Goal: Task Accomplishment & Management: Use online tool/utility

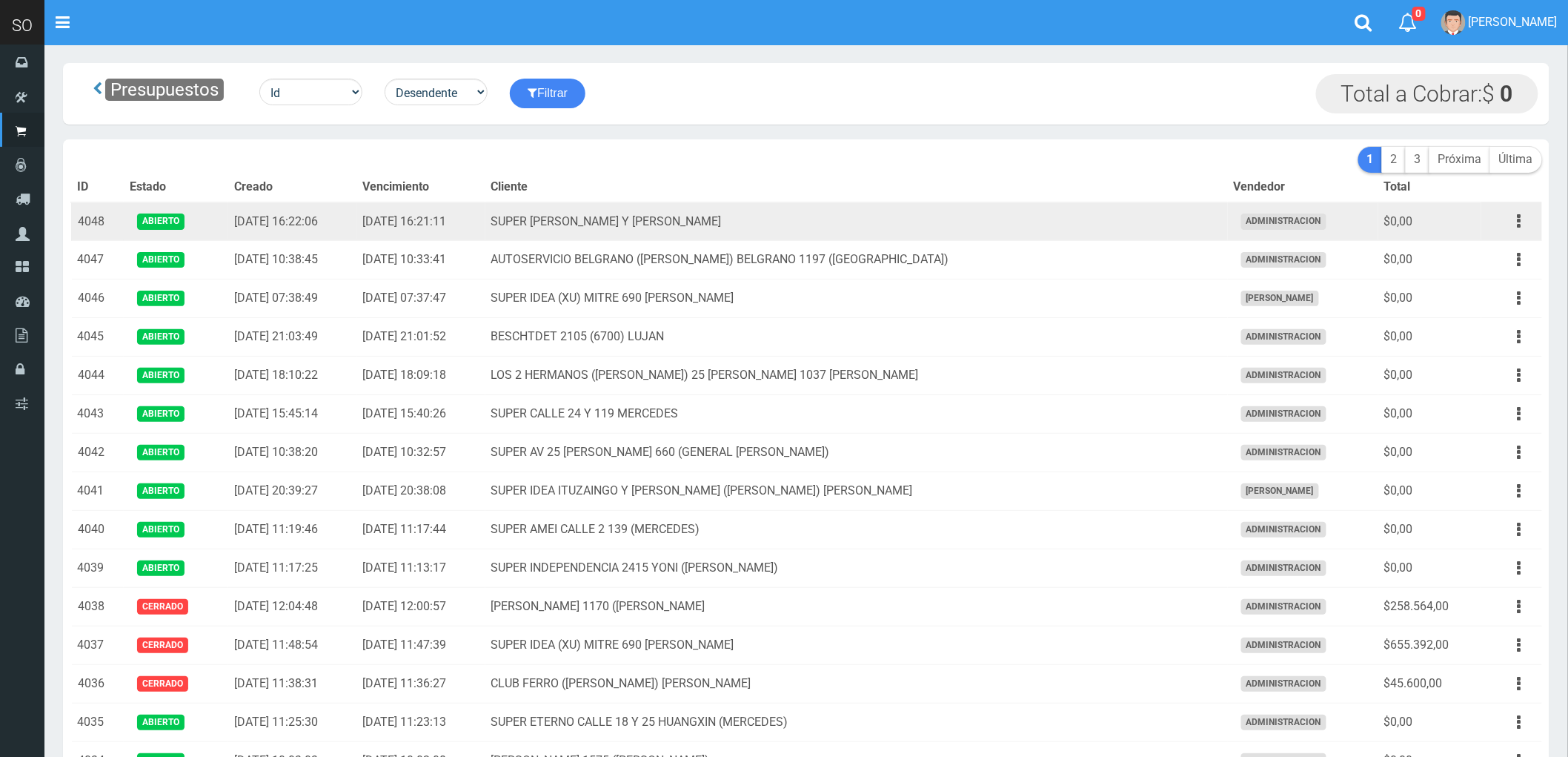
click at [927, 224] on td "SUPER MARTIN HUMBERTO Y LAVALLE LUJAN" at bounding box center [856, 221] width 742 height 38
click at [1514, 218] on button "button" at bounding box center [1519, 220] width 34 height 26
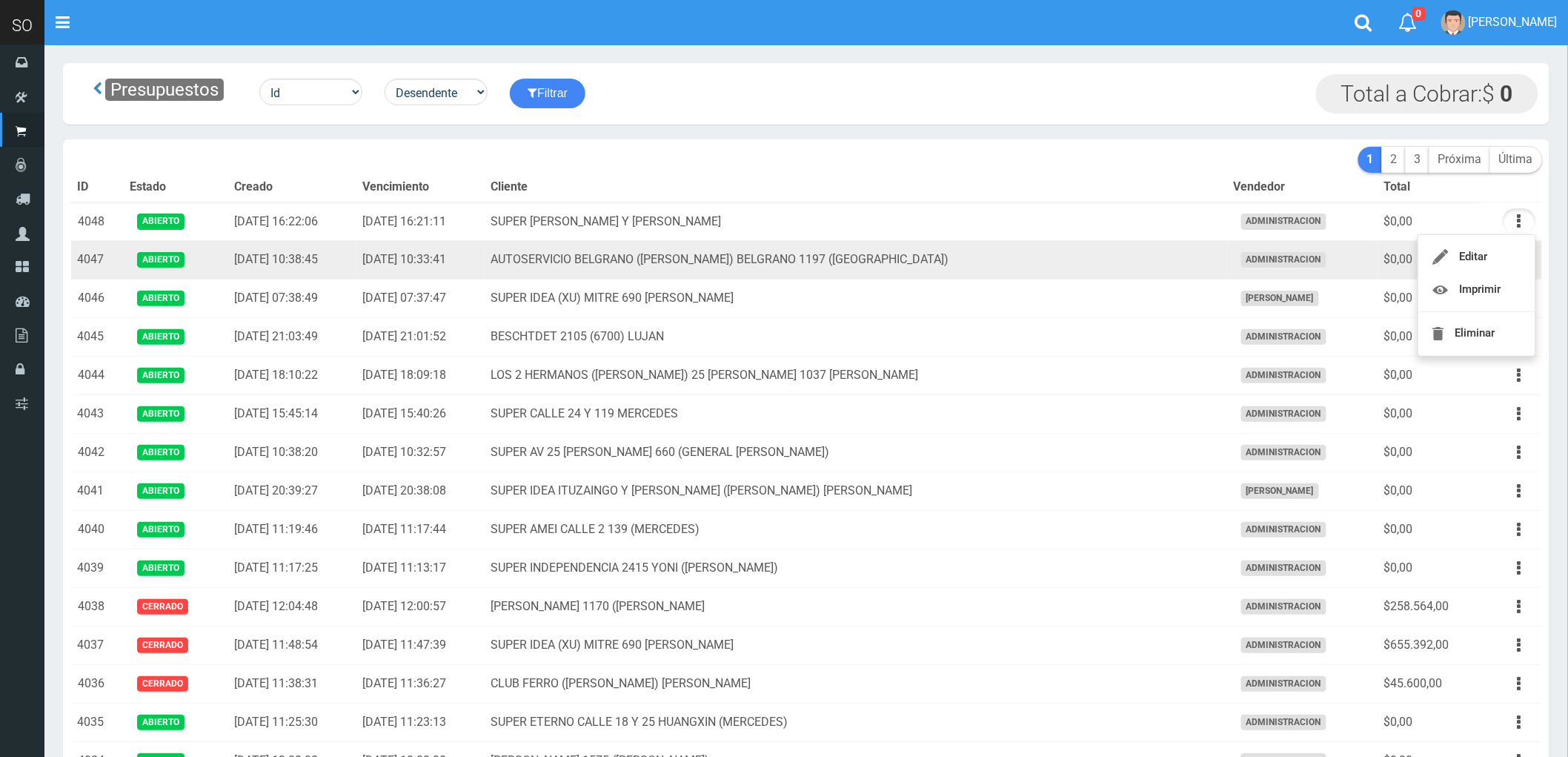
click at [1060, 262] on td "AUTOSERVICIO BELGRANO (JULIAN) BELGRANO 1197 (LUJAN)" at bounding box center [856, 260] width 742 height 38
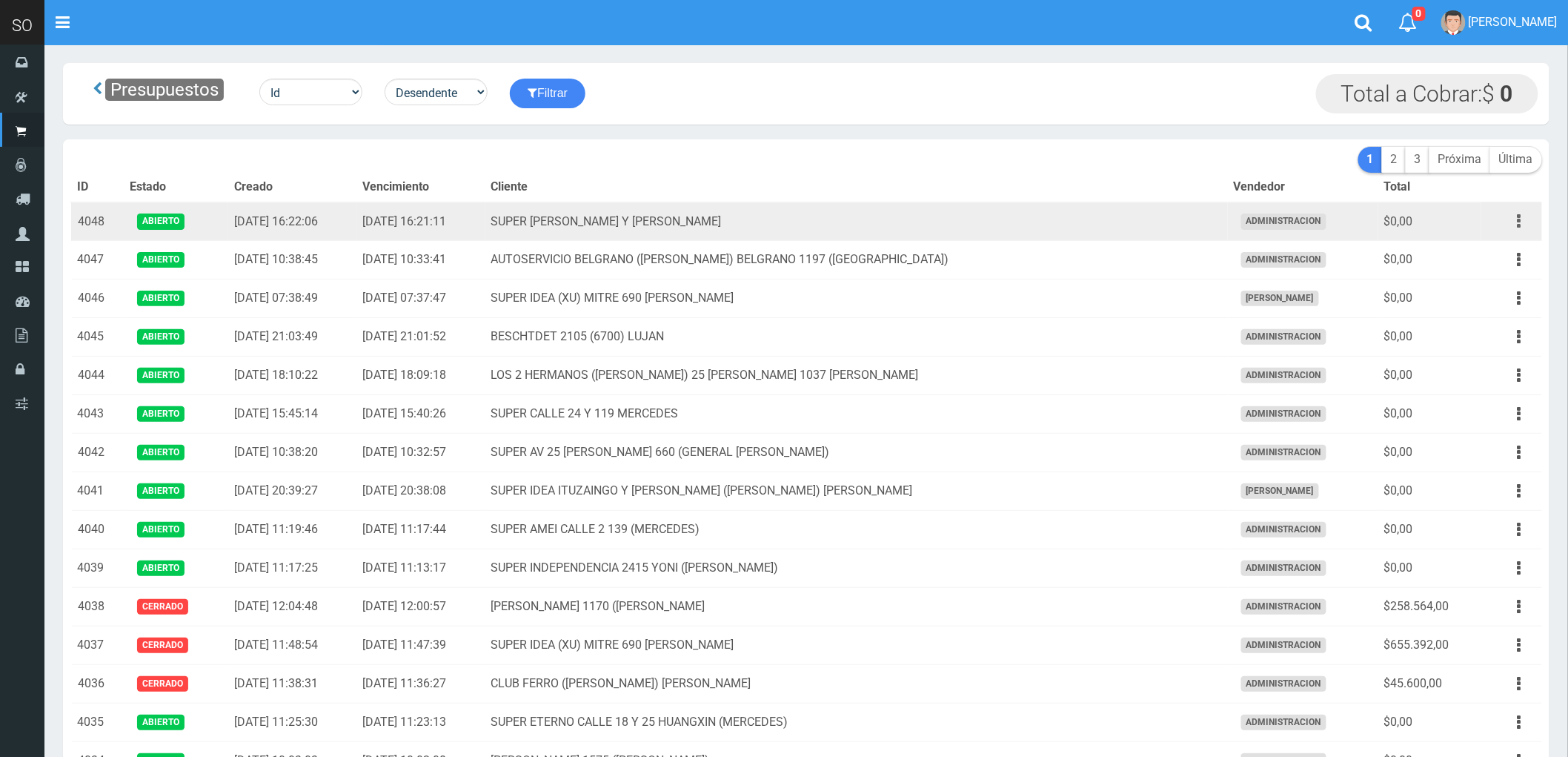
click at [1517, 224] on icon "button" at bounding box center [1519, 220] width 4 height 26
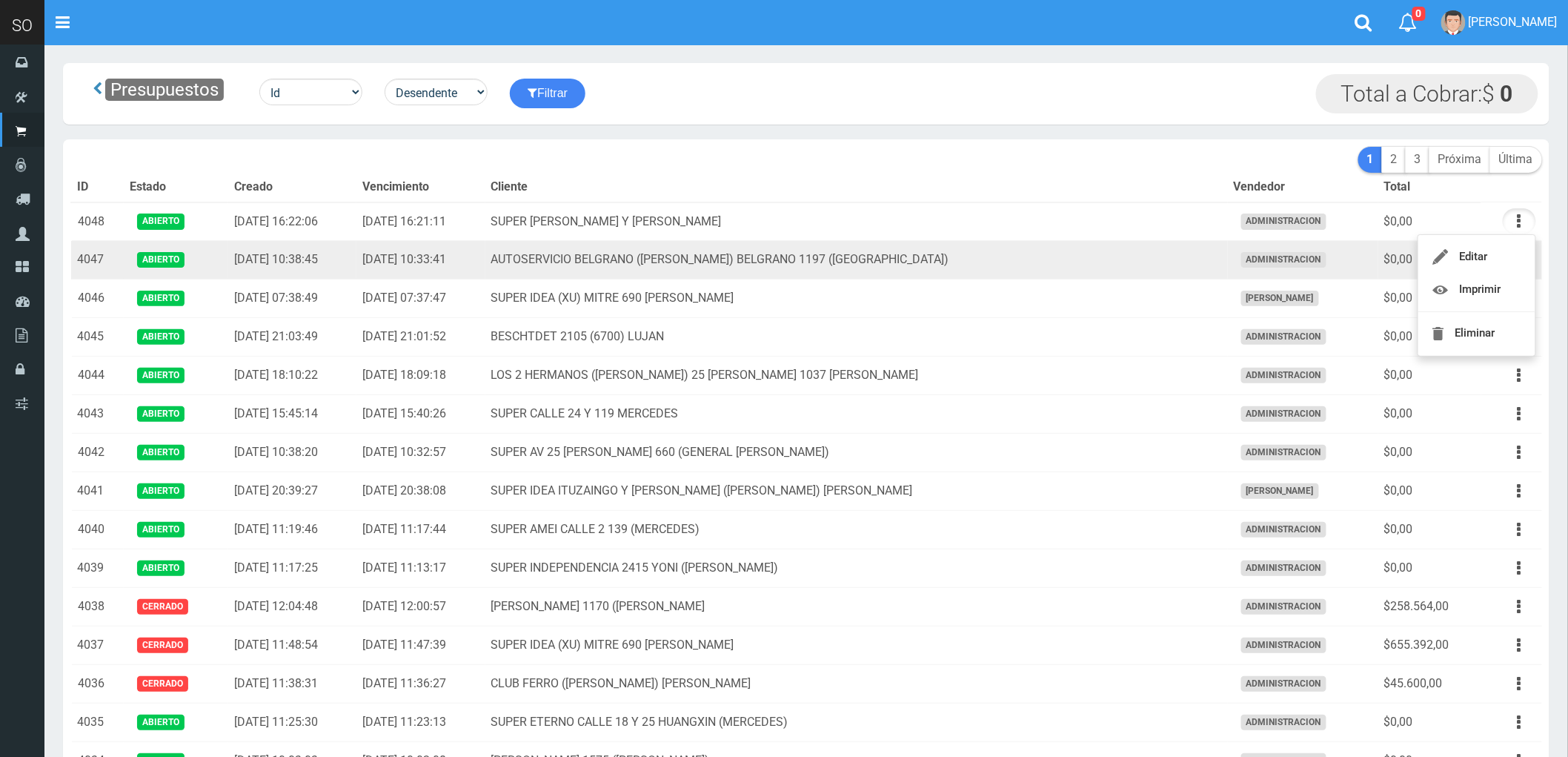
click at [1098, 266] on td "AUTOSERVICIO BELGRANO (JULIAN) BELGRANO 1197 (LUJAN)" at bounding box center [856, 260] width 742 height 38
click at [1517, 258] on icon "button" at bounding box center [1519, 260] width 4 height 26
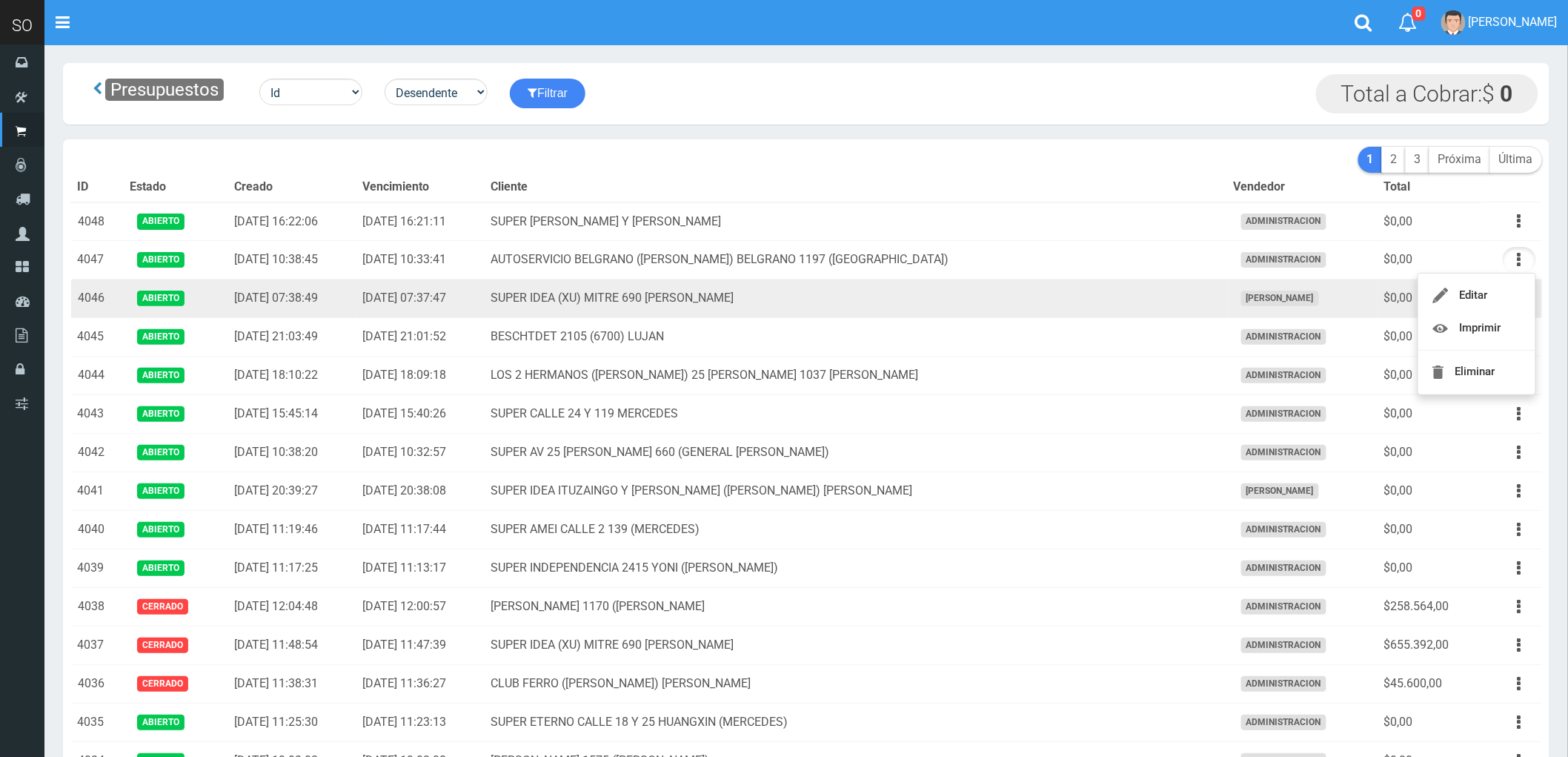
click at [1130, 318] on td "SUPER IDEA (XU) MITRE 690 LUJAN" at bounding box center [856, 299] width 742 height 38
click at [1519, 293] on icon "button" at bounding box center [1519, 298] width 4 height 26
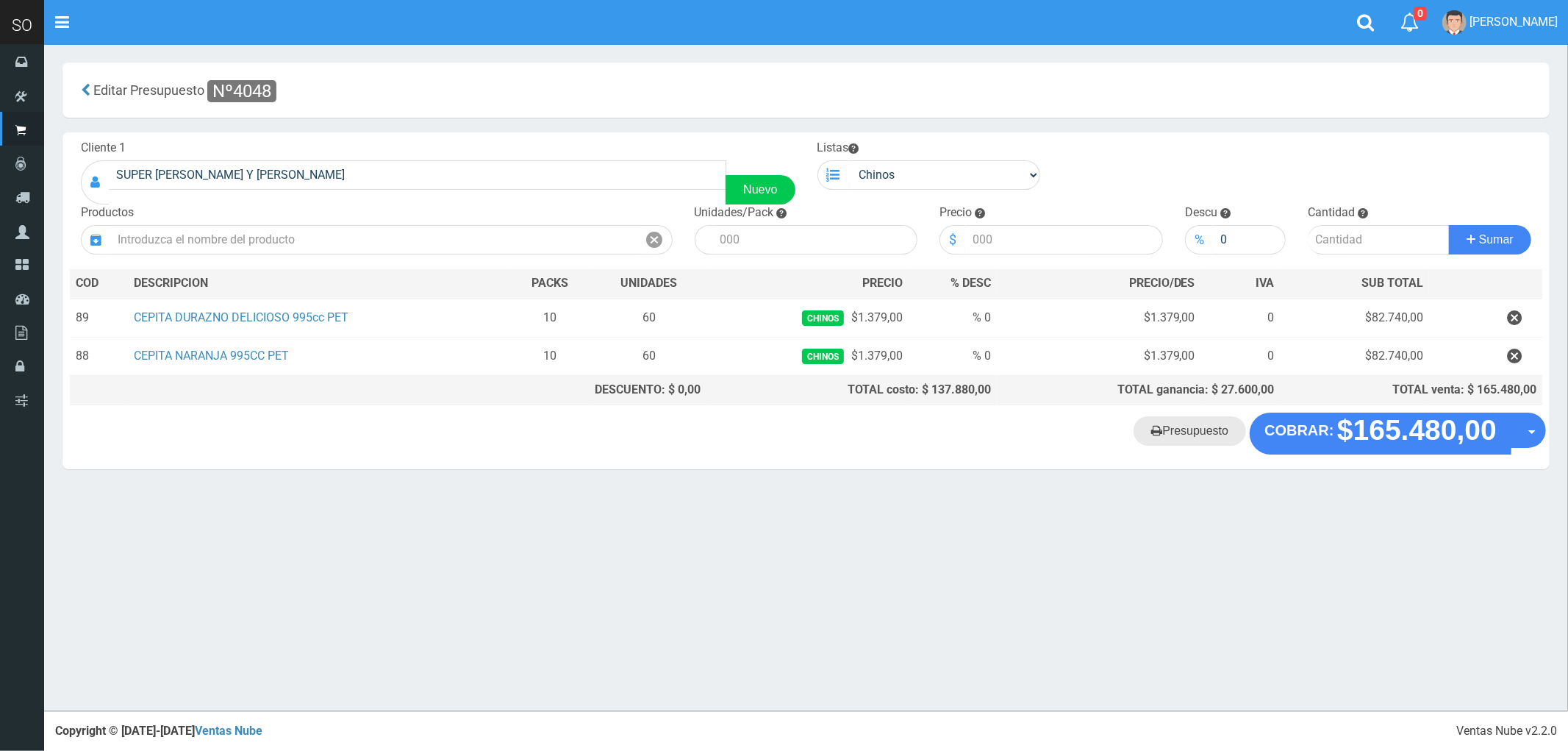
click at [1203, 439] on link "Presupuesto" at bounding box center [1190, 431] width 112 height 29
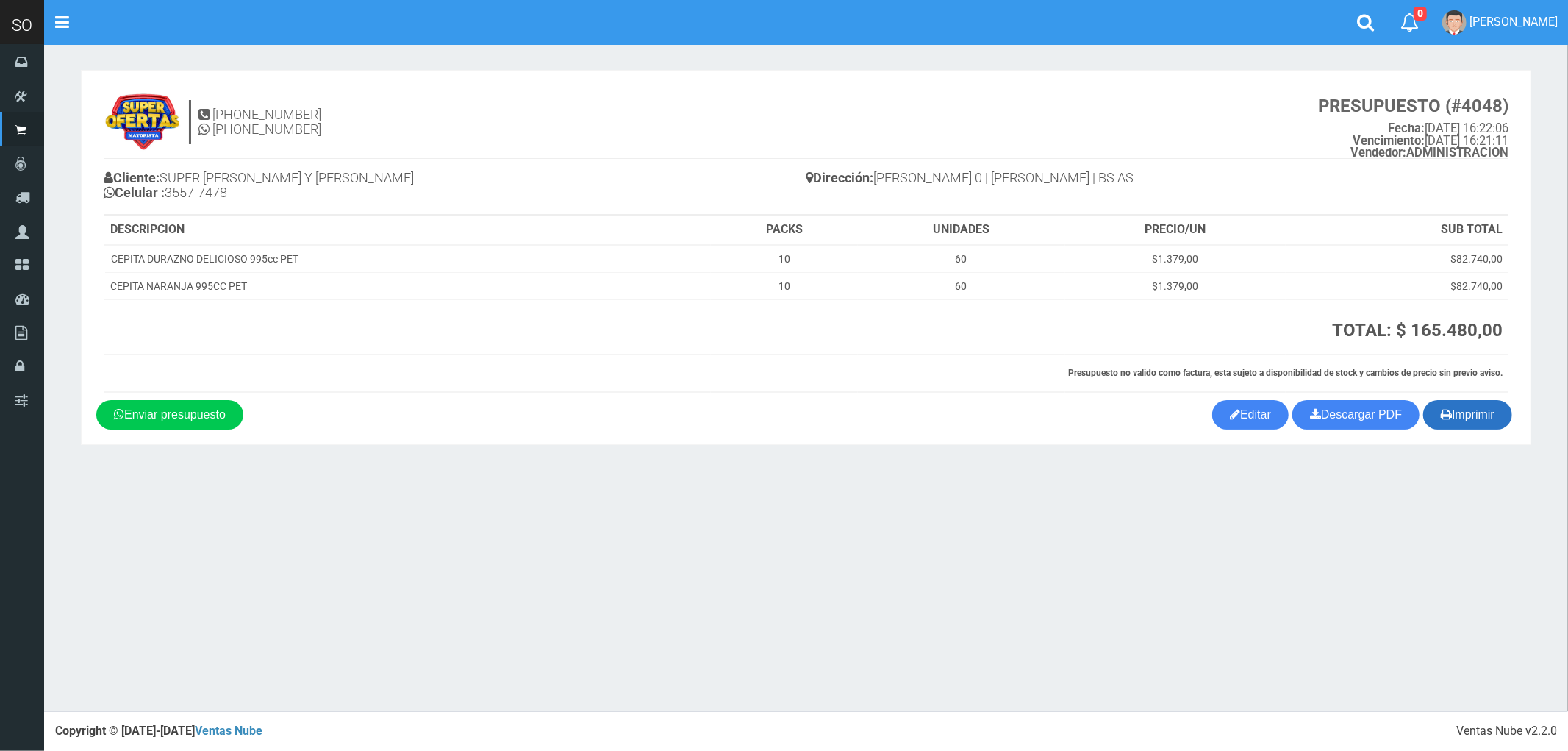
click at [1481, 421] on button "Imprimir" at bounding box center [1467, 414] width 89 height 29
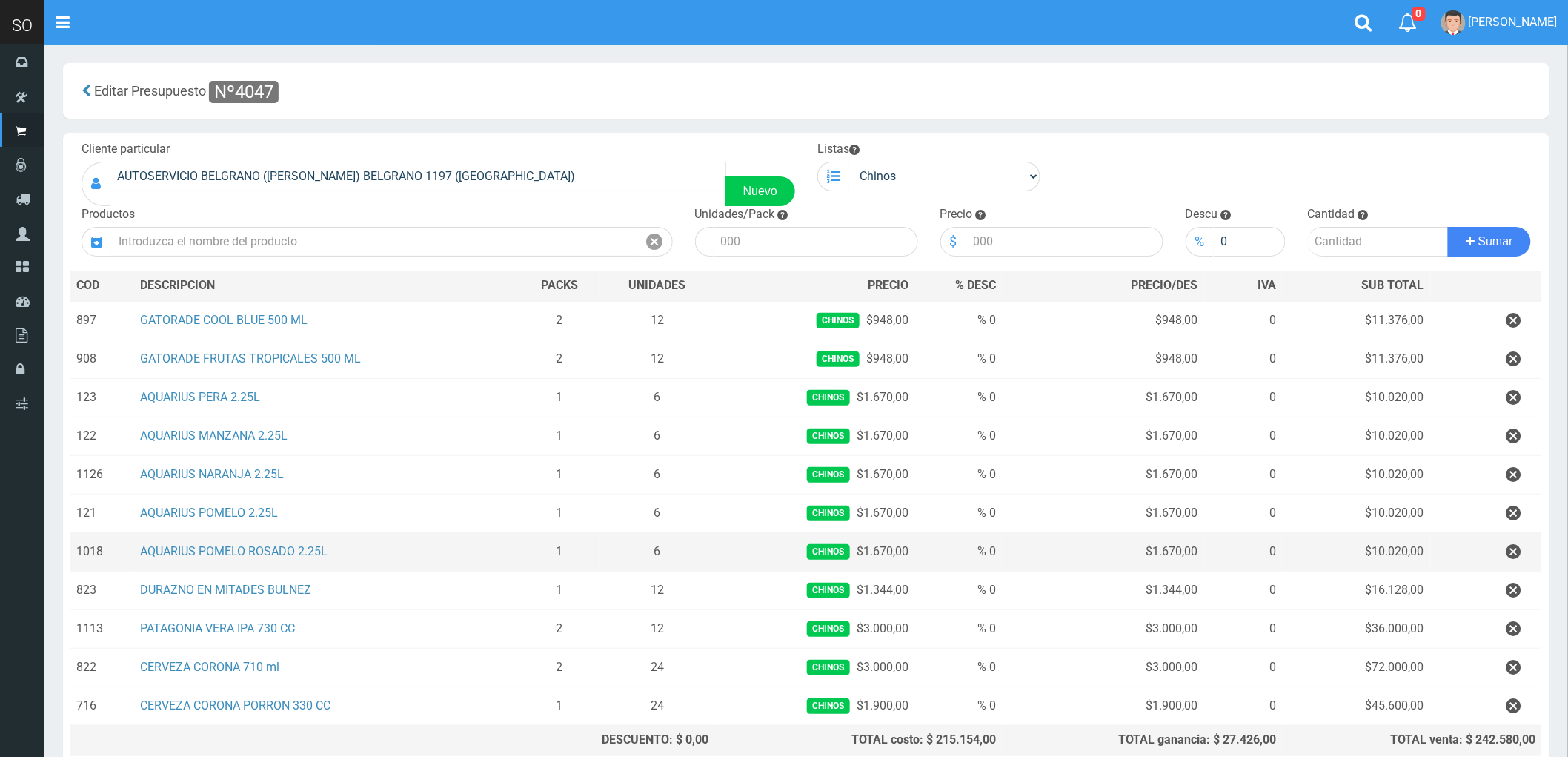
scroll to position [139, 0]
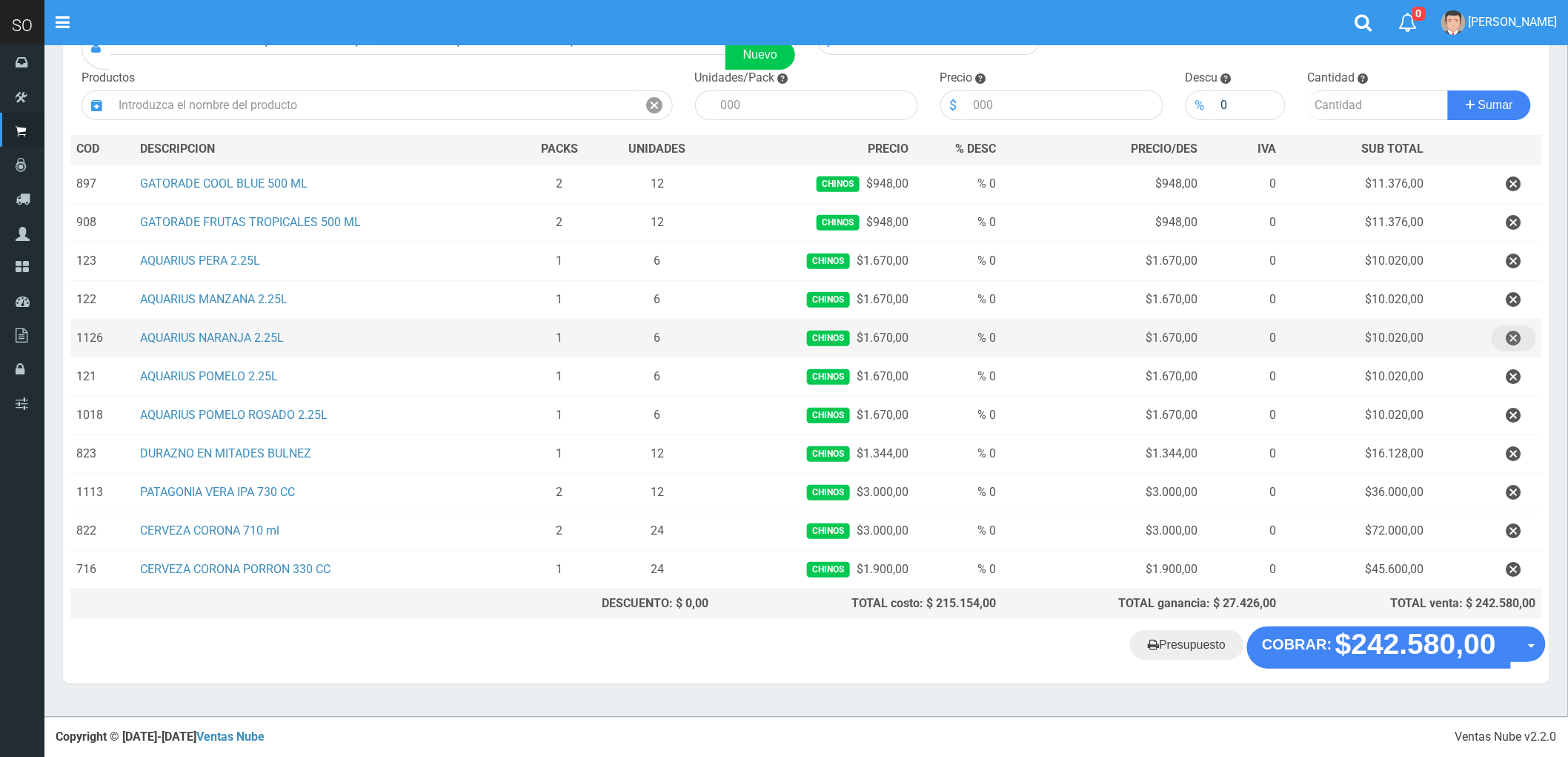
click at [1513, 331] on icon "button" at bounding box center [1513, 338] width 14 height 26
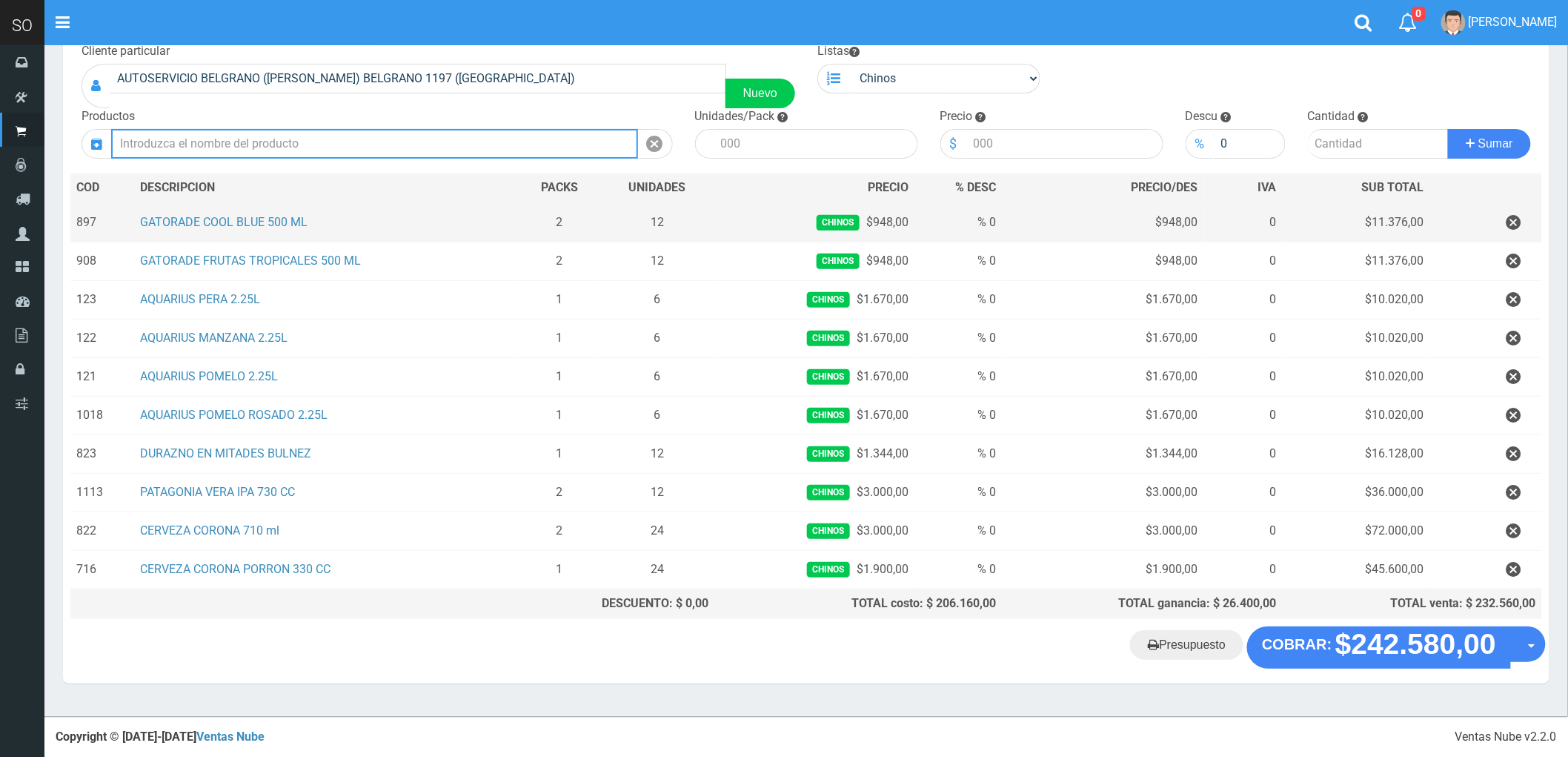
scroll to position [100, 0]
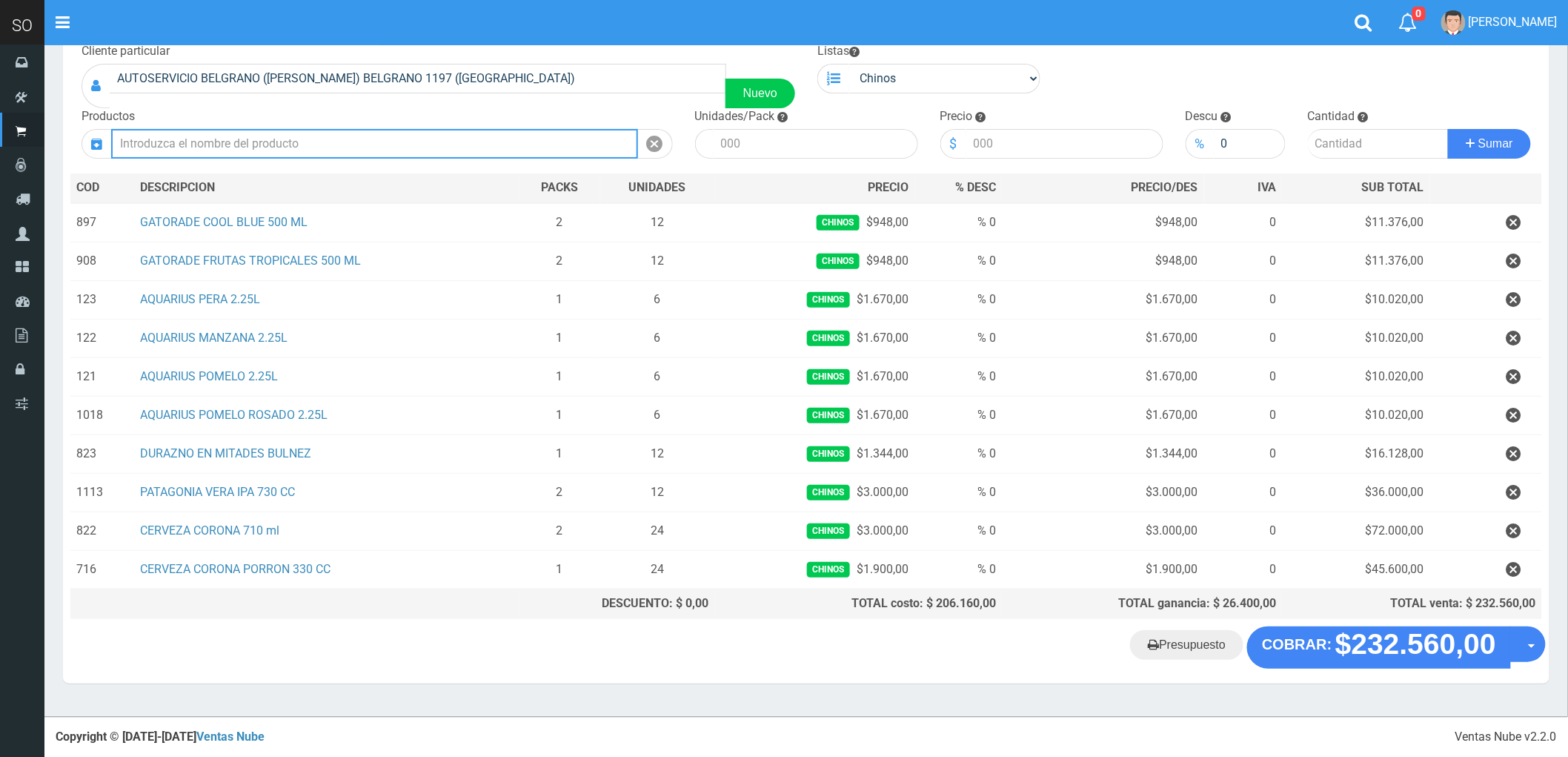
click at [272, 146] on input "text" at bounding box center [375, 144] width 527 height 30
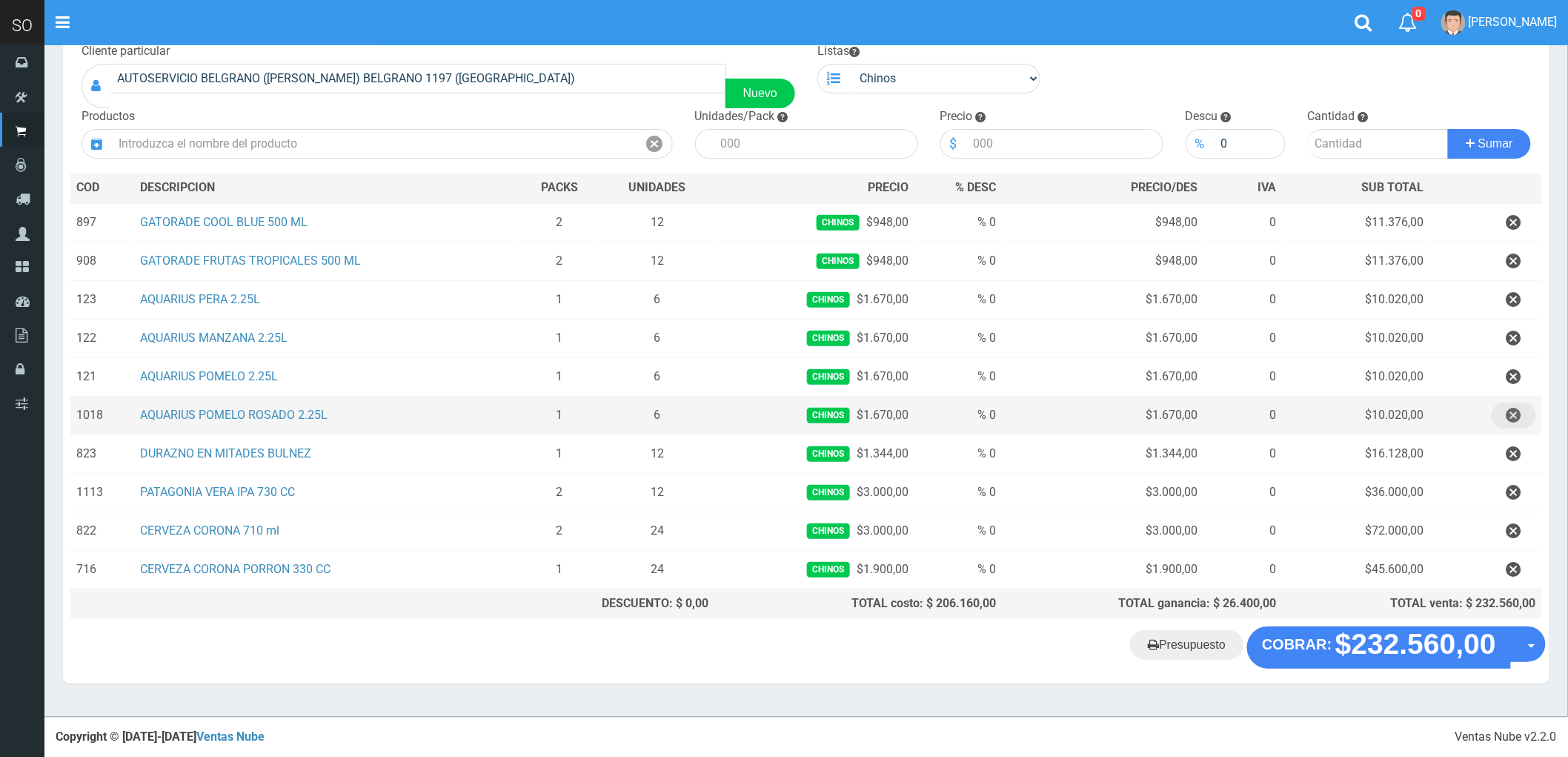
click at [1512, 411] on icon "button" at bounding box center [1513, 415] width 14 height 26
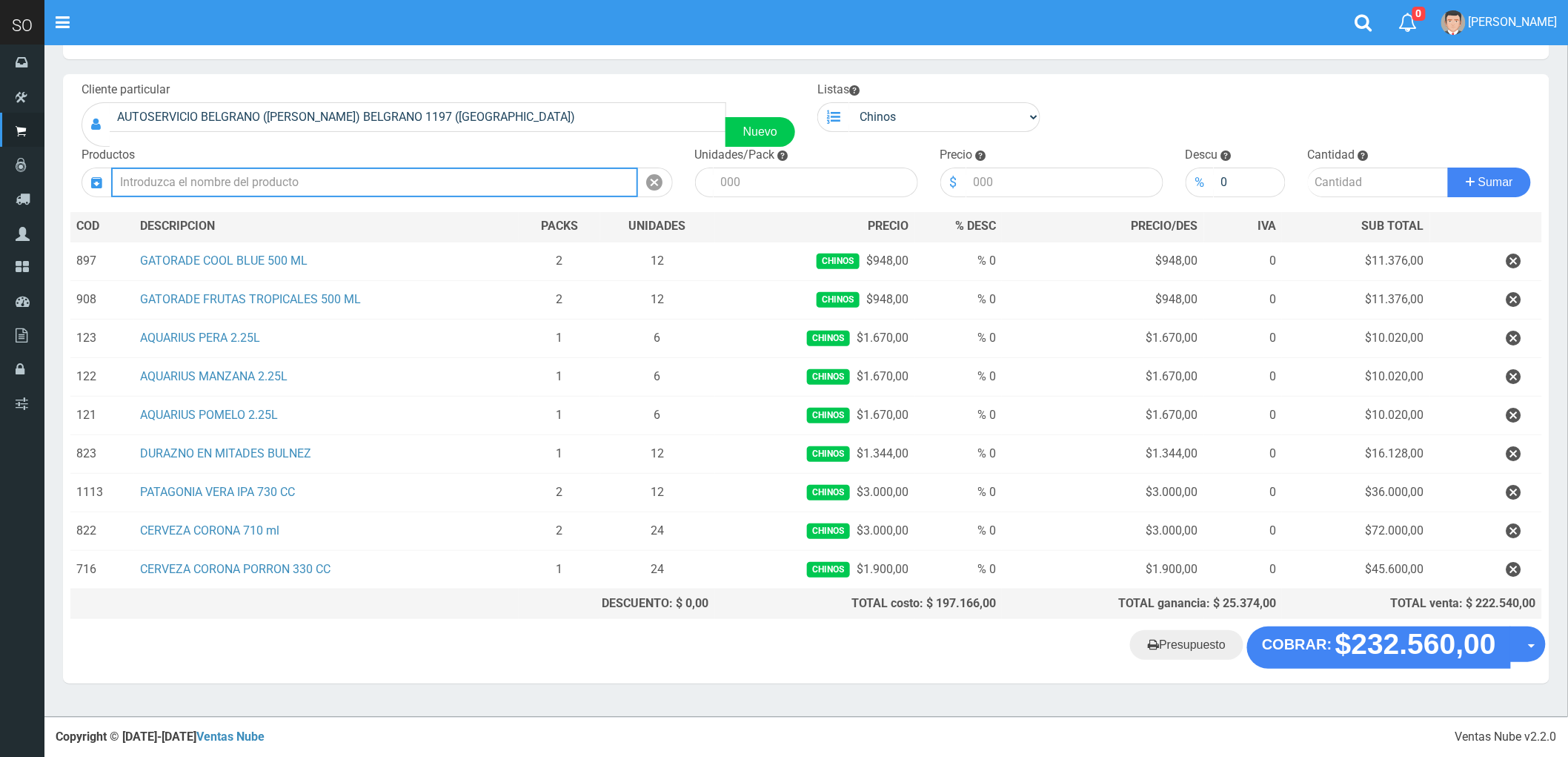
scroll to position [61, 0]
click at [218, 180] on input "text" at bounding box center [375, 182] width 527 height 30
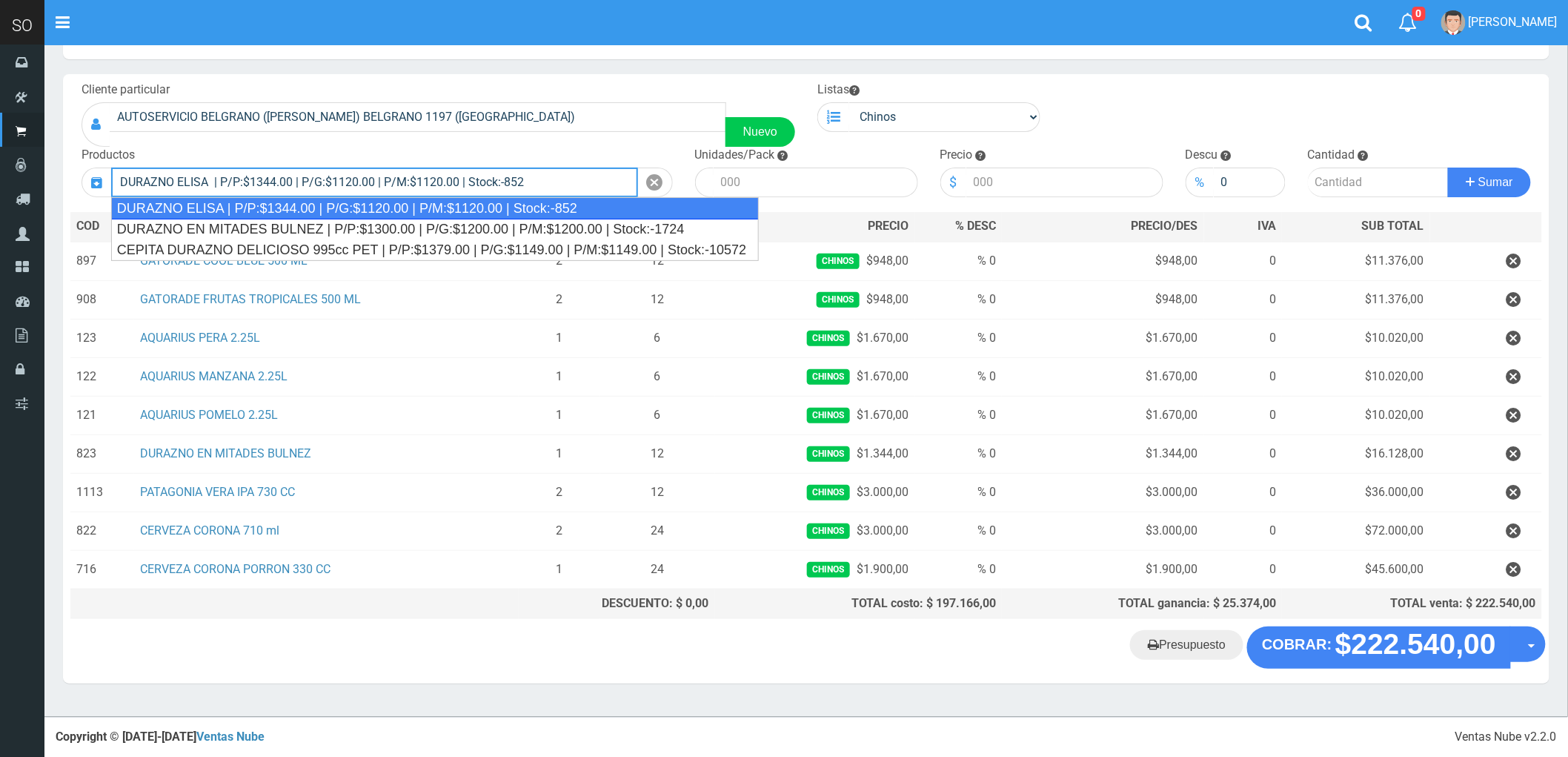
type input "DURAZNO ELISA | P/P:$1344.00 | P/G:$1120.00 | P/M:$1120.00 | Stock:-852"
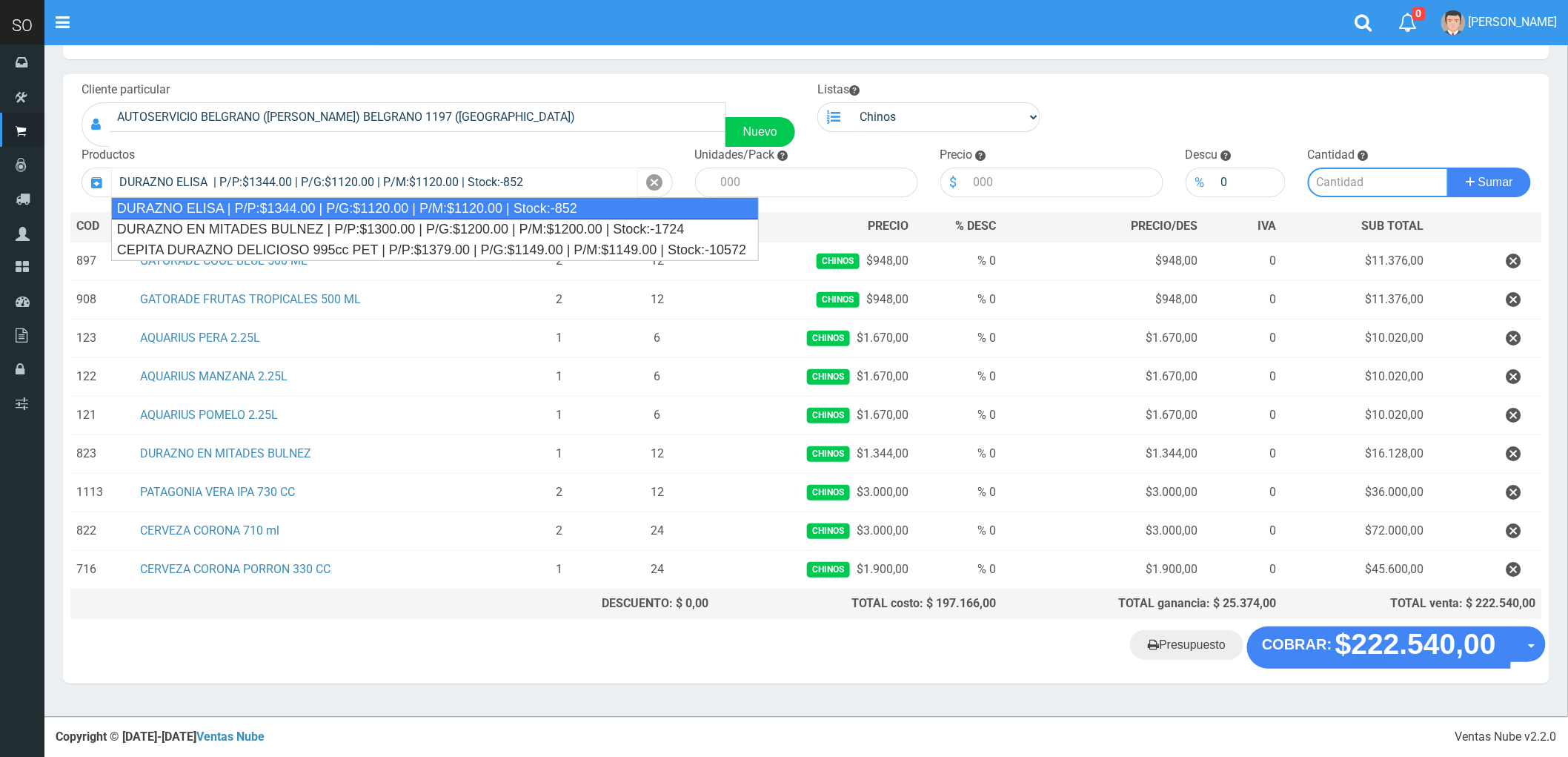
type input "12"
type input "1344.00"
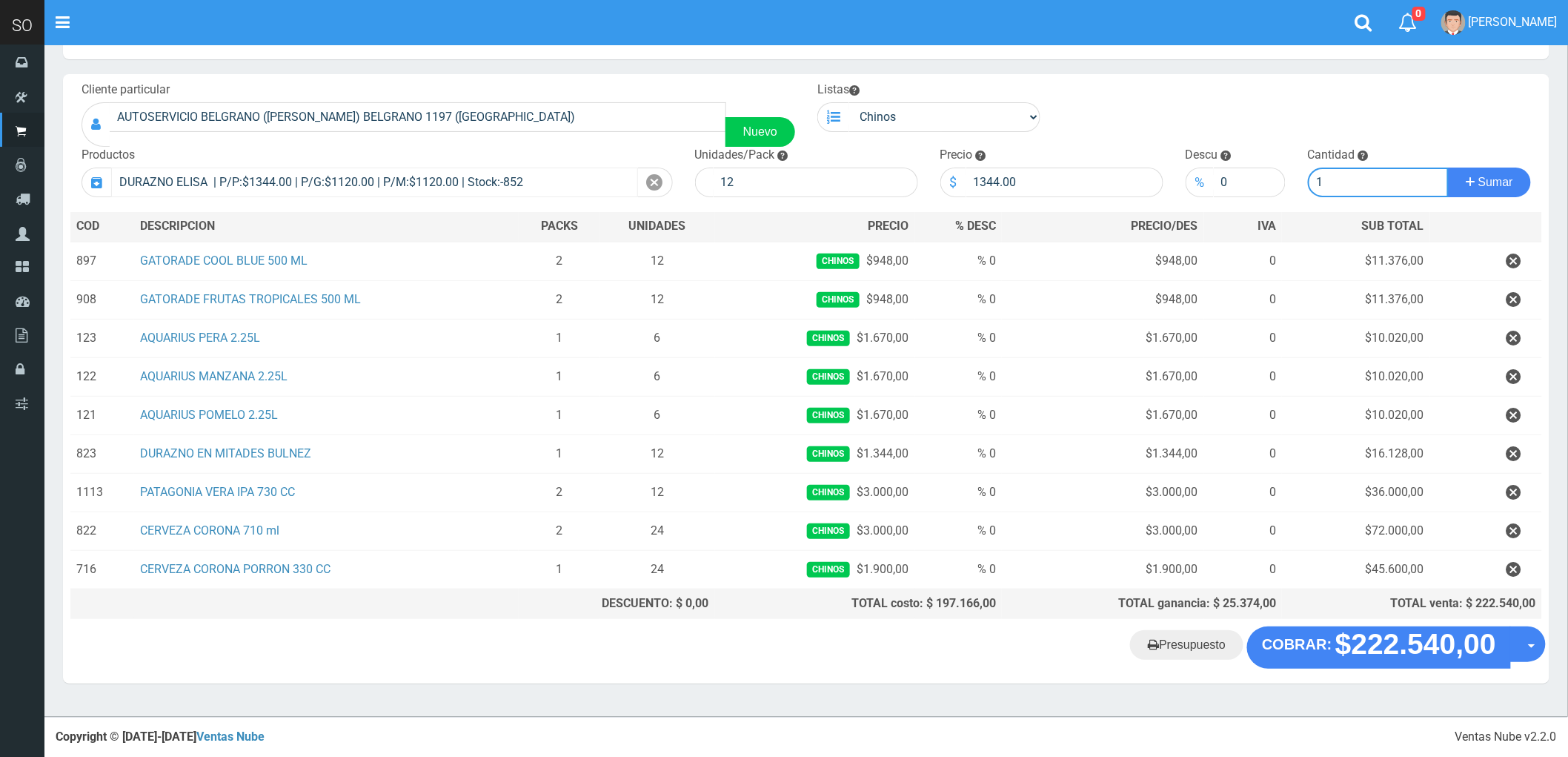
type input "1"
click at [1447, 168] on button "Sumar" at bounding box center [1488, 182] width 83 height 30
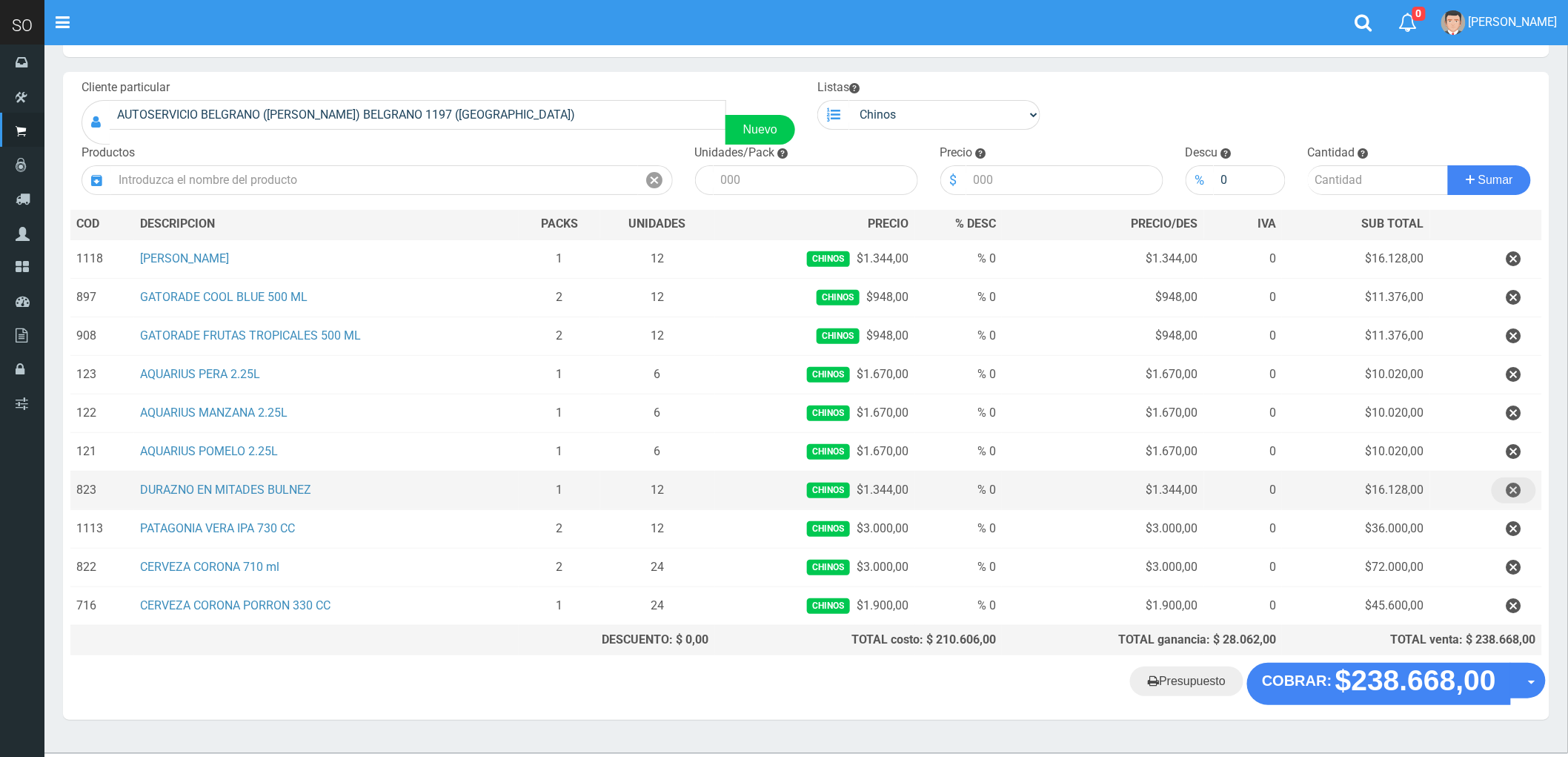
click at [1512, 490] on icon "button" at bounding box center [1513, 490] width 14 height 26
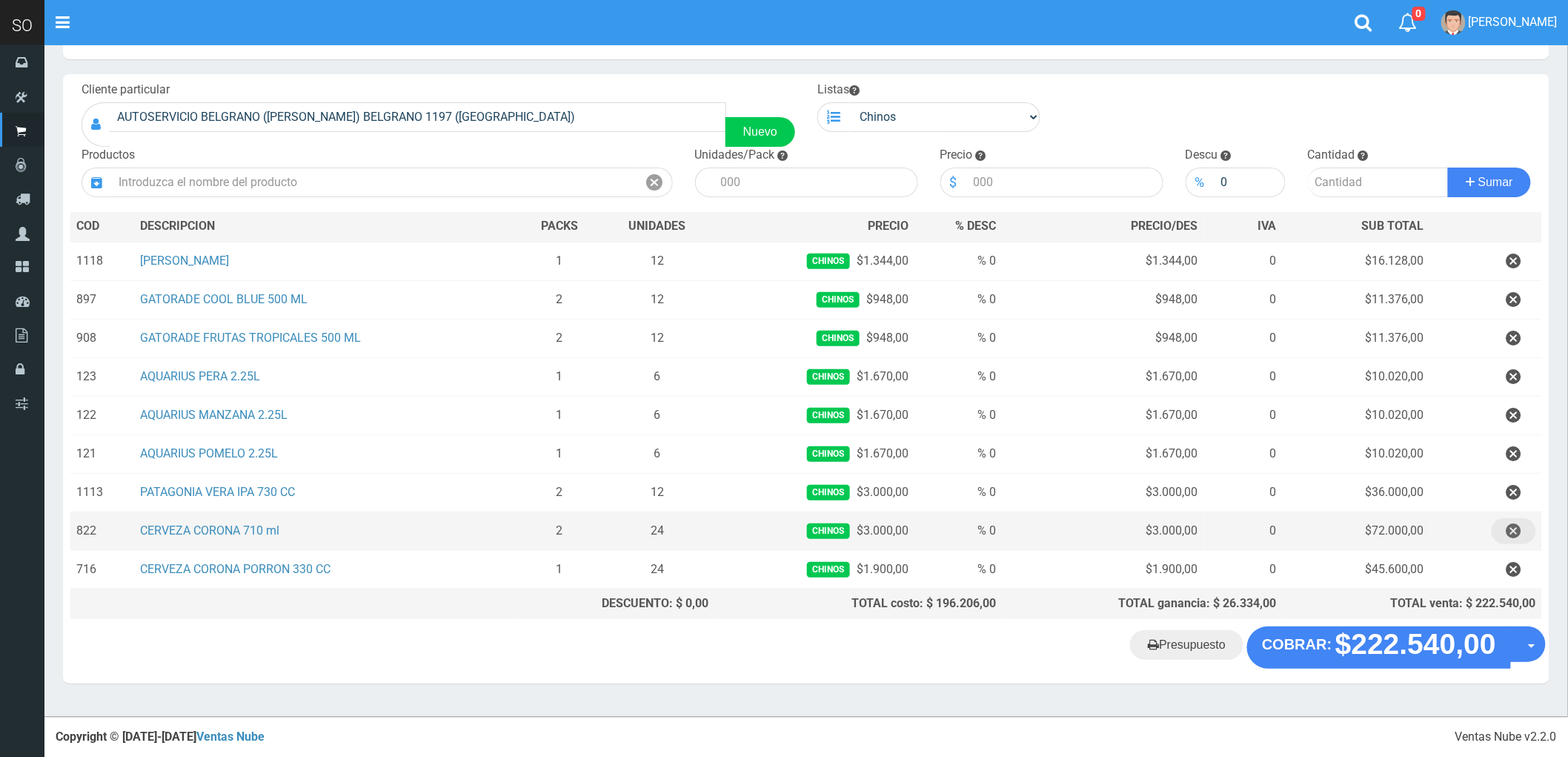
click at [1509, 529] on icon "button" at bounding box center [1513, 531] width 14 height 26
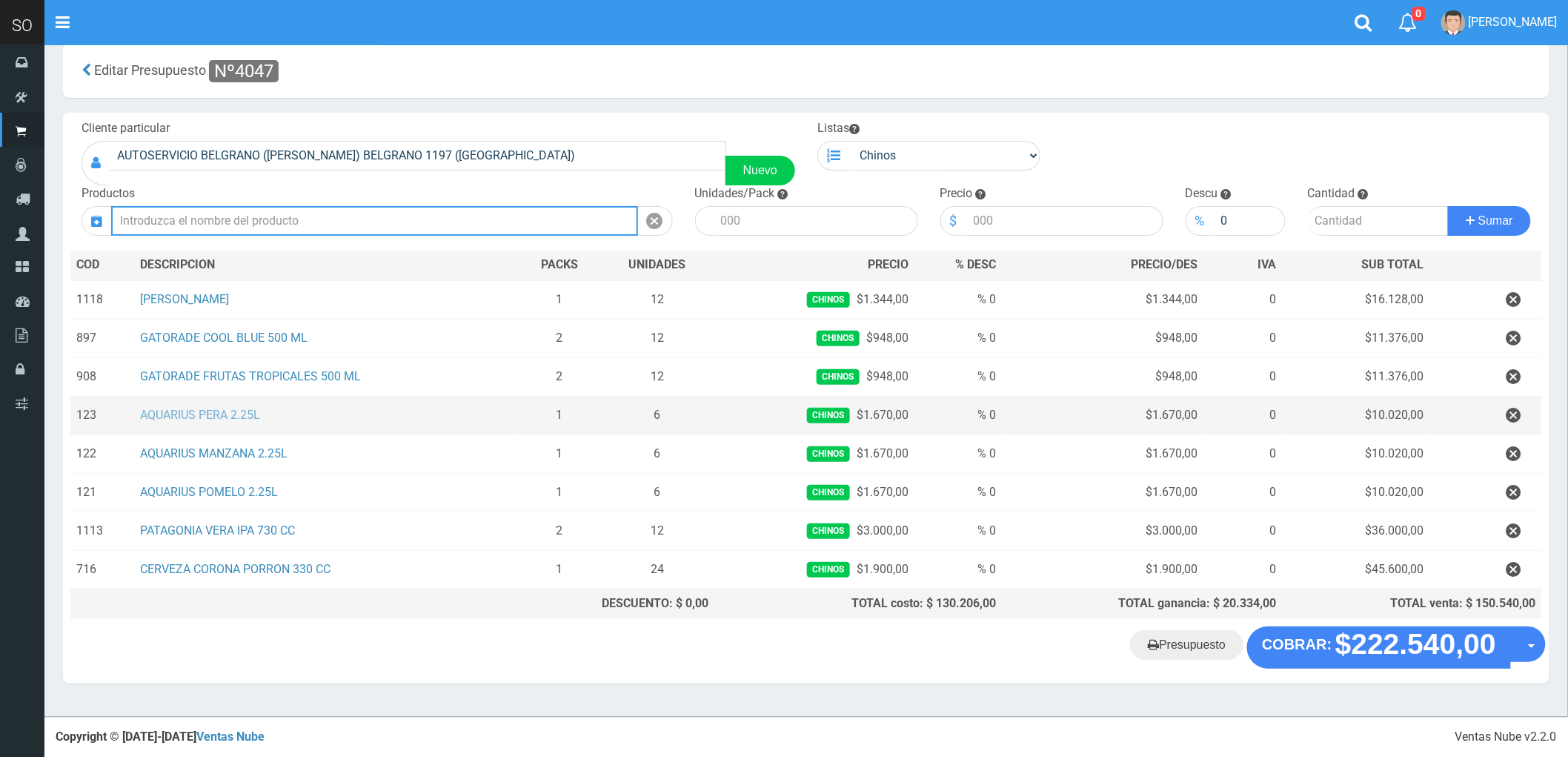
scroll to position [23, 0]
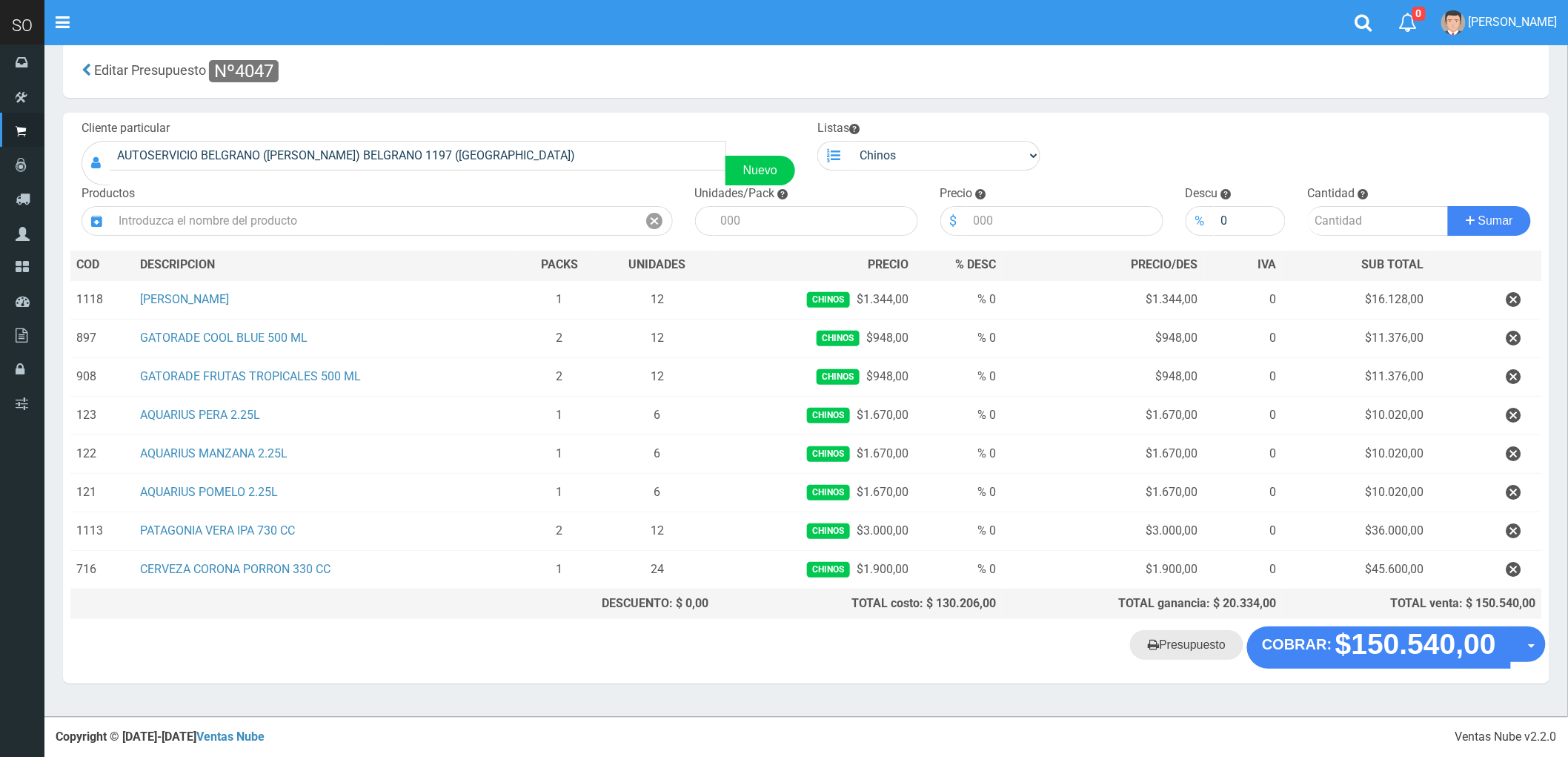
click at [1199, 653] on link "Presupuesto" at bounding box center [1187, 644] width 113 height 30
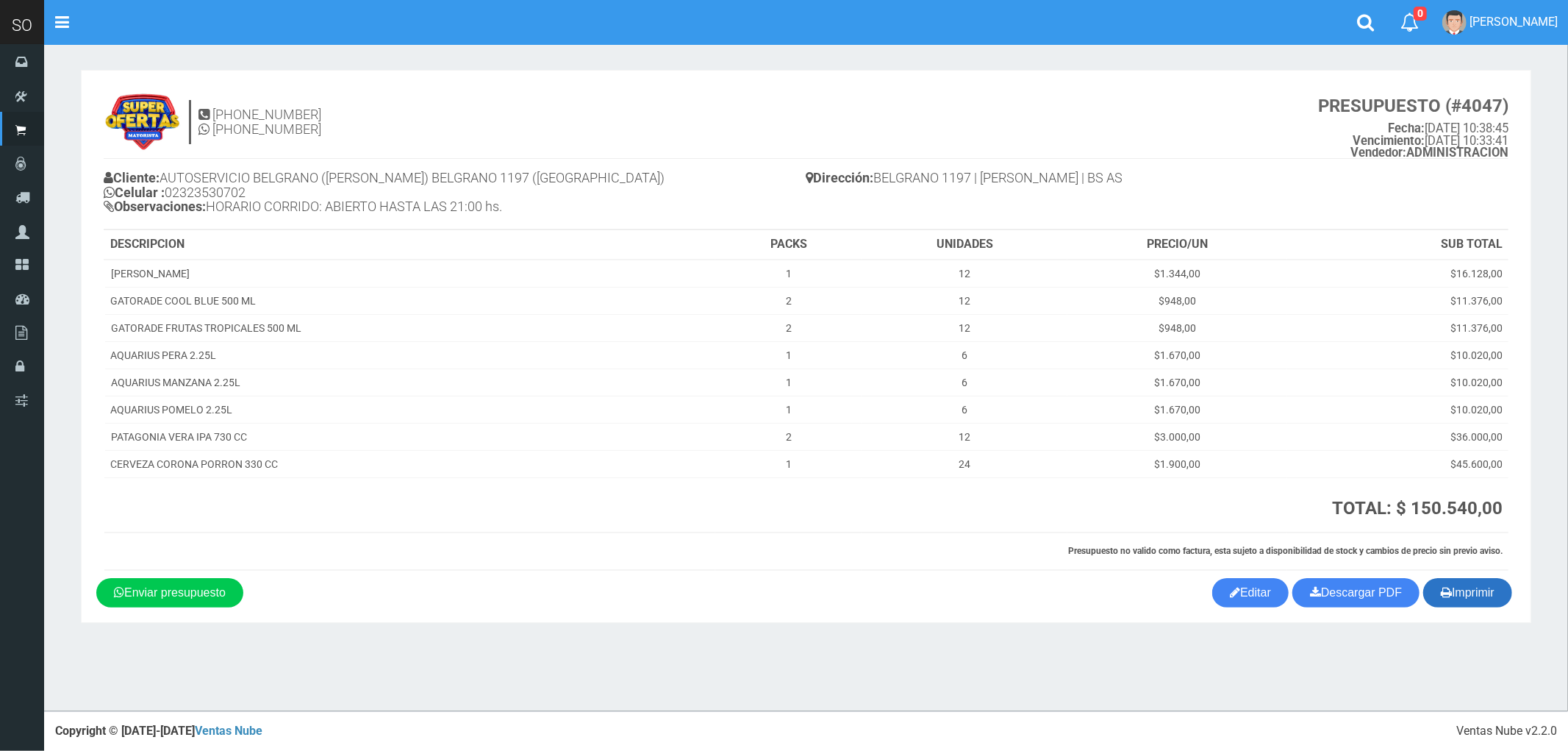
click at [1471, 597] on button "Imprimir" at bounding box center [1467, 592] width 89 height 29
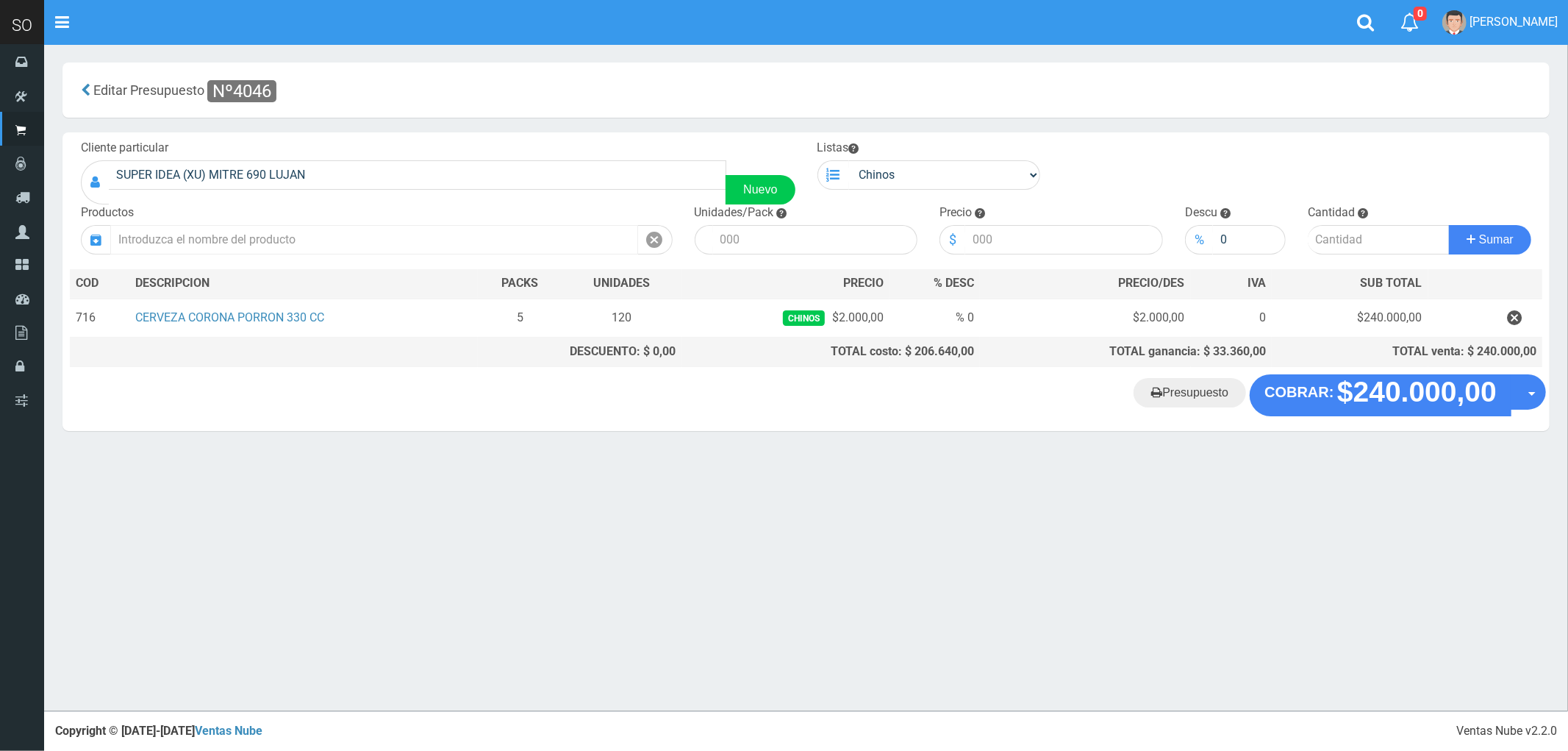
click at [202, 243] on input "text" at bounding box center [373, 240] width 527 height 29
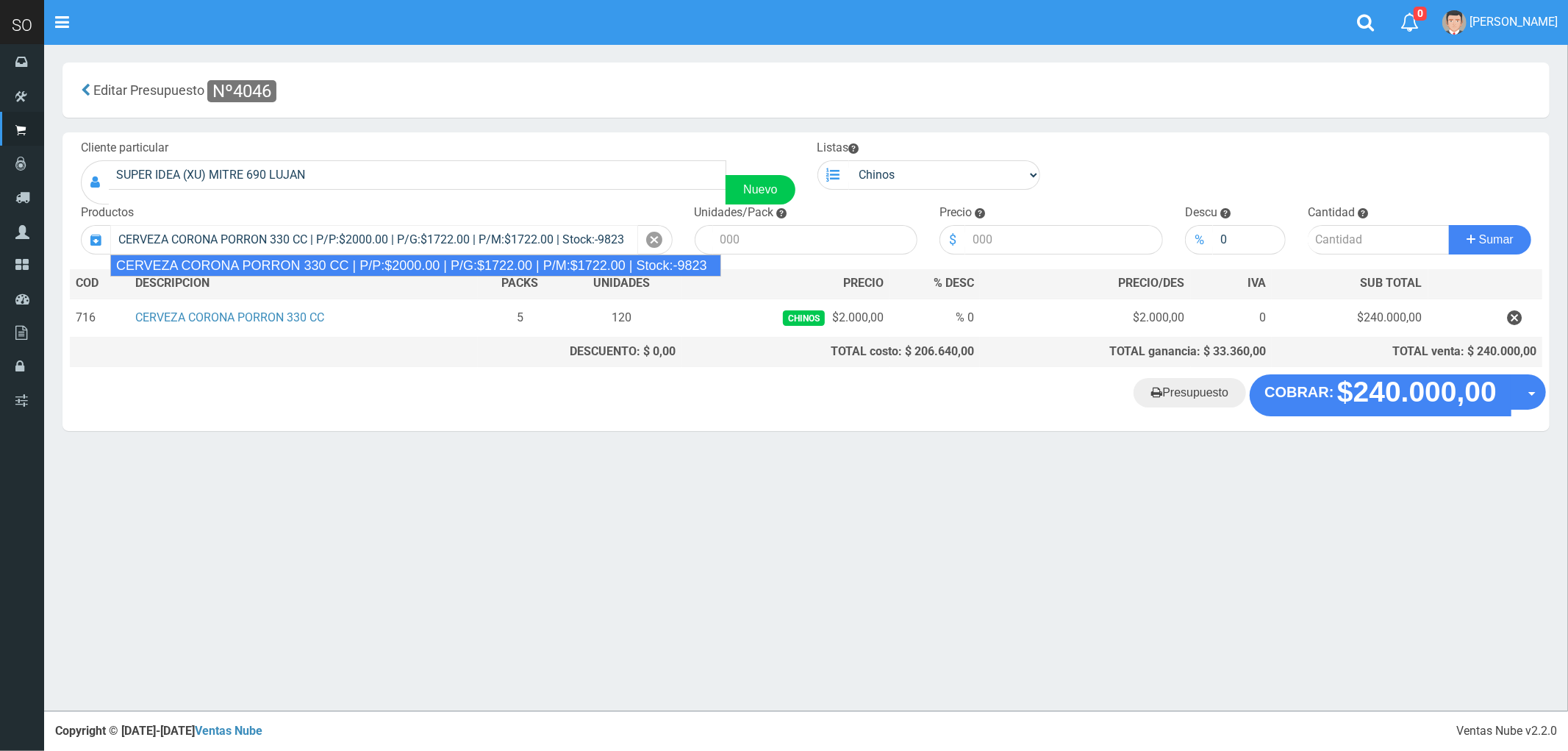
type input "CERVEZA CORONA PORRON 330 CC | P/P:$2000.00 | P/G:$1722.00 | P/M:$1722.00 | Sto…"
type input "24"
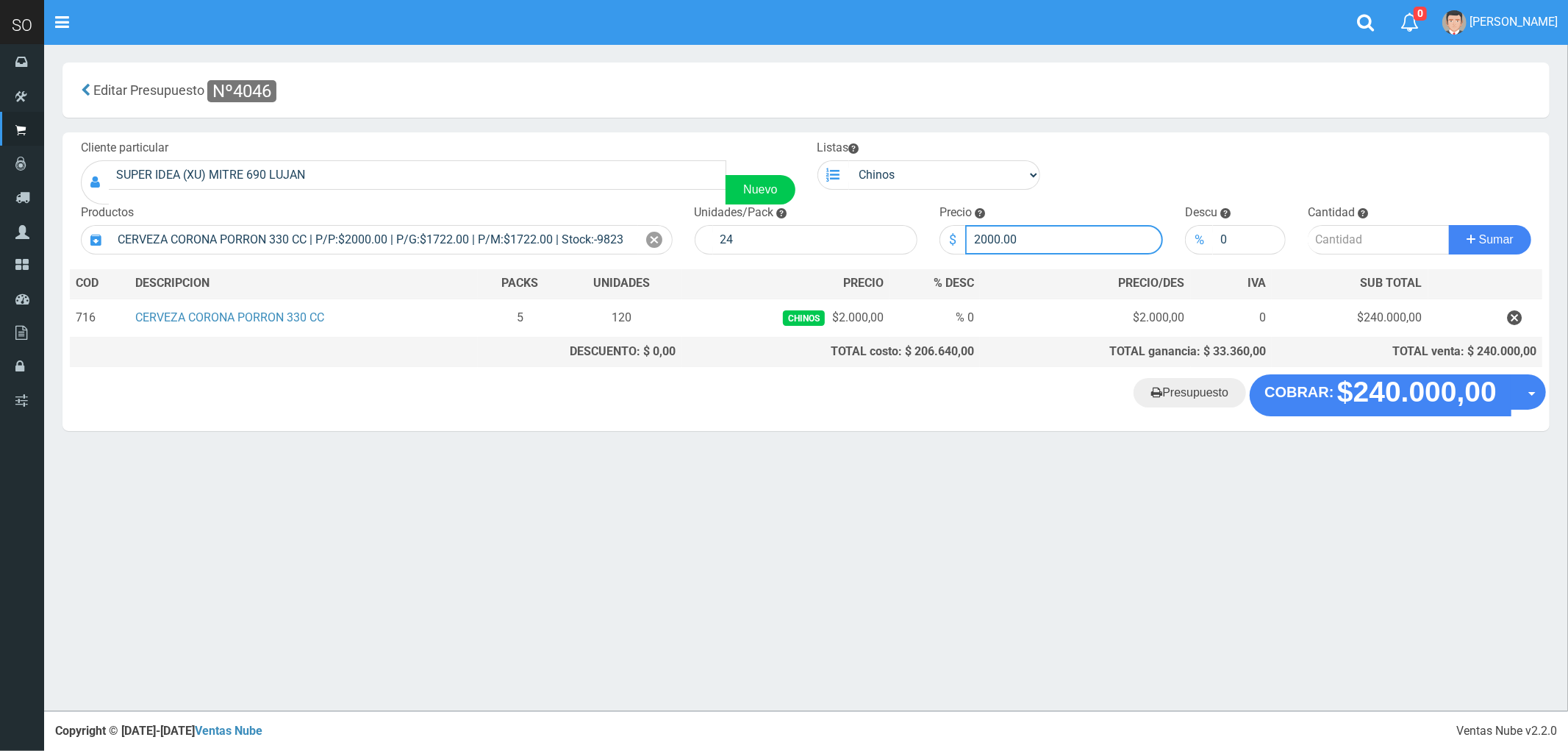
drag, startPoint x: 987, startPoint y: 241, endPoint x: 925, endPoint y: 242, distance: 62.0
click at [925, 140] on form "Cliente particular SUPER IDEA ([PERSON_NAME]) MITRE 690 LUJAN Nuevo Listas [GEO…" at bounding box center [805, 140] width 1472 height 0
type input "1900"
click at [1350, 234] on input "number" at bounding box center [1378, 240] width 142 height 29
type input "5"
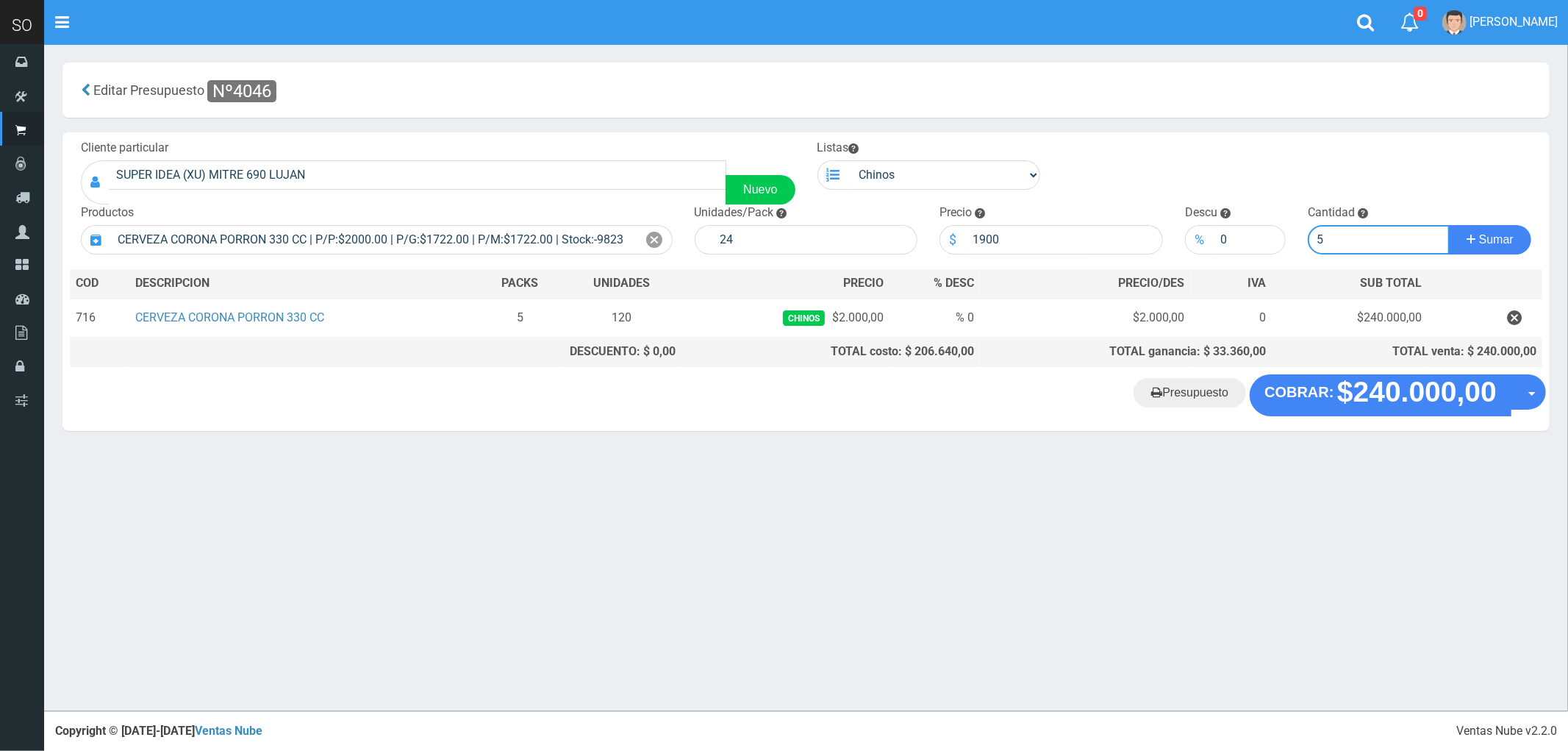
click at [1449, 225] on button "Sumar" at bounding box center [1490, 240] width 83 height 29
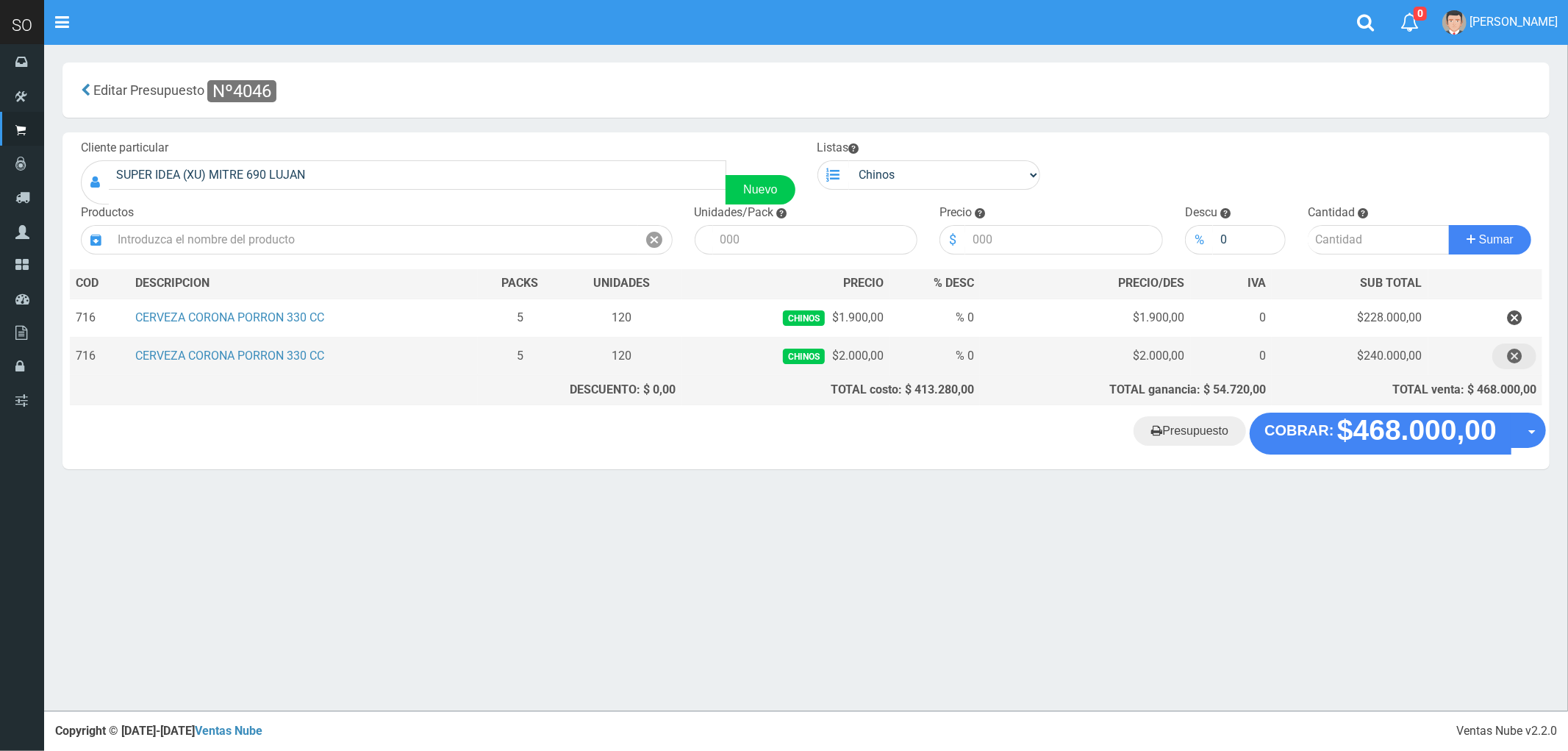
click at [1513, 357] on icon "button" at bounding box center [1514, 356] width 14 height 26
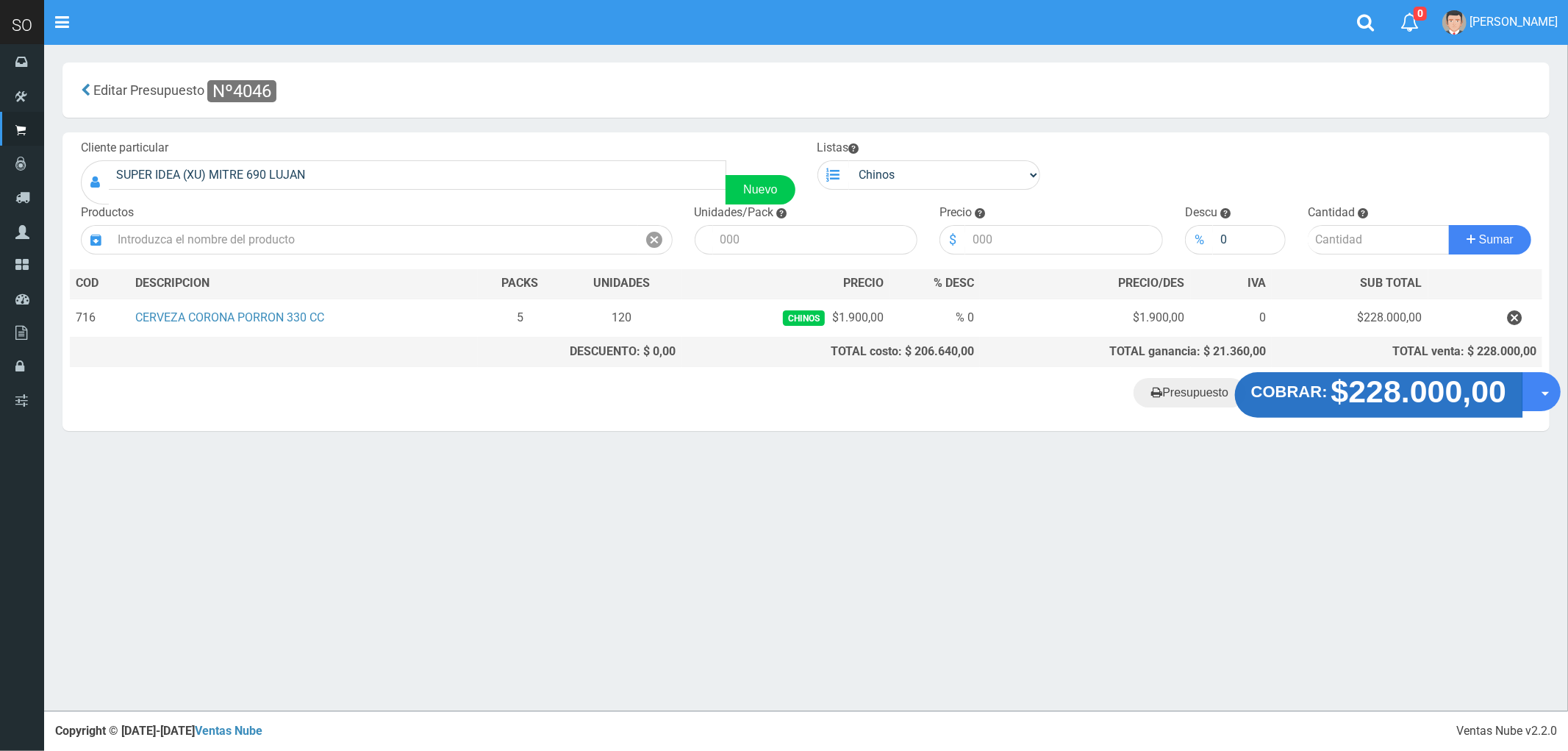
click at [1390, 406] on strong "$228.000,00" at bounding box center [1419, 392] width 176 height 34
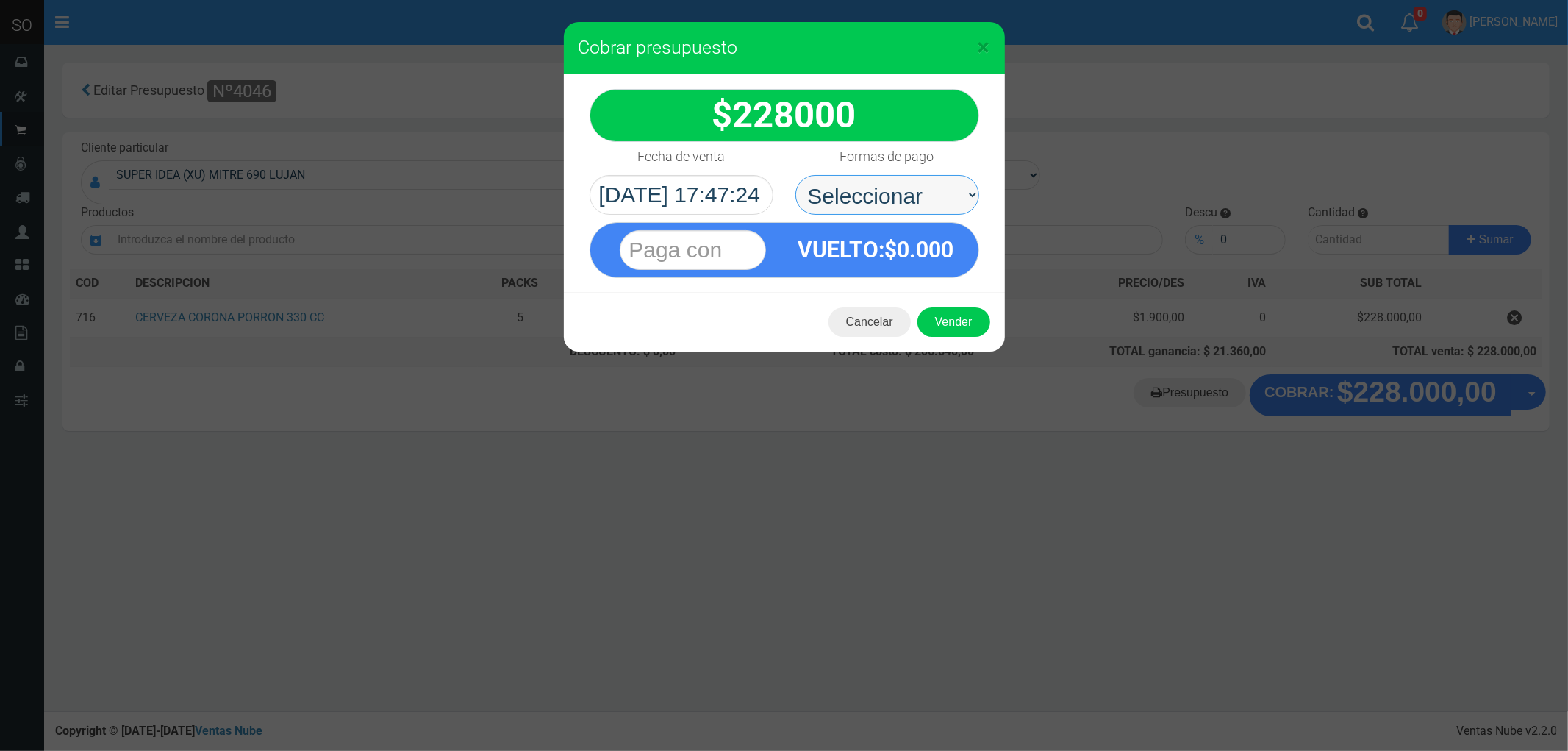
click at [846, 201] on select "Seleccionar Efectivo Tarjeta de Crédito Depósito Débito" at bounding box center [887, 195] width 183 height 40
select select "Efectivo"
click at [795, 175] on select "Seleccionar Efectivo Tarjeta de Crédito Depósito Débito" at bounding box center [887, 195] width 183 height 40
click at [932, 314] on button "Vender" at bounding box center [953, 321] width 73 height 29
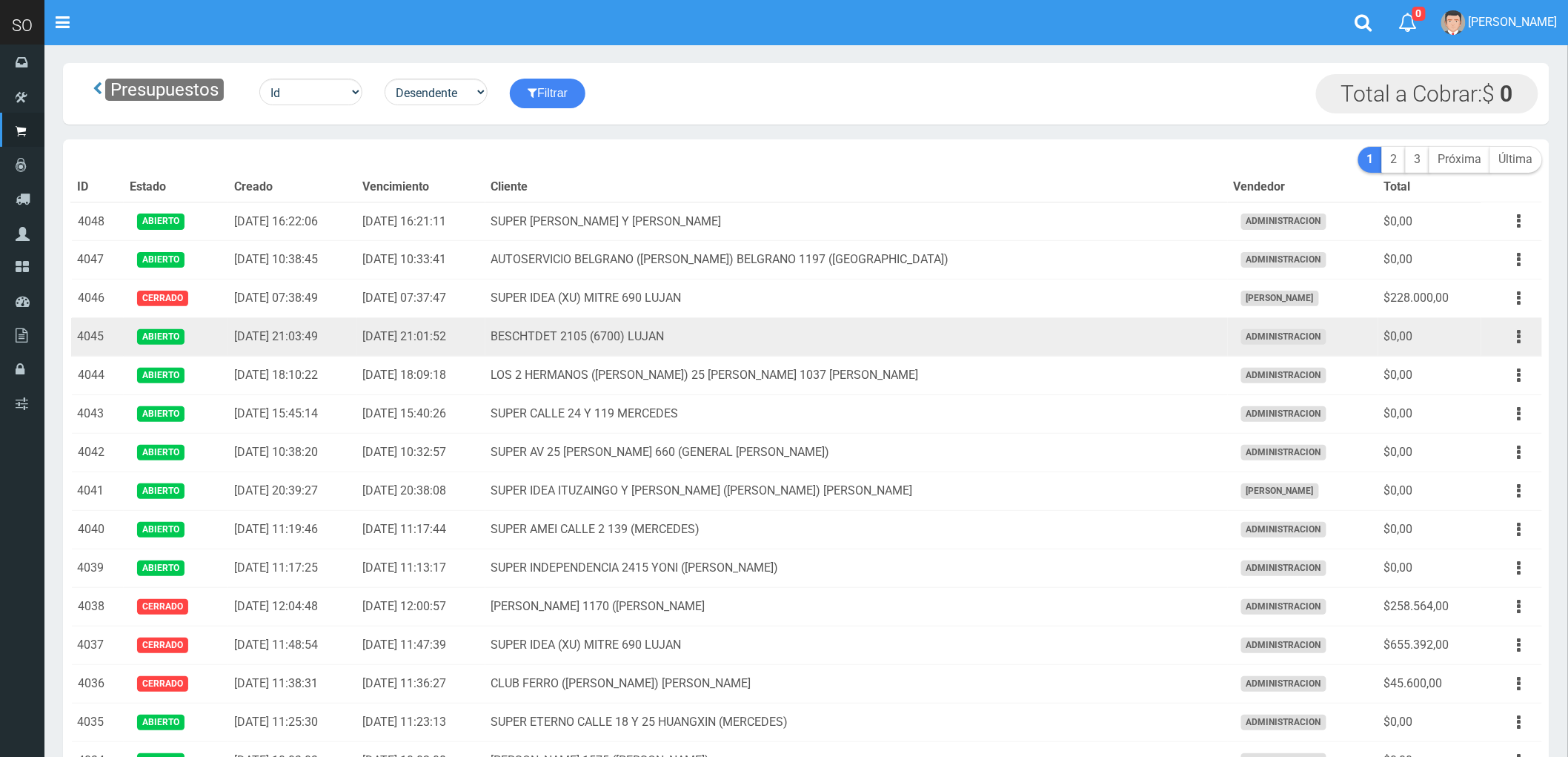
click at [841, 341] on td "BESCHTDET 2105 (6700) LUJAN" at bounding box center [856, 337] width 742 height 38
click at [1517, 333] on icon "button" at bounding box center [1519, 336] width 4 height 26
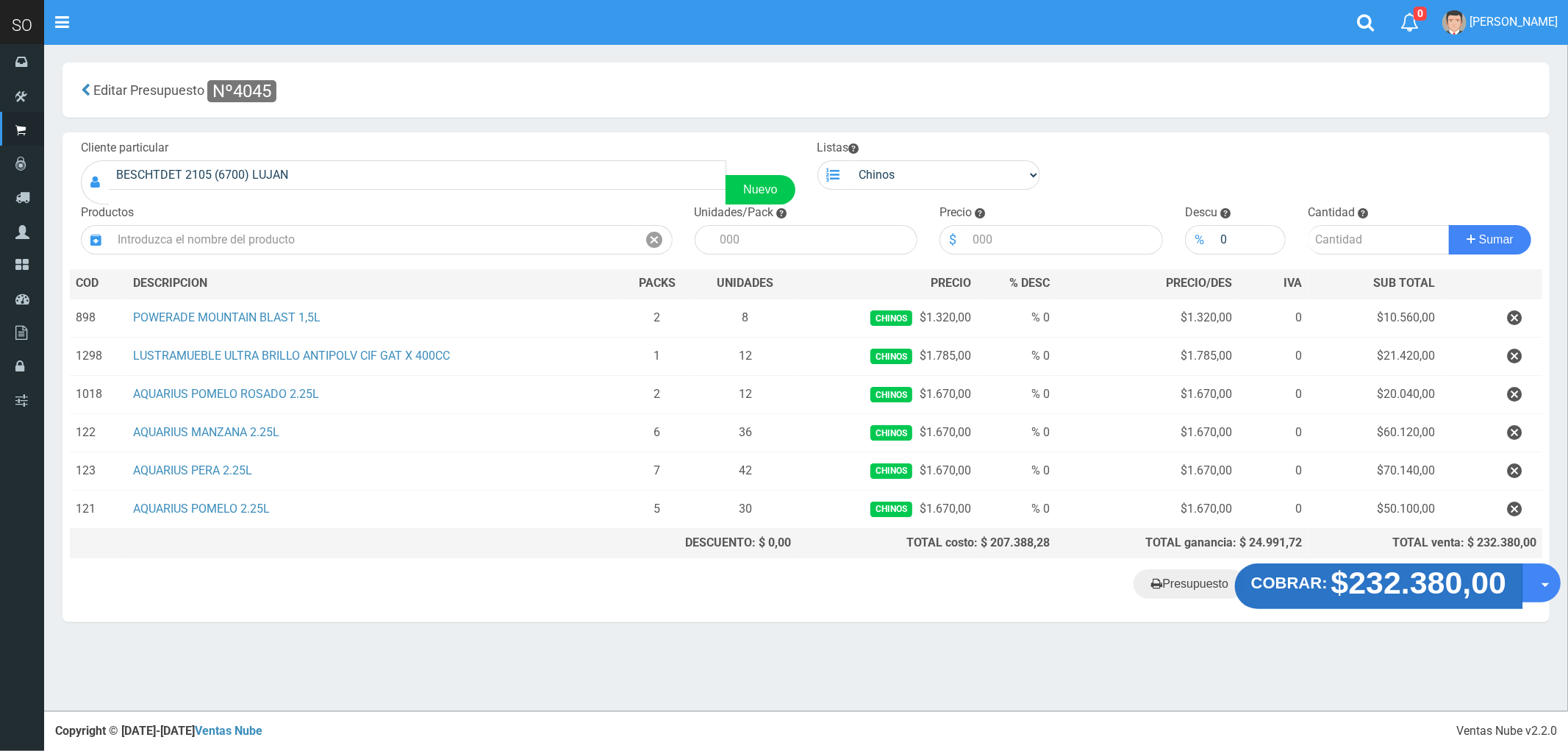
click at [1423, 600] on strong "$232.380,00" at bounding box center [1419, 583] width 176 height 34
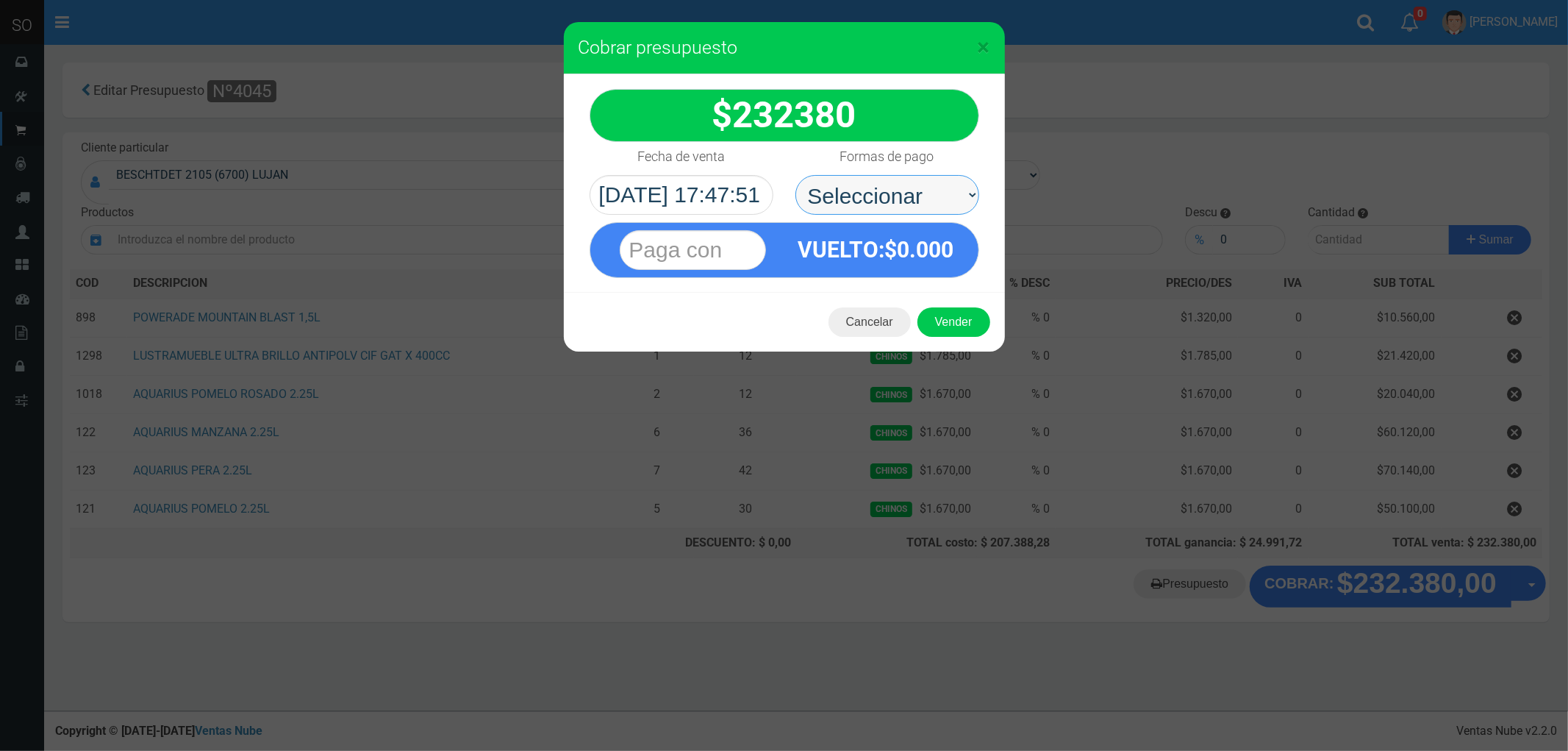
click at [858, 194] on select "Seleccionar Efectivo Tarjeta de Crédito Depósito Débito" at bounding box center [887, 195] width 183 height 40
select select "Efectivo"
click at [795, 175] on select "Seleccionar Efectivo Tarjeta de Crédito Depósito Débito" at bounding box center [887, 195] width 183 height 40
click at [946, 324] on button "Vender" at bounding box center [953, 321] width 73 height 29
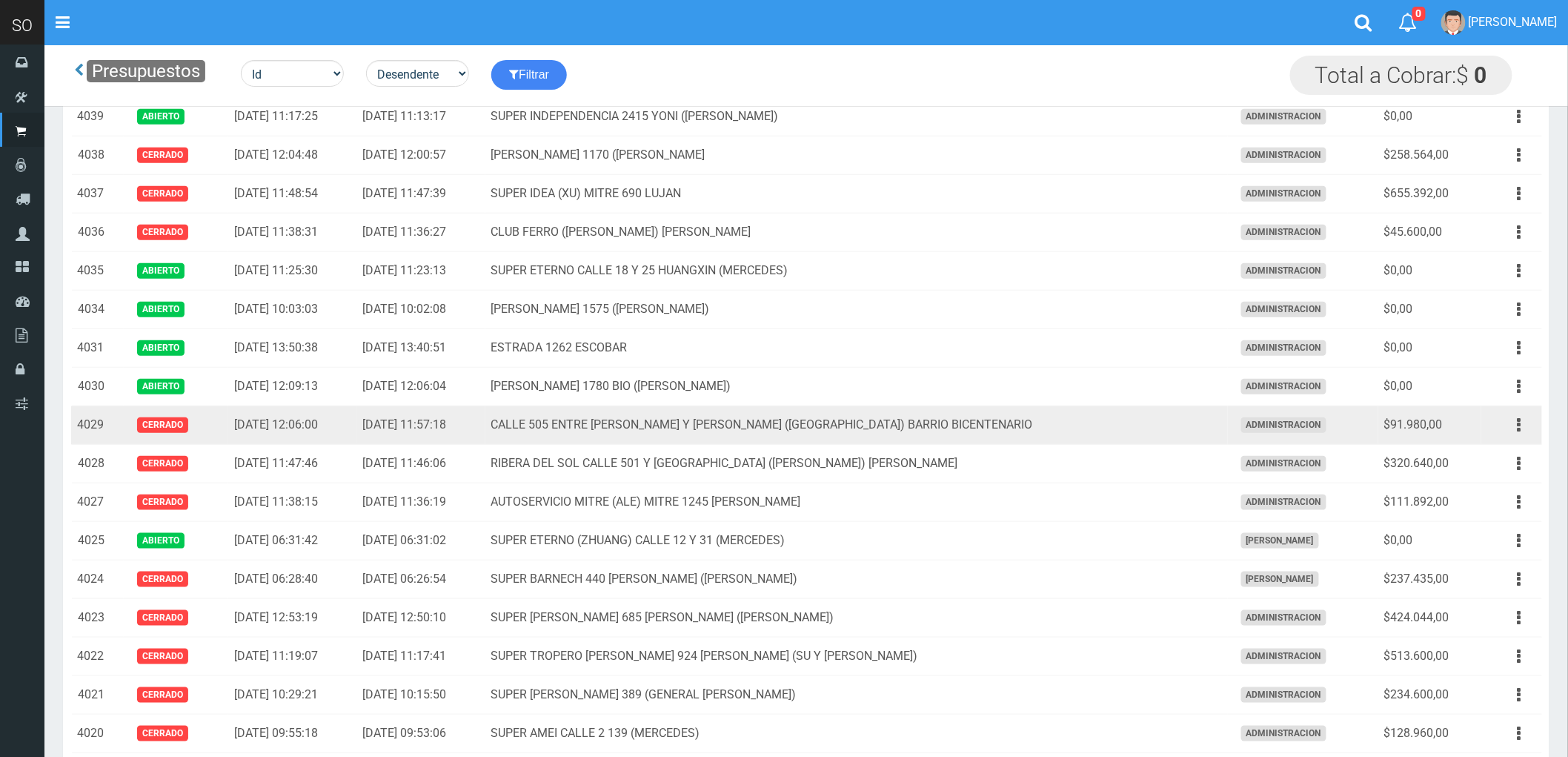
scroll to position [452, 0]
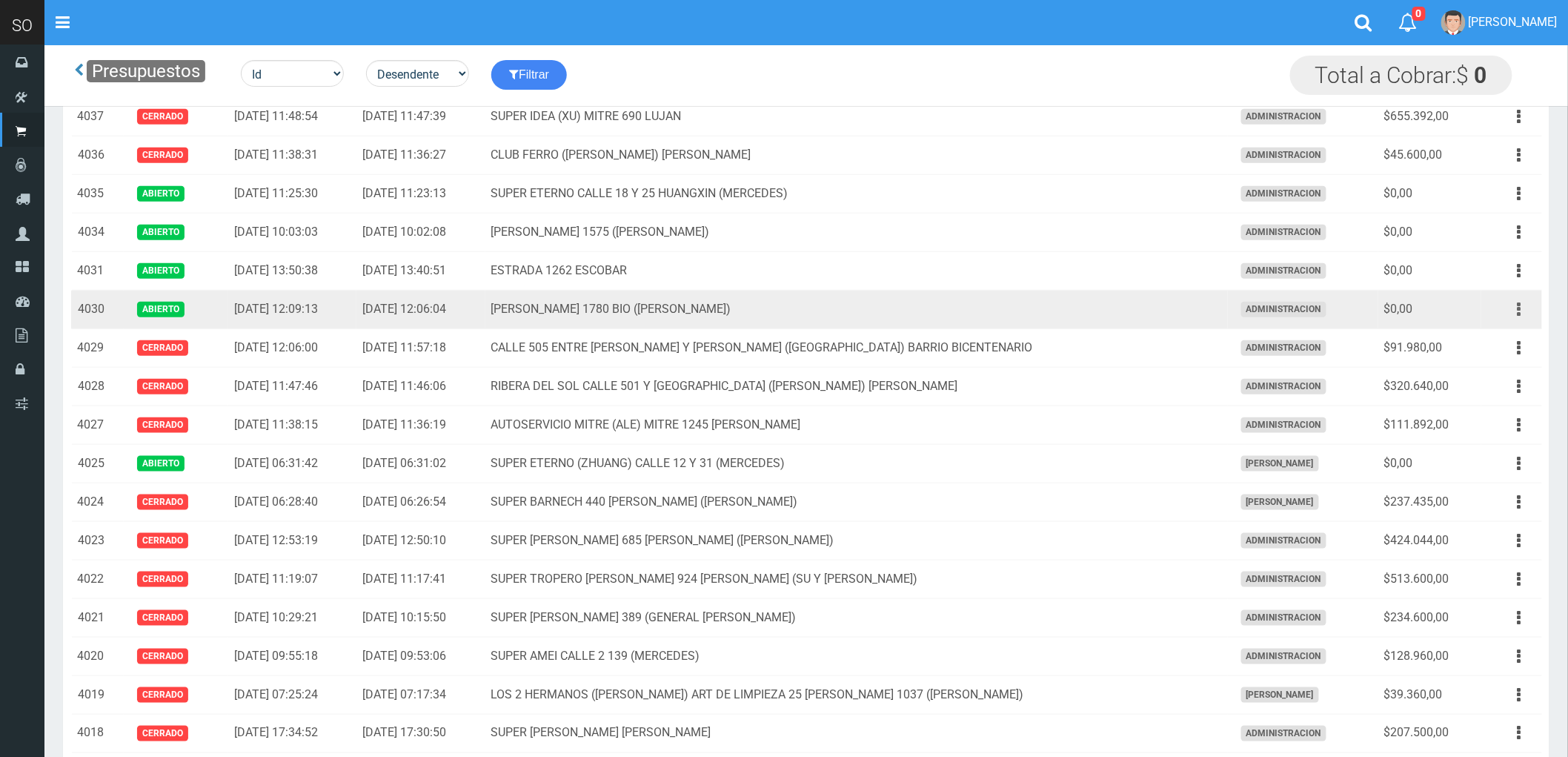
click at [1516, 314] on button "button" at bounding box center [1519, 309] width 34 height 26
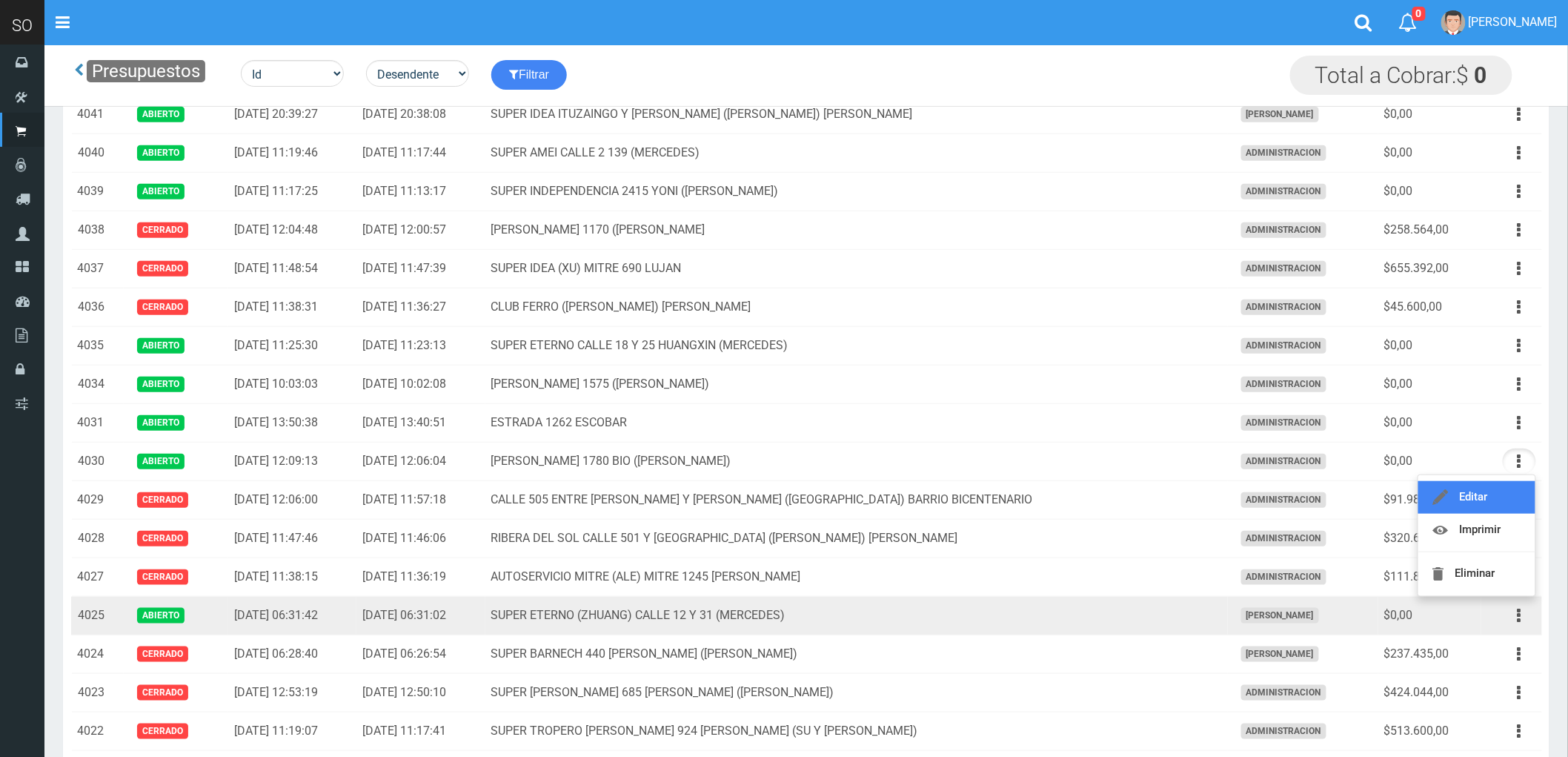
scroll to position [287, 0]
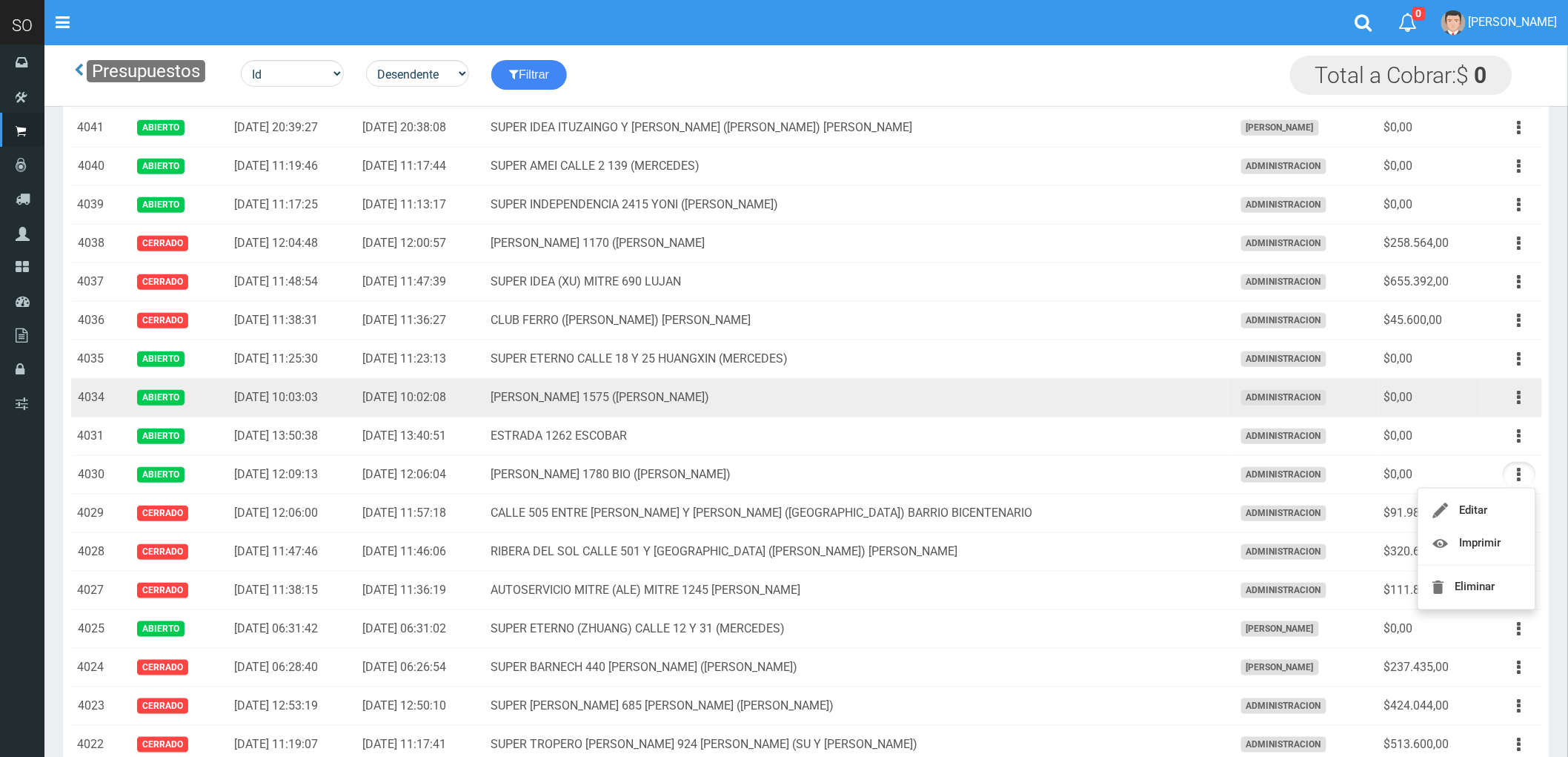
click at [954, 395] on td "LUCIANO REYES 1575 (CAMPANA)" at bounding box center [856, 398] width 742 height 38
click at [1517, 401] on icon "button" at bounding box center [1519, 397] width 4 height 26
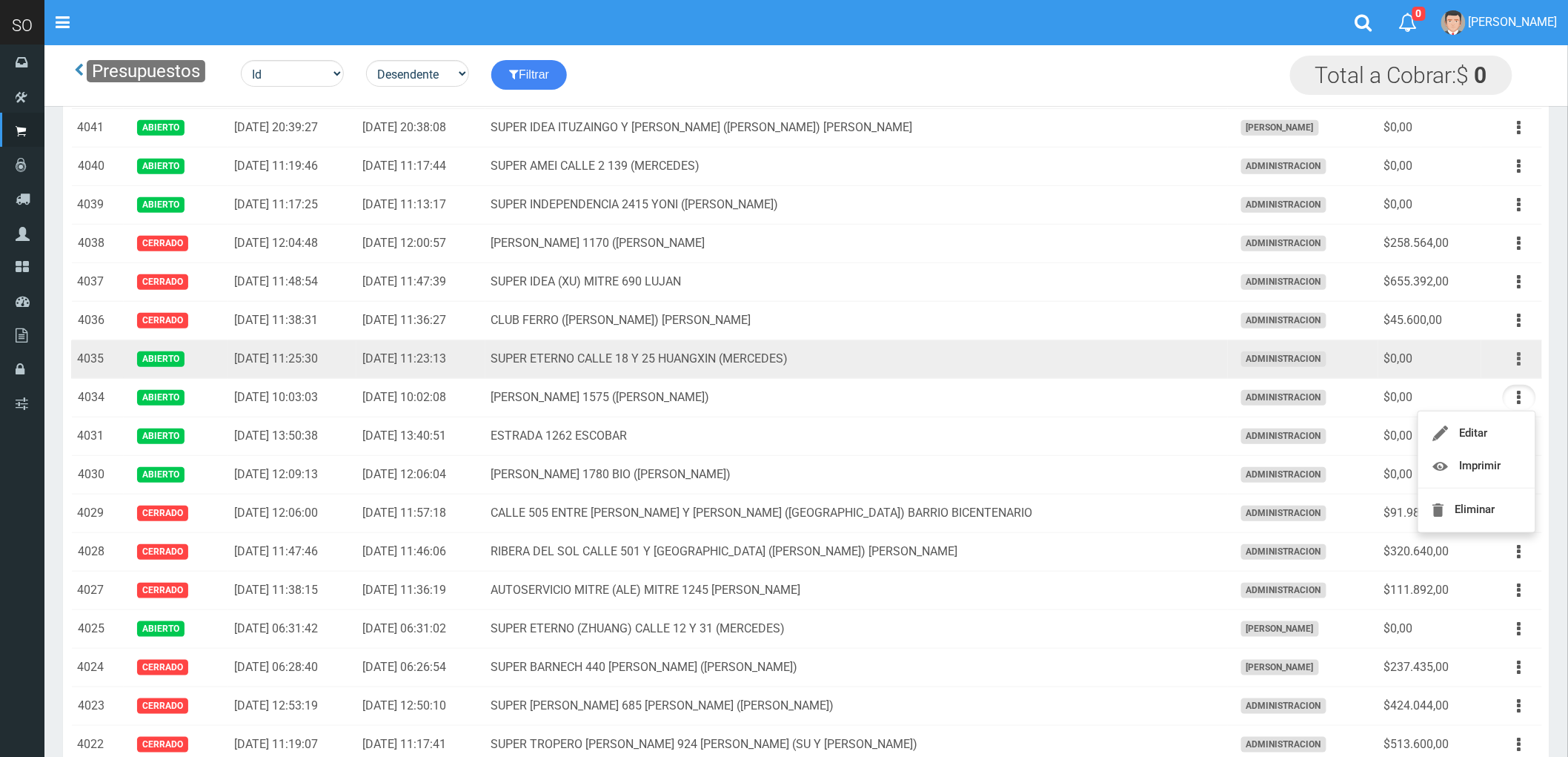
click at [1519, 358] on icon "button" at bounding box center [1519, 358] width 4 height 26
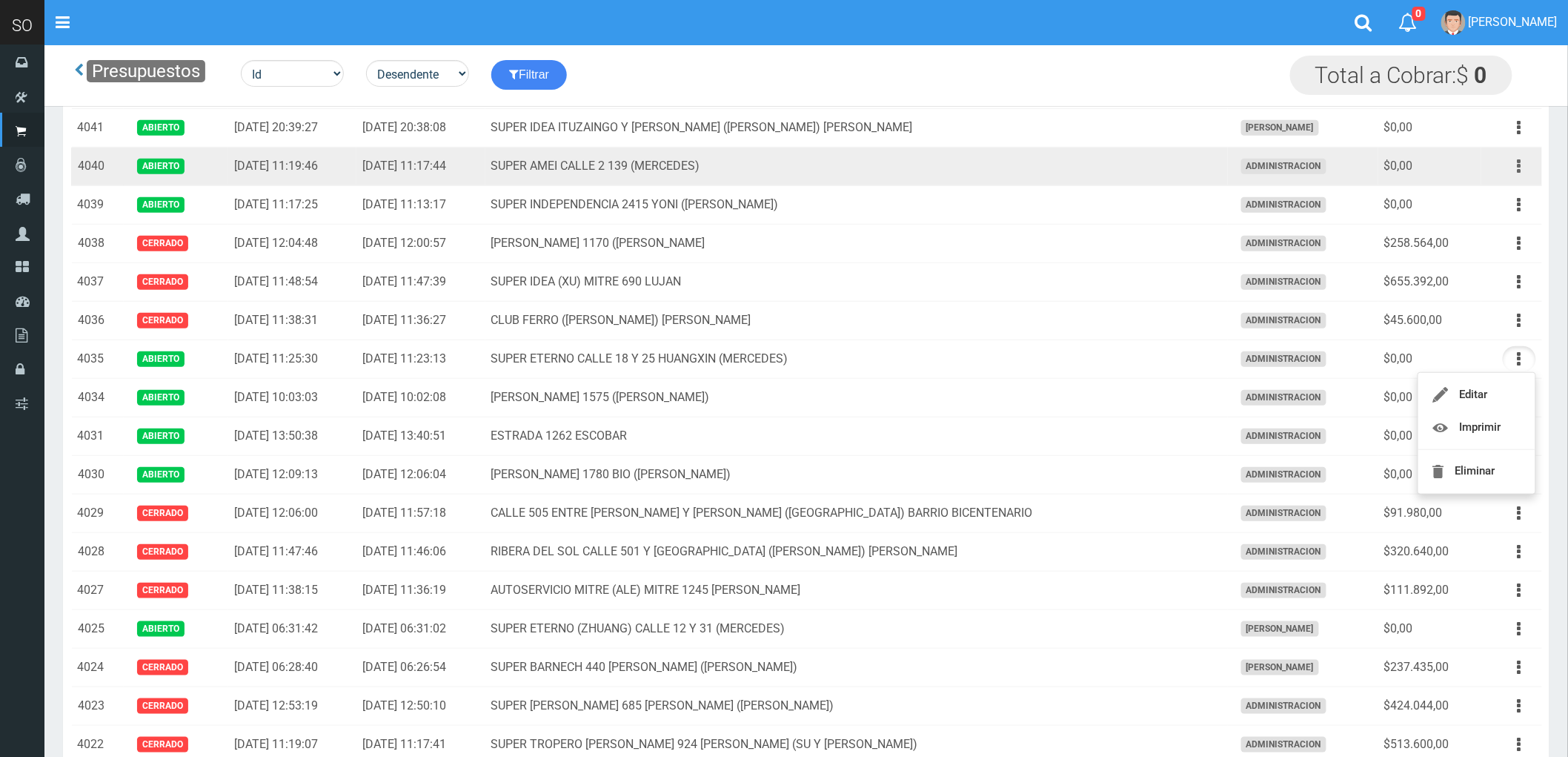
click at [1517, 168] on icon "button" at bounding box center [1519, 166] width 4 height 26
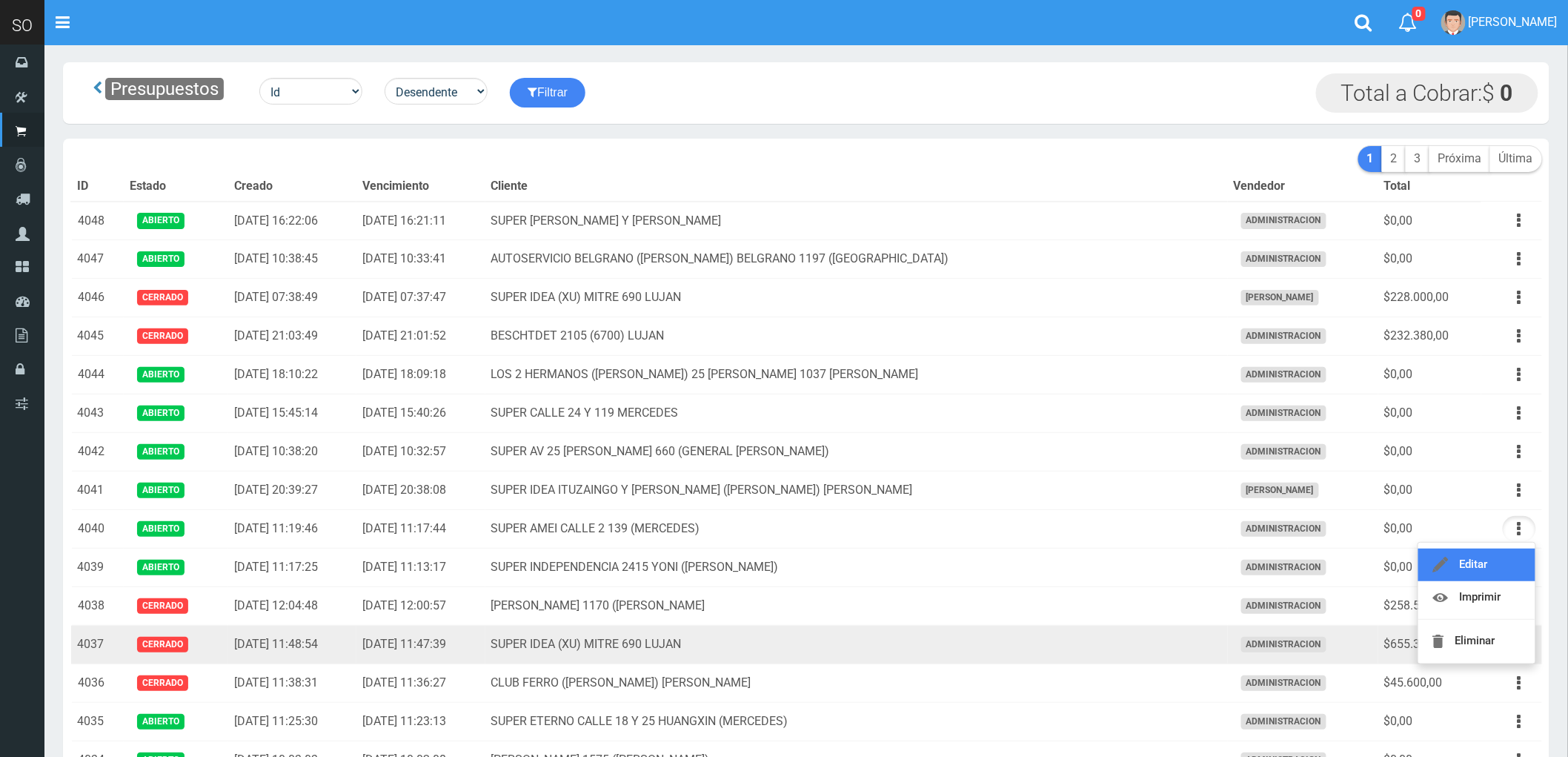
scroll to position [0, 0]
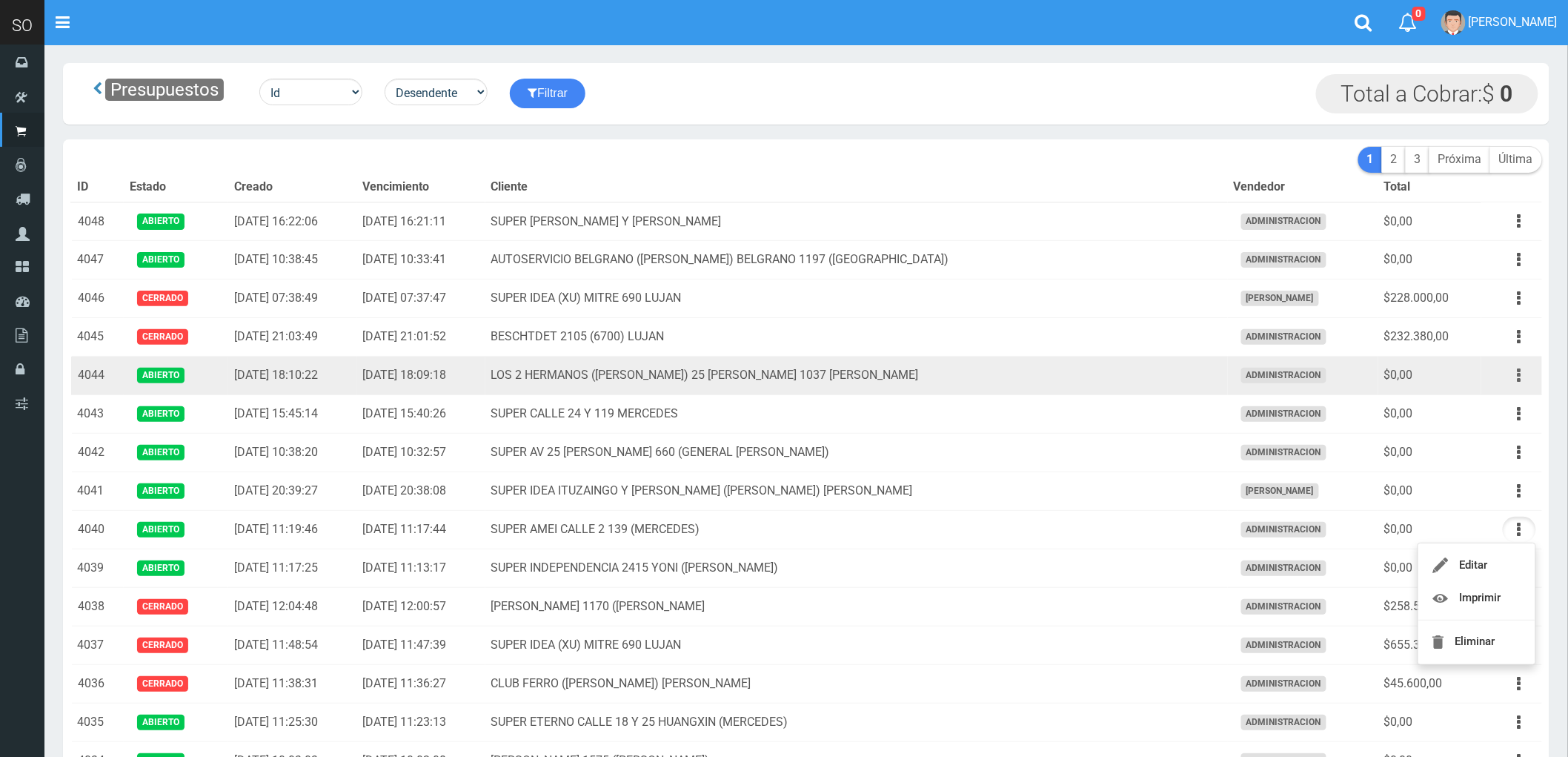
click at [1522, 372] on button "button" at bounding box center [1519, 375] width 34 height 26
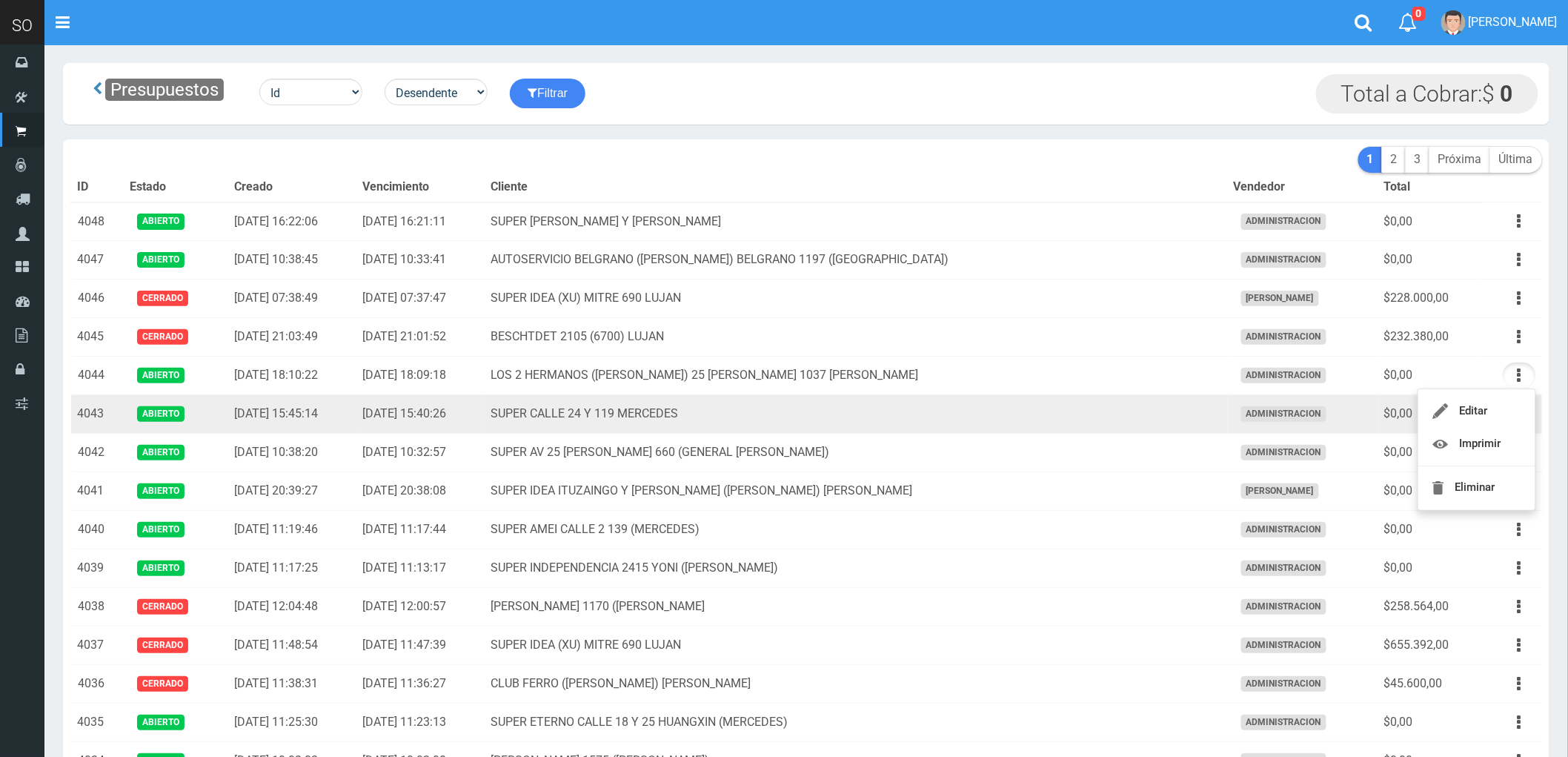
click at [958, 417] on td "SUPER CALLE 24 Y 119 MERCEDES" at bounding box center [856, 414] width 742 height 38
click at [1517, 415] on icon "button" at bounding box center [1519, 413] width 4 height 26
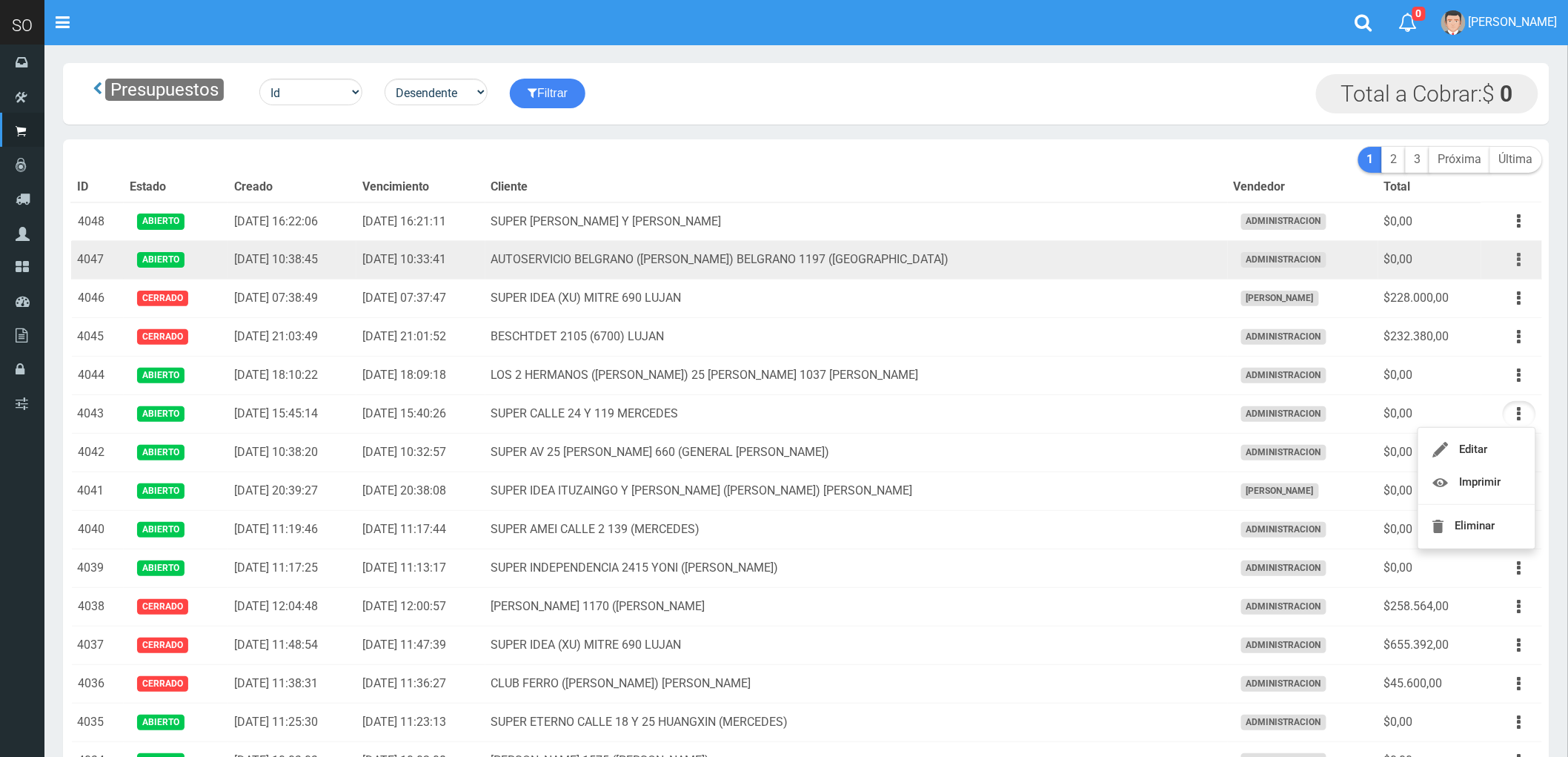
click at [1519, 256] on icon "button" at bounding box center [1519, 260] width 4 height 26
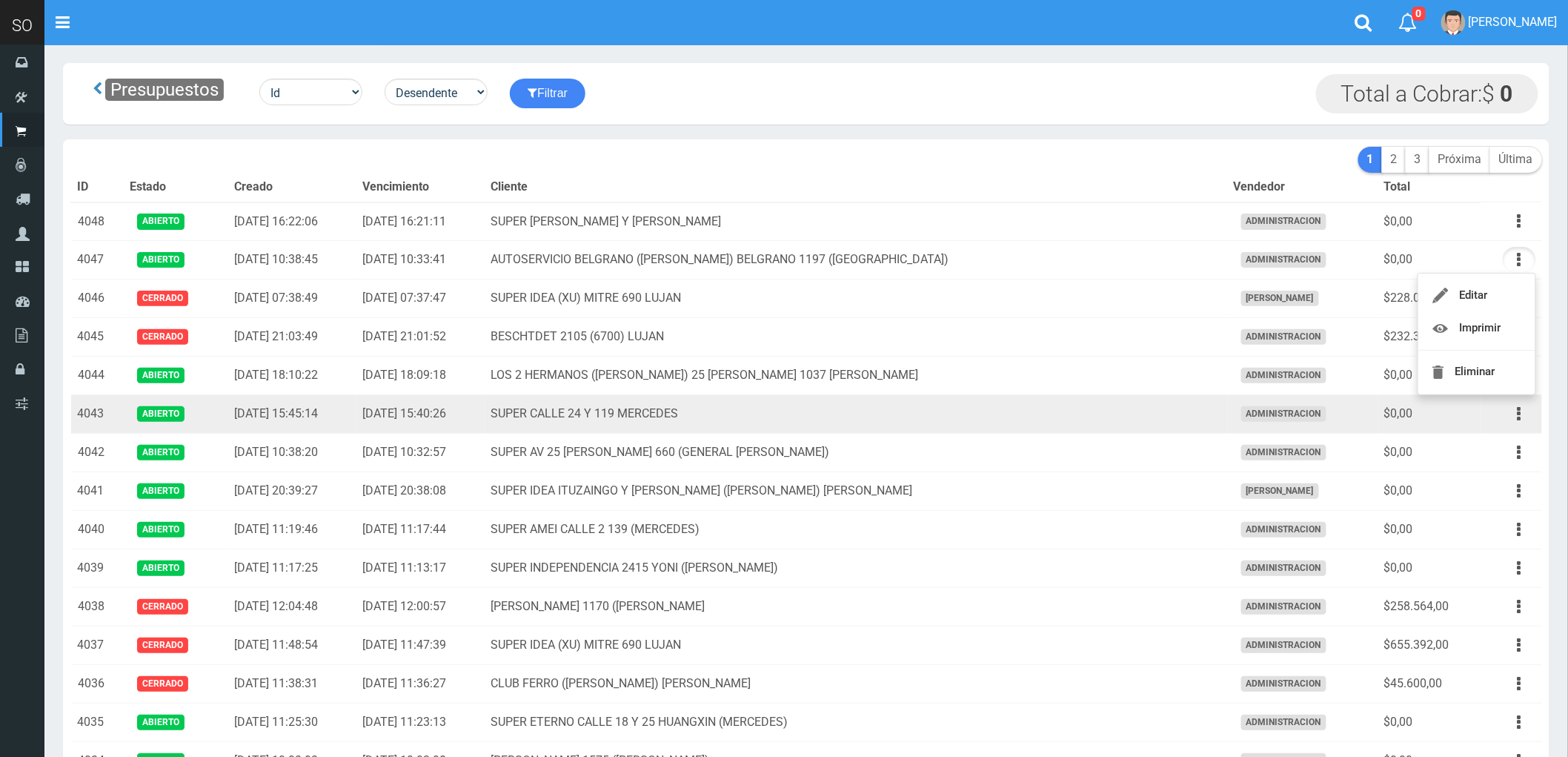
click at [1037, 417] on td "SUPER CALLE 24 Y 119 MERCEDES" at bounding box center [856, 414] width 742 height 38
click at [1516, 415] on button "button" at bounding box center [1519, 413] width 34 height 26
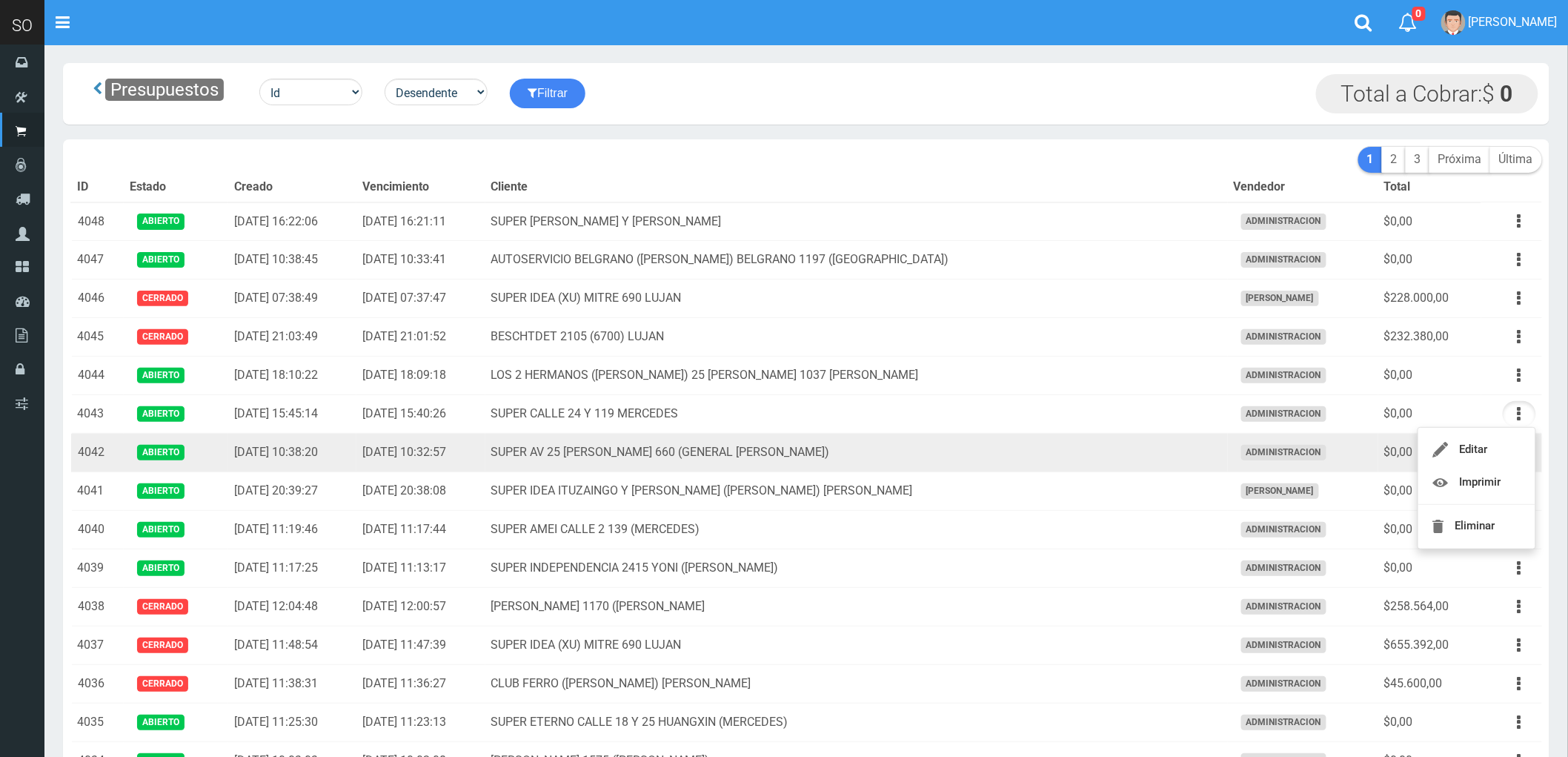
click at [1072, 462] on td "SUPER AV 25 DE MAYO 660 (GENERAL RODRIGUEZ)" at bounding box center [856, 452] width 742 height 38
click at [1517, 453] on icon "button" at bounding box center [1519, 452] width 4 height 26
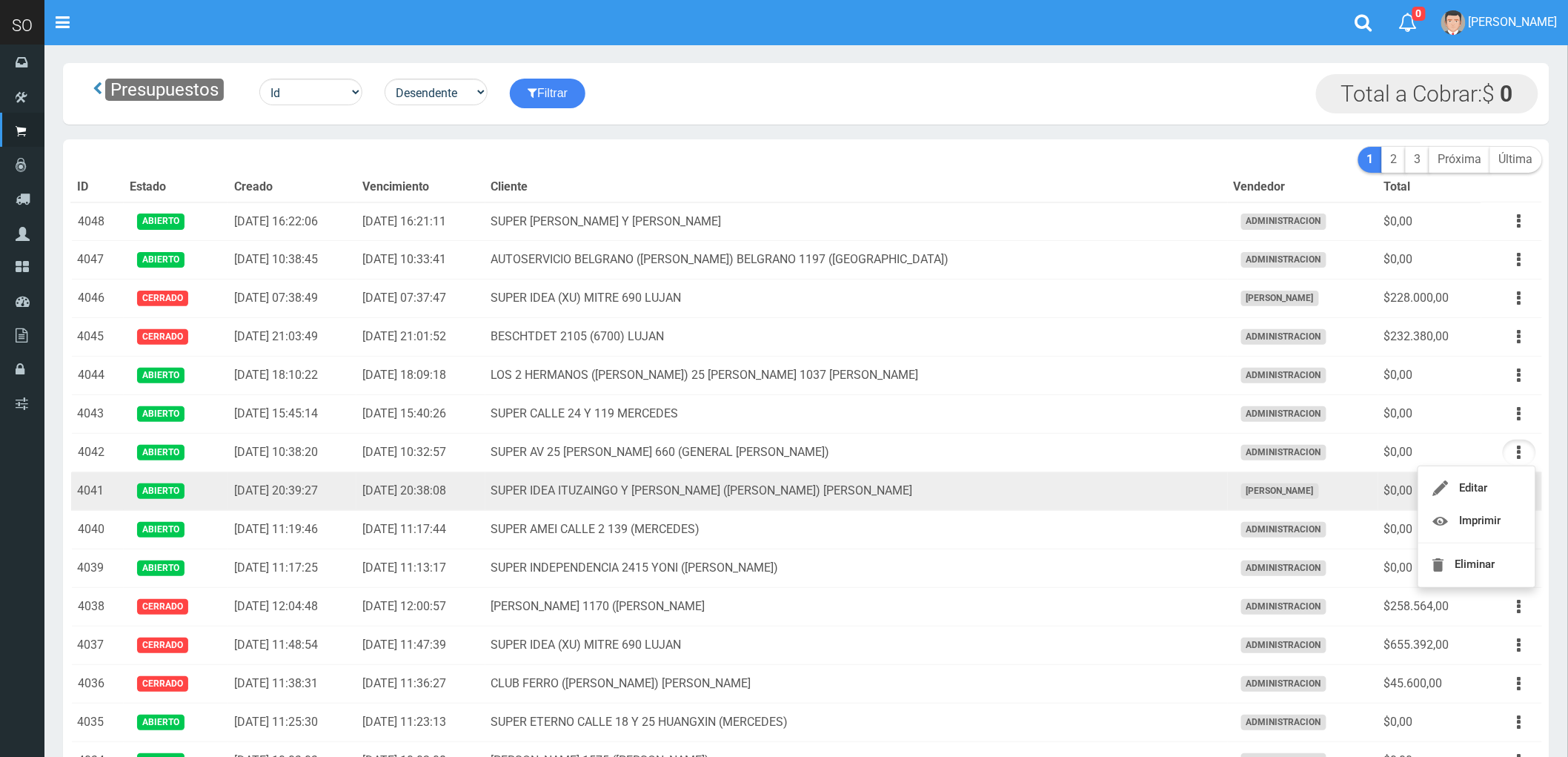
click at [1038, 490] on td "SUPER IDEA ITUZAINGO Y MORENO (JUAN) GILES" at bounding box center [856, 492] width 742 height 38
click at [1517, 496] on icon "button" at bounding box center [1519, 491] width 4 height 26
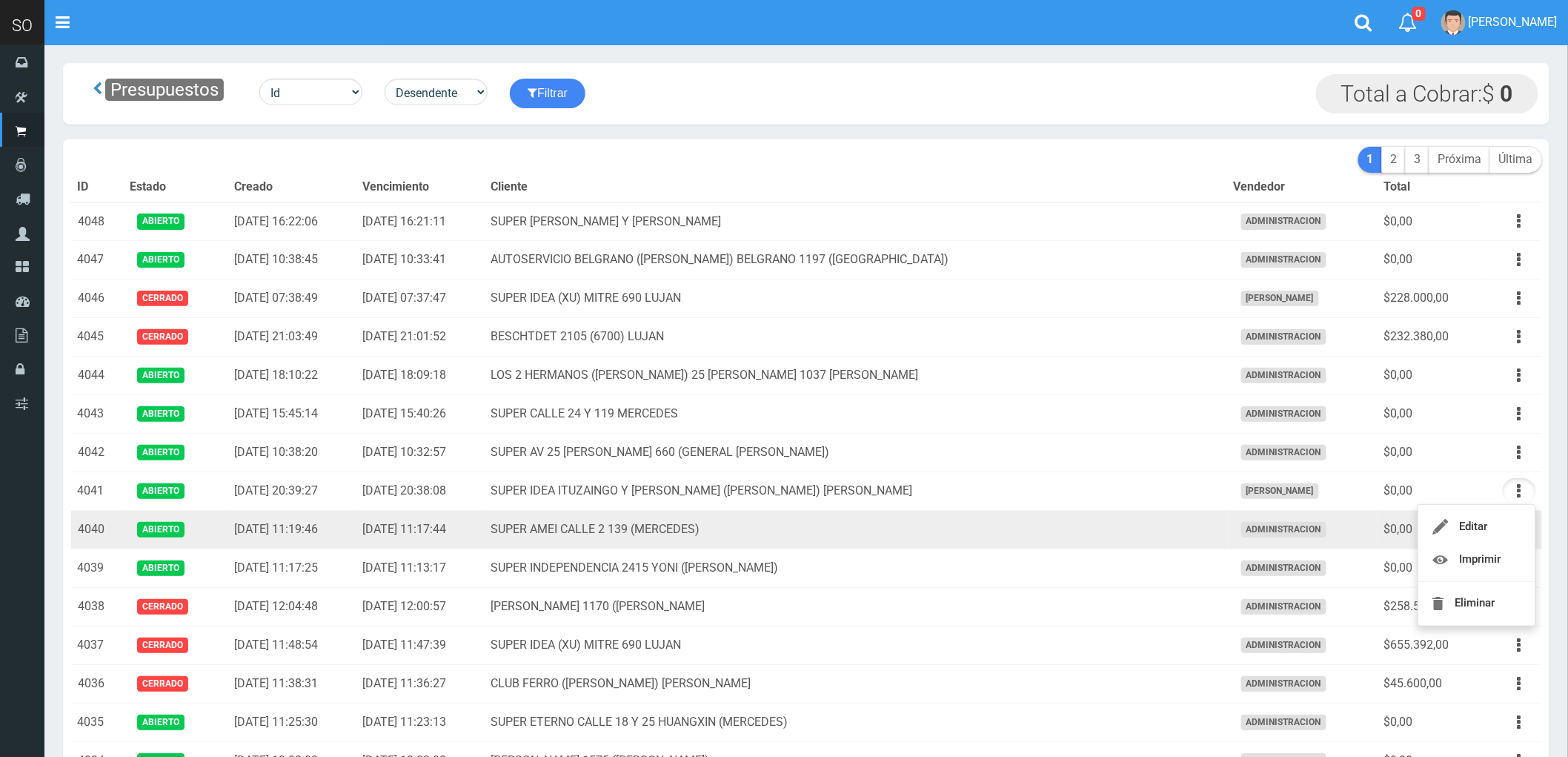
click at [1011, 531] on td "SUPER AMEI CALLE 2 139 (MERCEDES)" at bounding box center [856, 530] width 742 height 38
click at [1519, 528] on icon "button" at bounding box center [1519, 529] width 4 height 26
drag, startPoint x: 1467, startPoint y: 569, endPoint x: 950, endPoint y: 532, distance: 518.3
click at [950, 532] on td "SUPER AMEI CALLE 2 139 (MERCEDES)" at bounding box center [856, 530] width 742 height 38
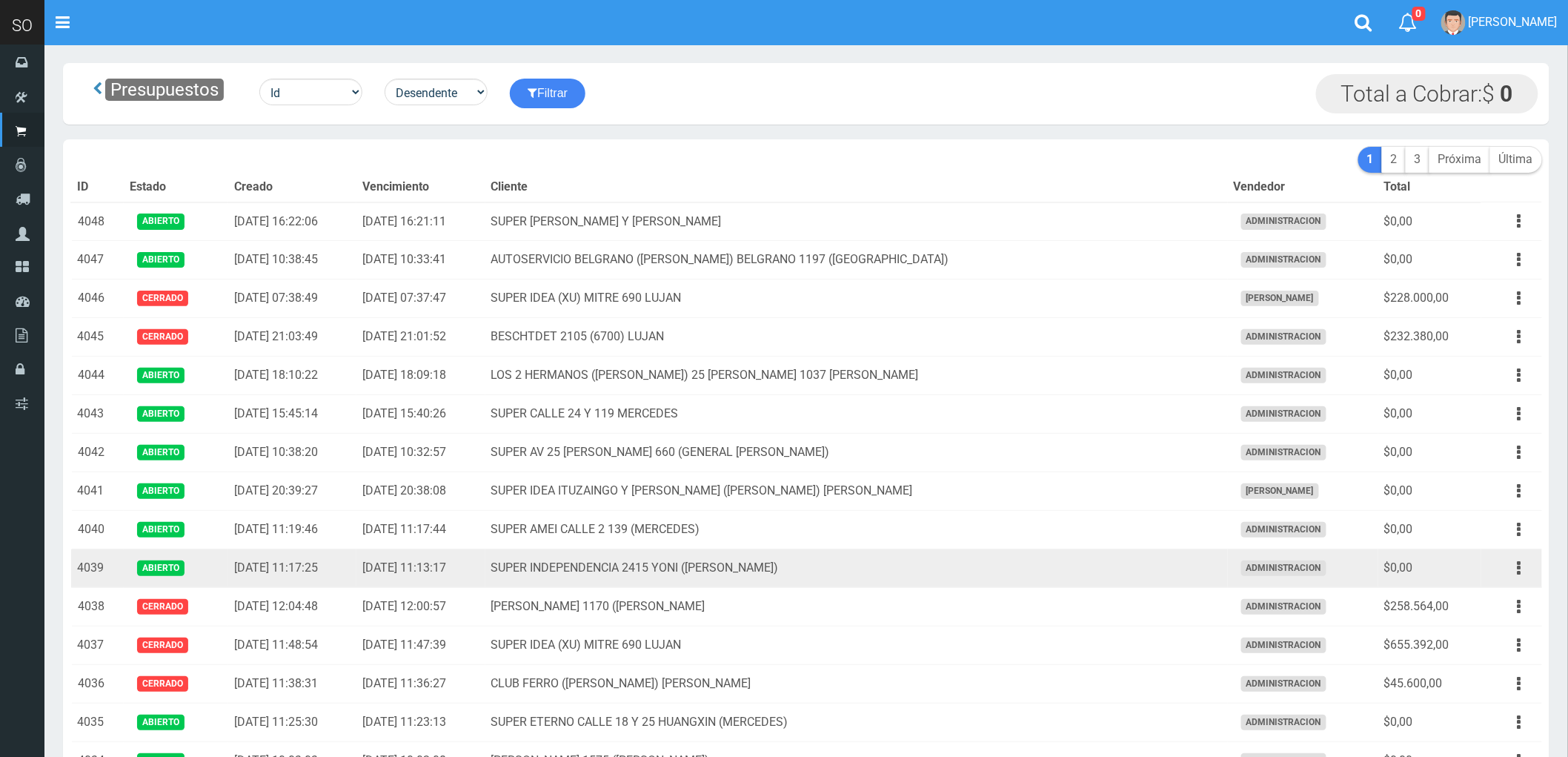
click at [982, 580] on td "SUPER INDEPENDENCIA 2415 YONI (ZARATE)" at bounding box center [856, 568] width 742 height 38
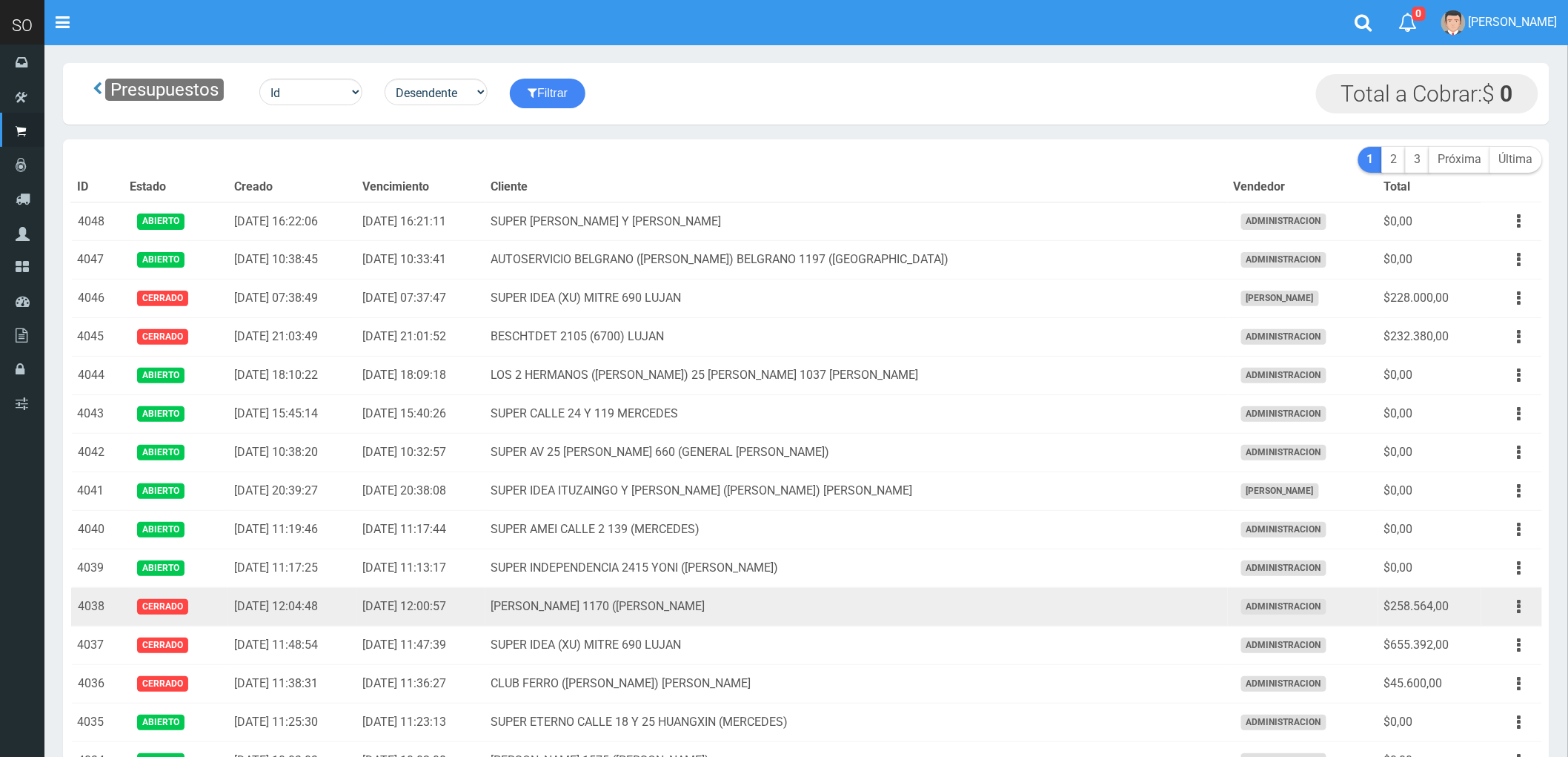
click at [996, 624] on td "ALMIRANTE BROWN 1170 (NICO) LUJAN" at bounding box center [856, 607] width 742 height 38
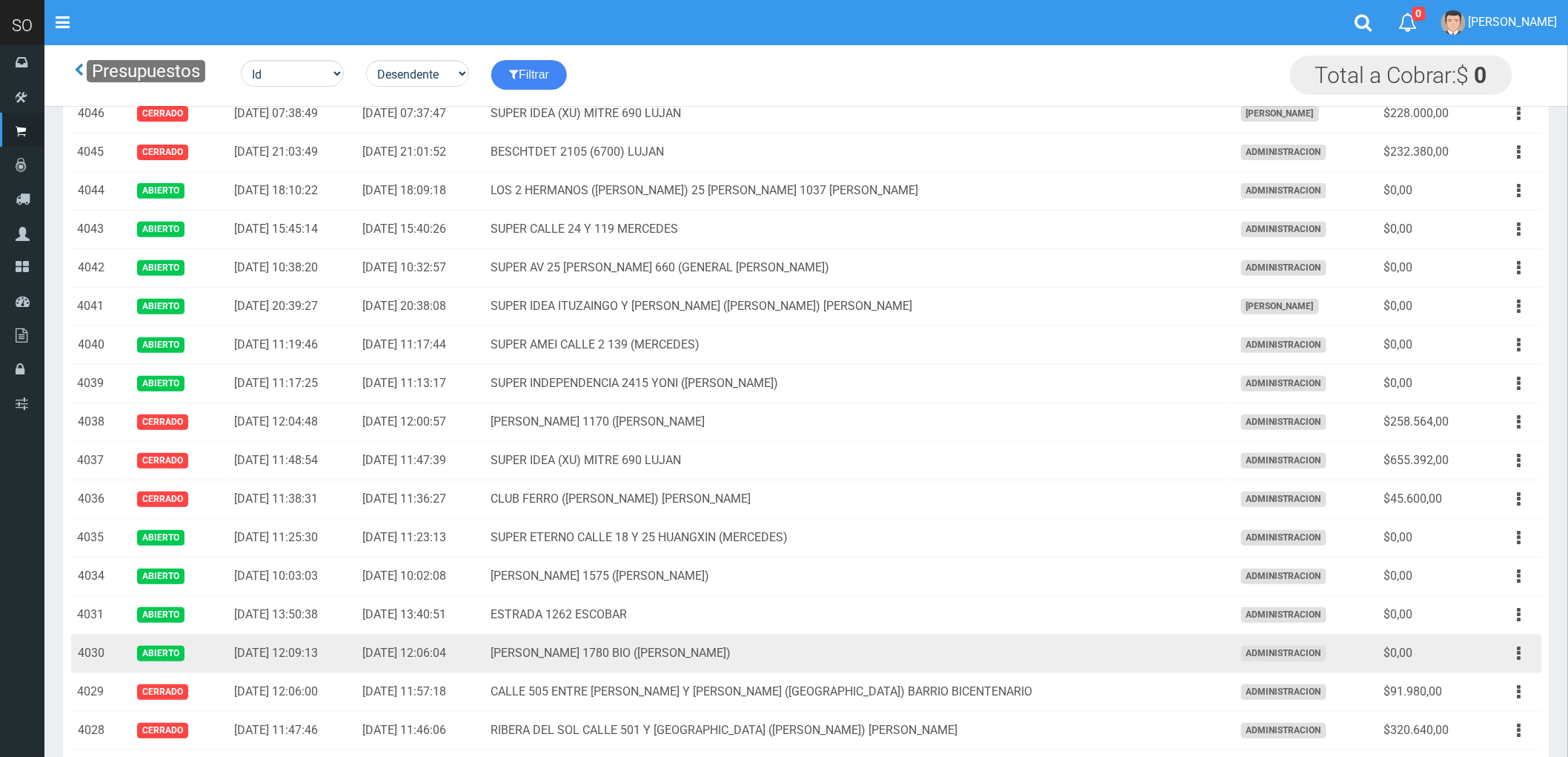
scroll to position [165, 0]
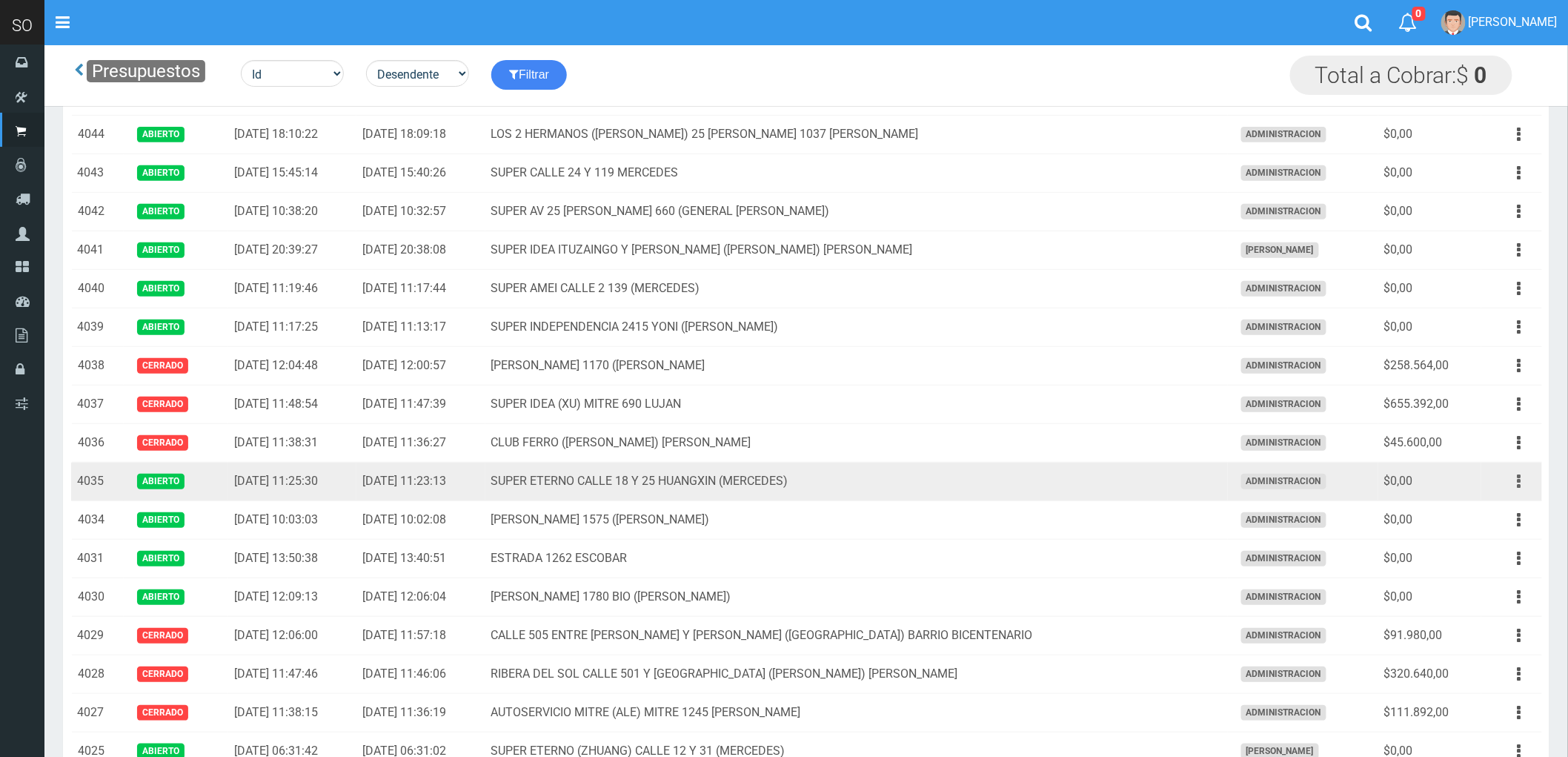
click at [1520, 484] on icon "button" at bounding box center [1519, 481] width 4 height 26
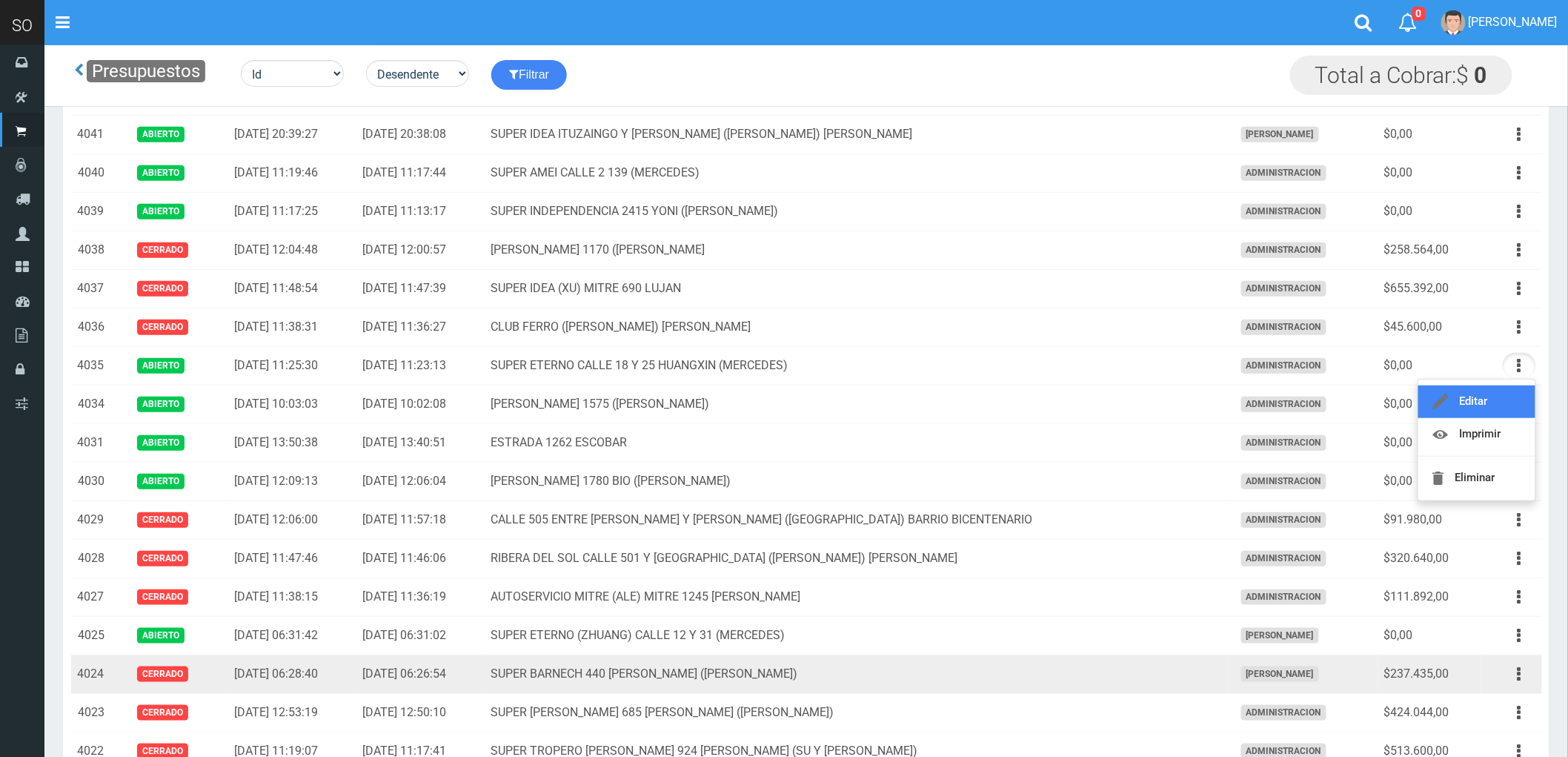
scroll to position [329, 0]
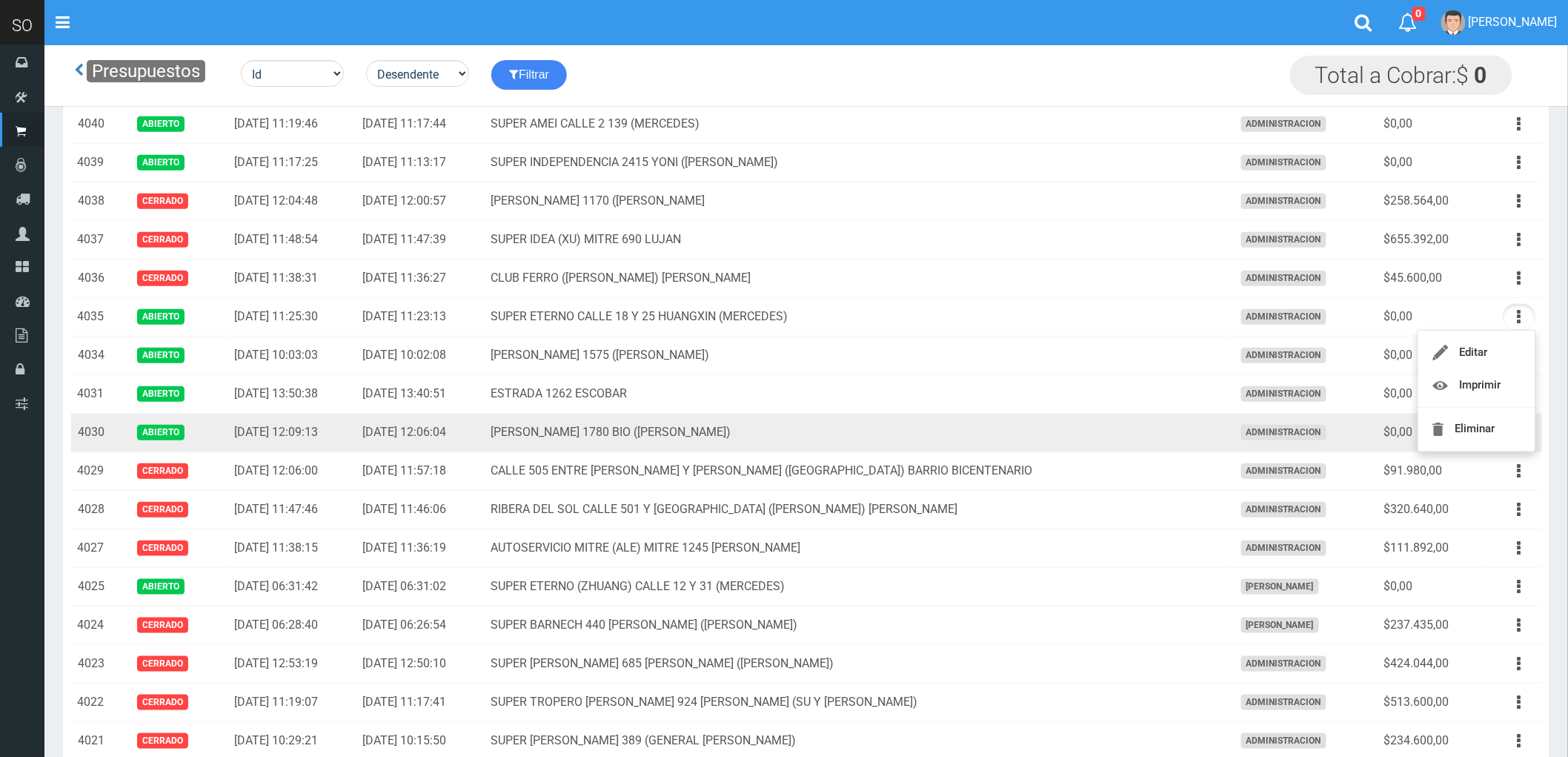
click at [1073, 435] on td "MATEO GELVES 1780 BIO (ESCOBAR)" at bounding box center [856, 433] width 742 height 38
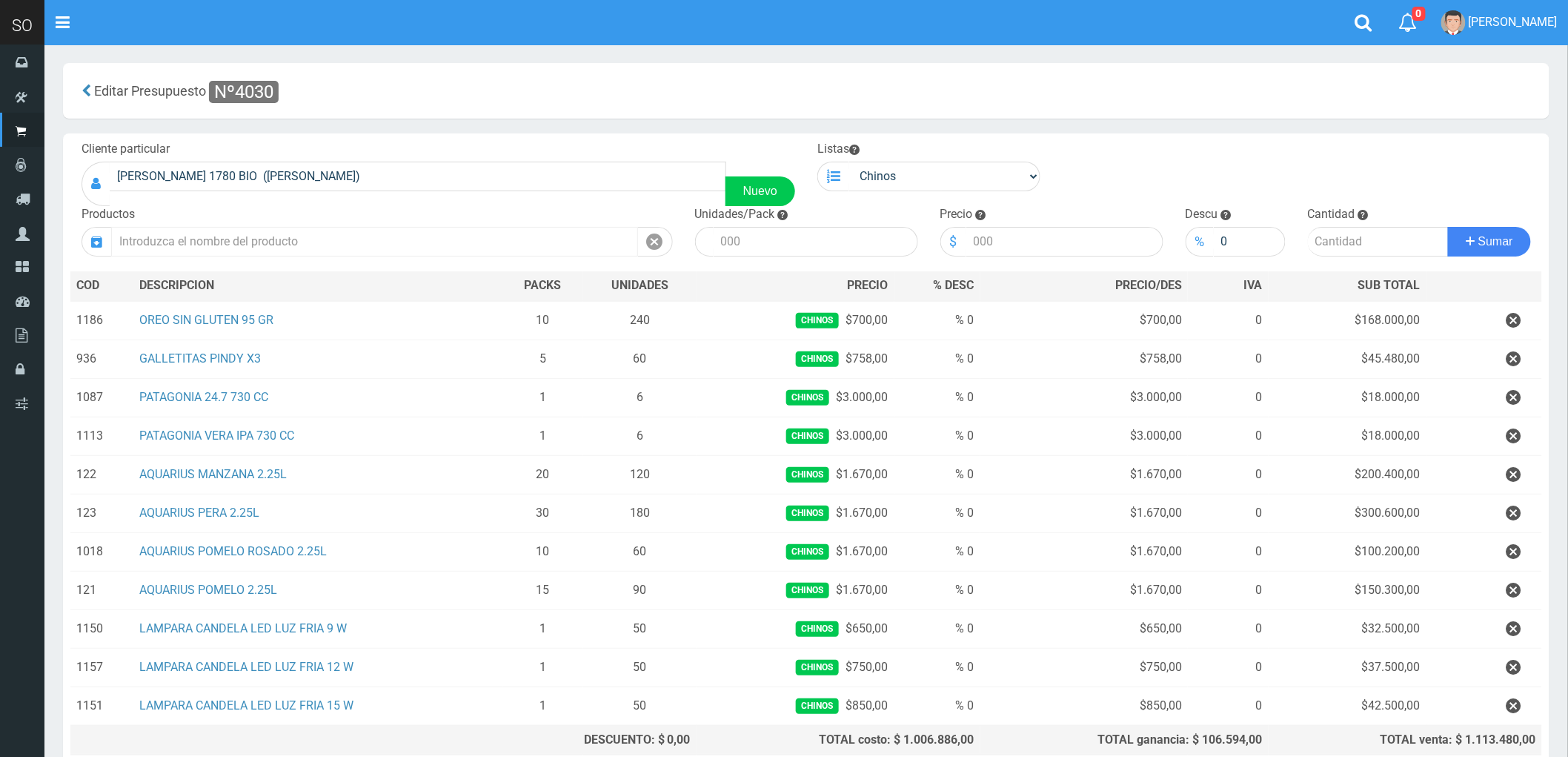
click at [254, 247] on input "text" at bounding box center [375, 241] width 527 height 30
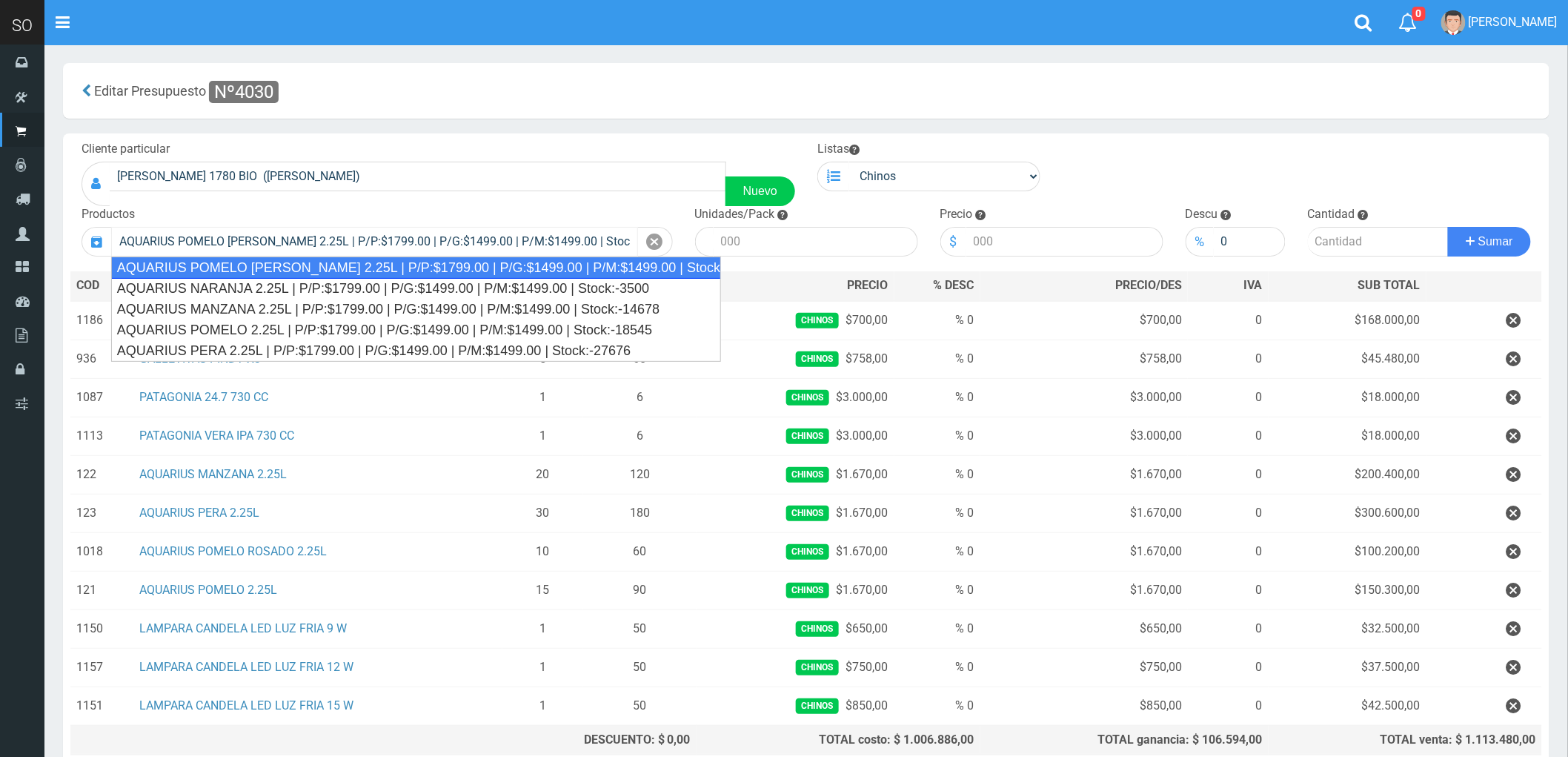
type input "AQUARIUS POMELO [PERSON_NAME] 2.25L | P/P:$1799.00 | P/G:$1499.00 | P/M:$1499.0…"
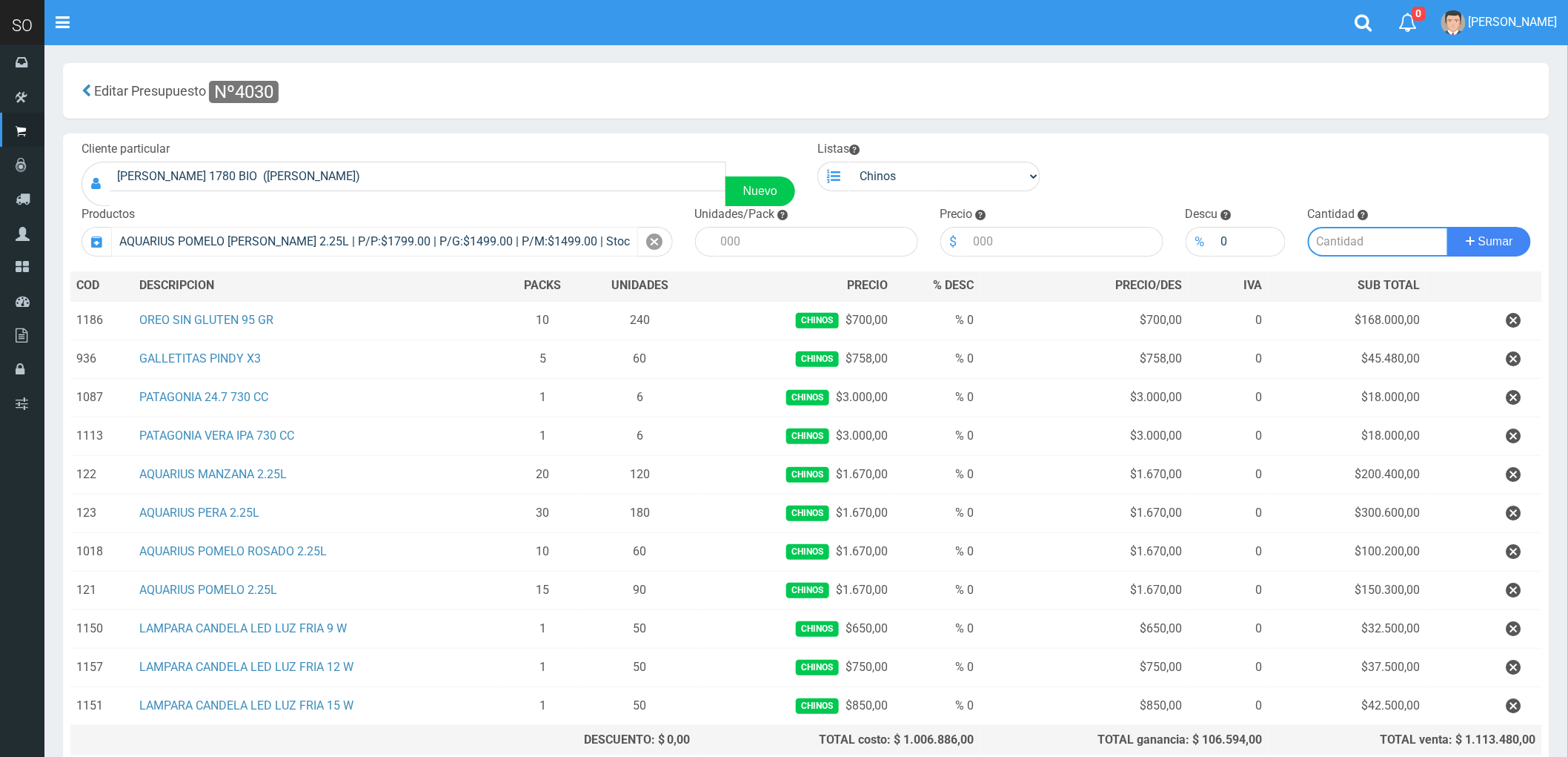
type input "6"
type input "1799.00"
type input "-6"
click at [1447, 227] on button "Sumar" at bounding box center [1488, 241] width 83 height 30
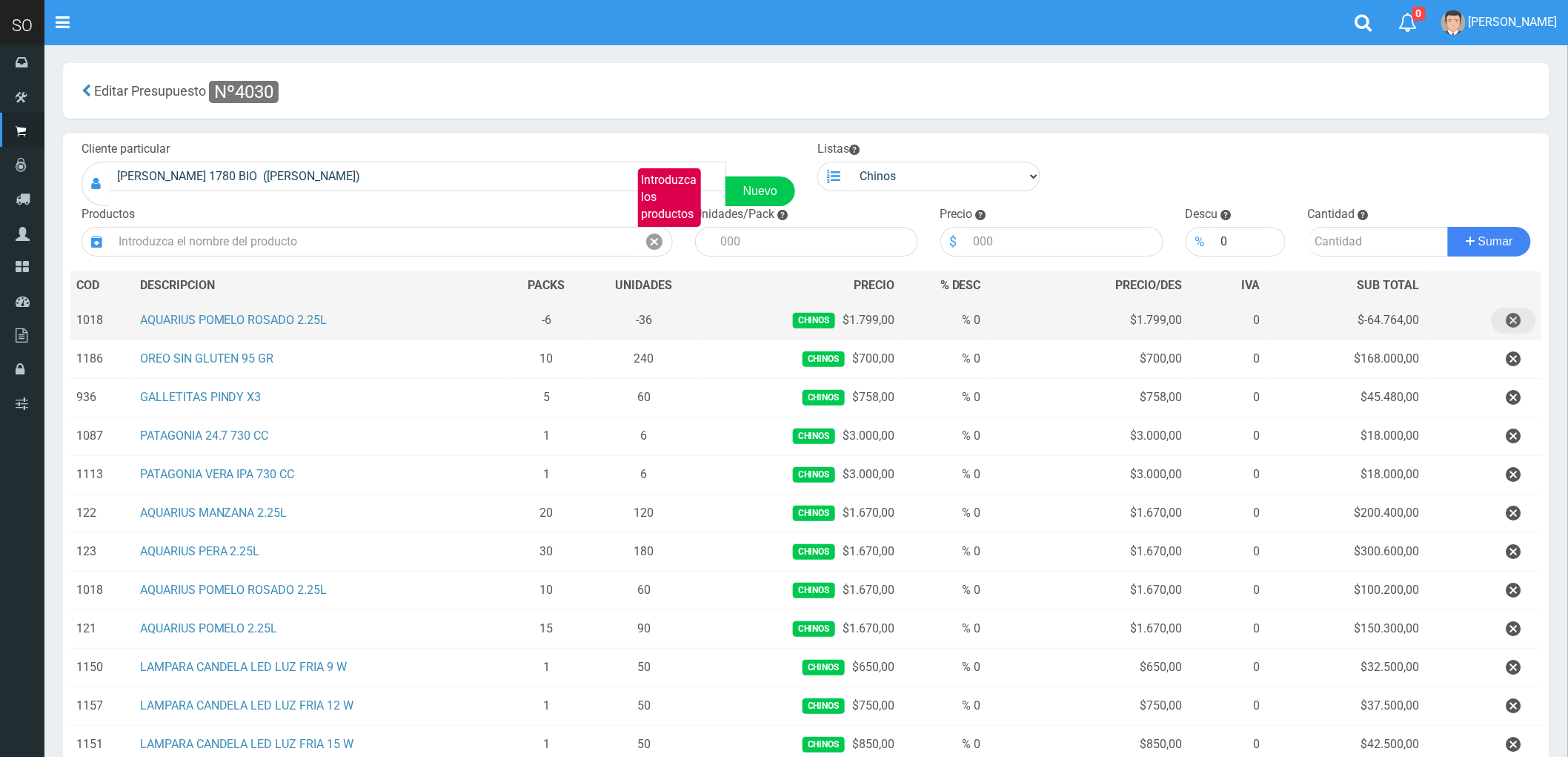
click at [1515, 316] on icon "button" at bounding box center [1513, 320] width 14 height 26
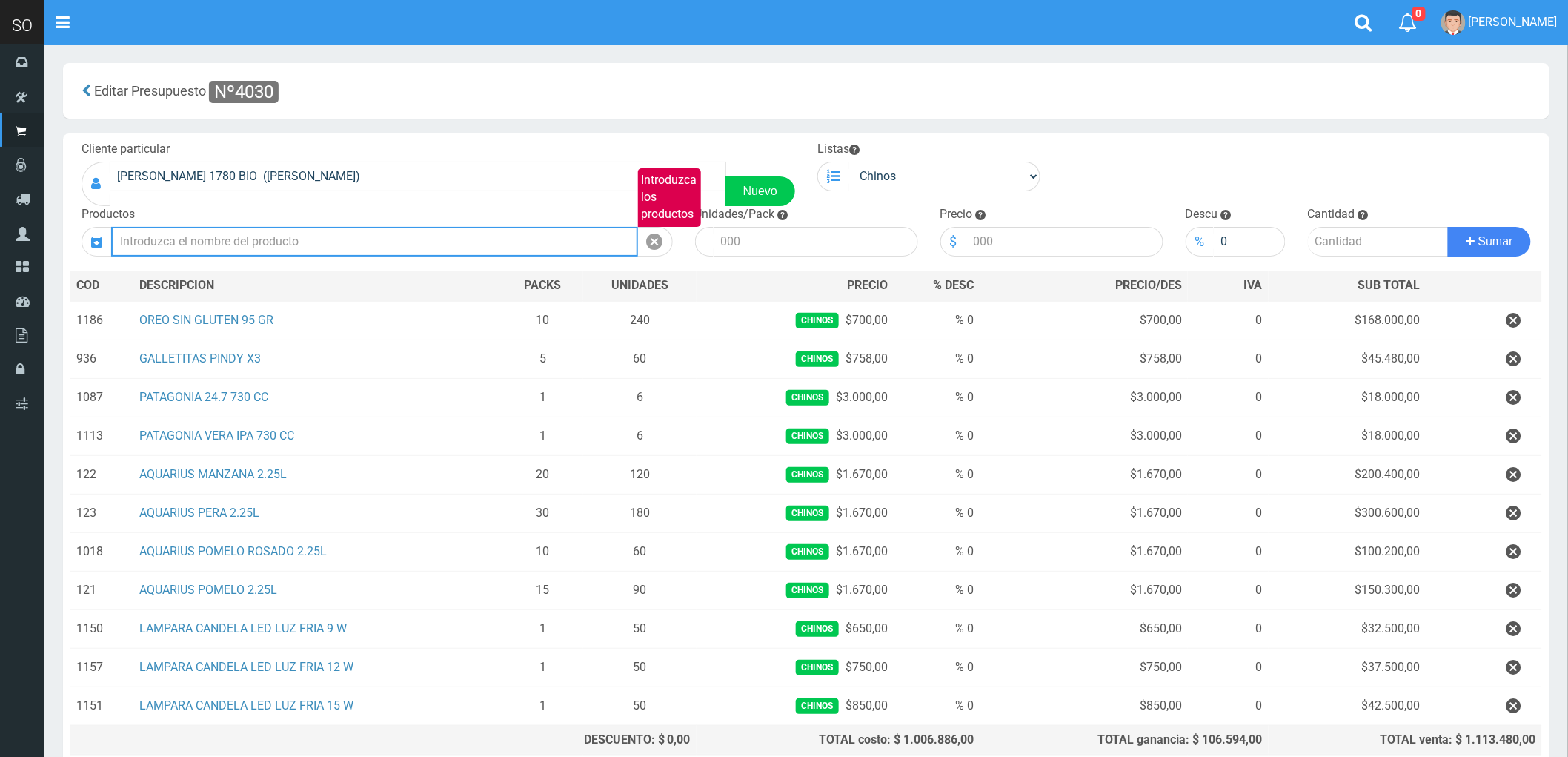
click at [361, 241] on input "Introduzca los productos" at bounding box center [375, 241] width 527 height 30
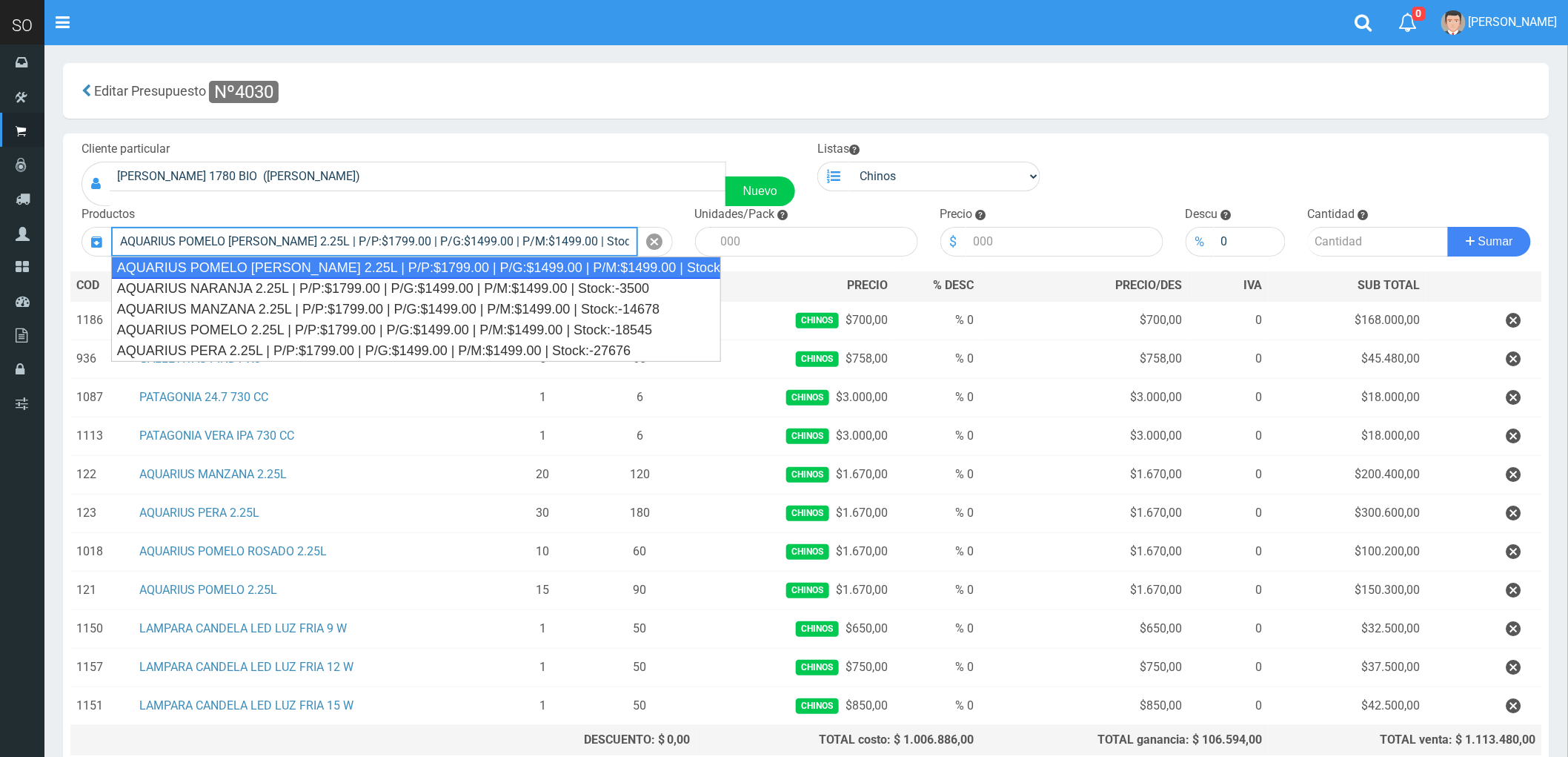
type input "AQUARIUS POMELO [PERSON_NAME] 2.25L | P/P:$1799.00 | P/G:$1499.00 | P/M:$1499.0…"
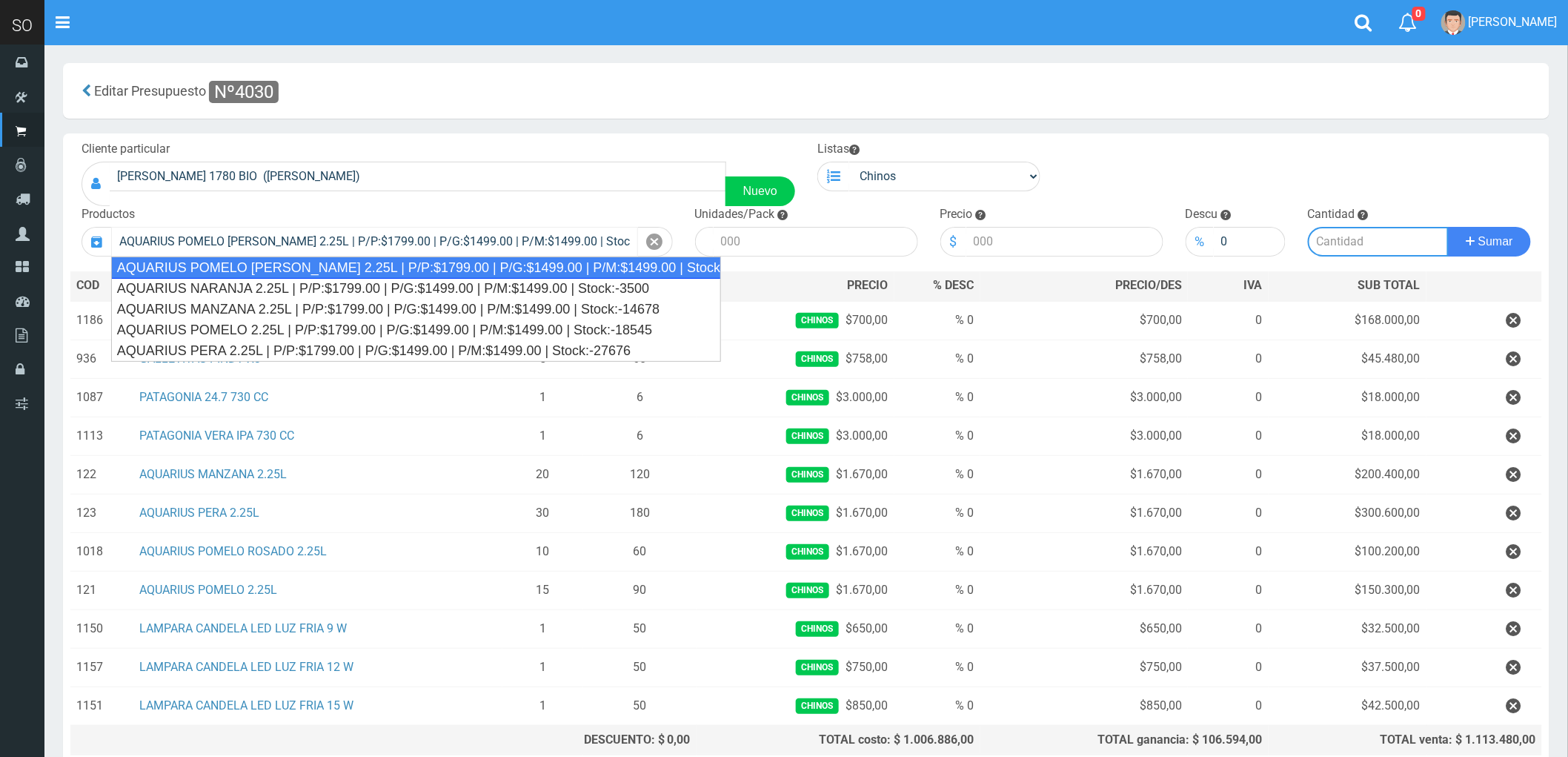
type input "6"
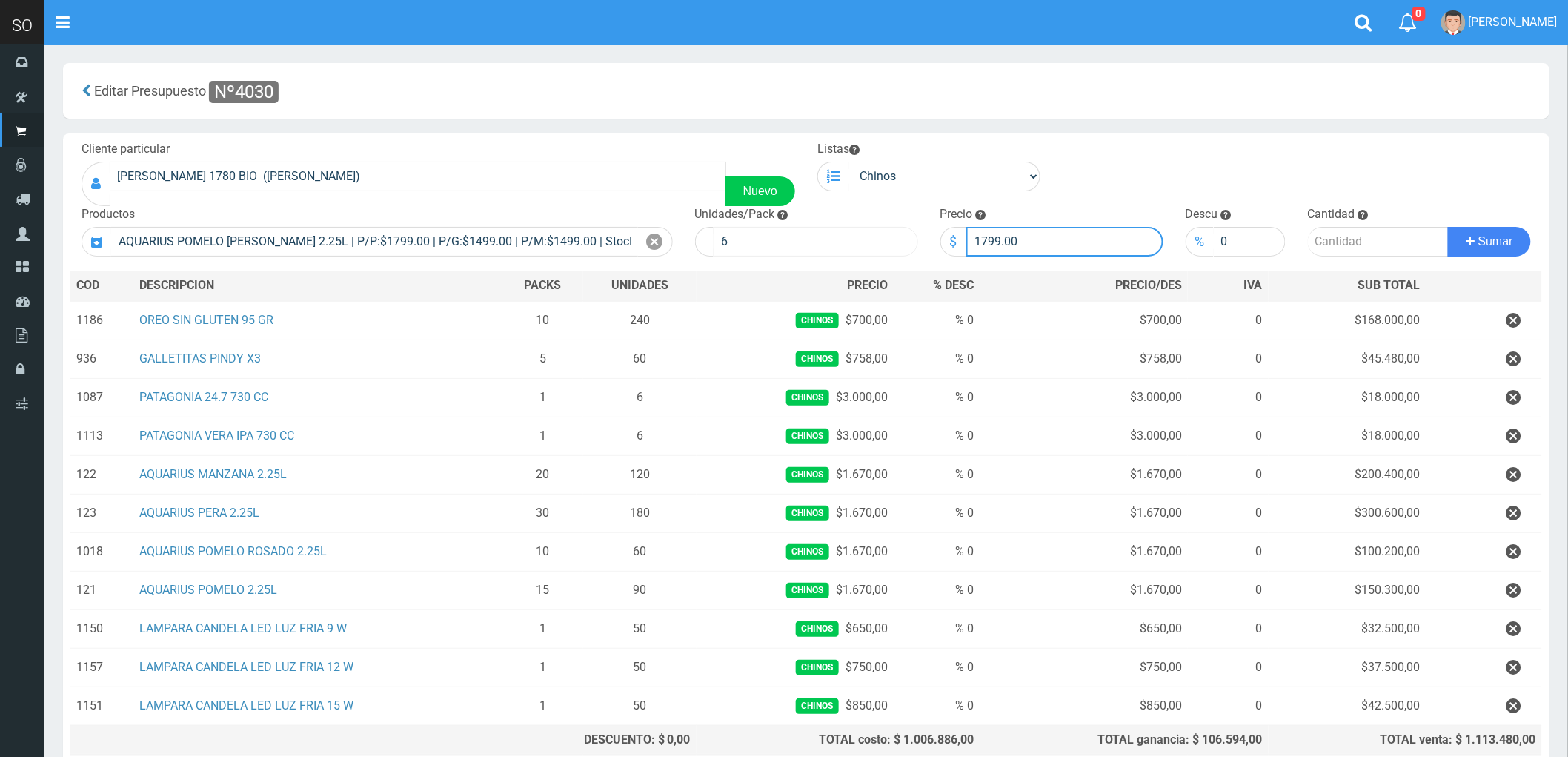
click at [904, 141] on form "Cliente particular [PERSON_NAME] 1780 BIO ([PERSON_NAME]) Nuevo Listas [GEOGRAP…" at bounding box center [806, 141] width 1471 height 0
type input "0"
type input "1670"
type input "-6"
click at [1447, 227] on button "Sumar" at bounding box center [1488, 241] width 83 height 30
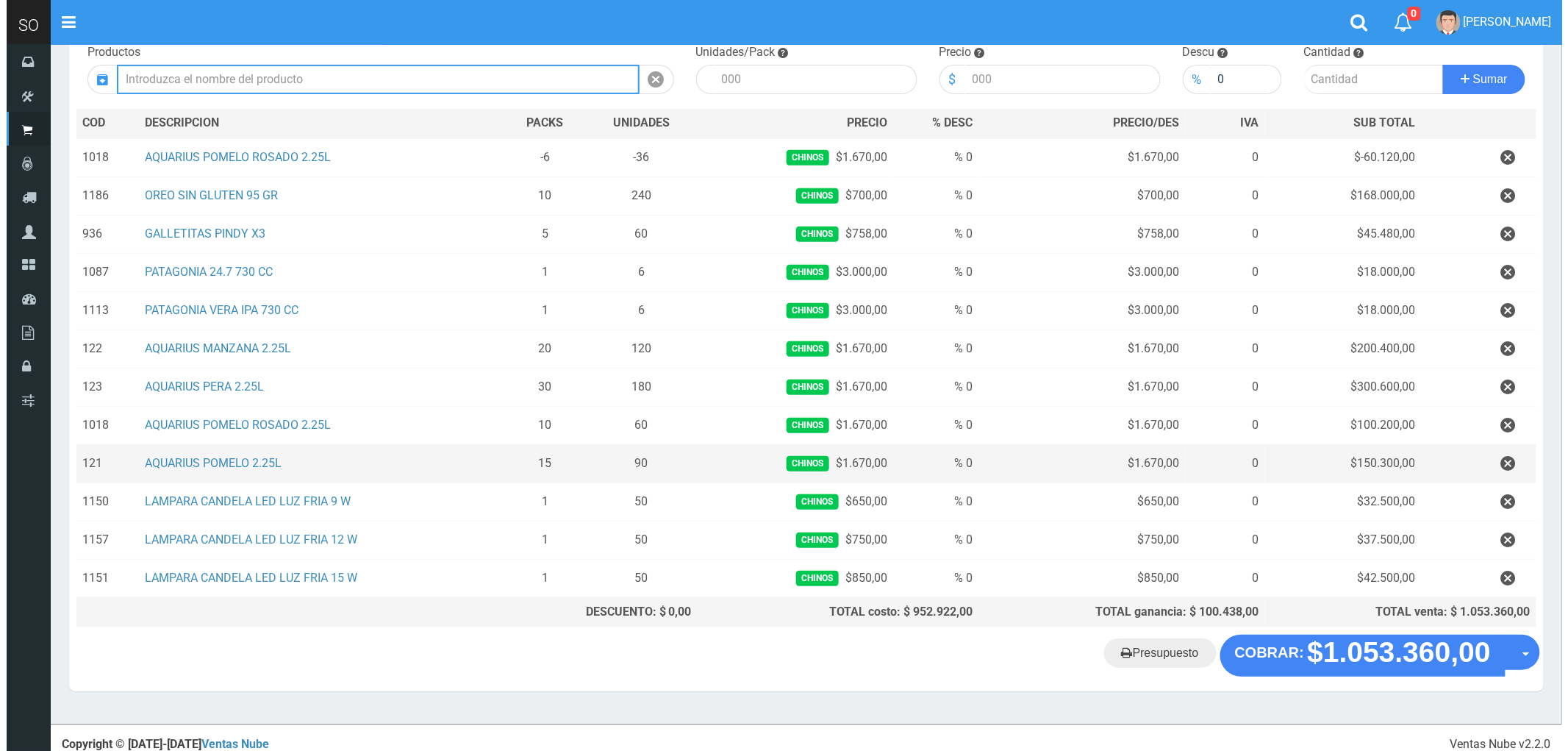
scroll to position [177, 0]
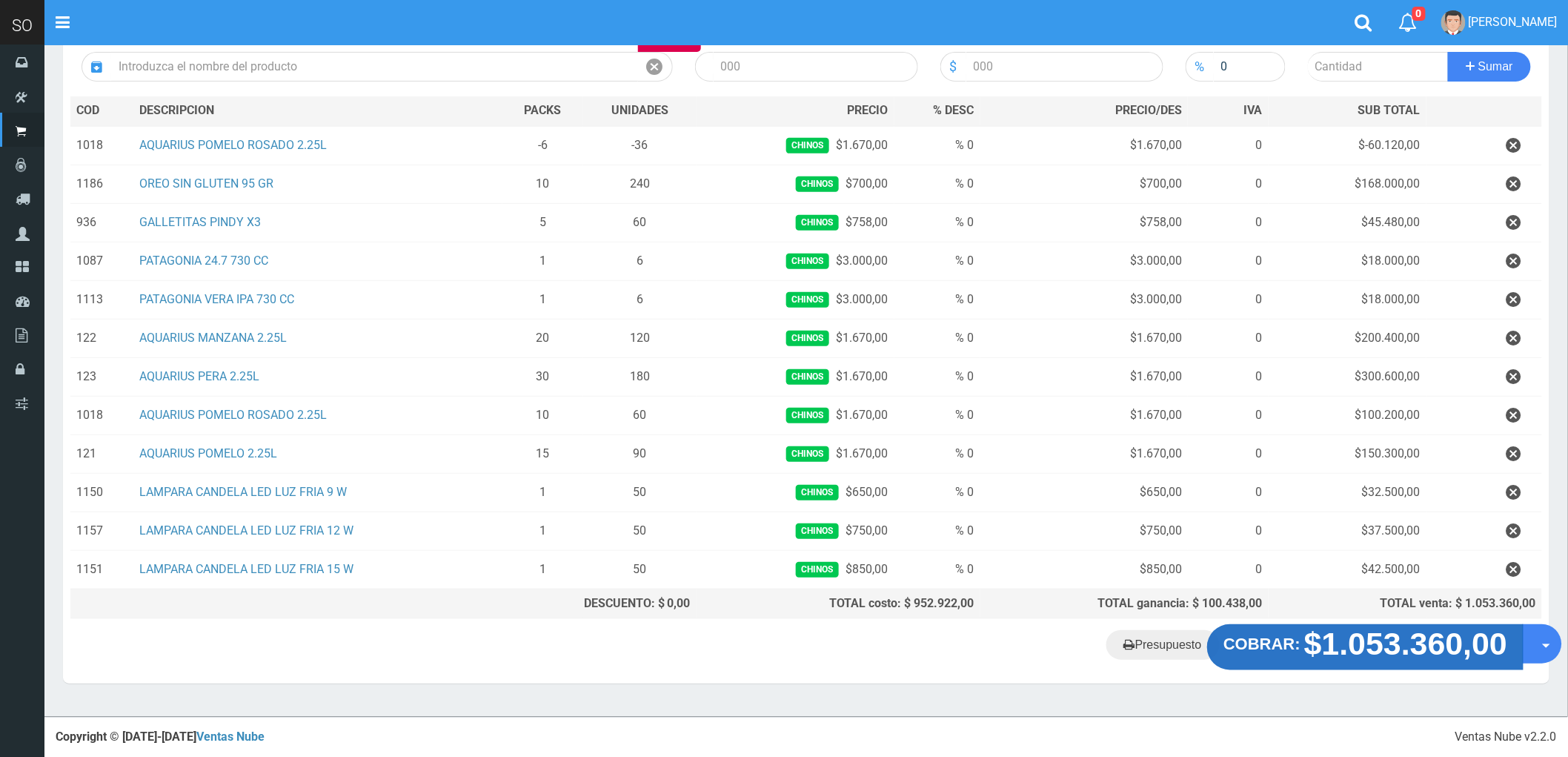
click at [1393, 647] on strong "$1.053.360,00" at bounding box center [1405, 644] width 203 height 34
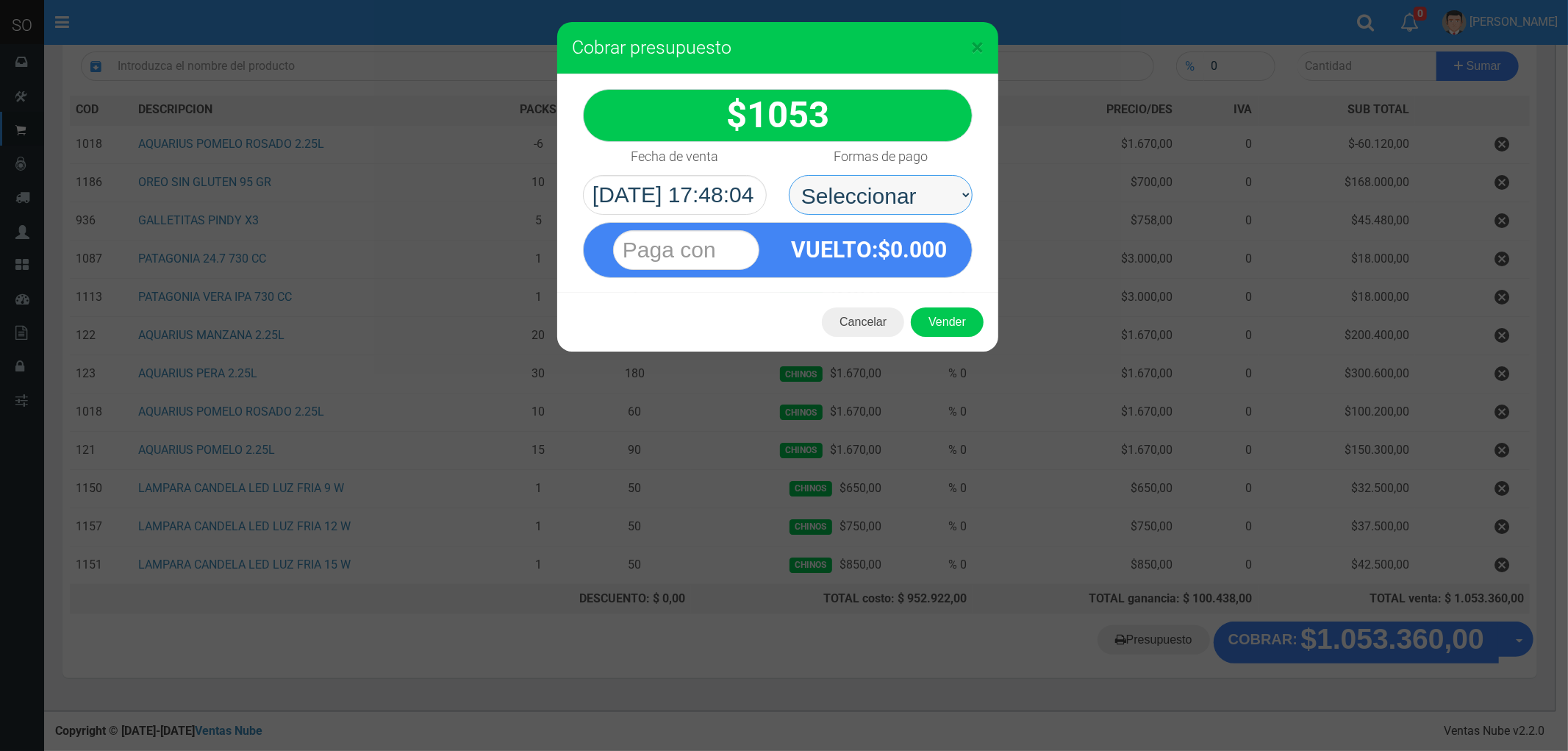
click at [839, 192] on select "Seleccionar Efectivo Tarjeta de Crédito Depósito Débito" at bounding box center [880, 195] width 183 height 40
select select "Efectivo"
click at [789, 175] on select "Seleccionar Efectivo Tarjeta de Crédito Depósito Débito" at bounding box center [880, 195] width 183 height 40
click at [953, 336] on button "Vender" at bounding box center [947, 321] width 73 height 29
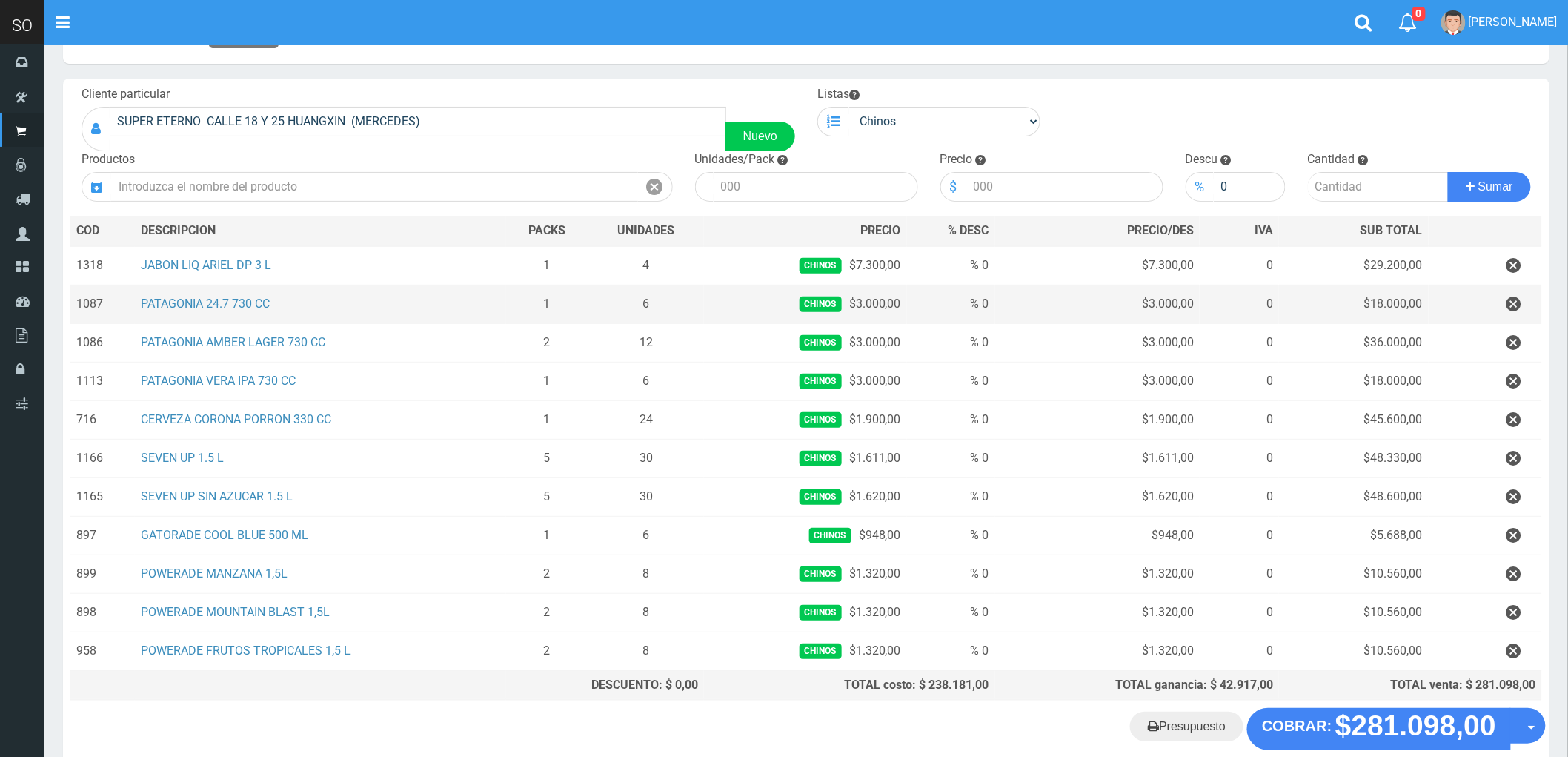
scroll to position [139, 0]
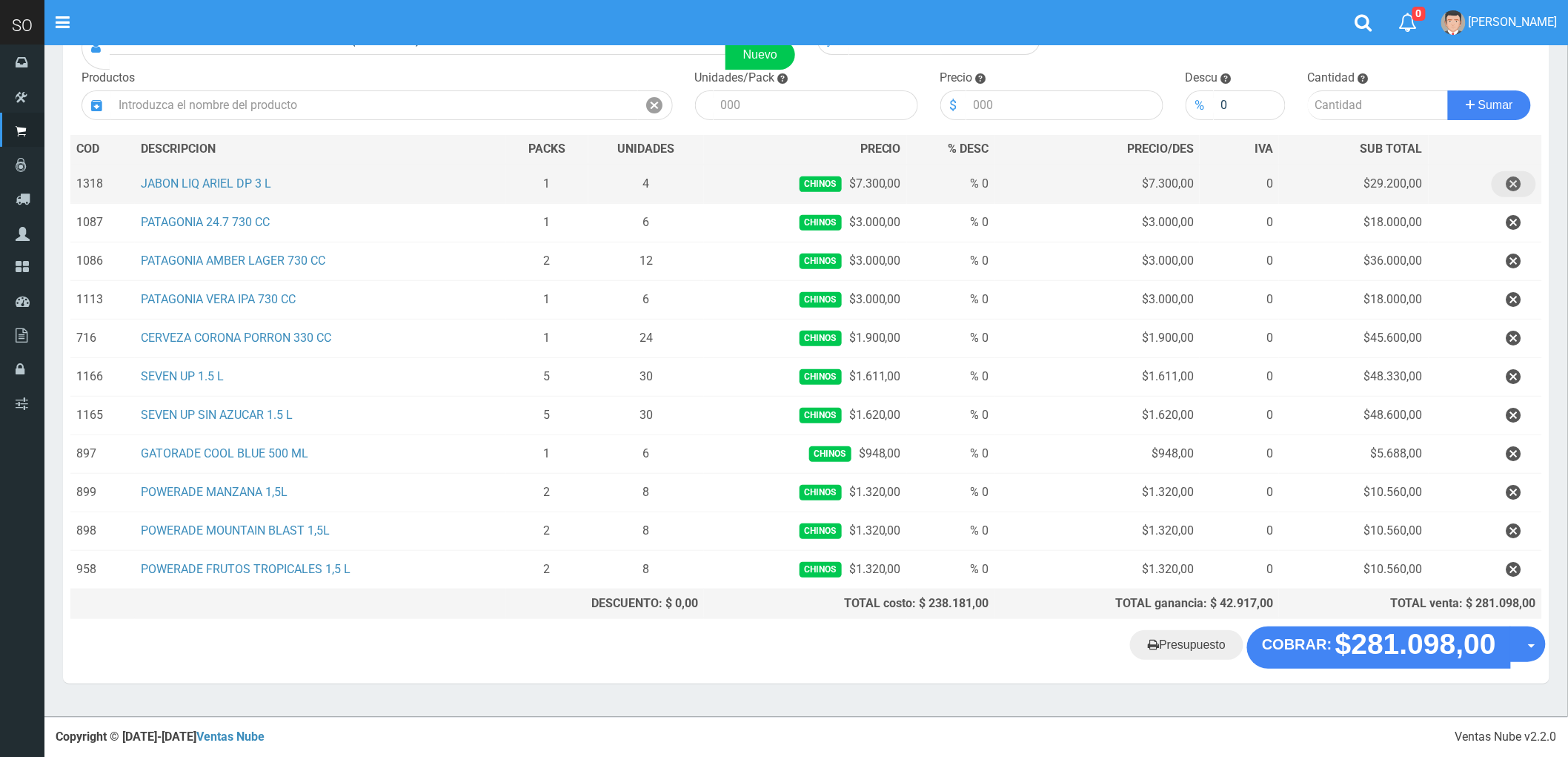
click at [1512, 184] on icon "button" at bounding box center [1513, 184] width 14 height 26
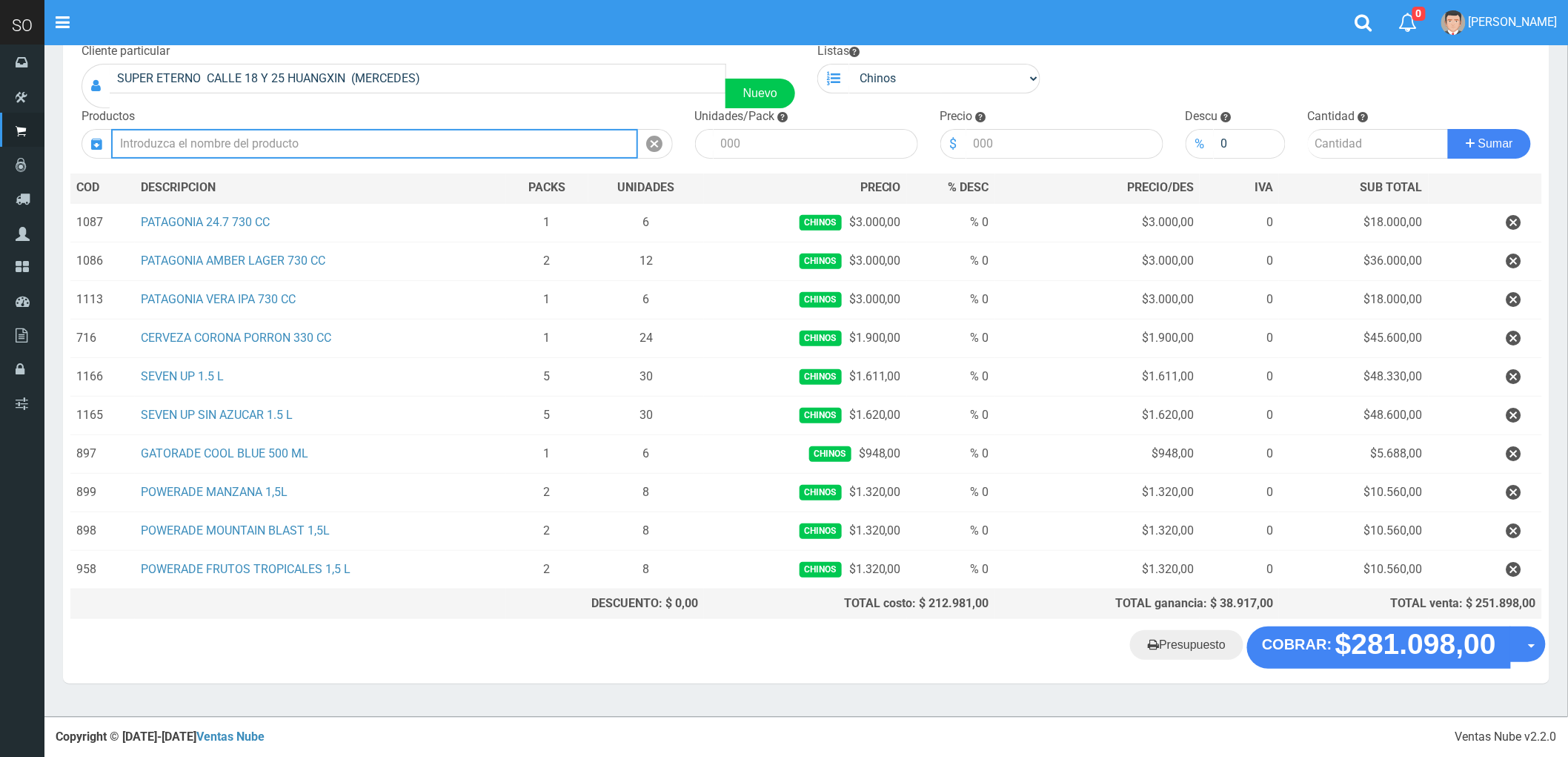
scroll to position [100, 0]
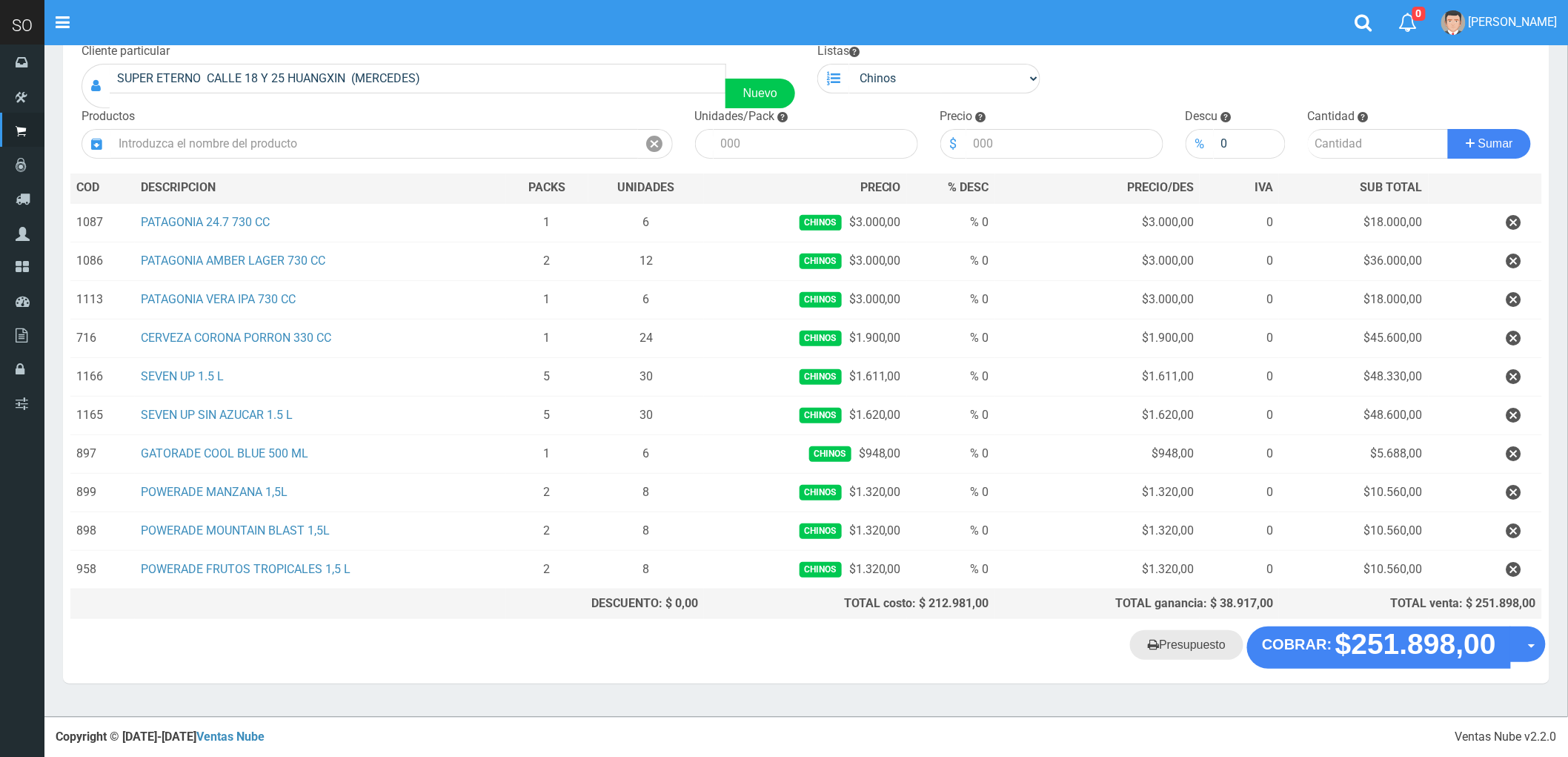
click at [1189, 643] on link "Presupuesto" at bounding box center [1187, 644] width 113 height 30
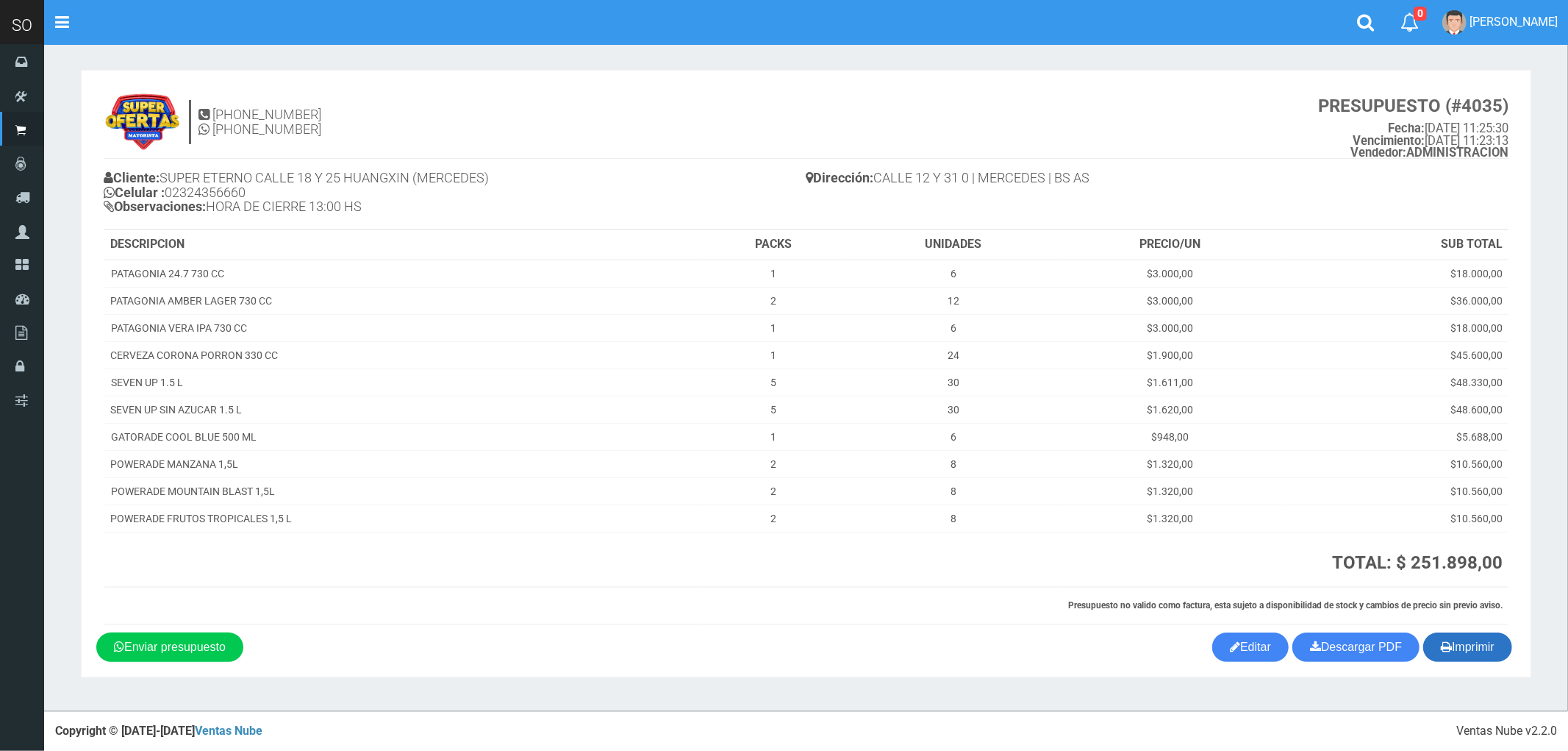
click at [1479, 647] on button "Imprimir" at bounding box center [1467, 646] width 89 height 29
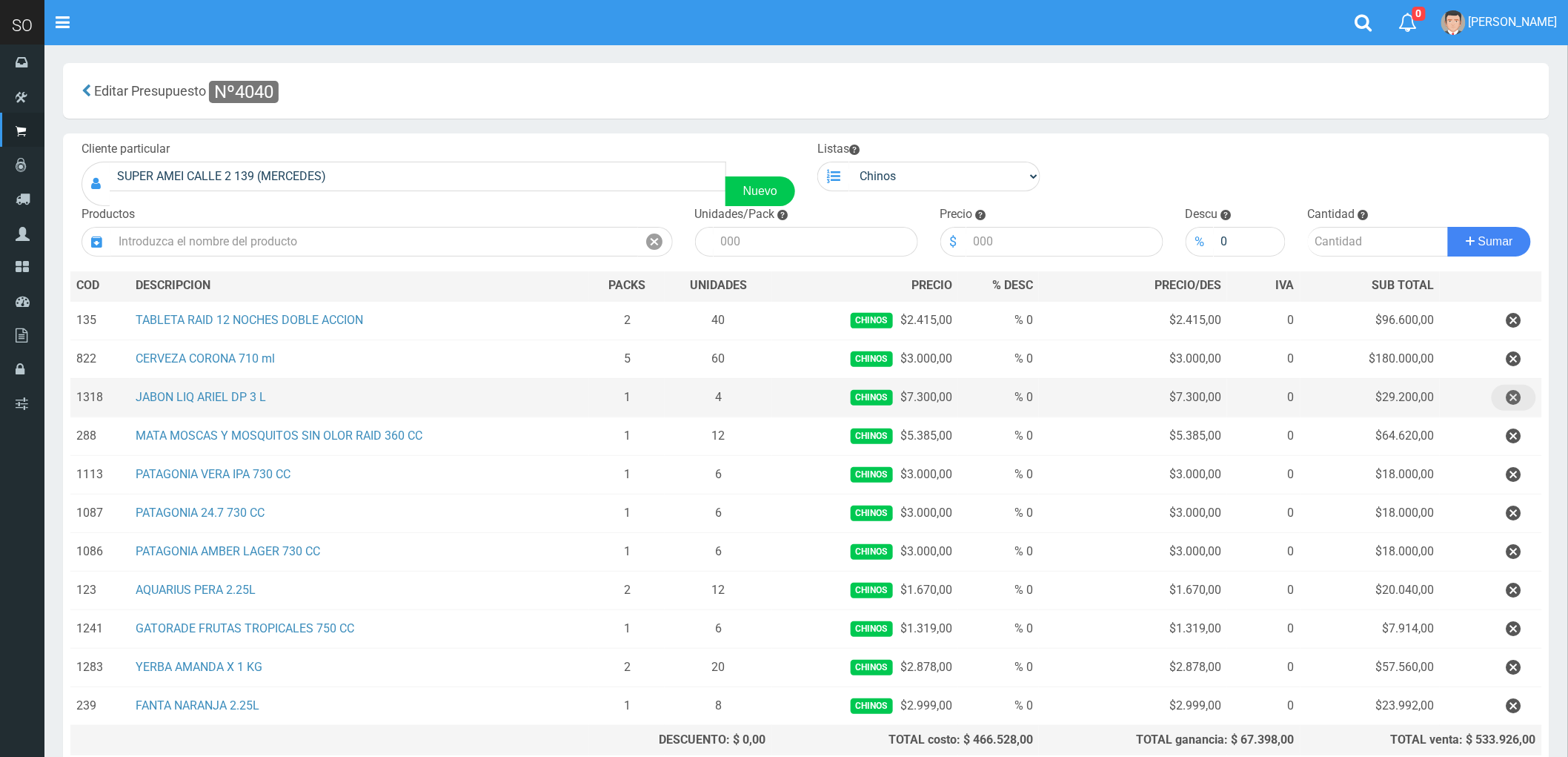
click at [1512, 401] on icon "button" at bounding box center [1513, 397] width 14 height 26
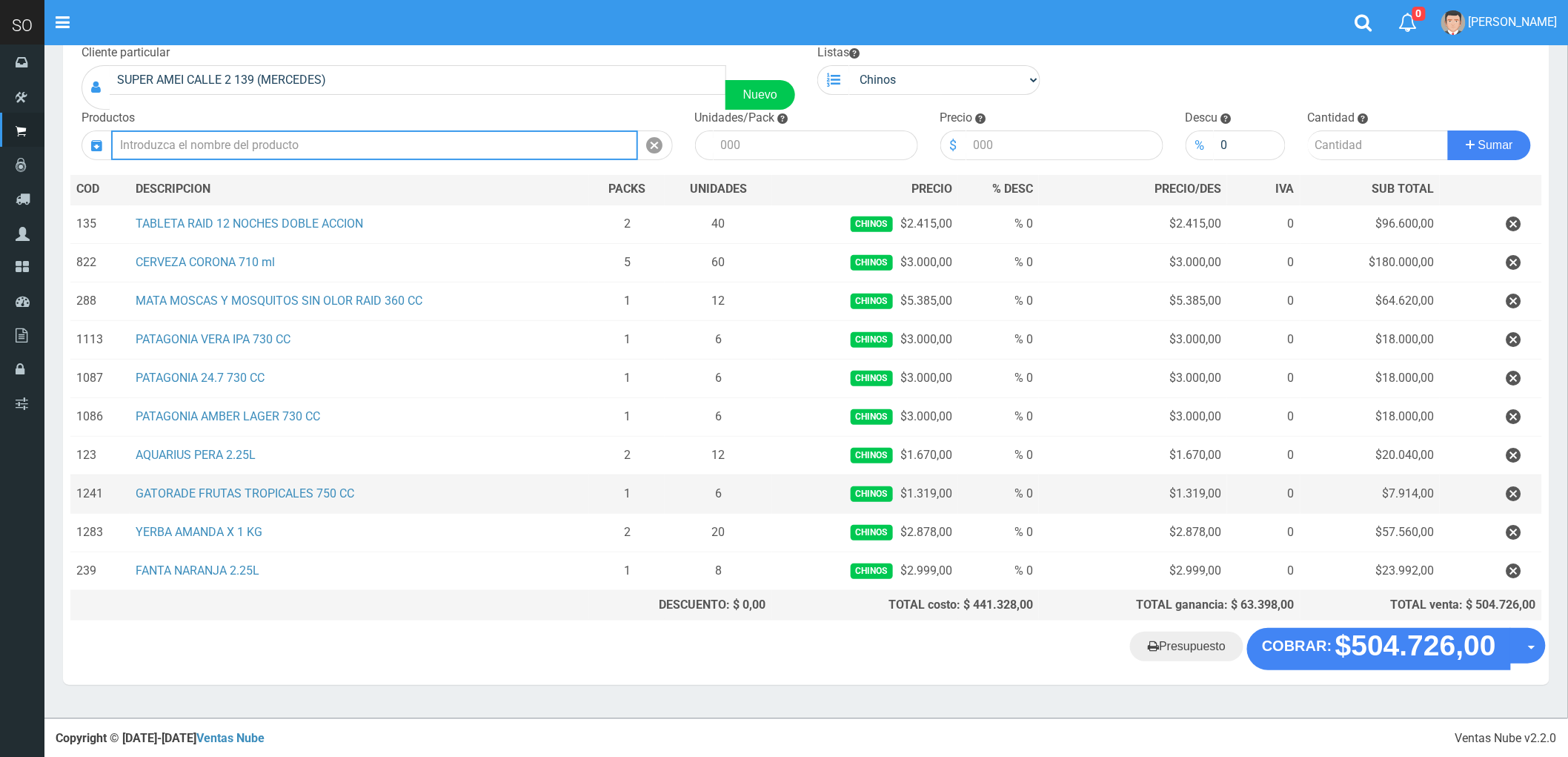
scroll to position [100, 0]
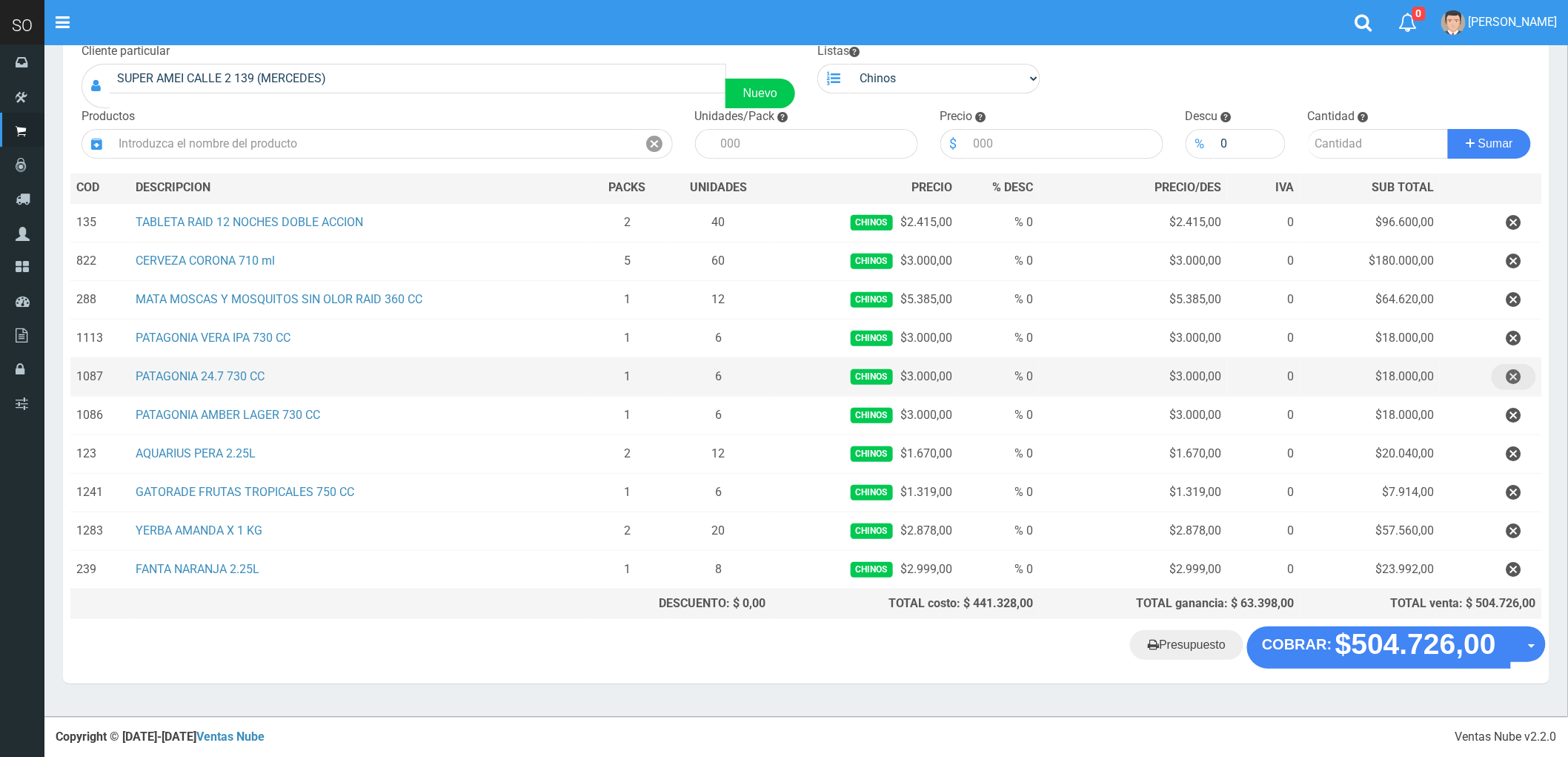
click at [1508, 377] on icon "button" at bounding box center [1513, 377] width 14 height 26
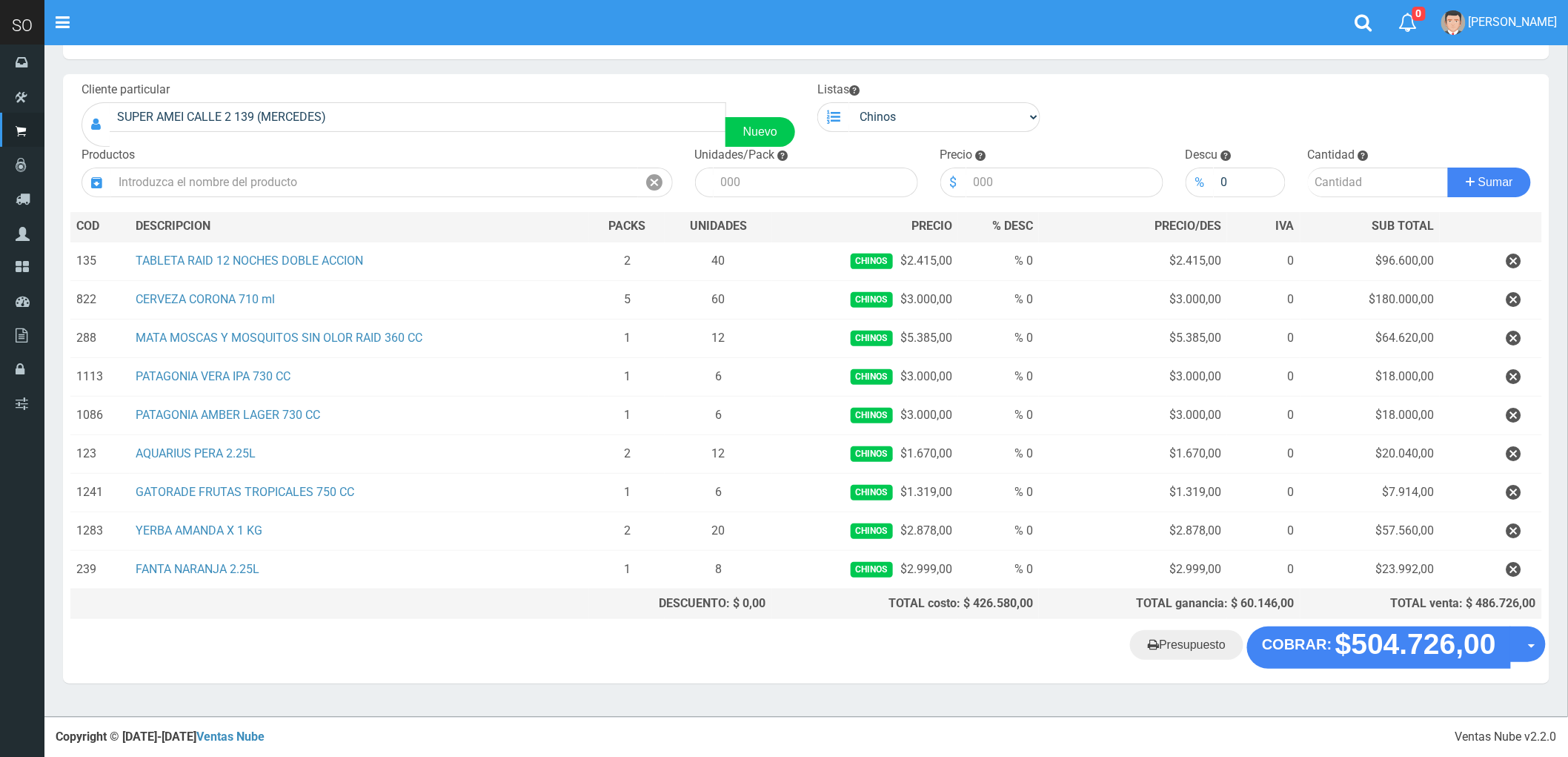
scroll to position [61, 0]
click at [201, 132] on div "SUPER AMEI CALLE 2 139 (MERCEDES) Nuevo" at bounding box center [438, 125] width 714 height 44
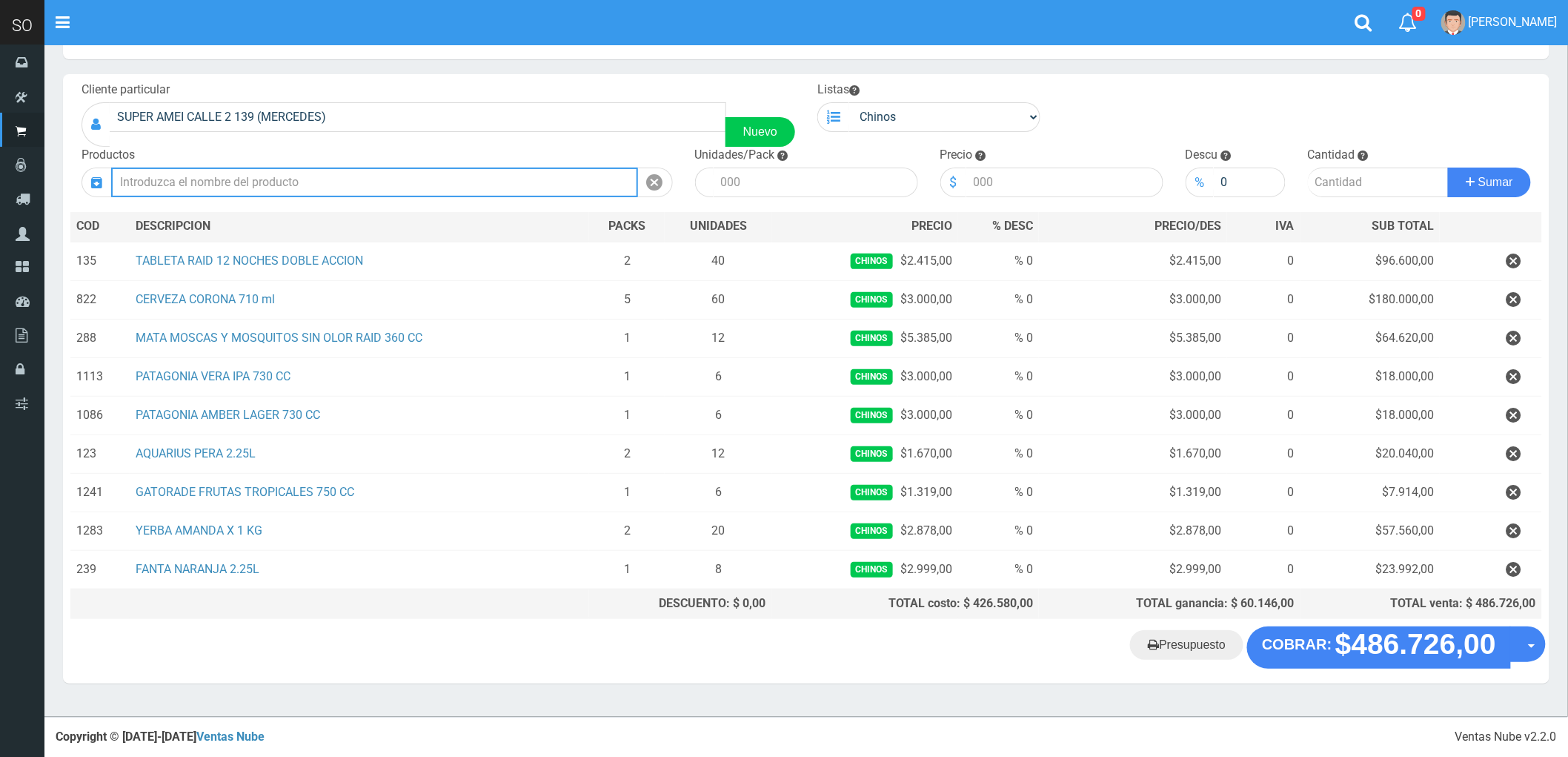
click at [285, 171] on input "text" at bounding box center [375, 182] width 527 height 30
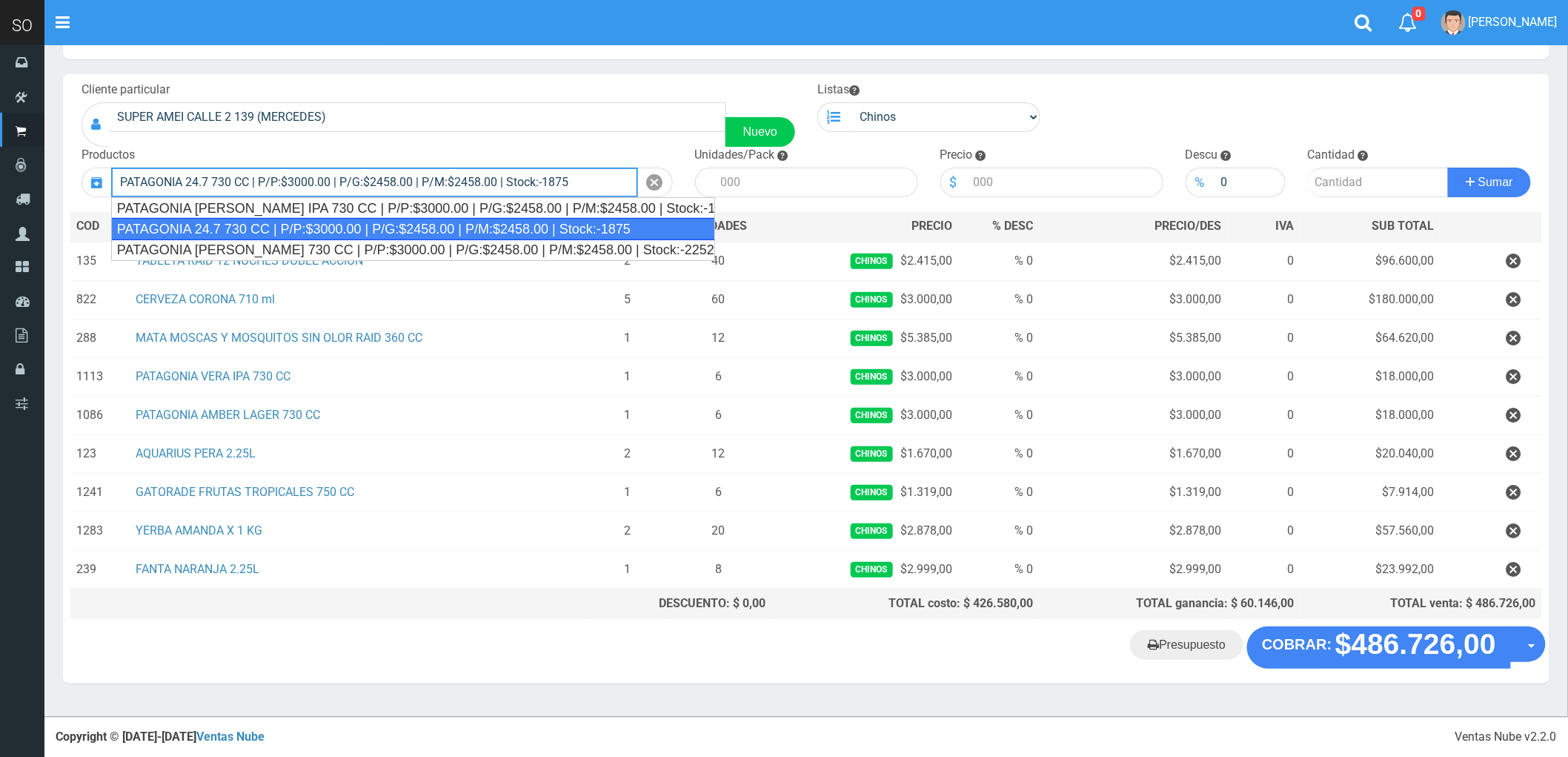
type input "PATAGONIA 24.7 730 CC | P/P:$3000.00 | P/G:$2458.00 | P/M:$2458.00 | Stock:-1875"
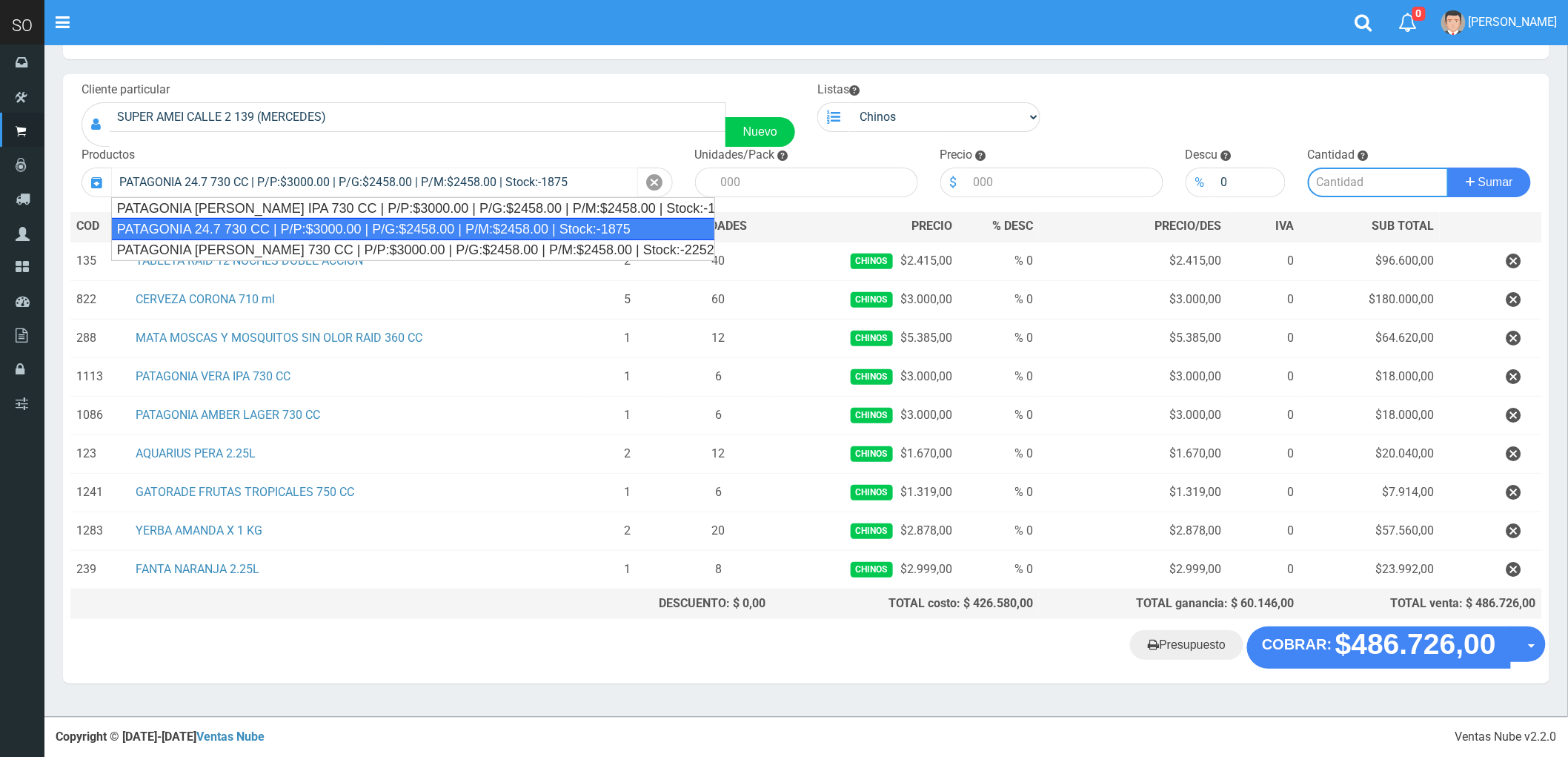
type input "6"
type input "3000.00"
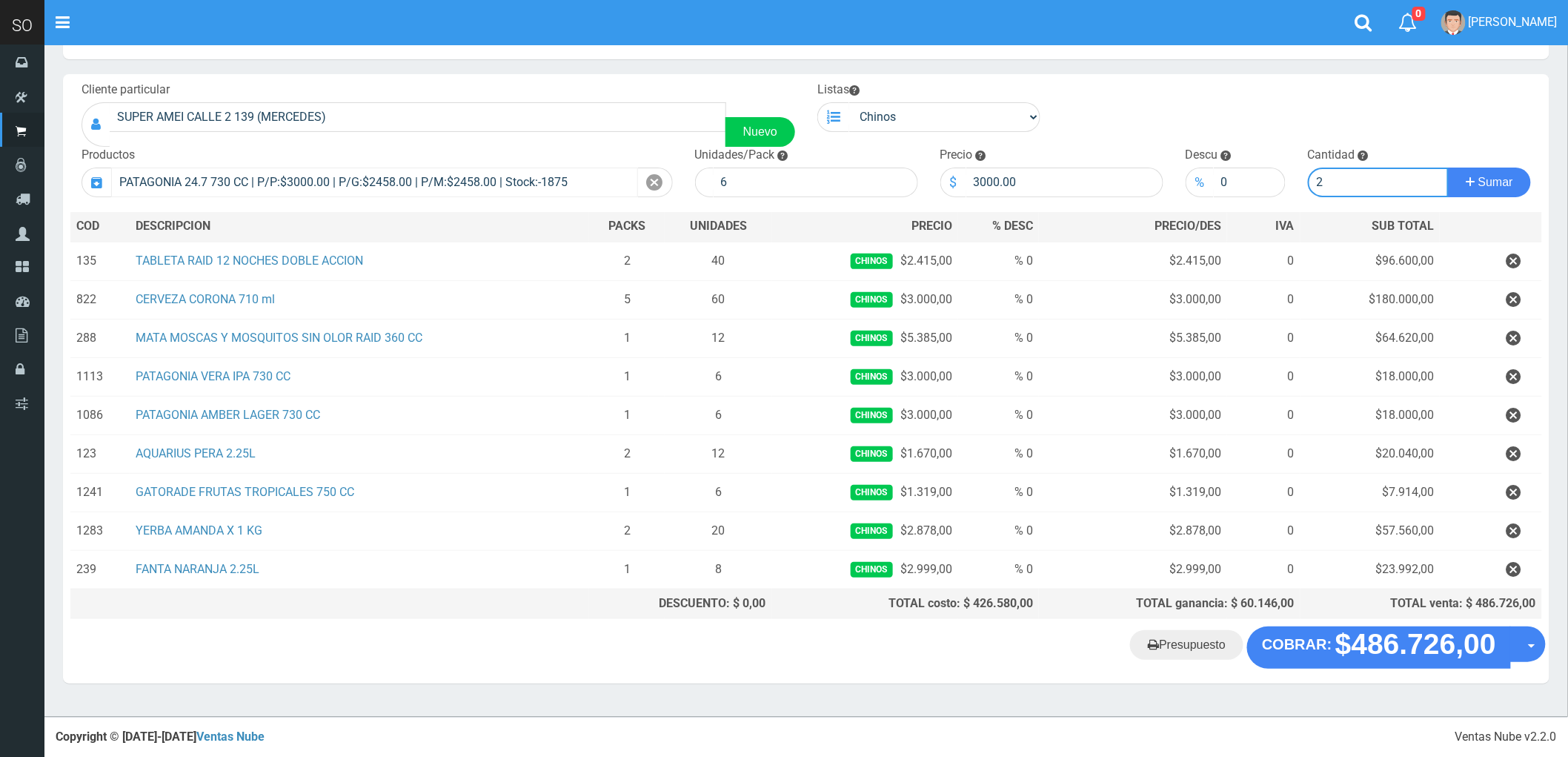
type input "2"
click at [1447, 168] on button "Sumar" at bounding box center [1488, 182] width 83 height 30
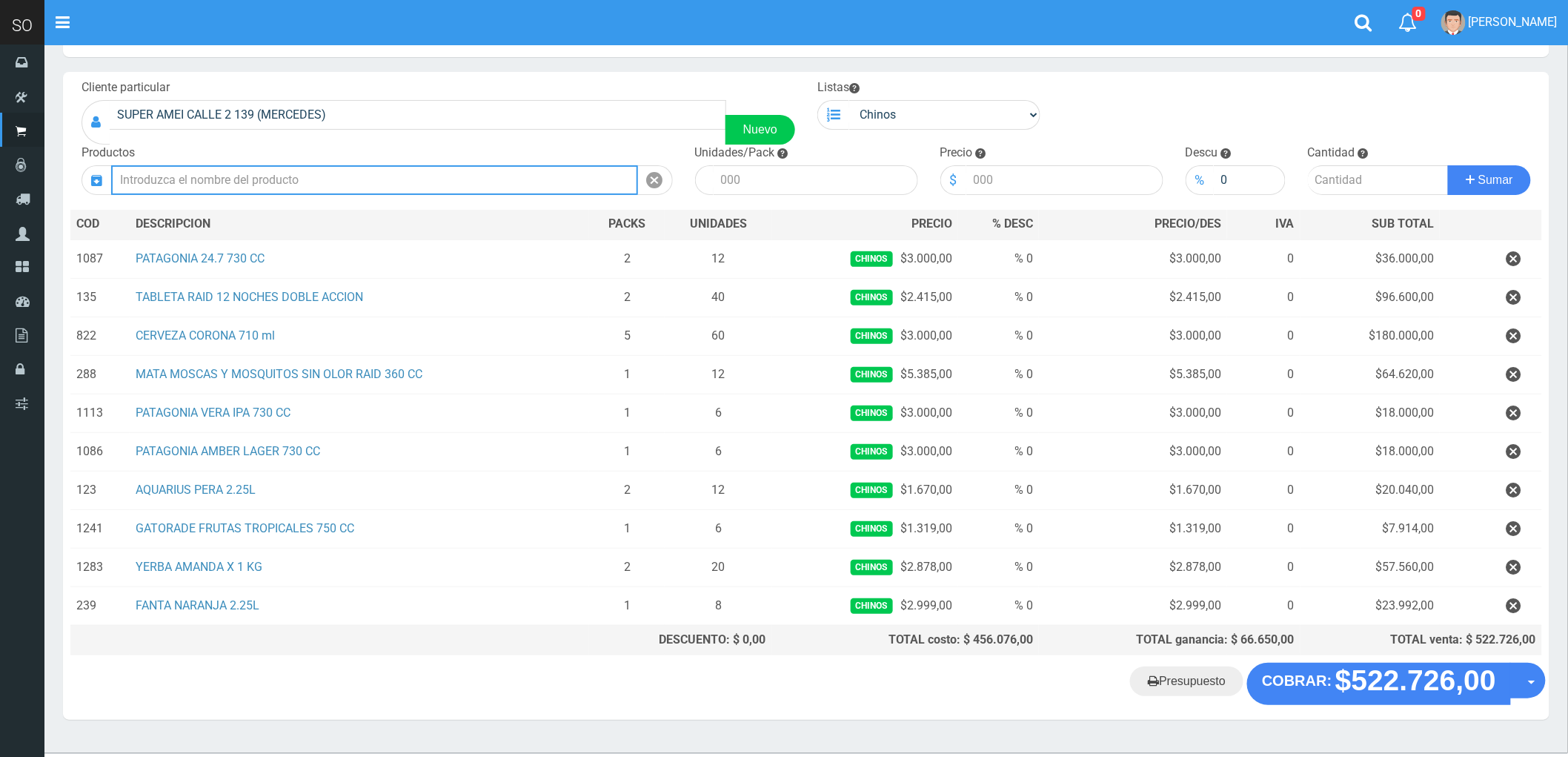
click at [230, 181] on input "text" at bounding box center [375, 179] width 527 height 30
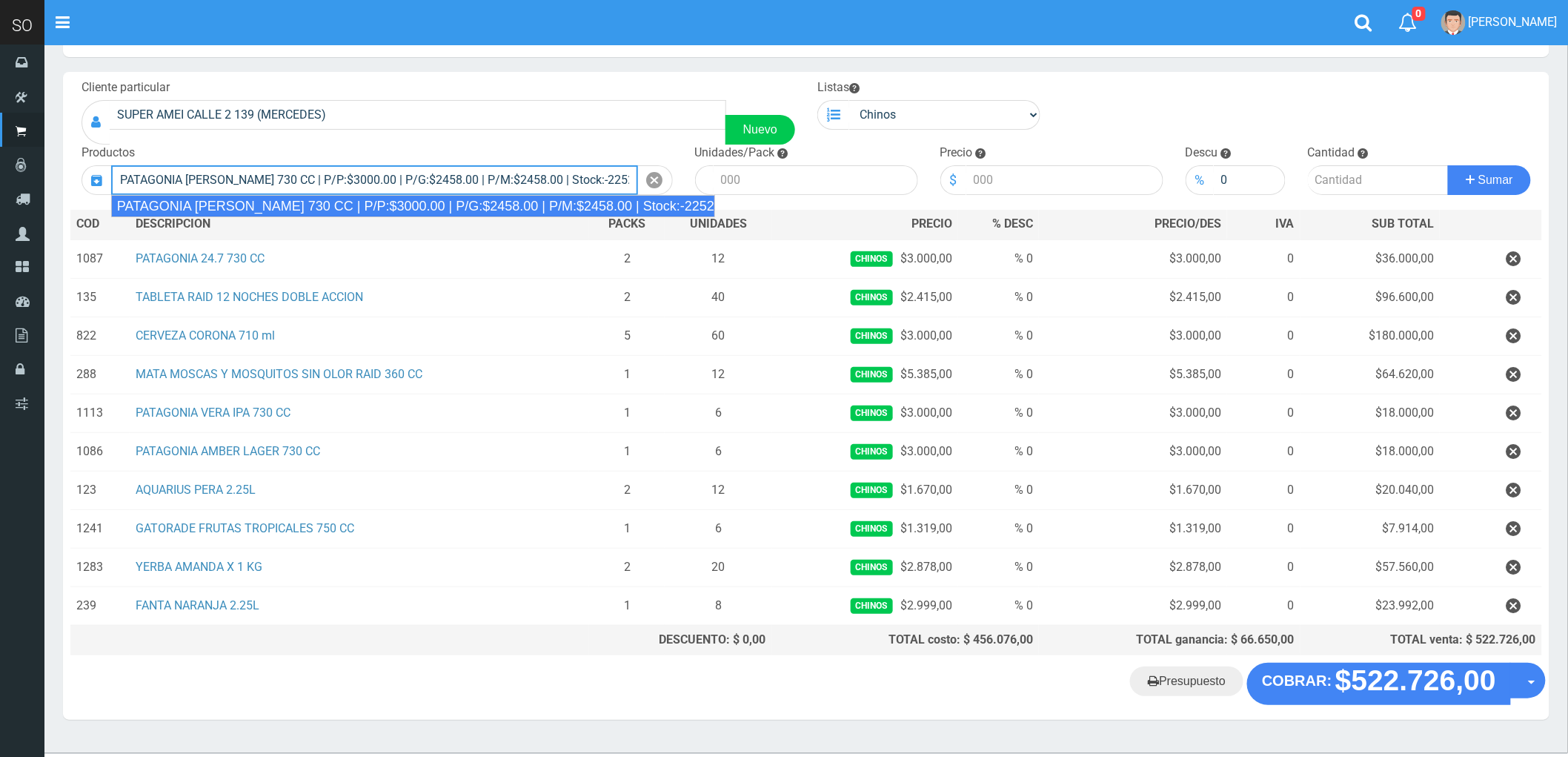
type input "PATAGONIA AMBER LAGER 730 CC | P/P:$3000.00 | P/G:$2458.00 | P/M:$2458.00 | Sto…"
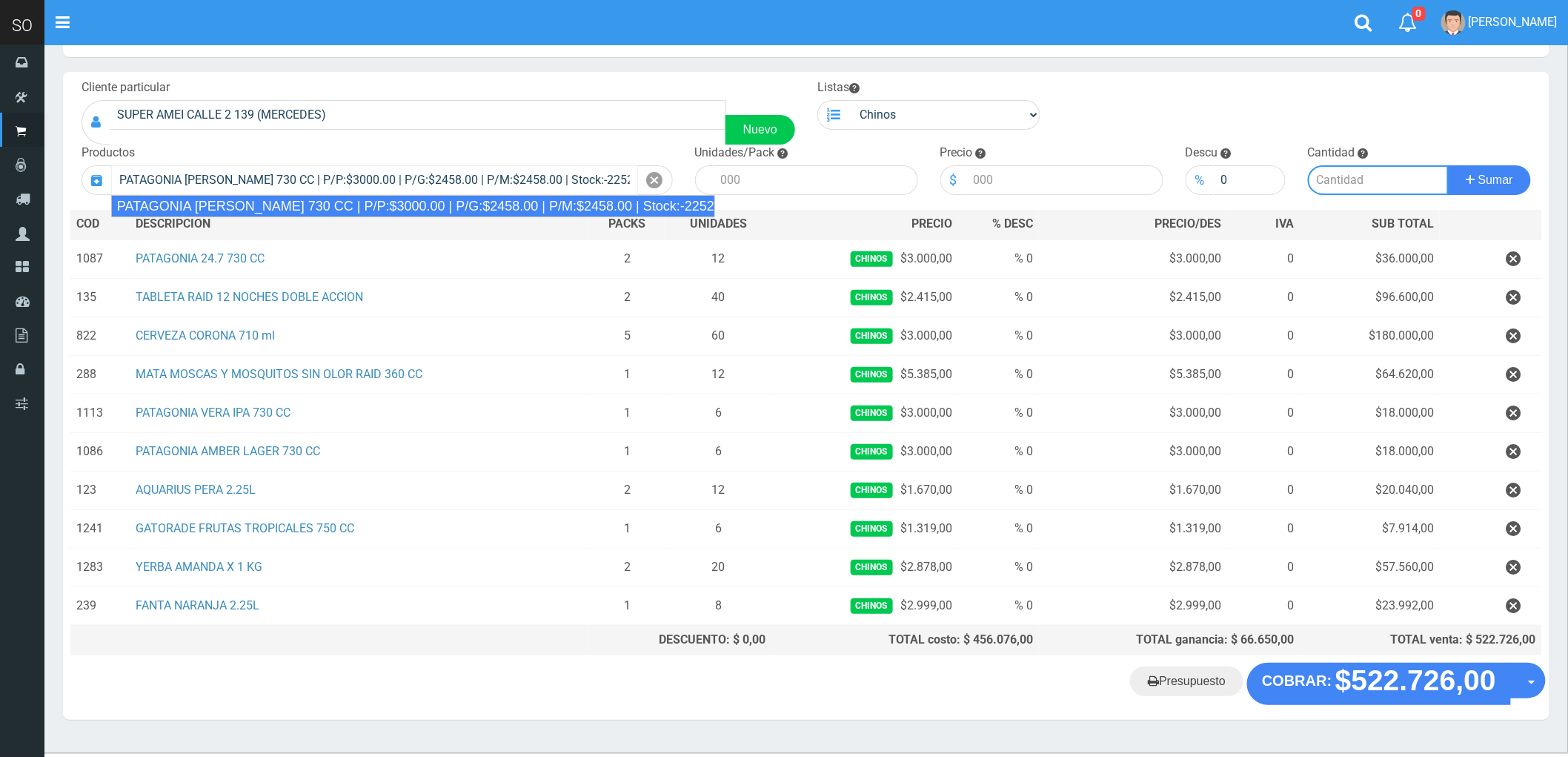
type input "6"
type input "3000.00"
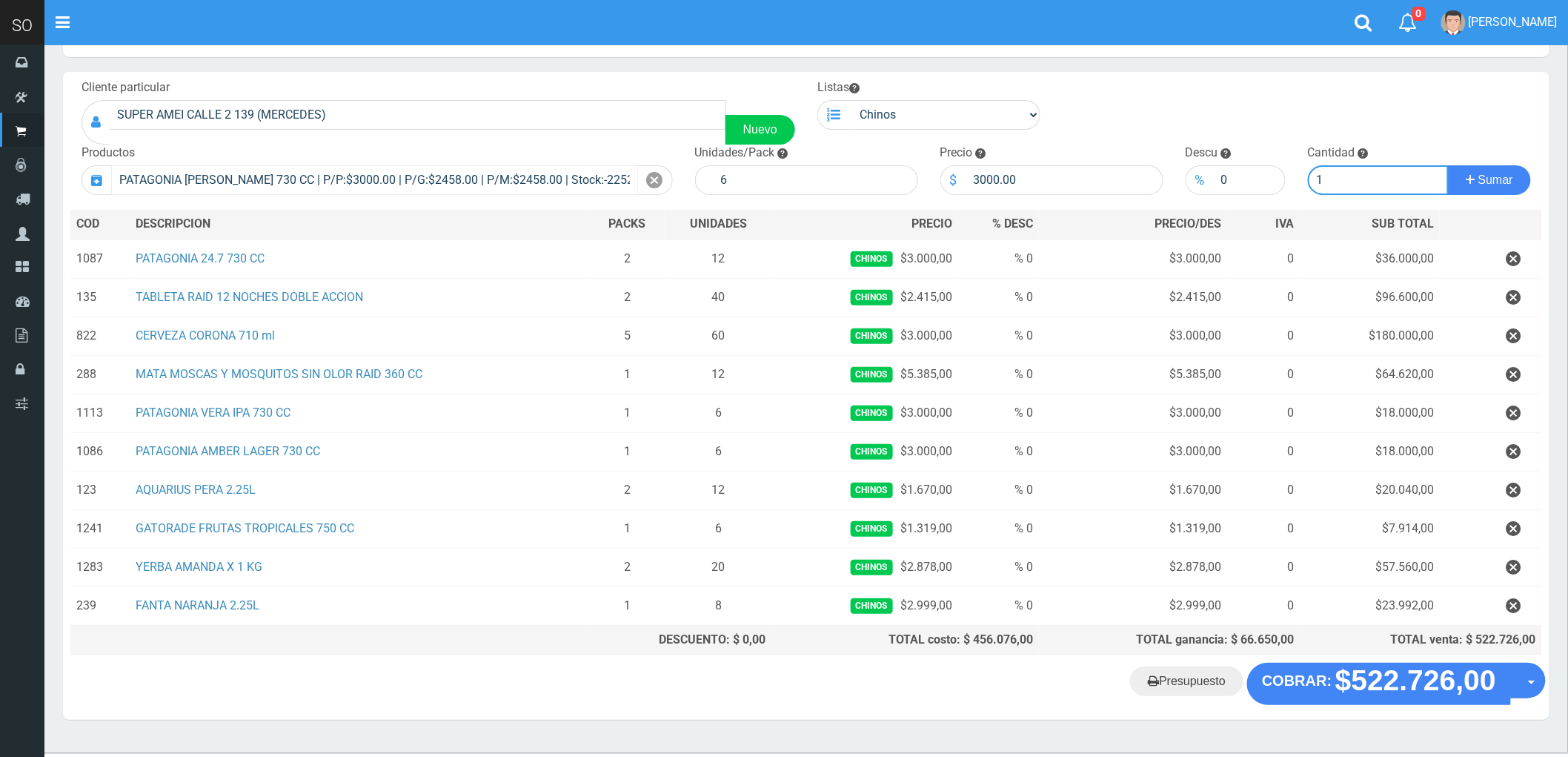
type input "1"
click at [1447, 165] on button "Sumar" at bounding box center [1488, 179] width 83 height 30
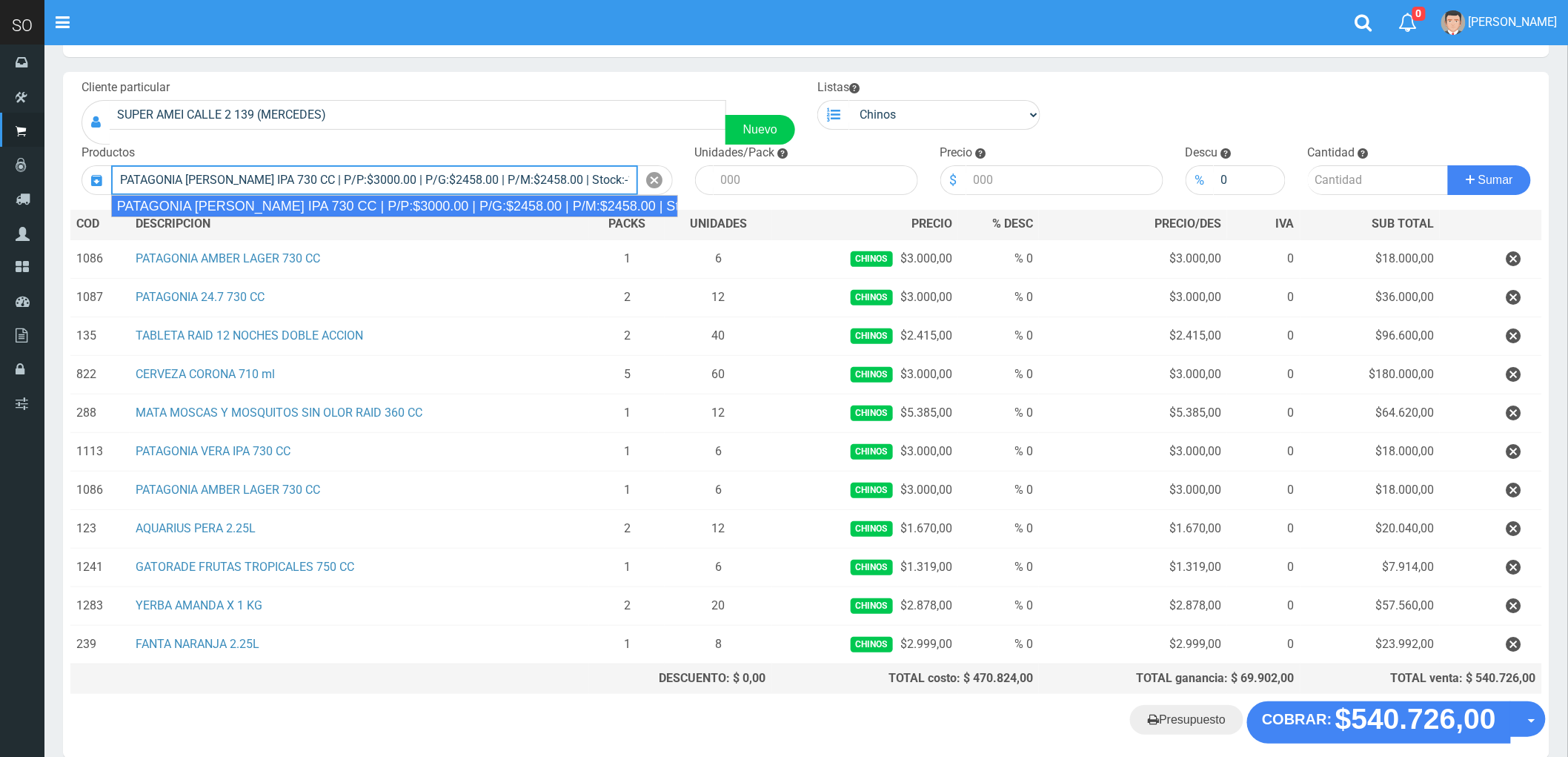
type input "PATAGONIA VERA IPA 730 CC | P/P:$3000.00 | P/G:$2458.00 | P/M:$2458.00 | Stock:…"
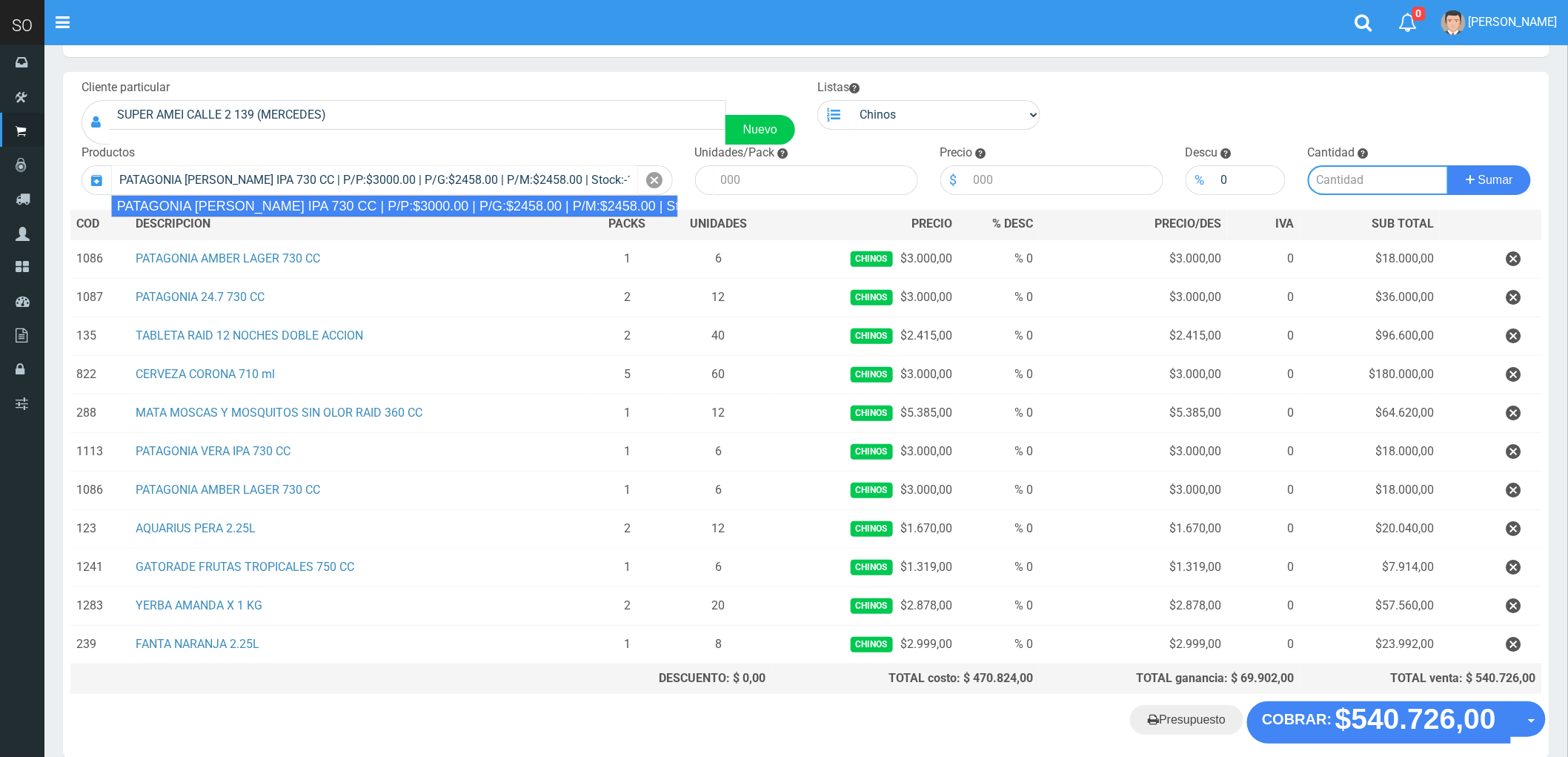
type input "6"
type input "3000.00"
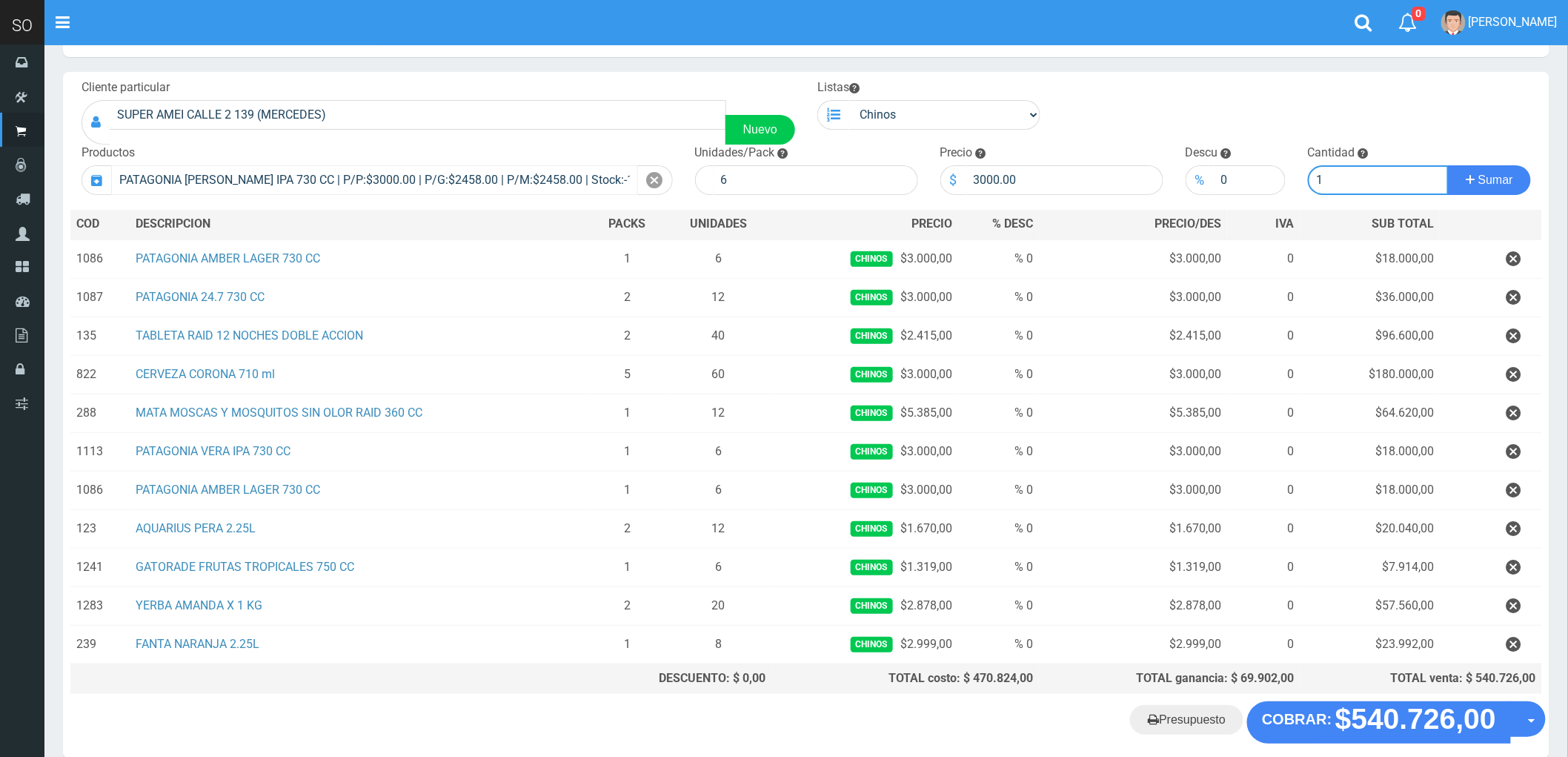
type input "1"
click at [1447, 165] on button "Sumar" at bounding box center [1488, 179] width 83 height 30
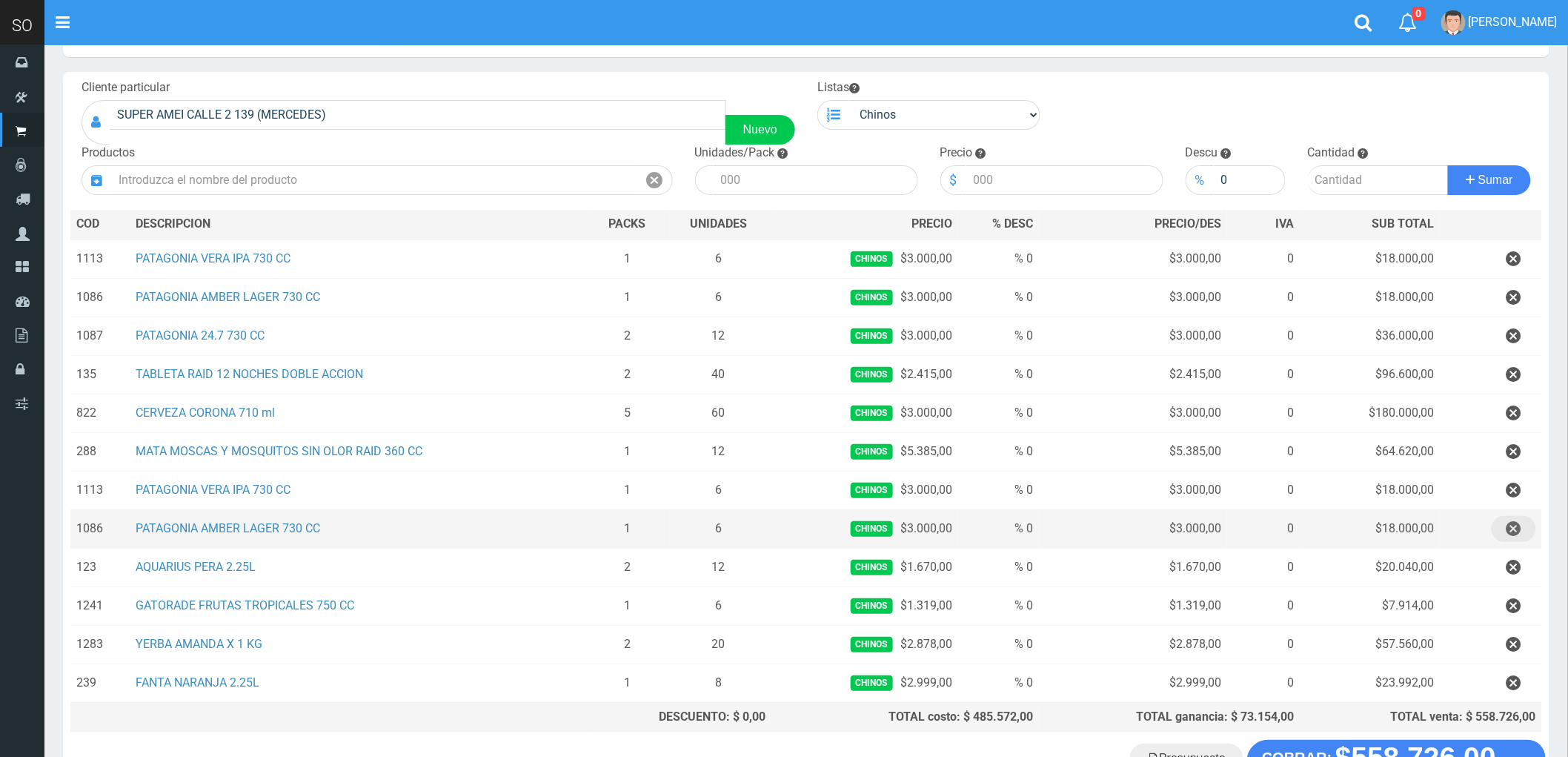
click at [1511, 523] on icon "button" at bounding box center [1513, 528] width 14 height 26
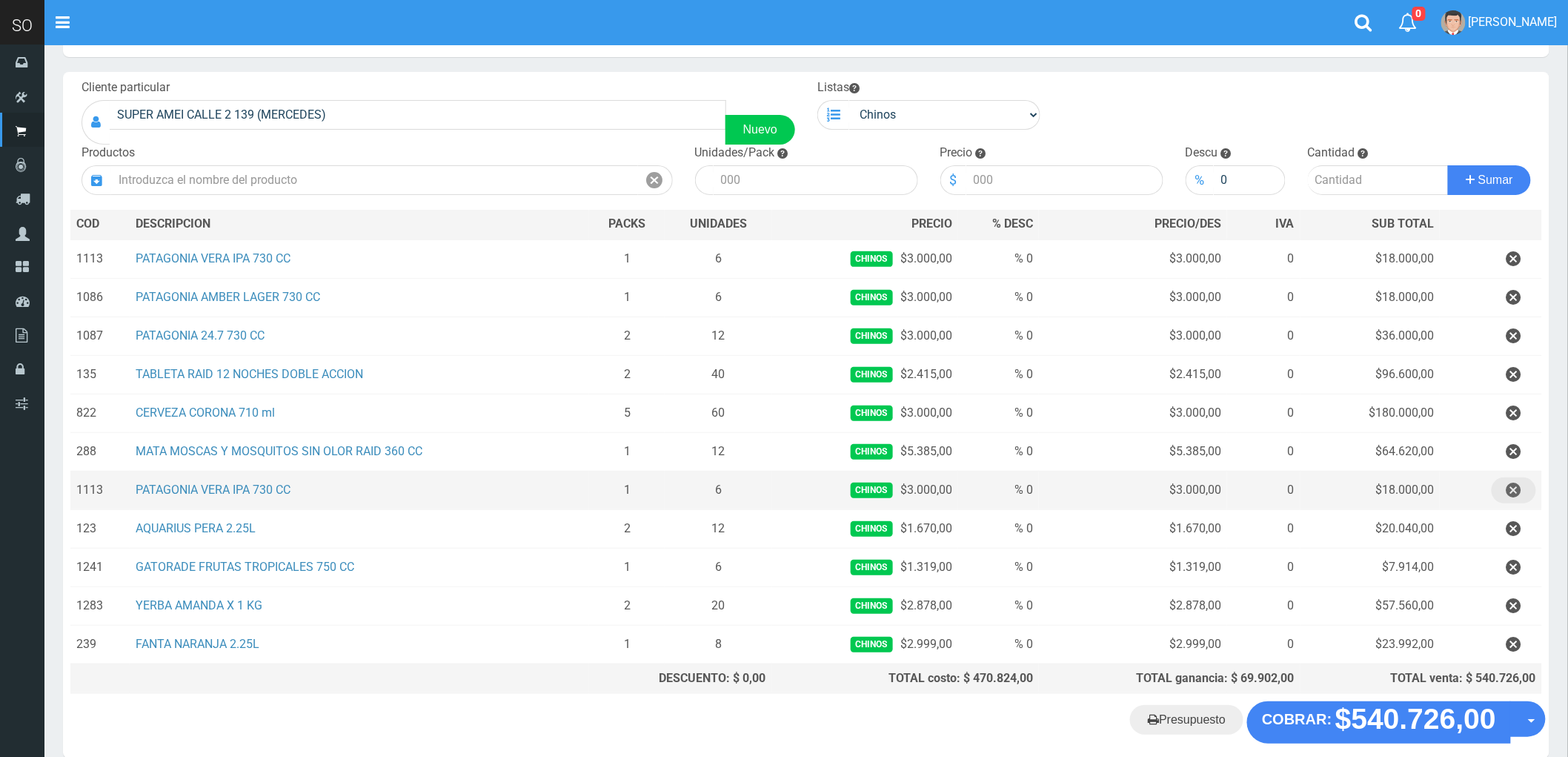
click at [1513, 486] on icon "button" at bounding box center [1513, 490] width 14 height 26
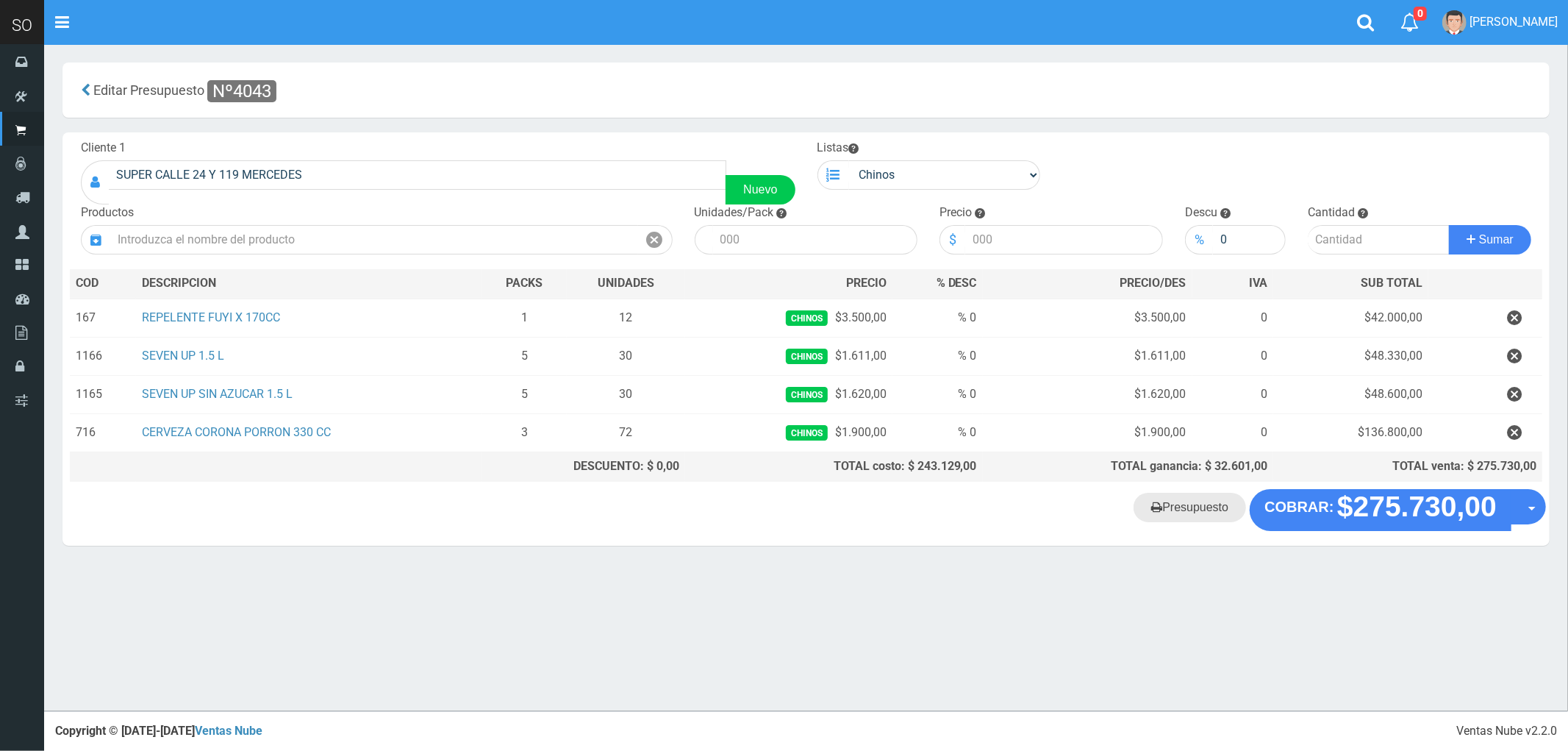
click at [1167, 505] on link "Presupuesto" at bounding box center [1190, 507] width 112 height 29
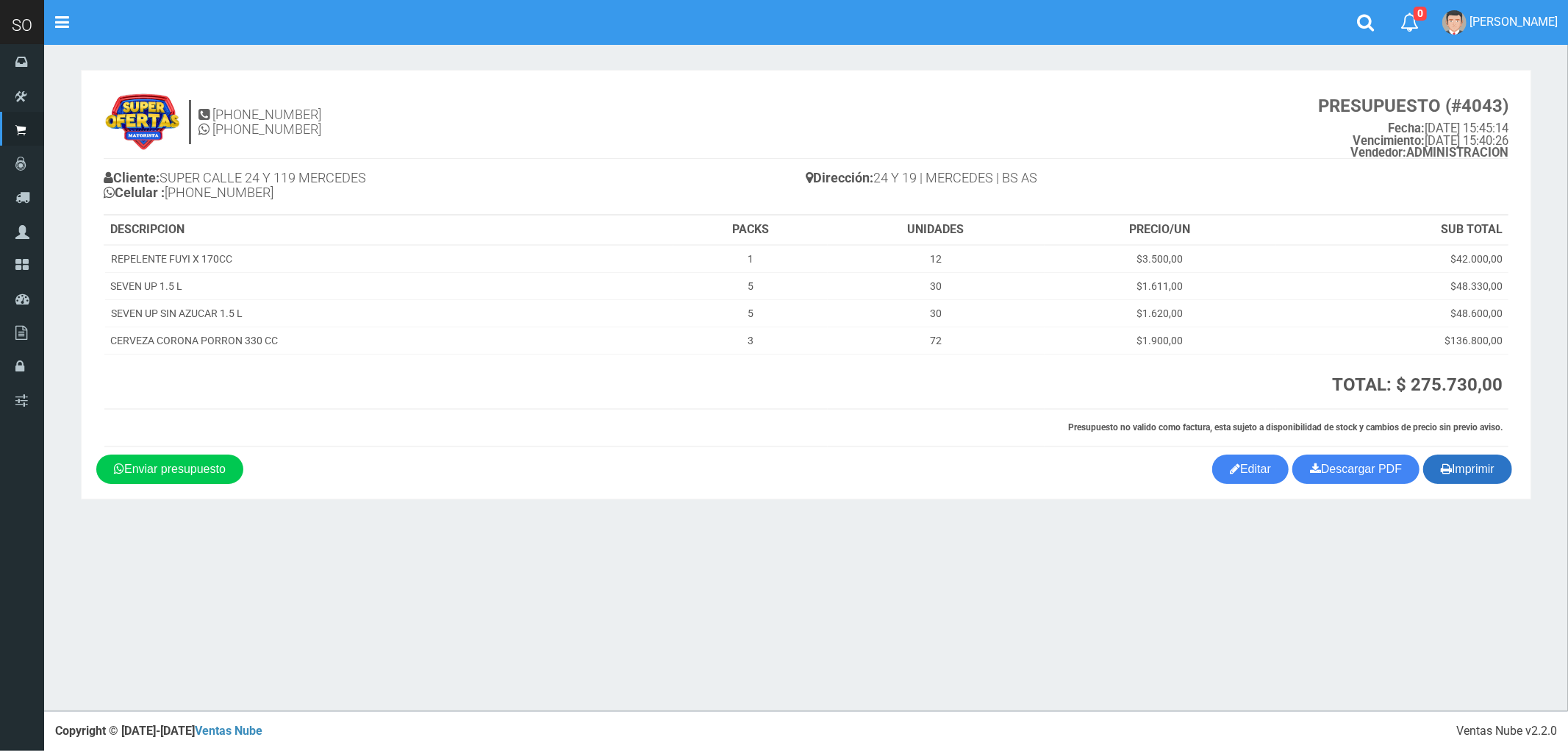
click at [1462, 472] on button "Imprimir" at bounding box center [1467, 469] width 89 height 29
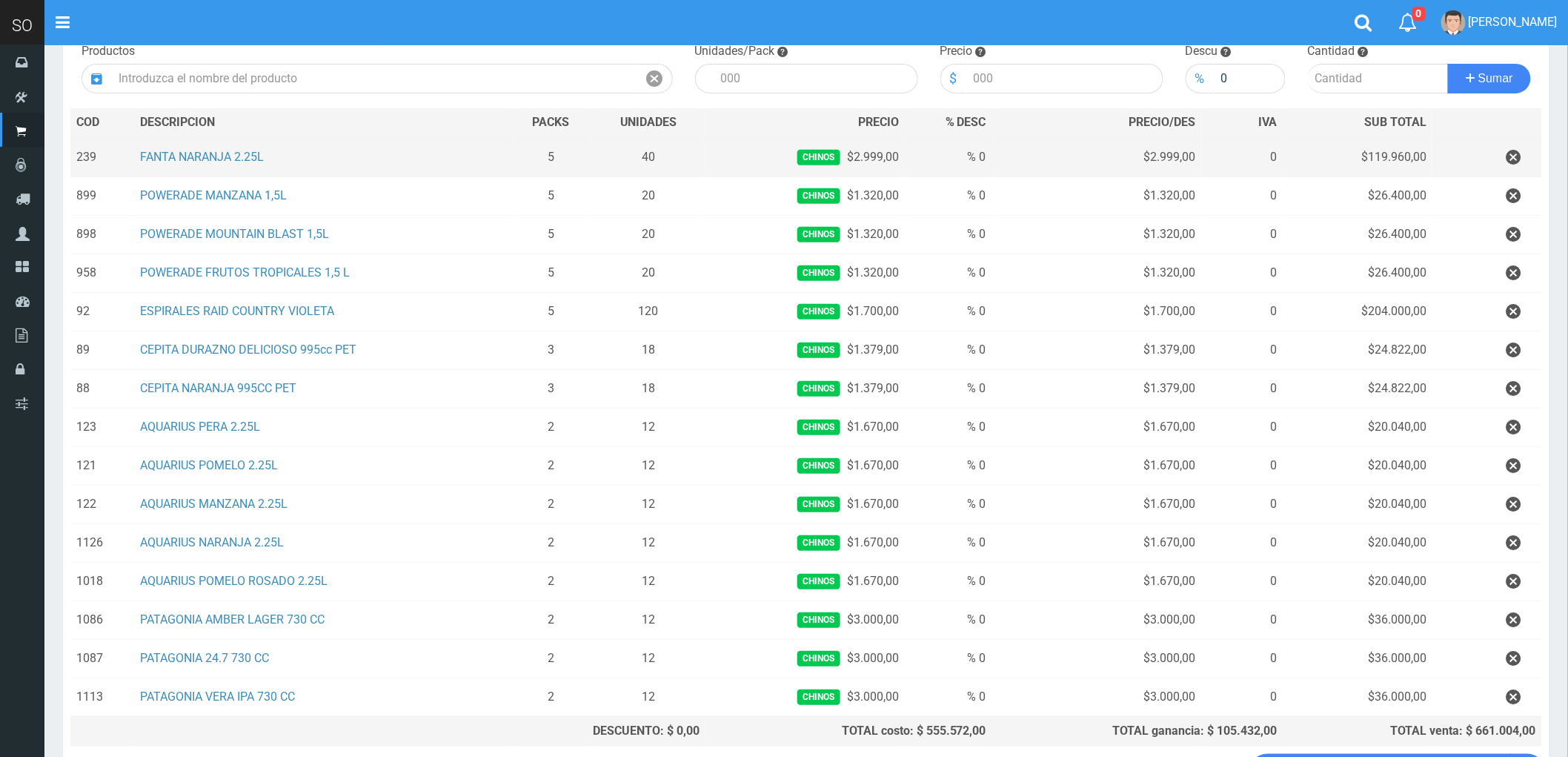
scroll to position [165, 0]
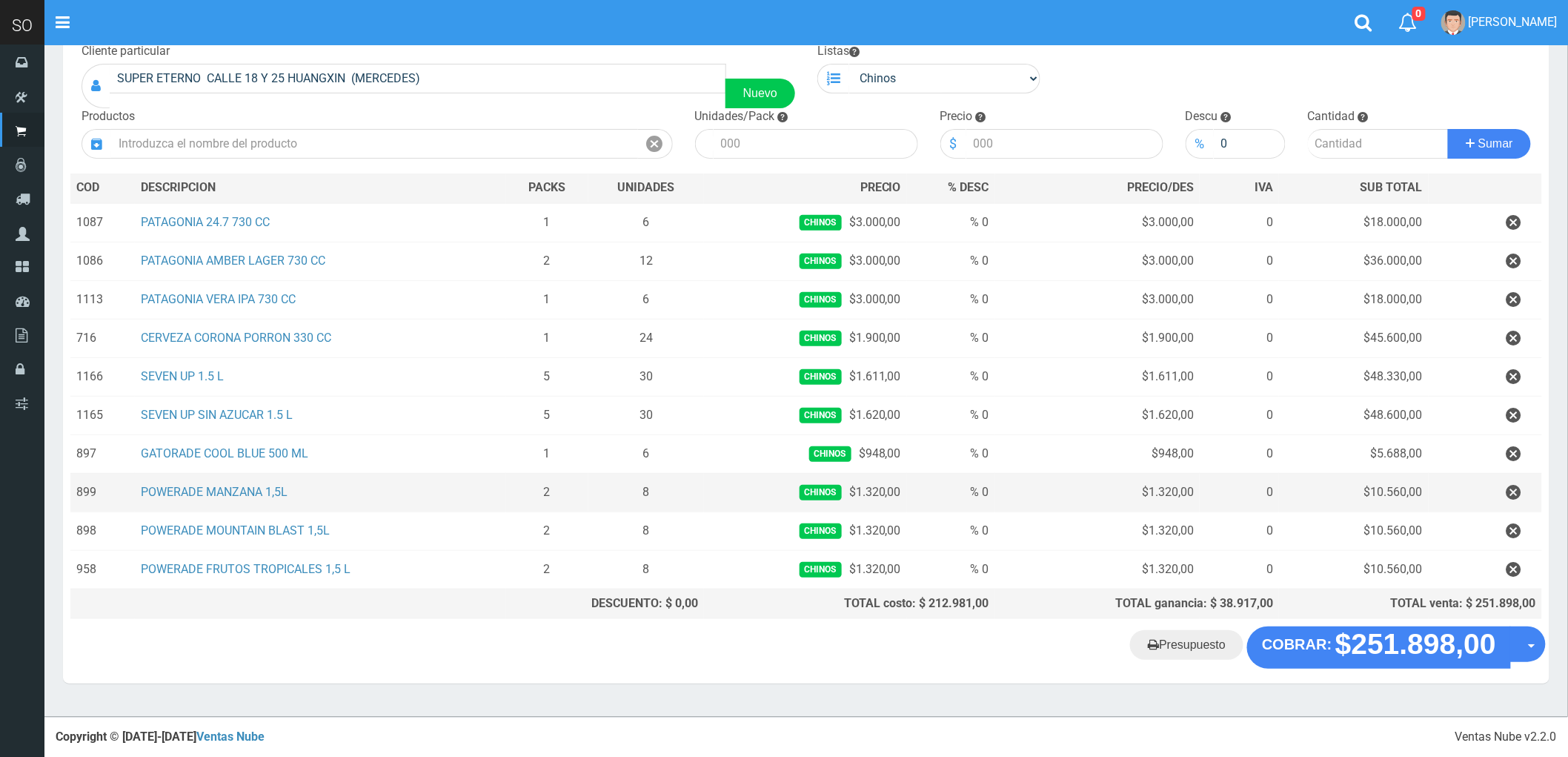
scroll to position [100, 0]
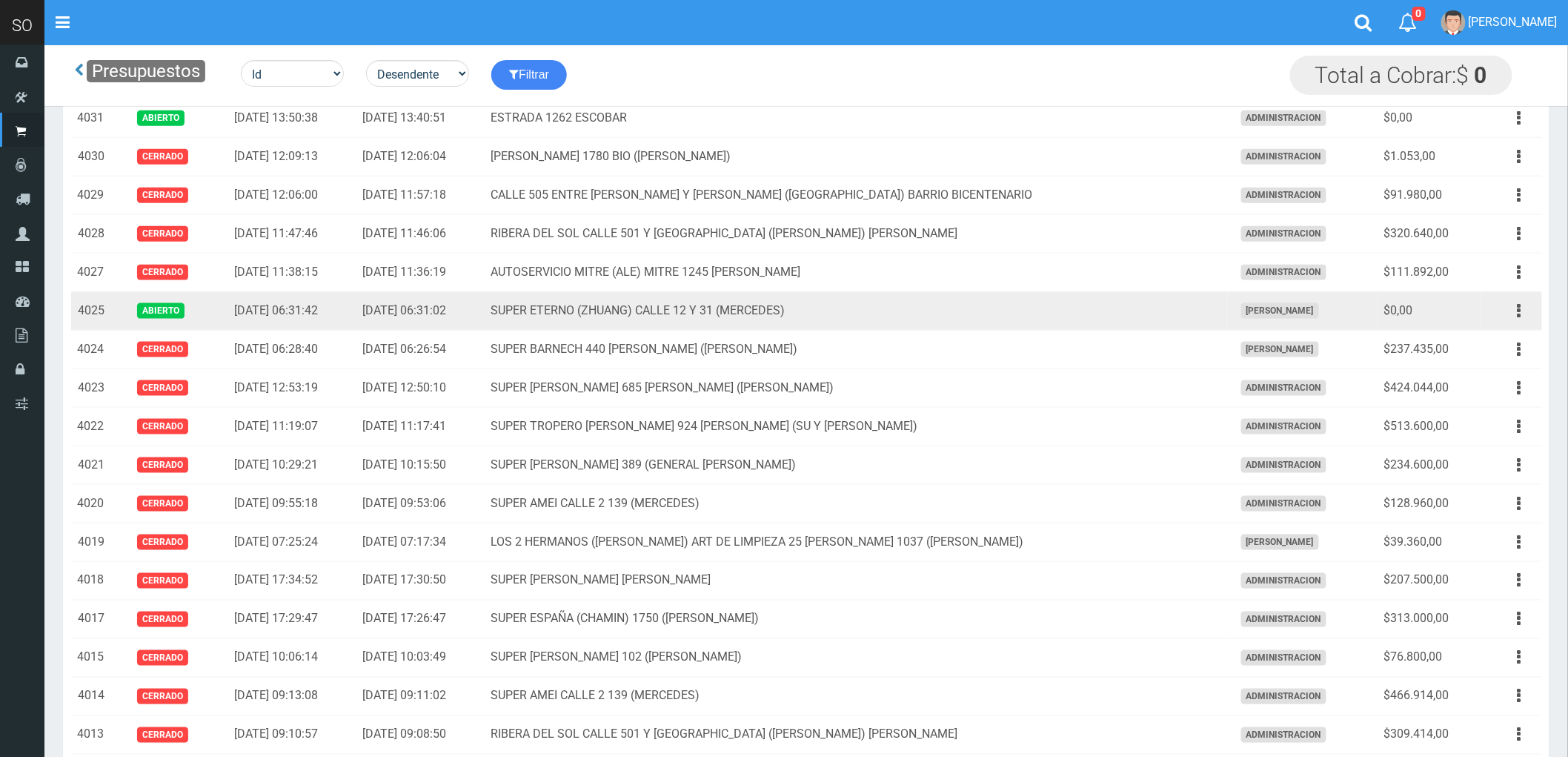
scroll to position [576, 0]
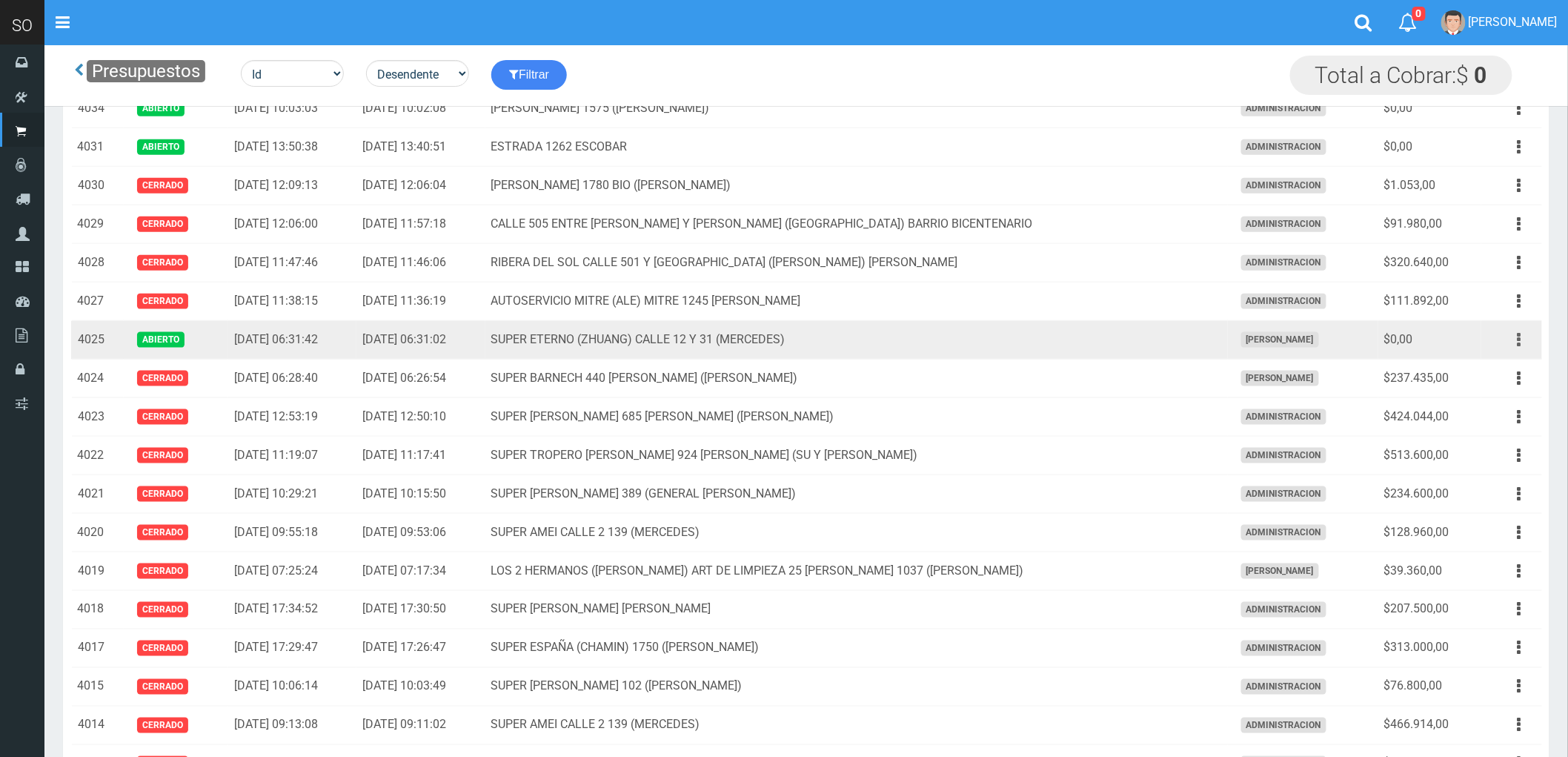
click at [1516, 341] on button "button" at bounding box center [1519, 339] width 34 height 26
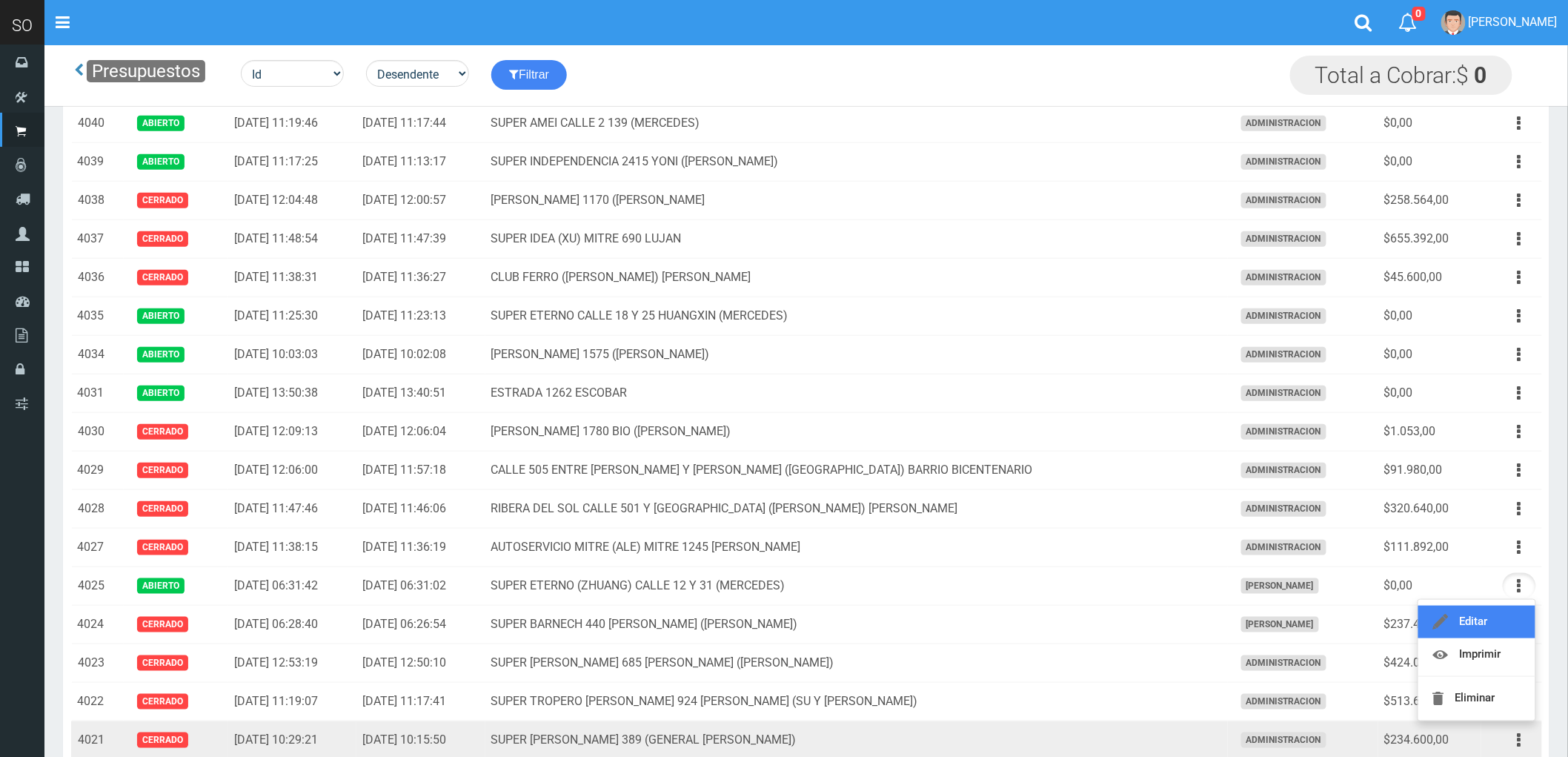
scroll to position [329, 0]
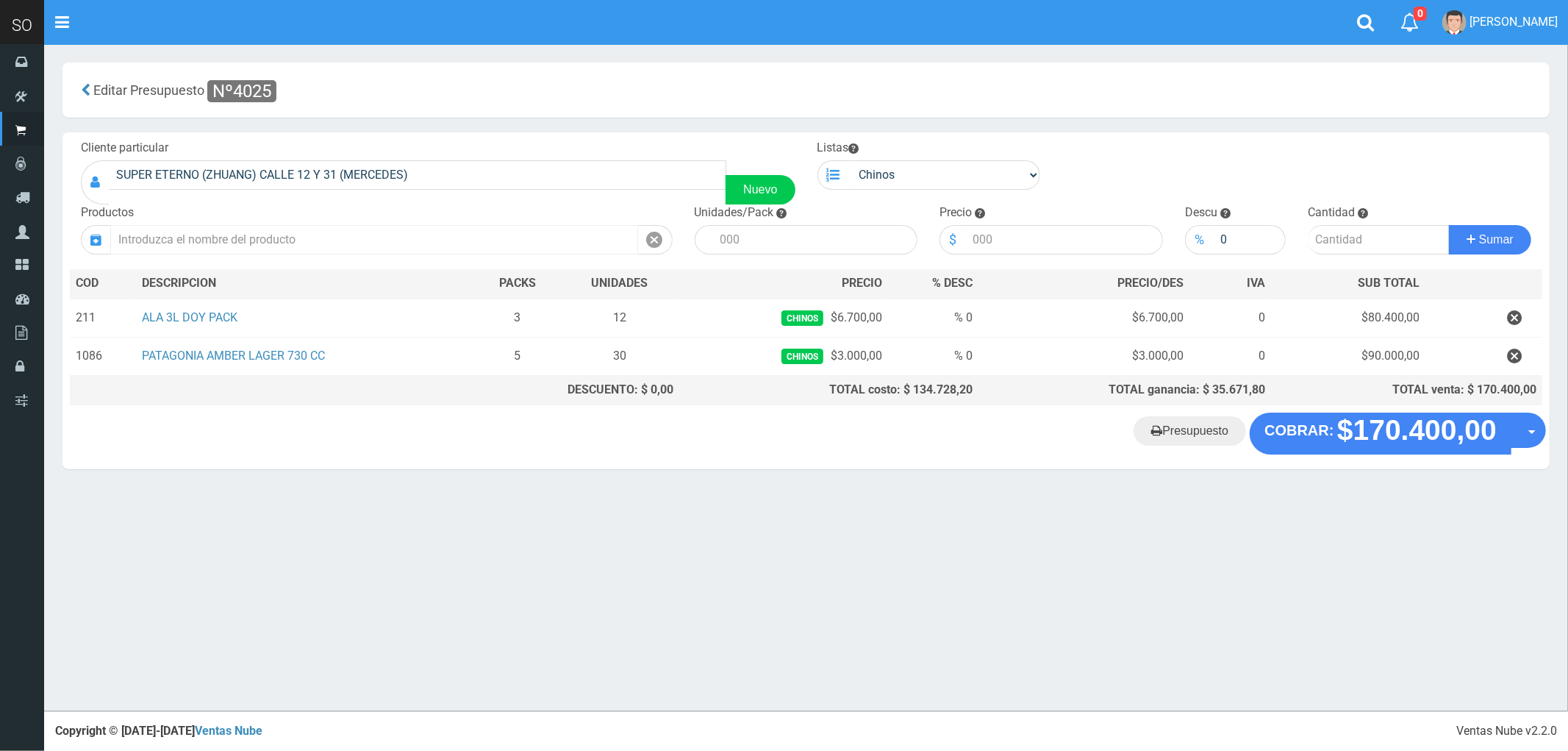
click at [201, 234] on input "text" at bounding box center [373, 240] width 527 height 29
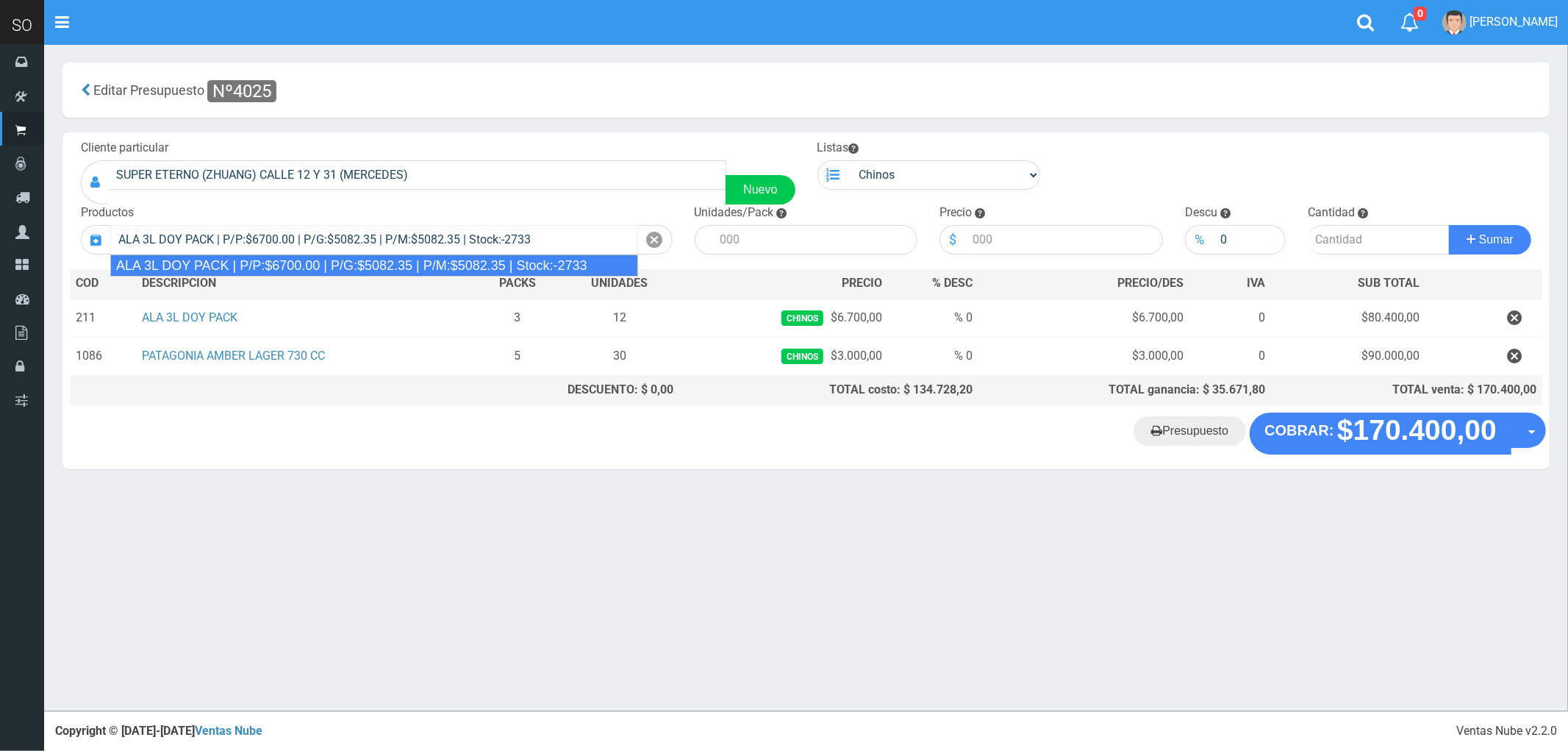
type input "ALA 3L DOY PACK | P/P:$6700.00 | P/G:$5082.35 | P/M:$5082.35 | Stock:-2733"
type input "4"
type input "6700.00"
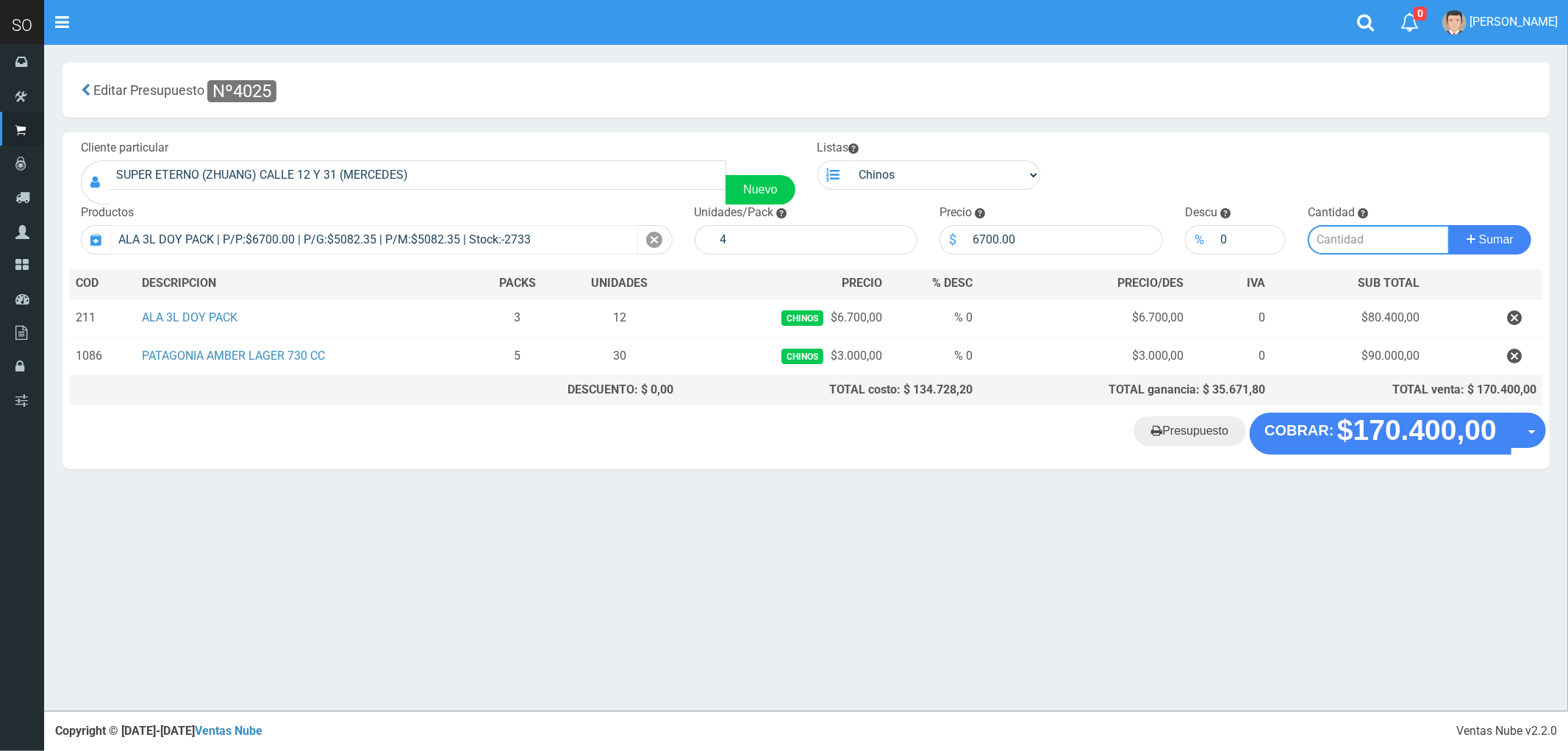
type input "3"
type input "2"
click at [1449, 225] on button "Sumar" at bounding box center [1490, 240] width 83 height 29
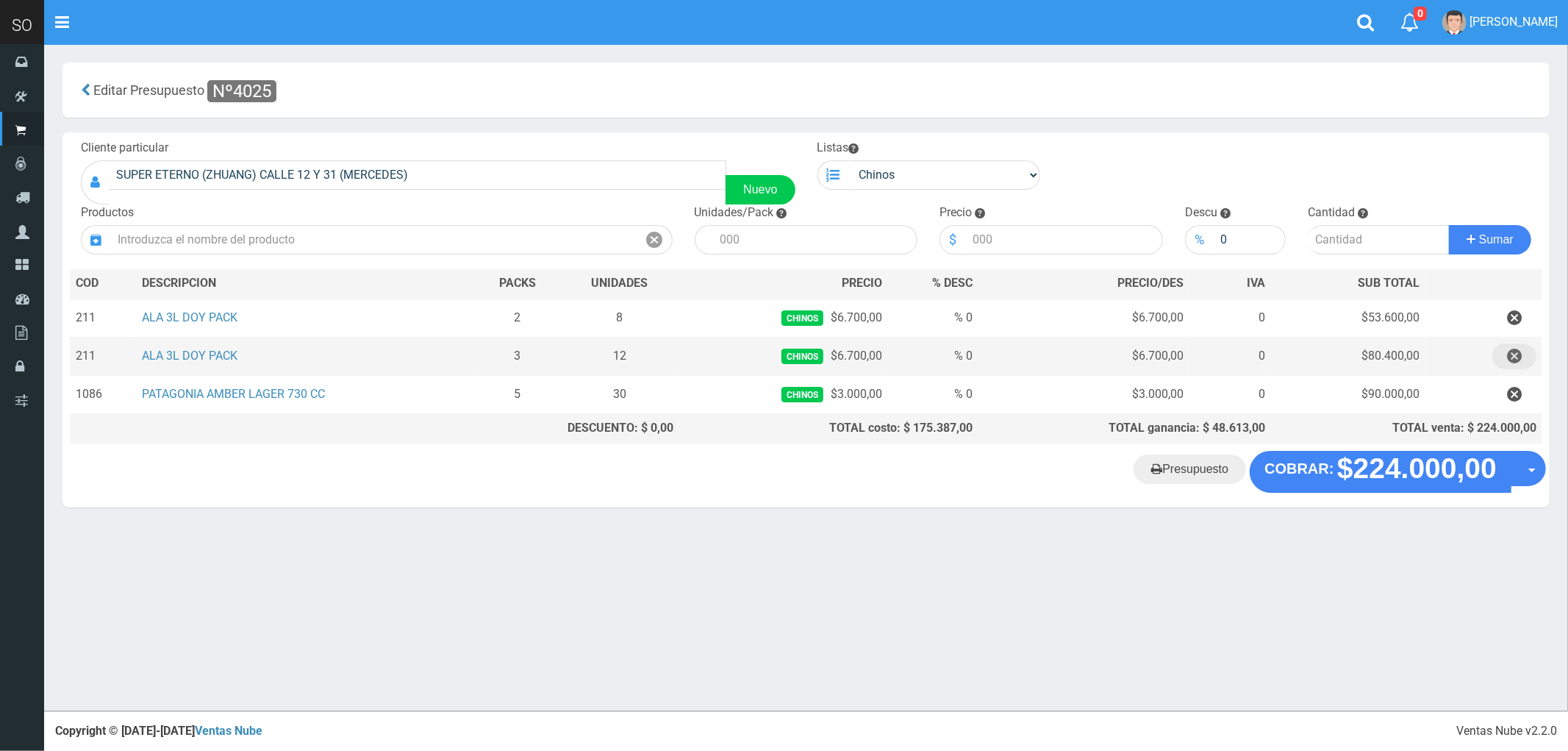
click at [1517, 356] on icon "button" at bounding box center [1514, 356] width 14 height 26
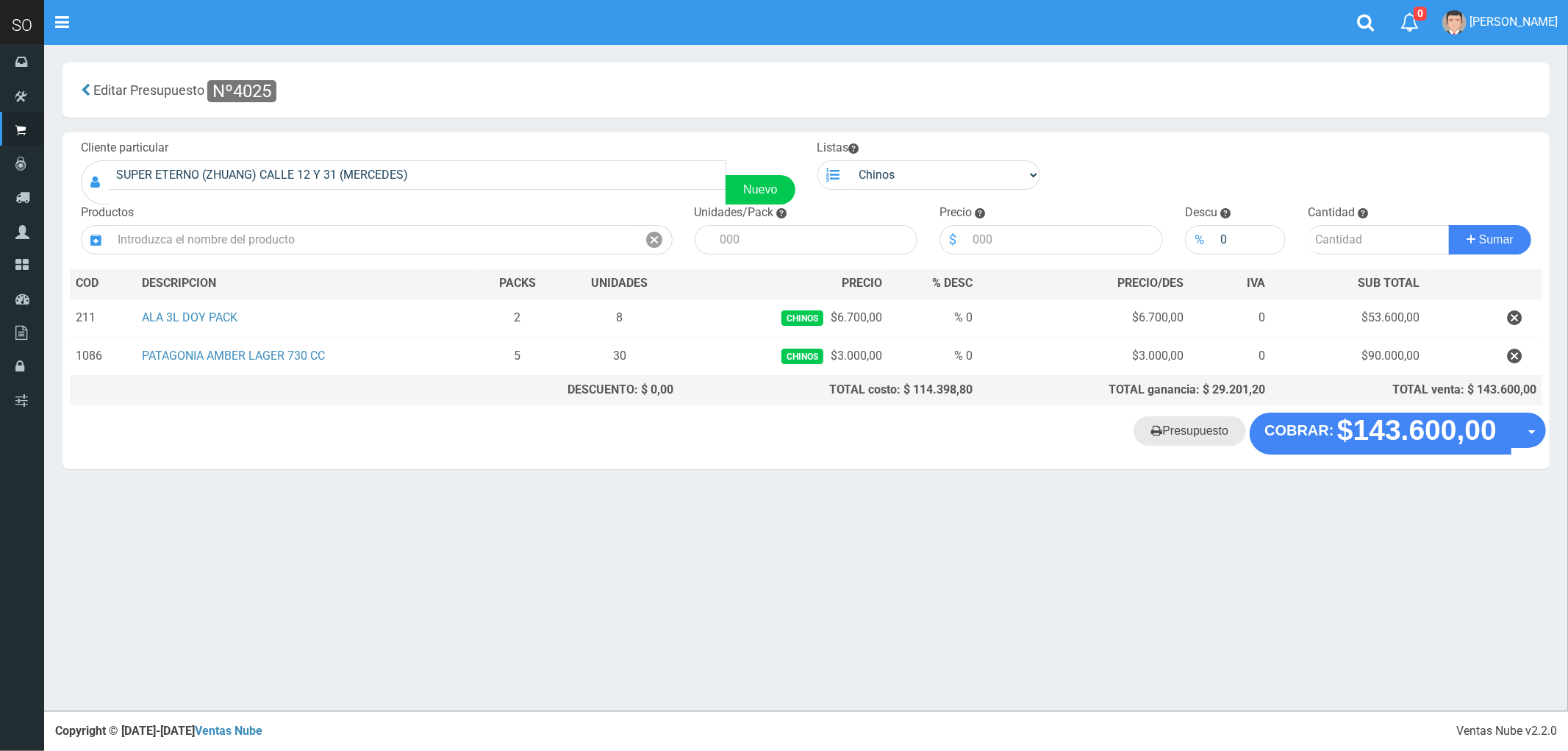
click at [1203, 434] on link "Presupuesto" at bounding box center [1190, 431] width 112 height 29
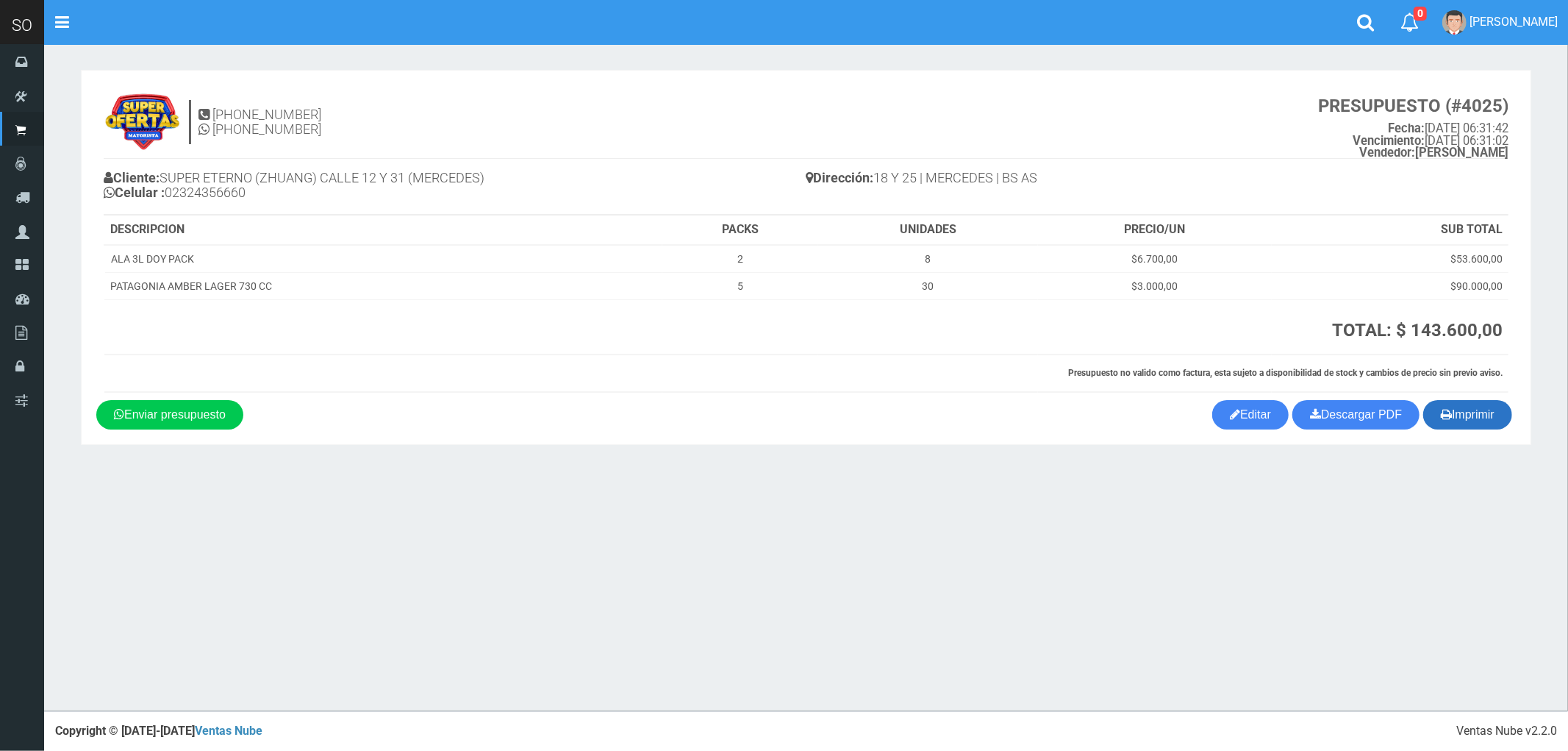
click at [1478, 417] on button "Imprimir" at bounding box center [1467, 414] width 89 height 29
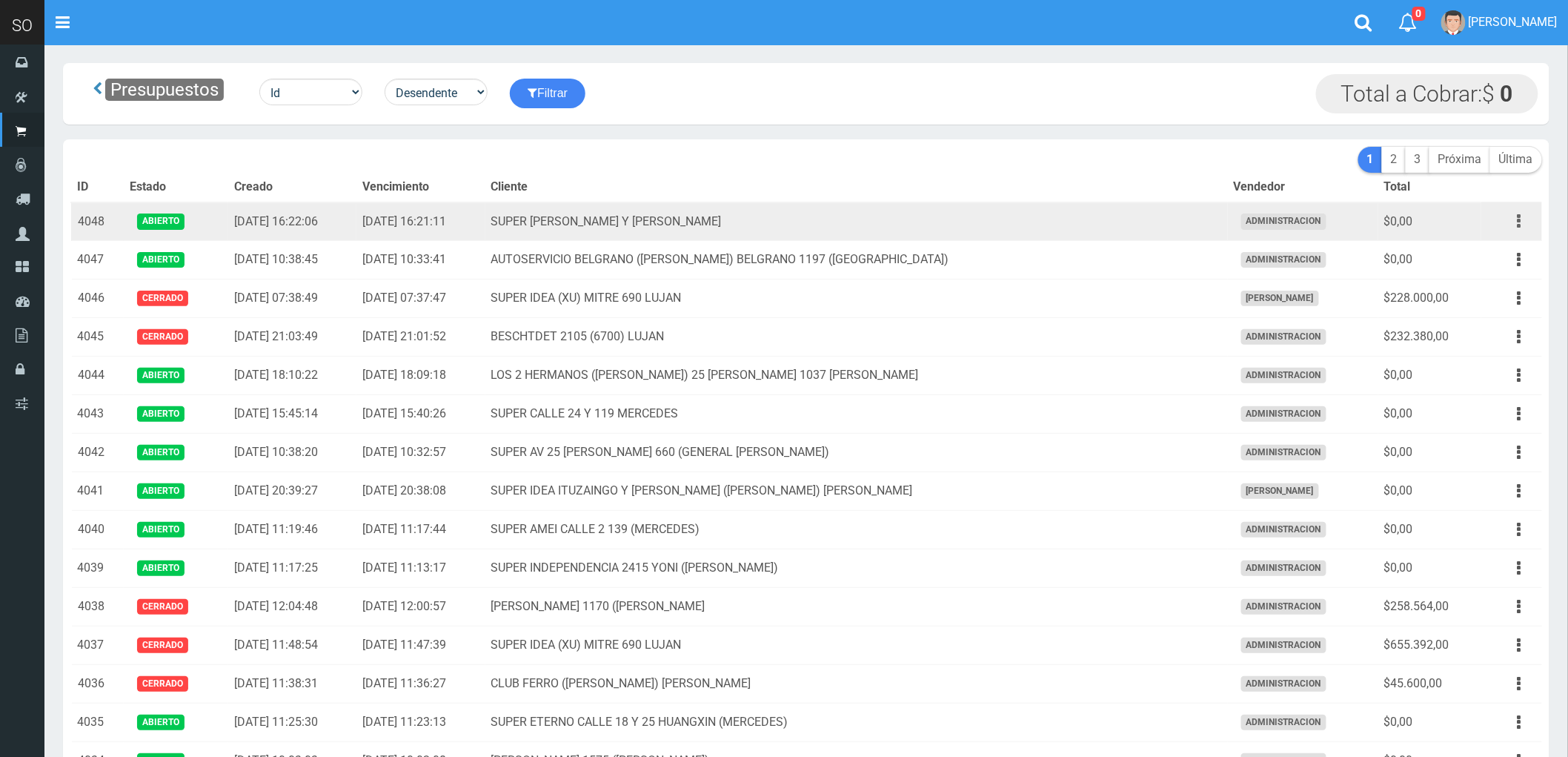
click at [1519, 222] on icon "button" at bounding box center [1519, 220] width 4 height 26
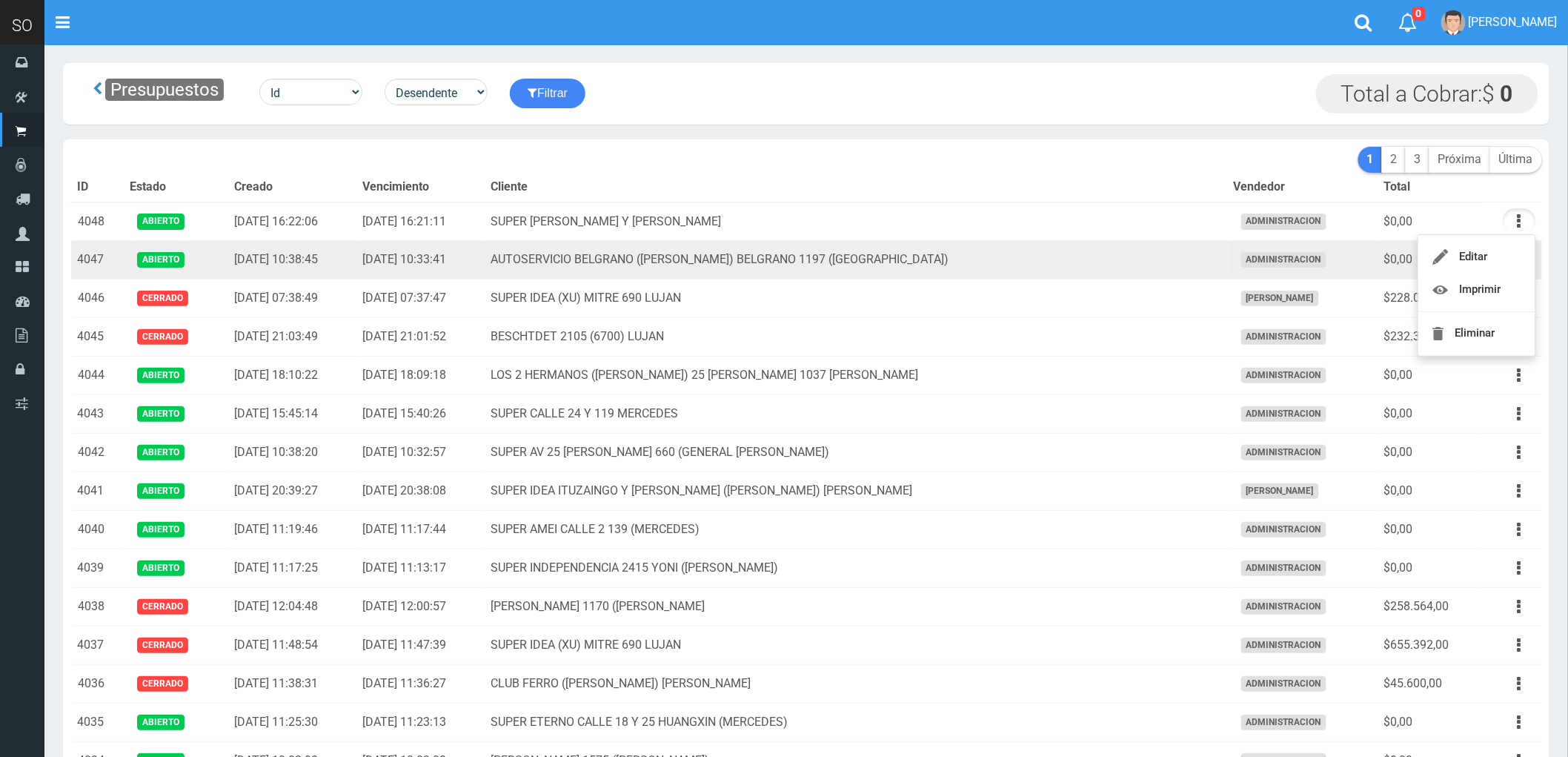
click at [1092, 252] on td "AUTOSERVICIO BELGRANO (JULIAN) BELGRANO 1197 (LUJAN)" at bounding box center [856, 260] width 742 height 38
click at [1516, 256] on button "button" at bounding box center [1519, 260] width 34 height 26
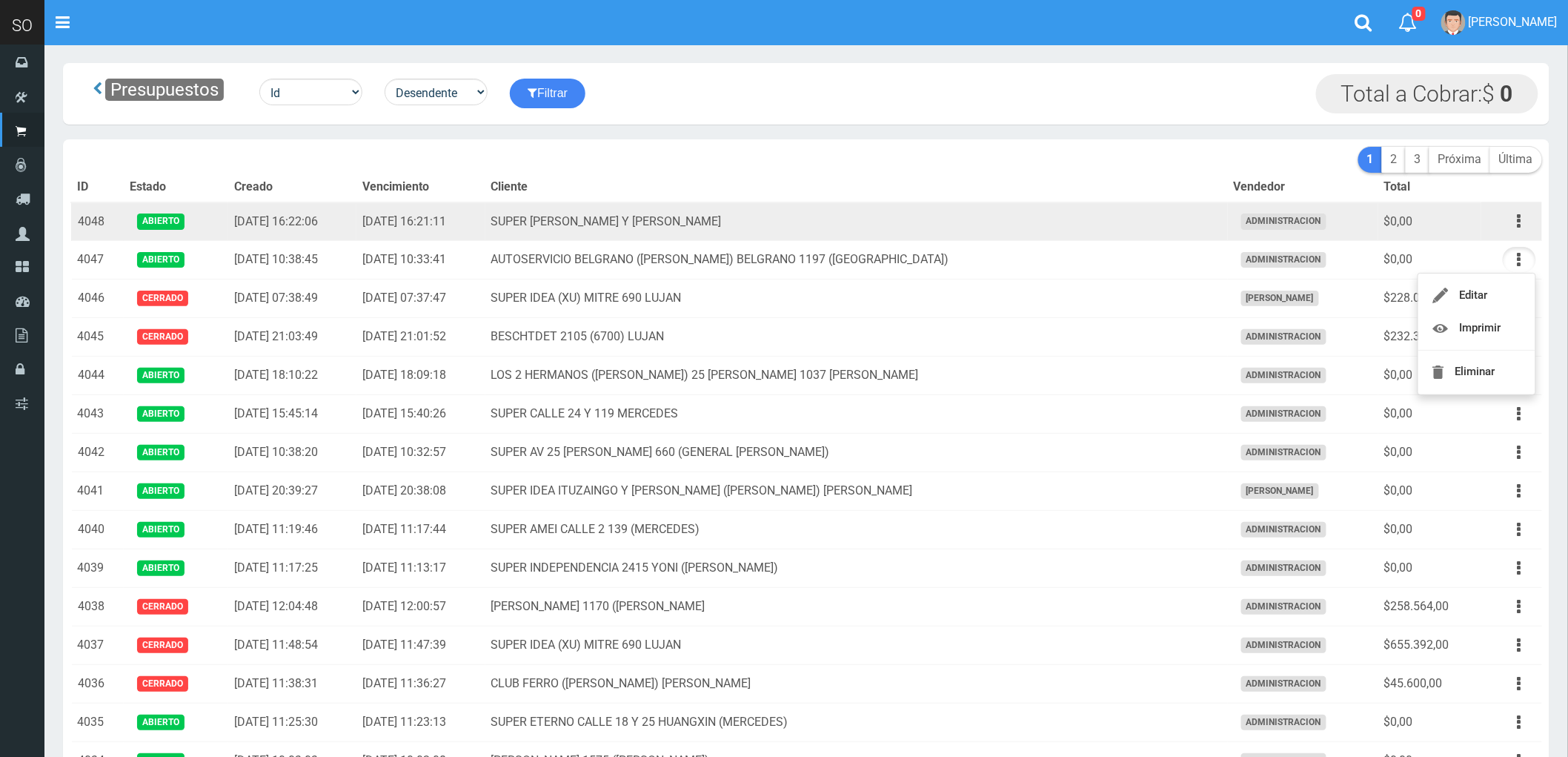
click at [1125, 238] on td "SUPER [PERSON_NAME] Y [PERSON_NAME]" at bounding box center [856, 221] width 742 height 38
click at [1517, 222] on icon "button" at bounding box center [1519, 220] width 4 height 26
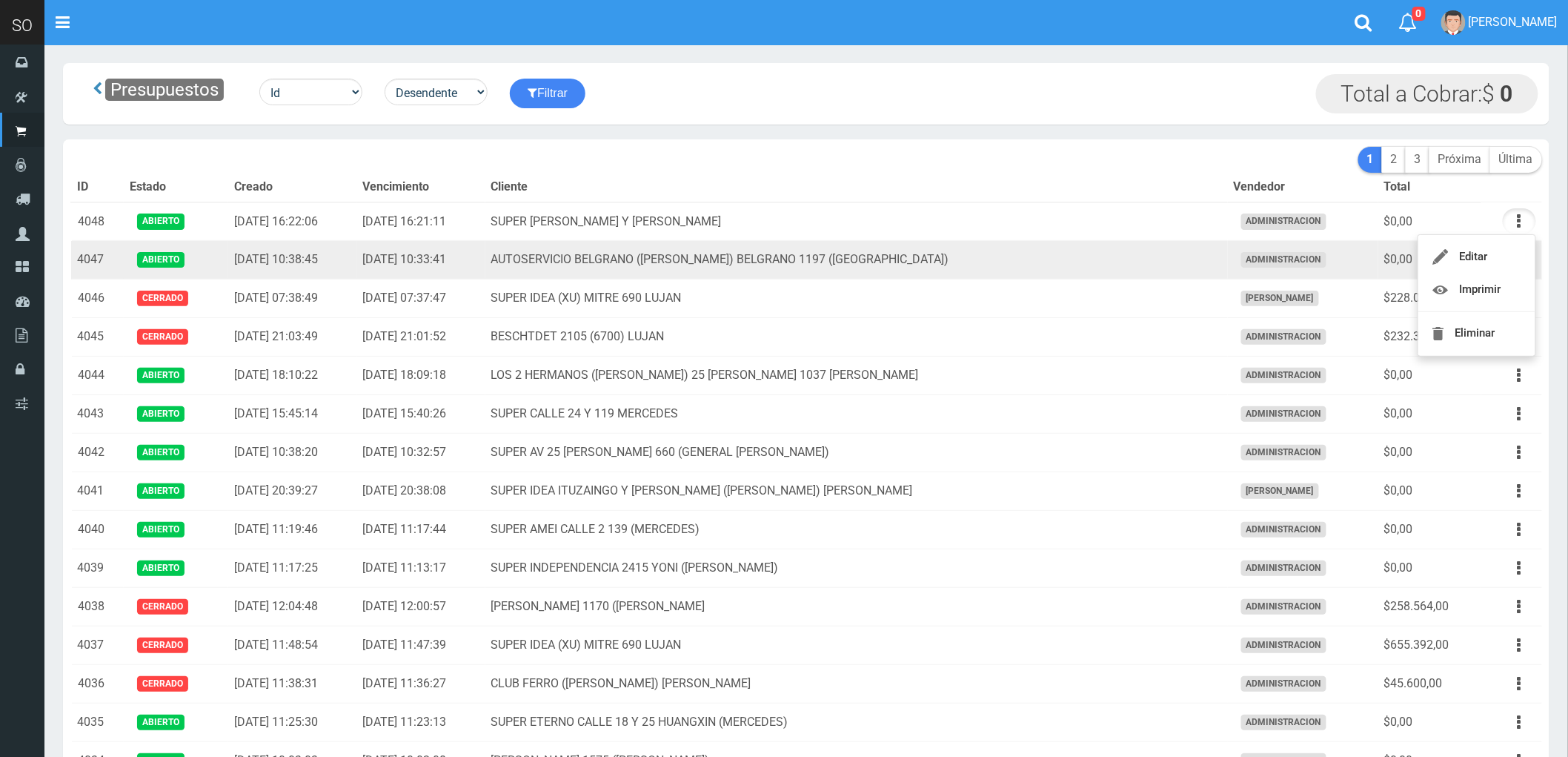
click at [1123, 266] on td "AUTOSERVICIO BELGRANO (JULIAN) BELGRANO 1197 (LUJAN)" at bounding box center [856, 260] width 742 height 38
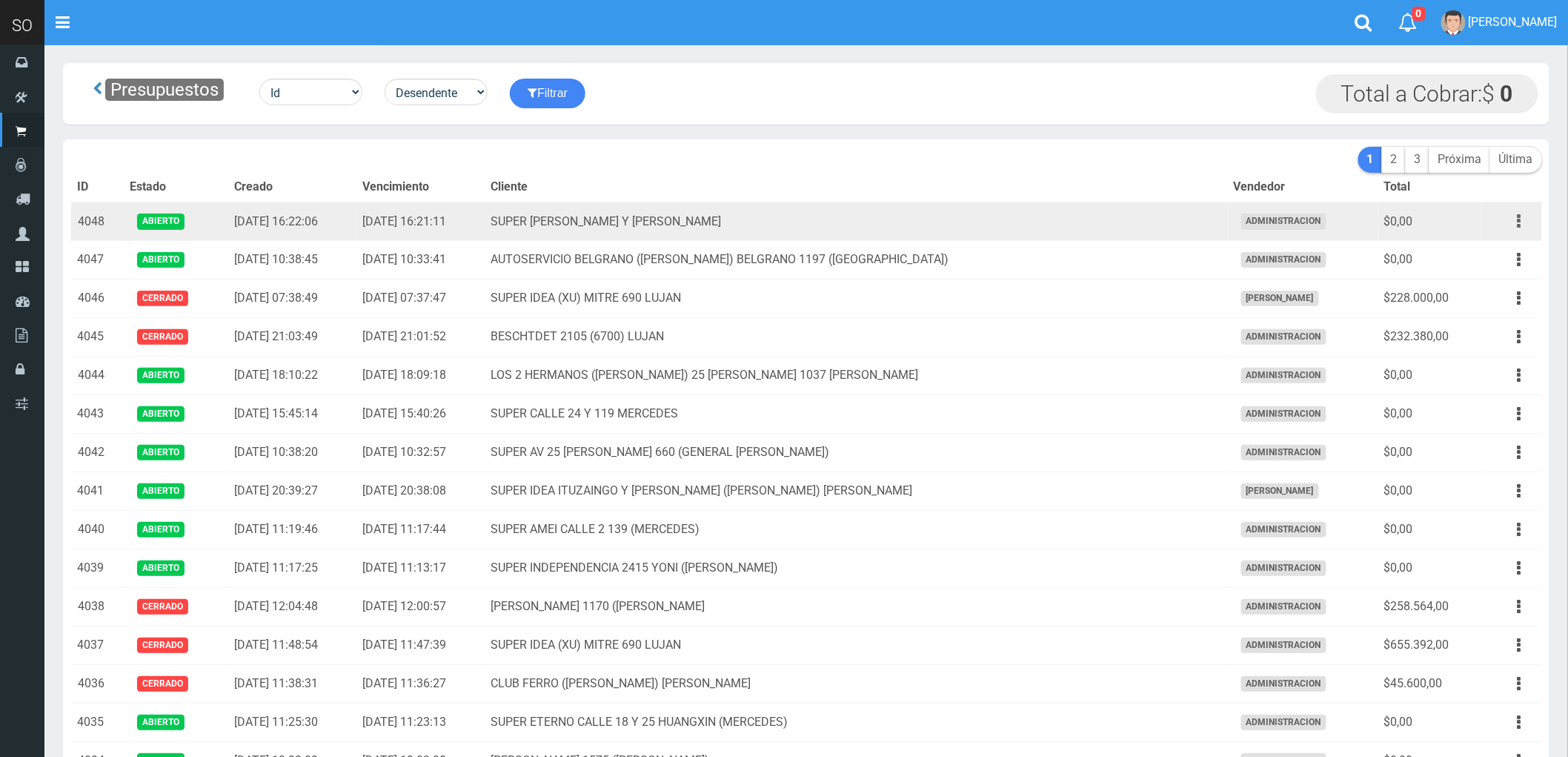
click at [1519, 217] on icon "button" at bounding box center [1519, 220] width 4 height 26
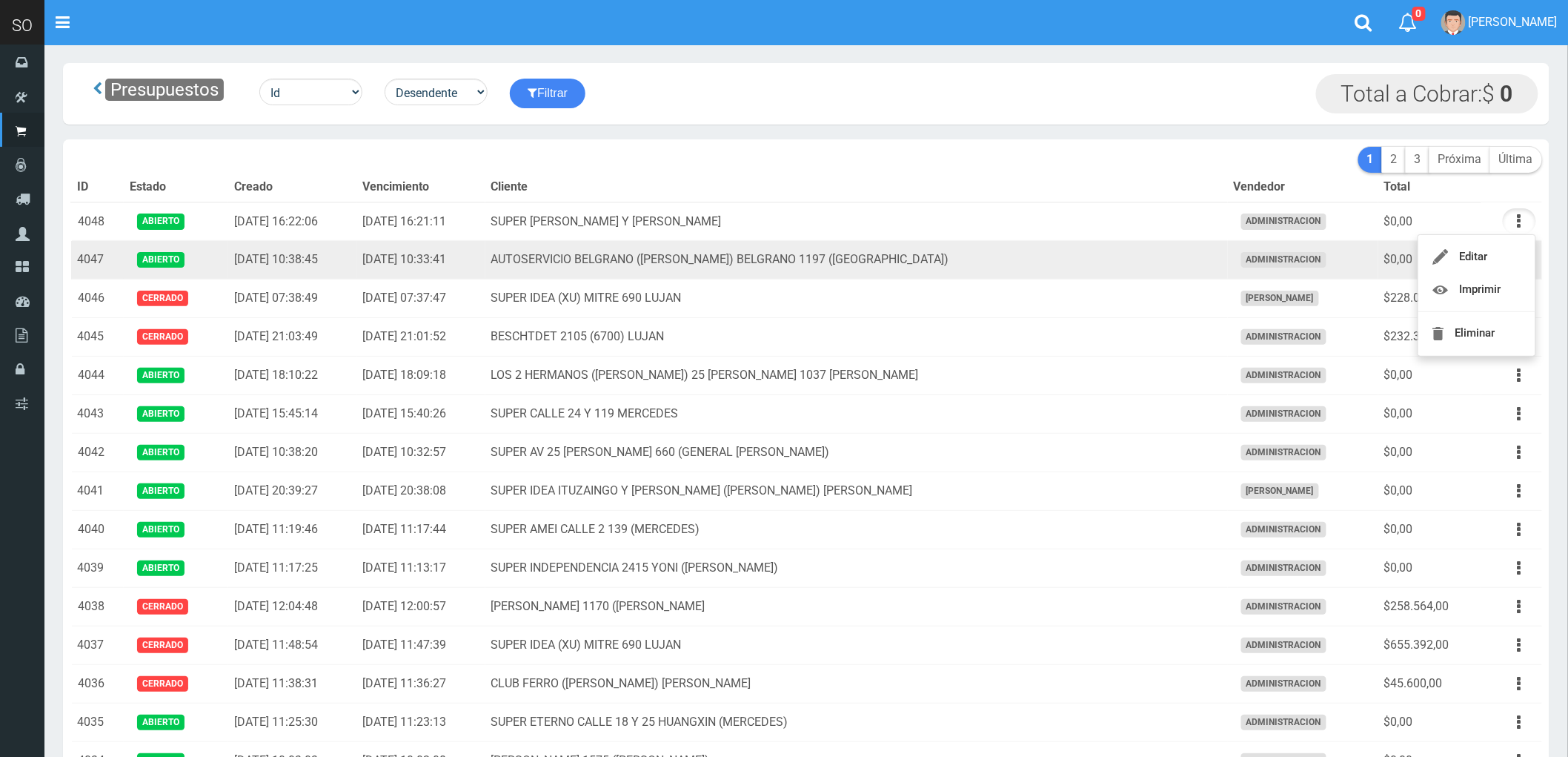
click at [1094, 272] on td "AUTOSERVICIO BELGRANO (JULIAN) BELGRANO 1197 (LUJAN)" at bounding box center [856, 260] width 742 height 38
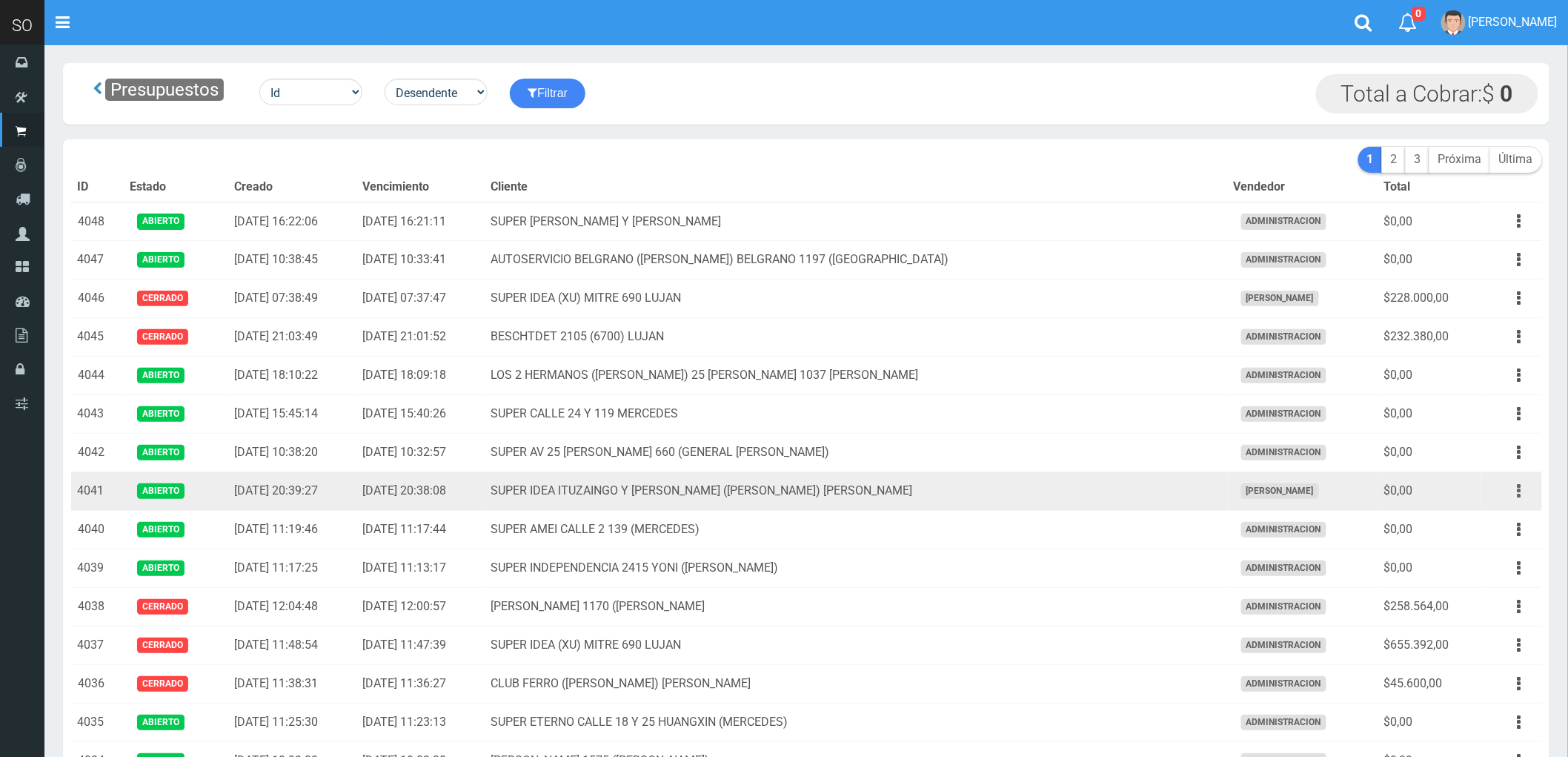
click at [1517, 493] on icon "button" at bounding box center [1519, 491] width 4 height 26
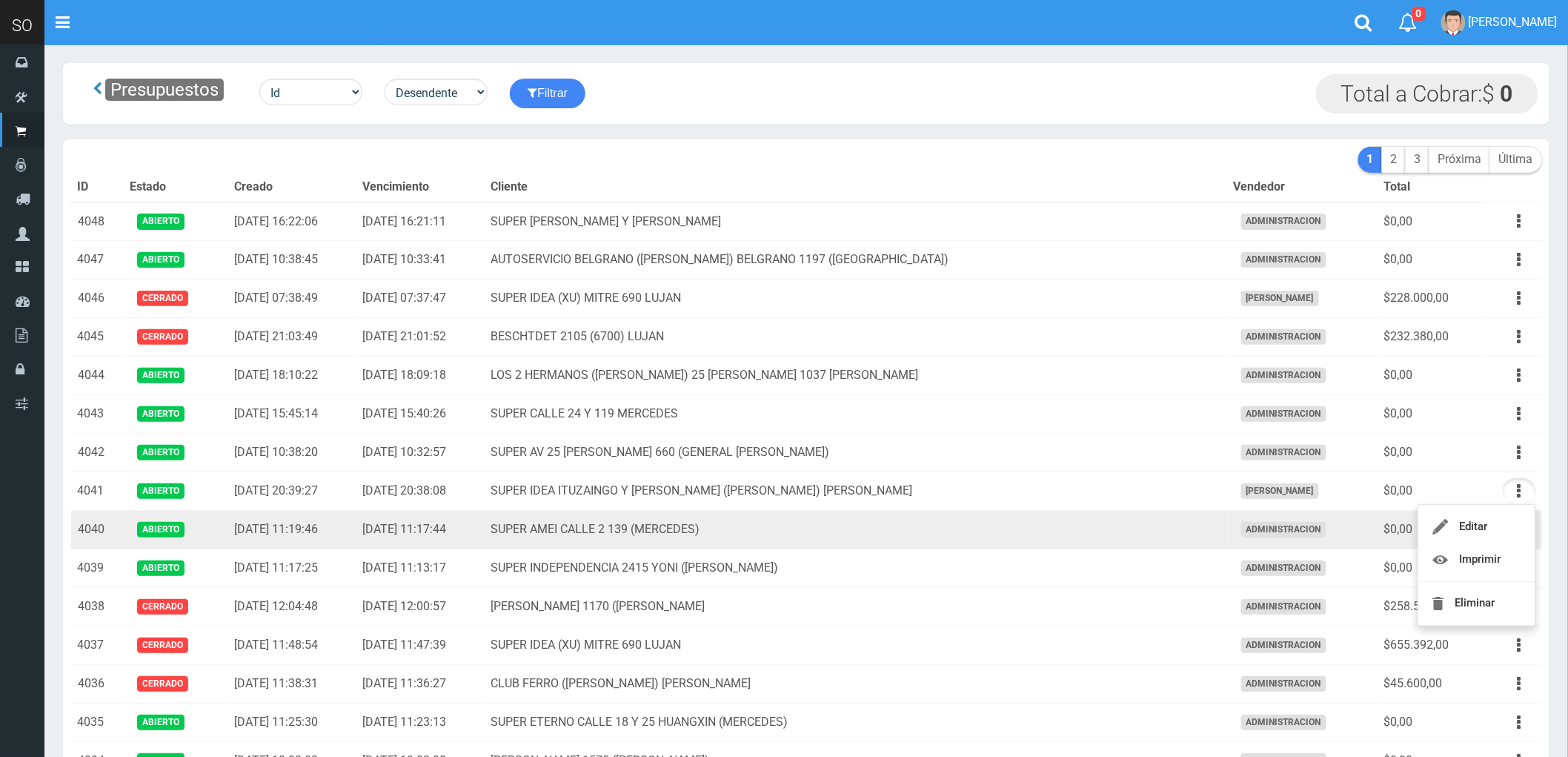
click at [983, 523] on td "SUPER AMEI CALLE 2 139 (MERCEDES)" at bounding box center [856, 530] width 742 height 38
click at [1521, 529] on icon "button" at bounding box center [1519, 529] width 4 height 26
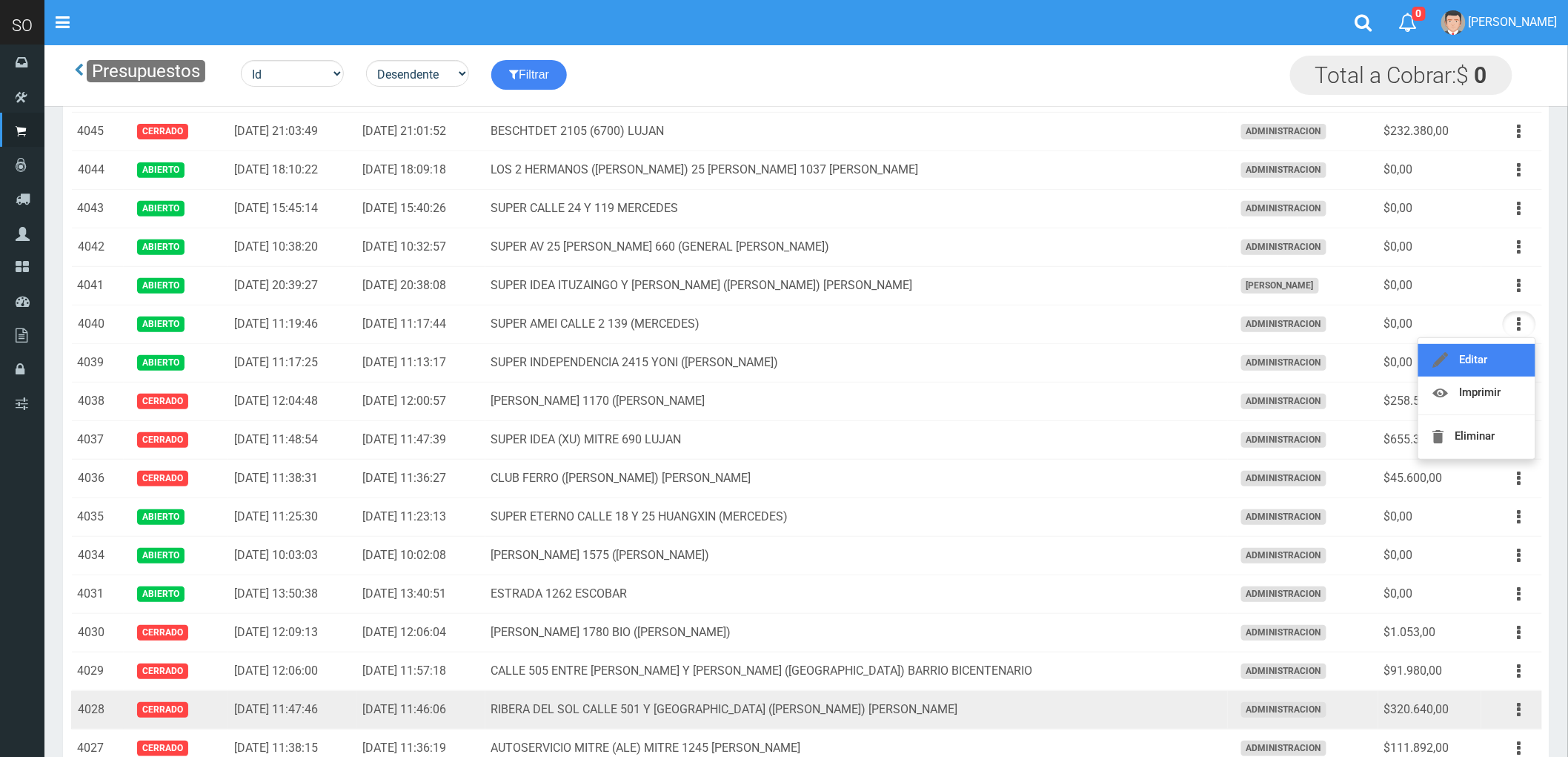
scroll to position [165, 0]
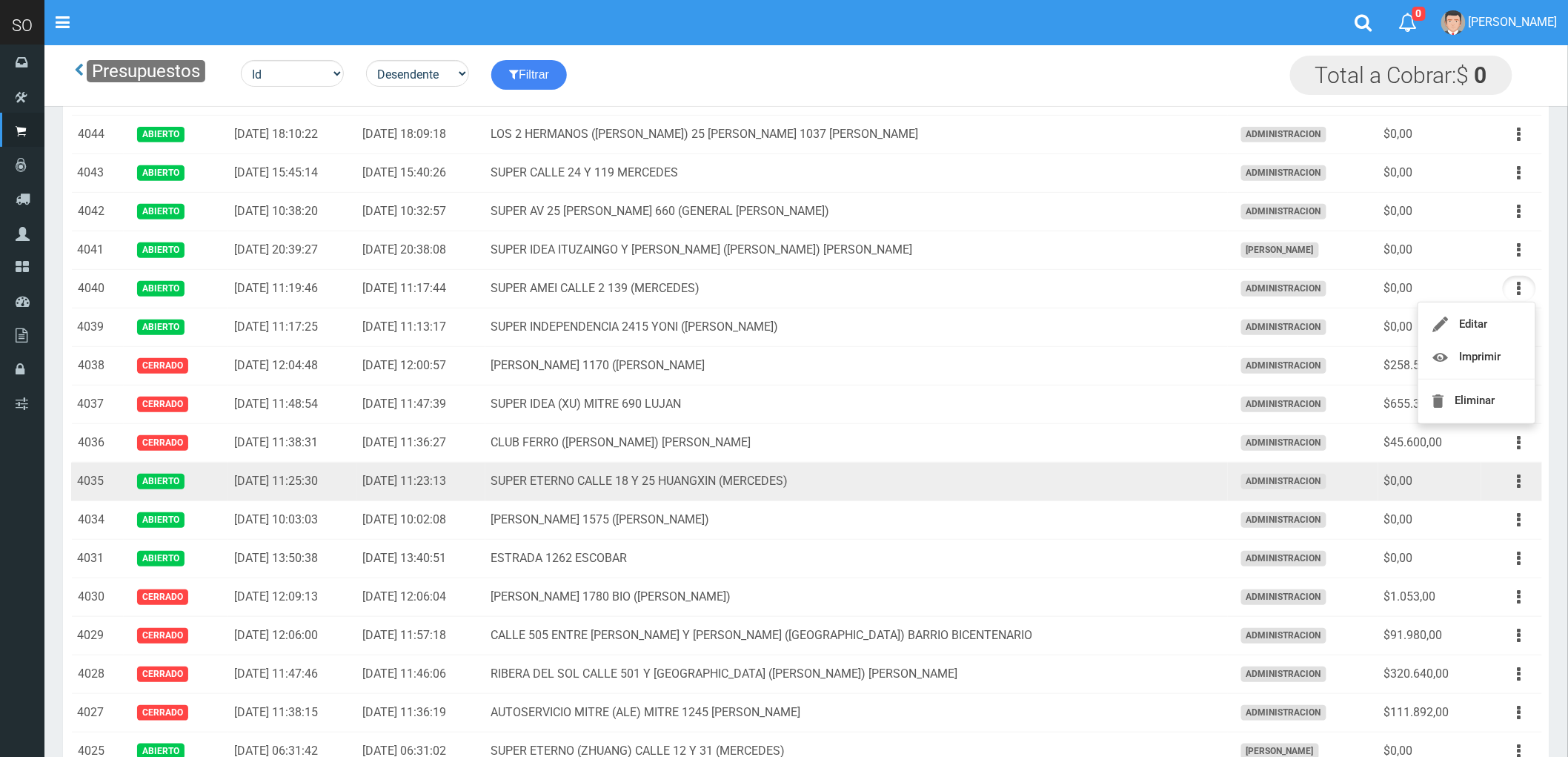
click at [1051, 476] on td "SUPER ETERNO CALLE 18 Y 25 HUANGXIN (MERCEDES)" at bounding box center [856, 482] width 742 height 38
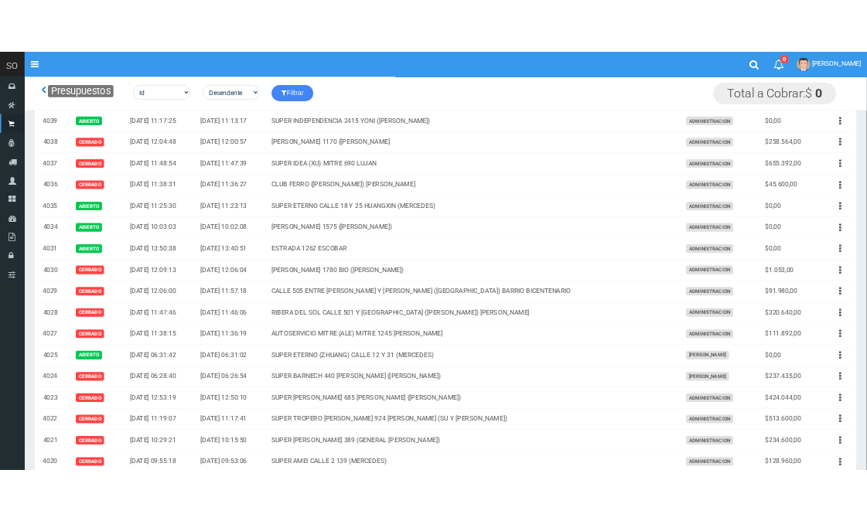
scroll to position [0, 0]
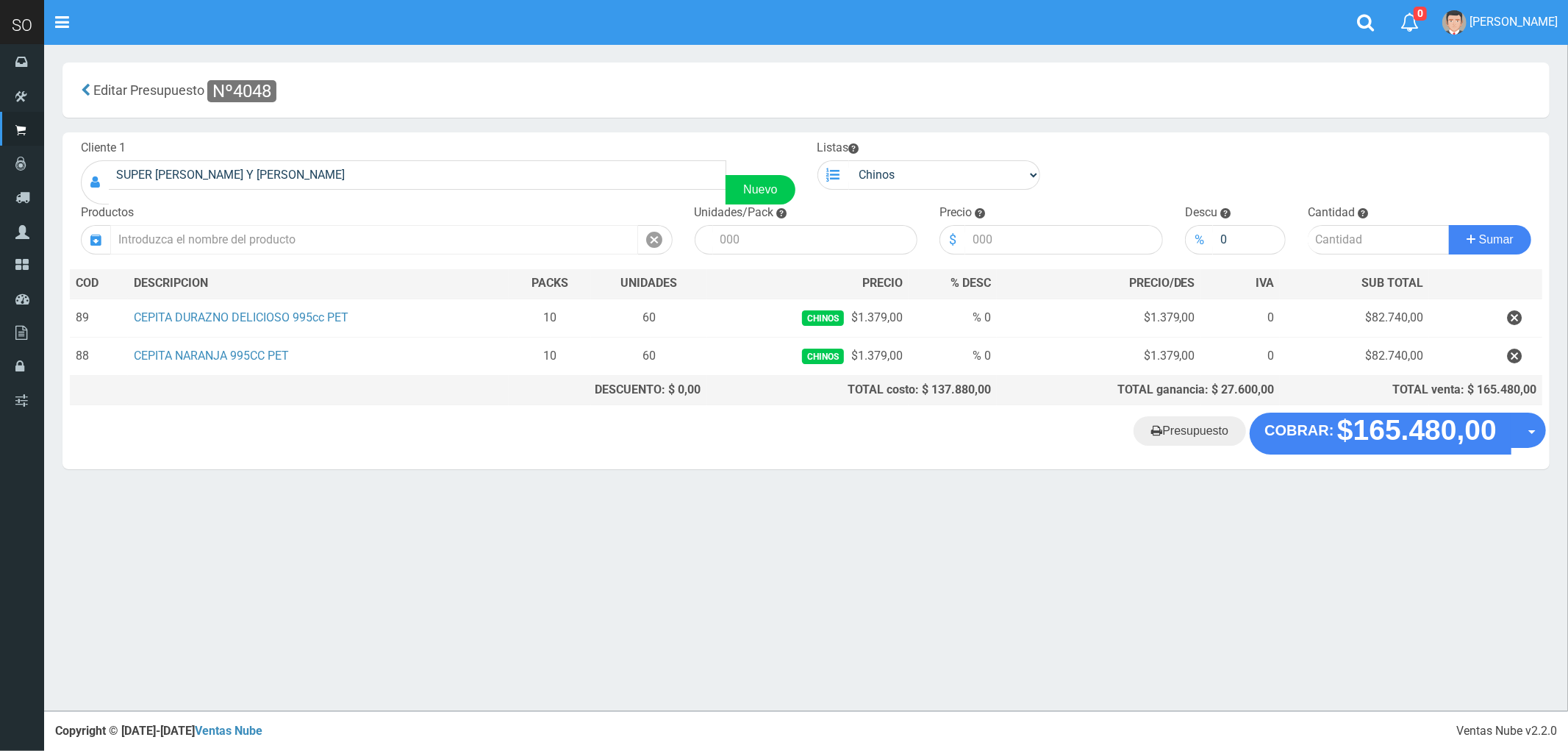
click at [304, 228] on input "text" at bounding box center [373, 240] width 527 height 29
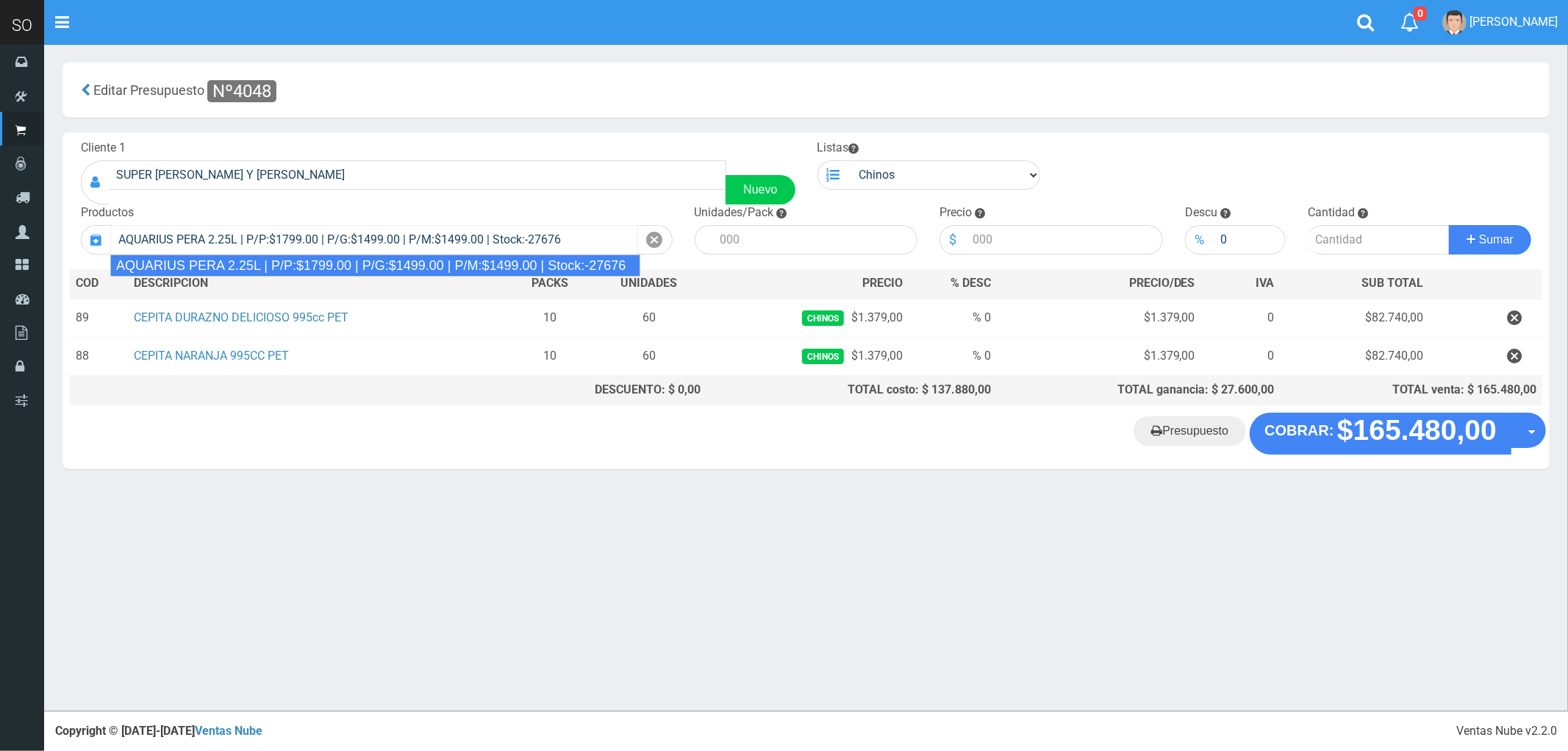
type input "AQUARIUS PERA 2.25L | P/P:$1799.00 | P/G:$1499.00 | P/M:$1499.00 | Stock:-27676"
type input "6"
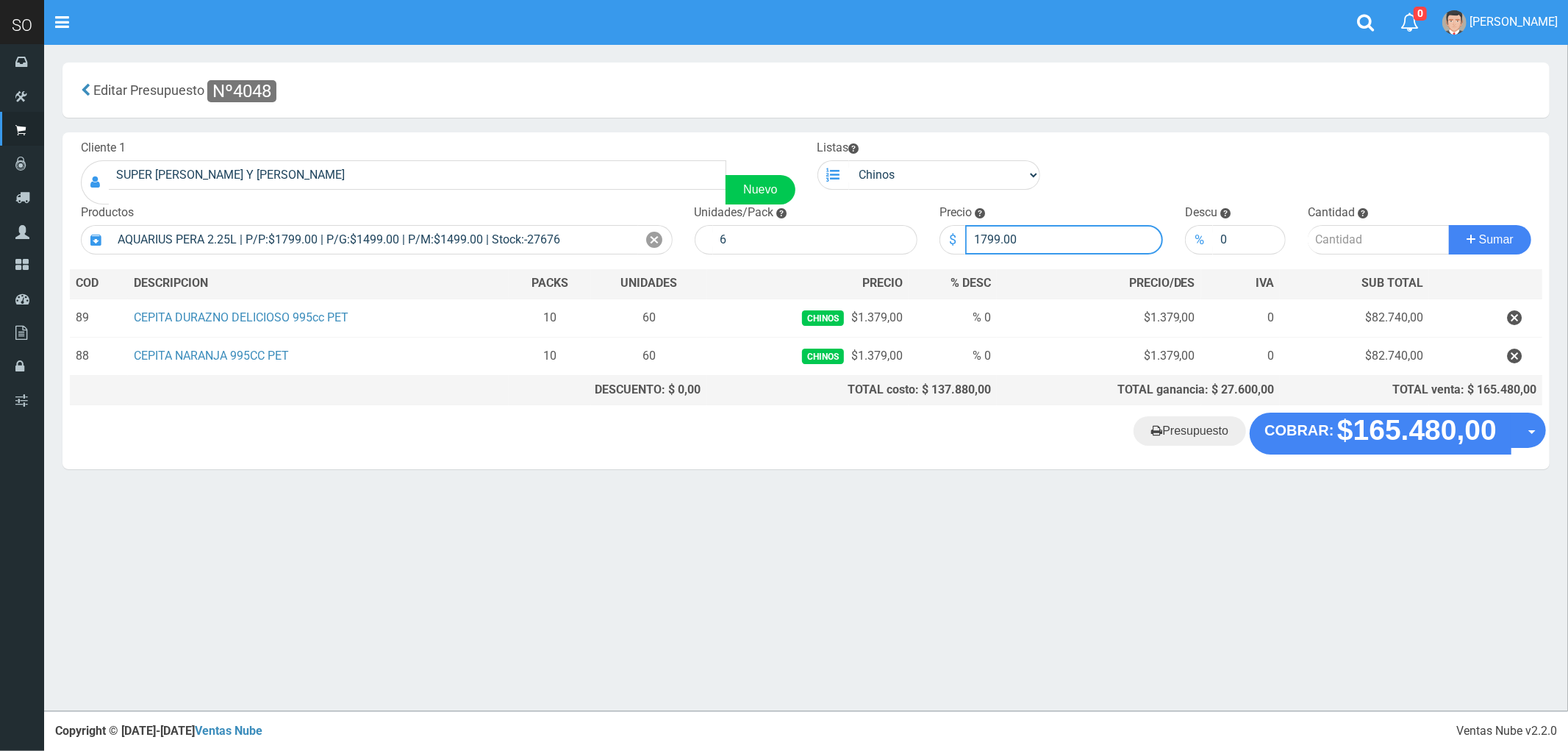
drag, startPoint x: 1052, startPoint y: 241, endPoint x: 934, endPoint y: 250, distance: 118.3
click at [934, 250] on div "Precio $ 1799.00" at bounding box center [1051, 229] width 245 height 50
type input "1670"
click at [1335, 239] on input "number" at bounding box center [1378, 240] width 142 height 29
type input "2"
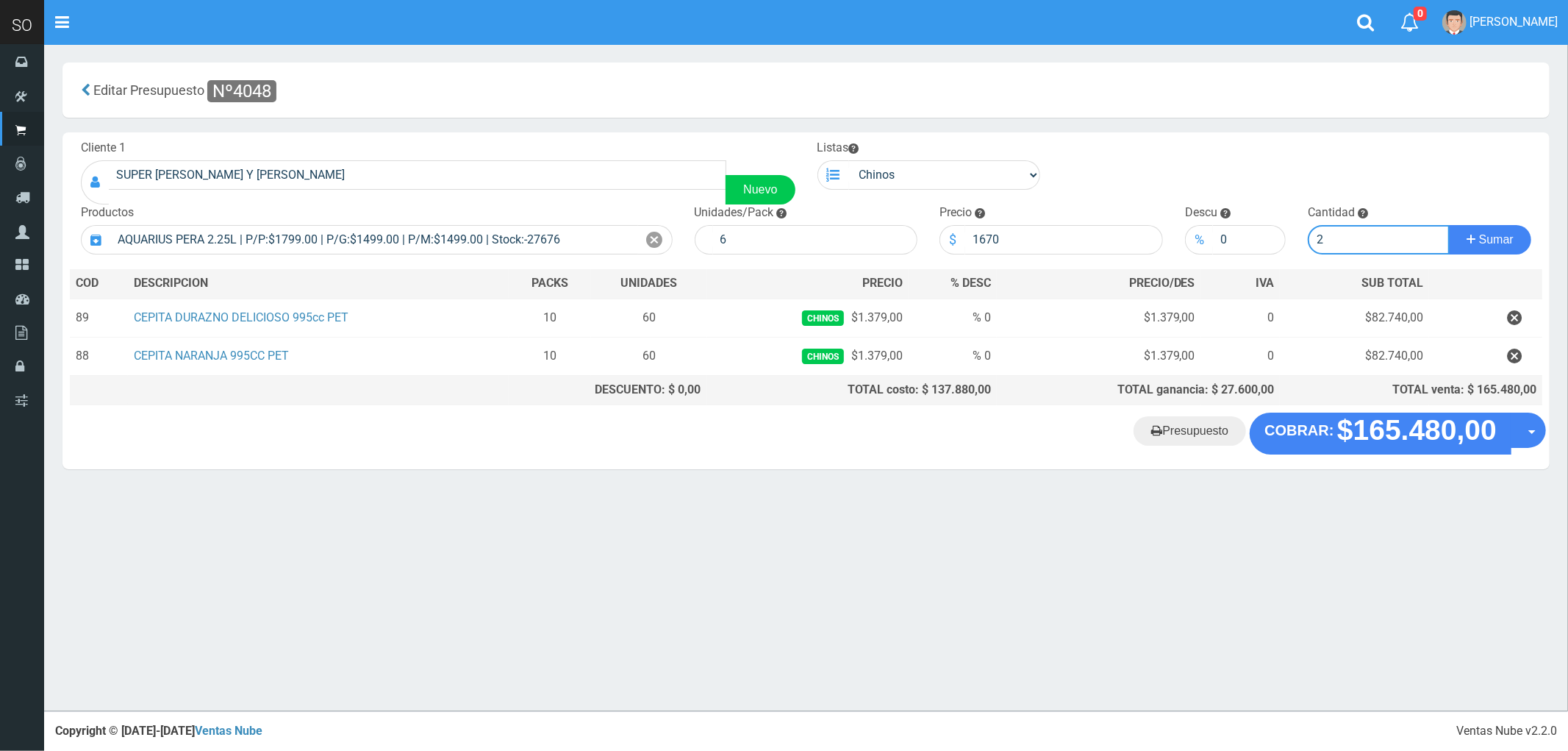
click at [1449, 225] on button "Sumar" at bounding box center [1490, 240] width 83 height 29
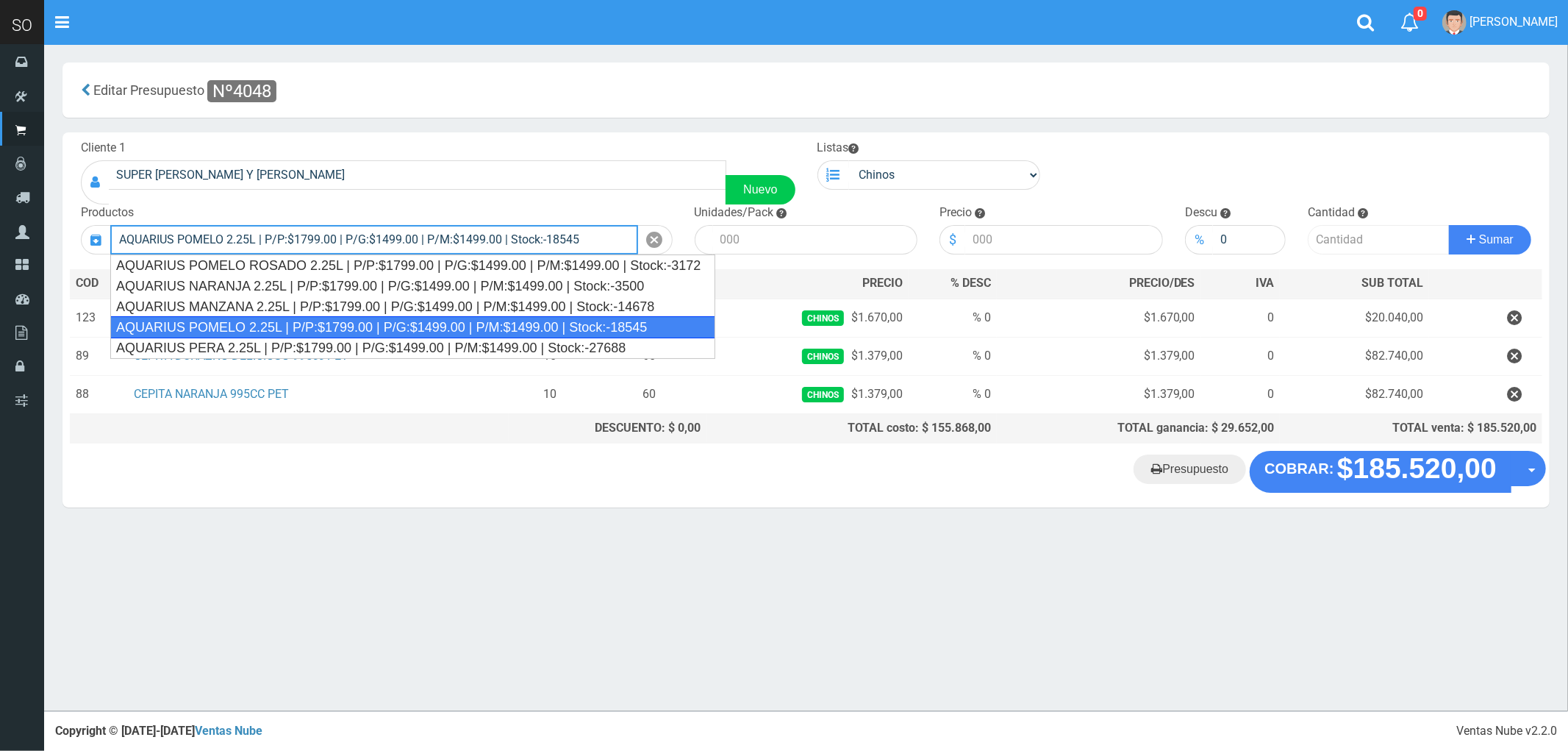
type input "AQUARIUS POMELO 2.25L | P/P:$1799.00 | P/G:$1499.00 | P/M:$1499.00 | Stock:-185…"
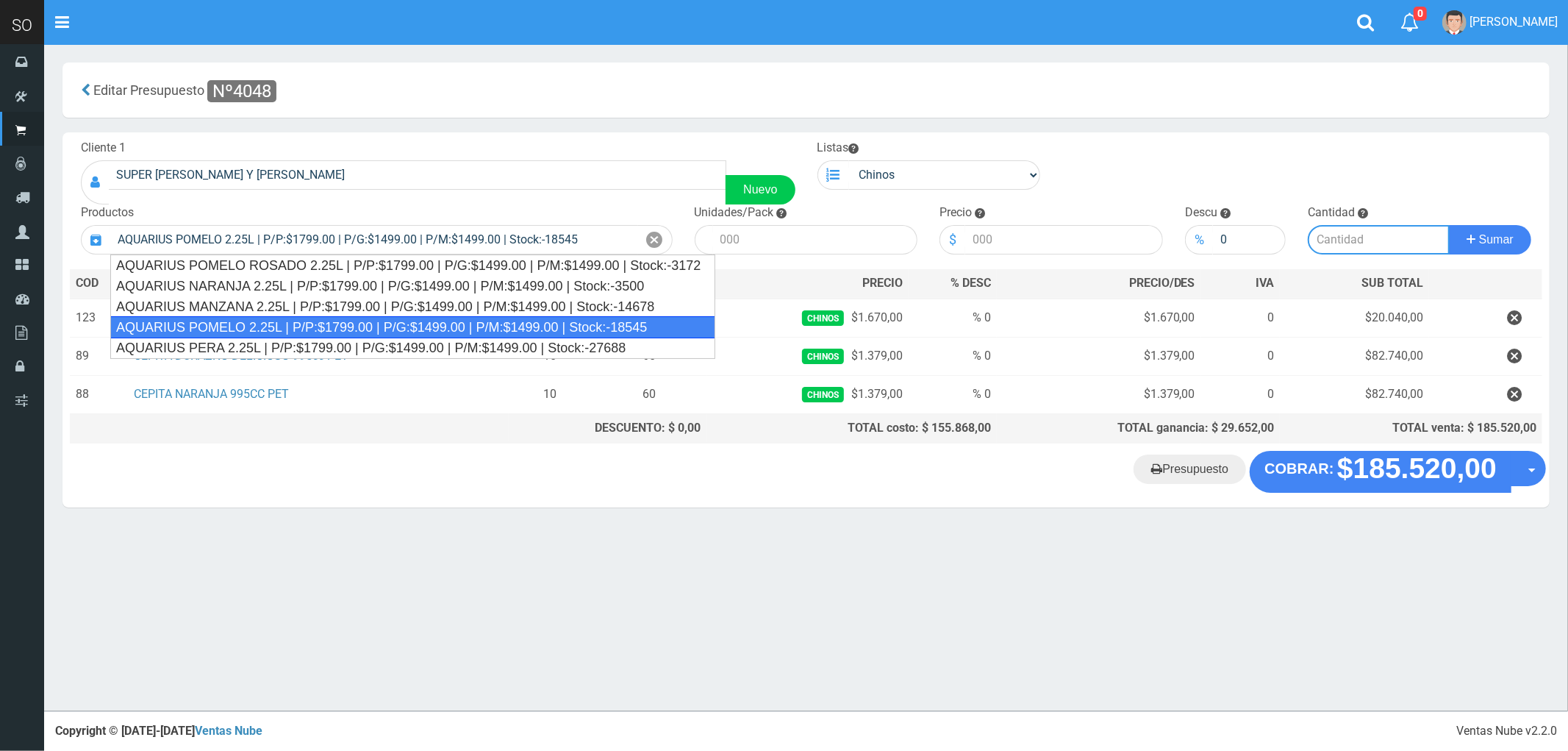
type input "6"
type input "1799.00"
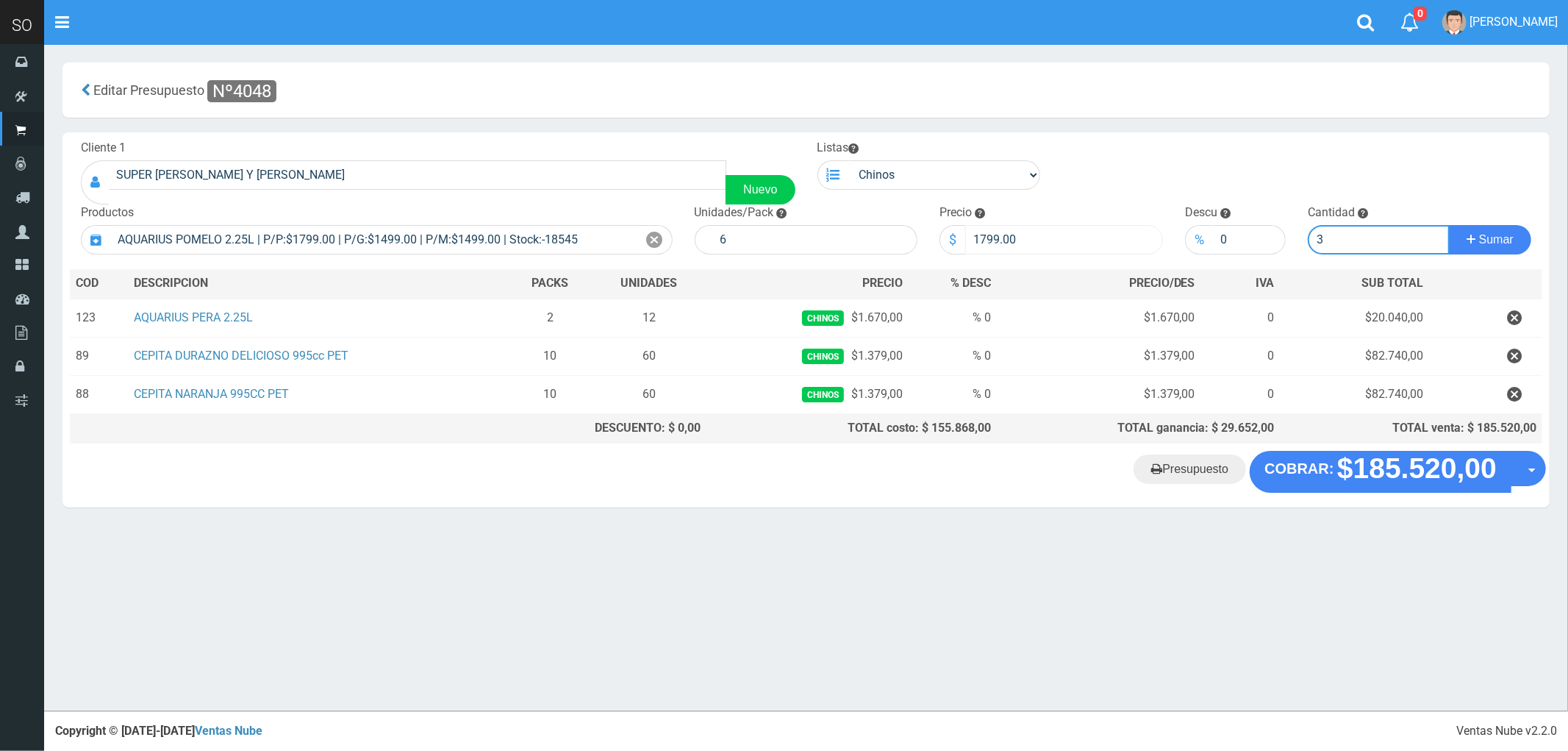
type input "3"
drag, startPoint x: 1023, startPoint y: 225, endPoint x: 949, endPoint y: 221, distance: 74.1
click at [949, 221] on div "Precio $ 1799.00" at bounding box center [1051, 229] width 245 height 50
type input "1670"
click at [1507, 232] on button "Sumar" at bounding box center [1490, 240] width 83 height 29
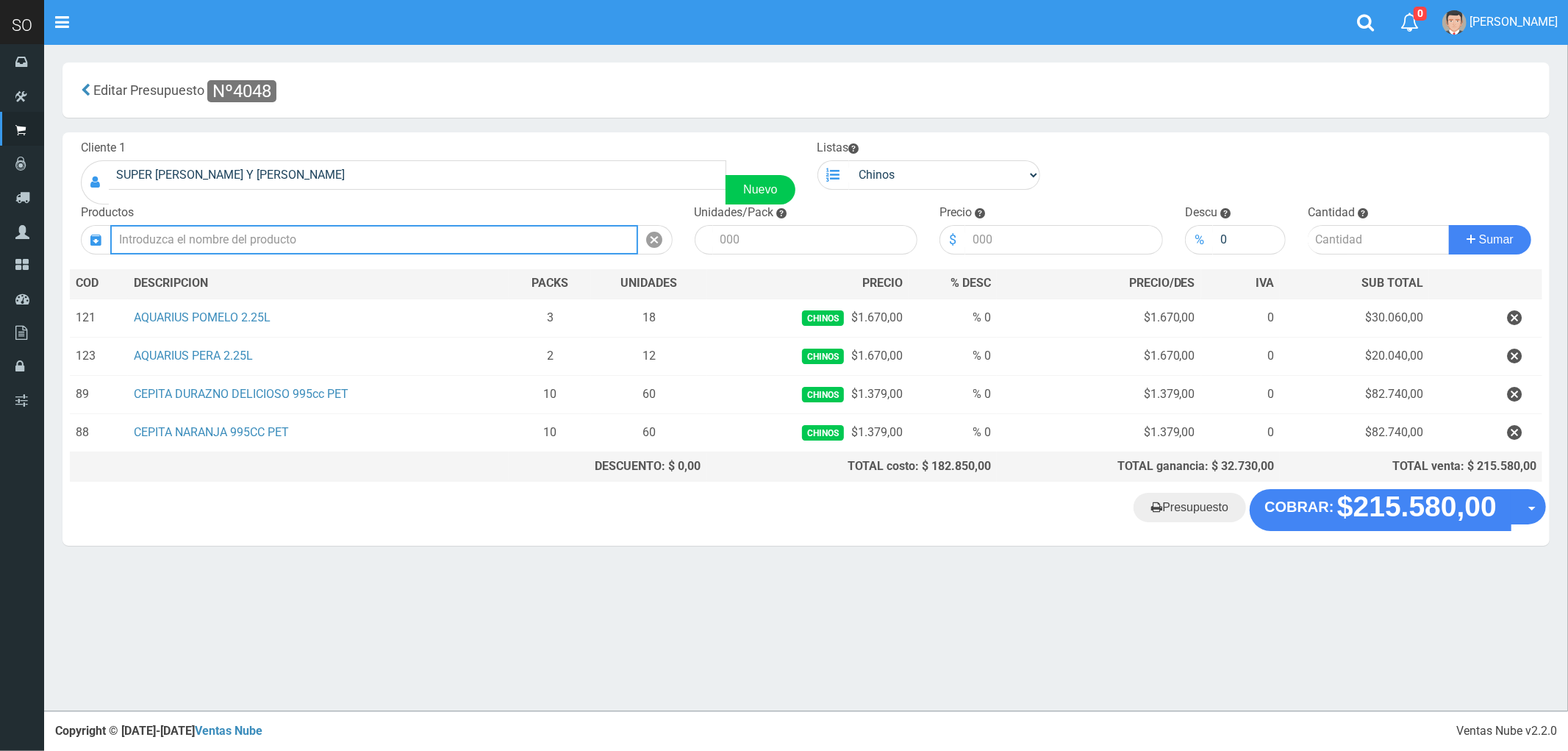
click at [188, 245] on input "text" at bounding box center [373, 240] width 527 height 29
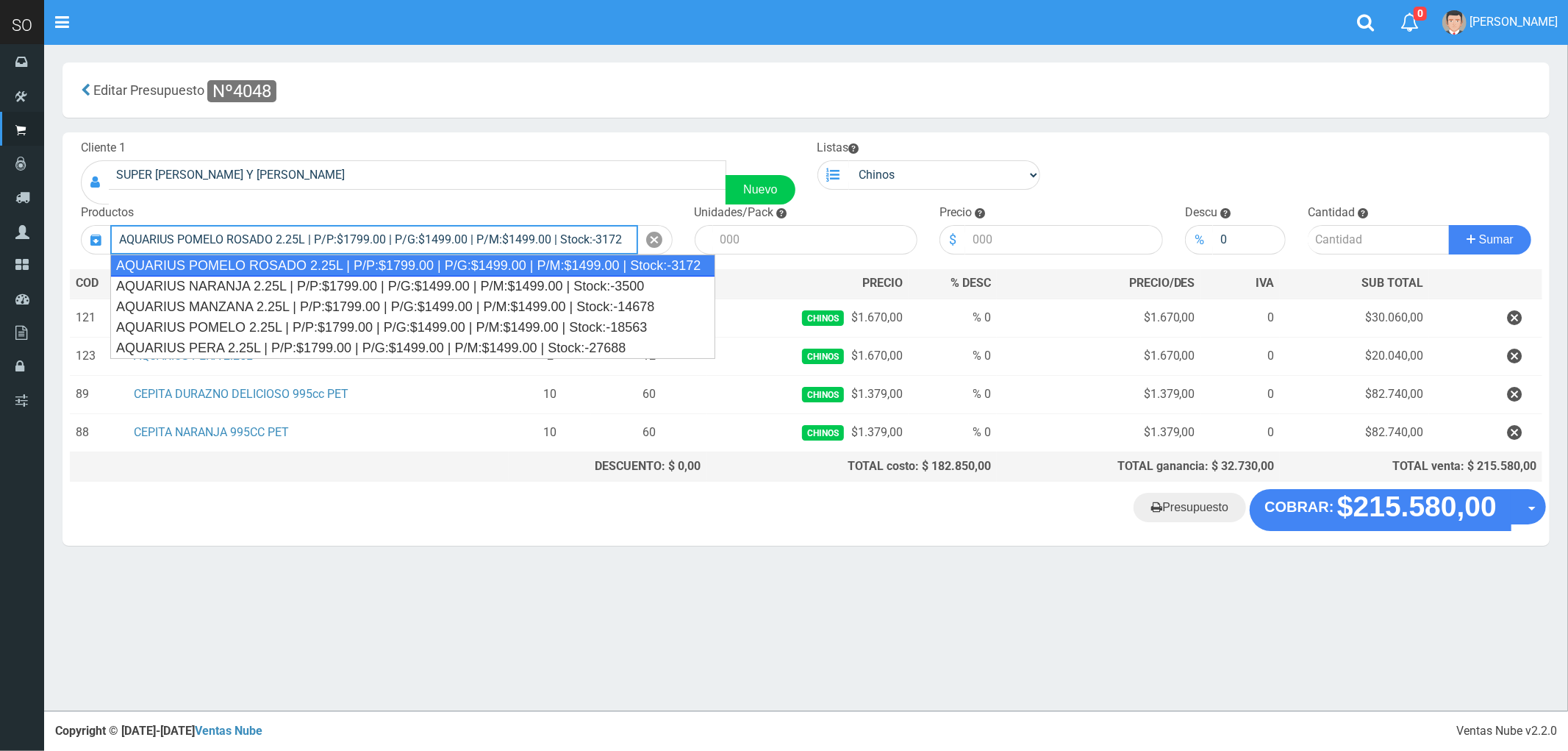
type input "AQUARIUS POMELO ROSADO 2.25L | P/P:$1799.00 | P/G:$1499.00 | P/M:$1499.00 | Sto…"
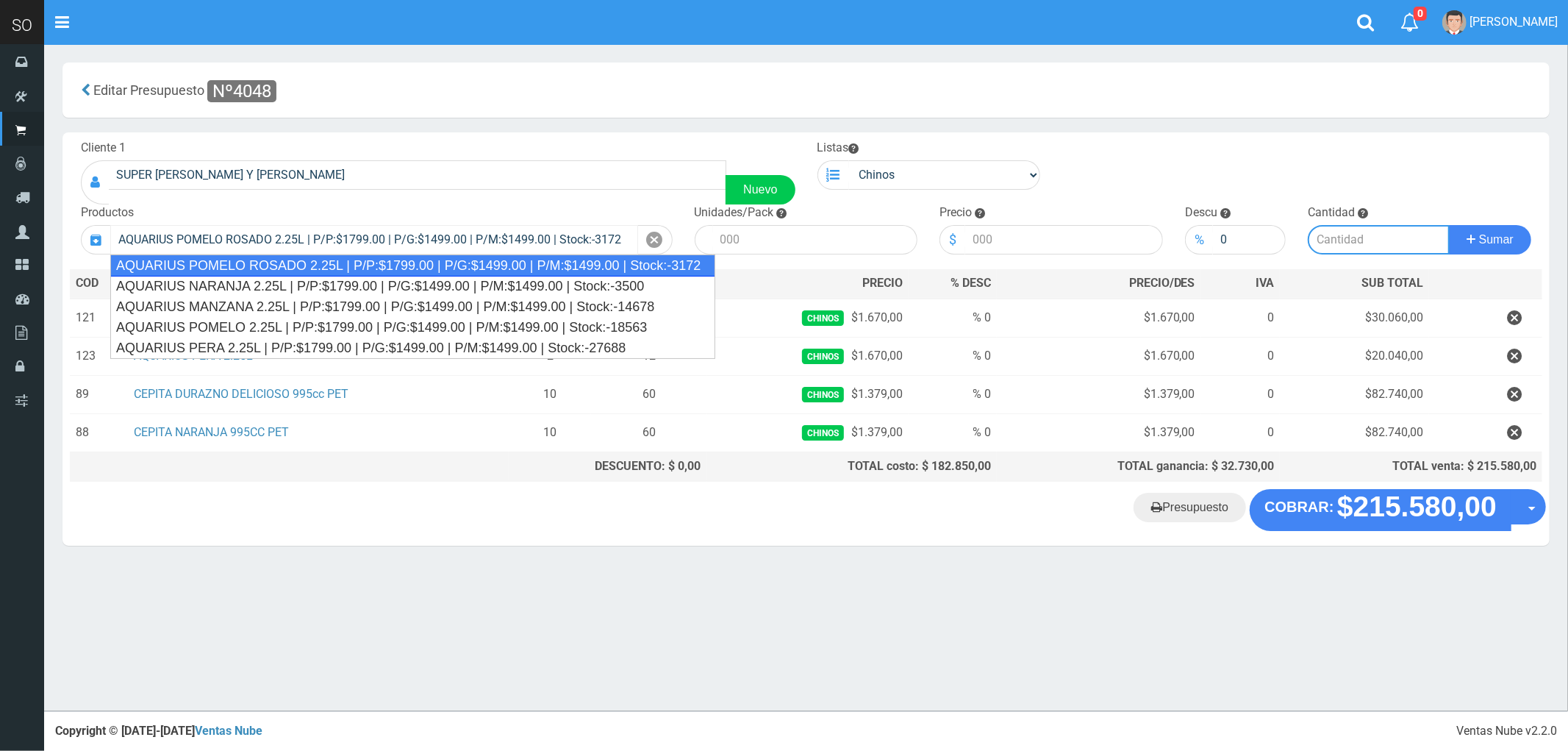
type input "6"
type input "1799.00"
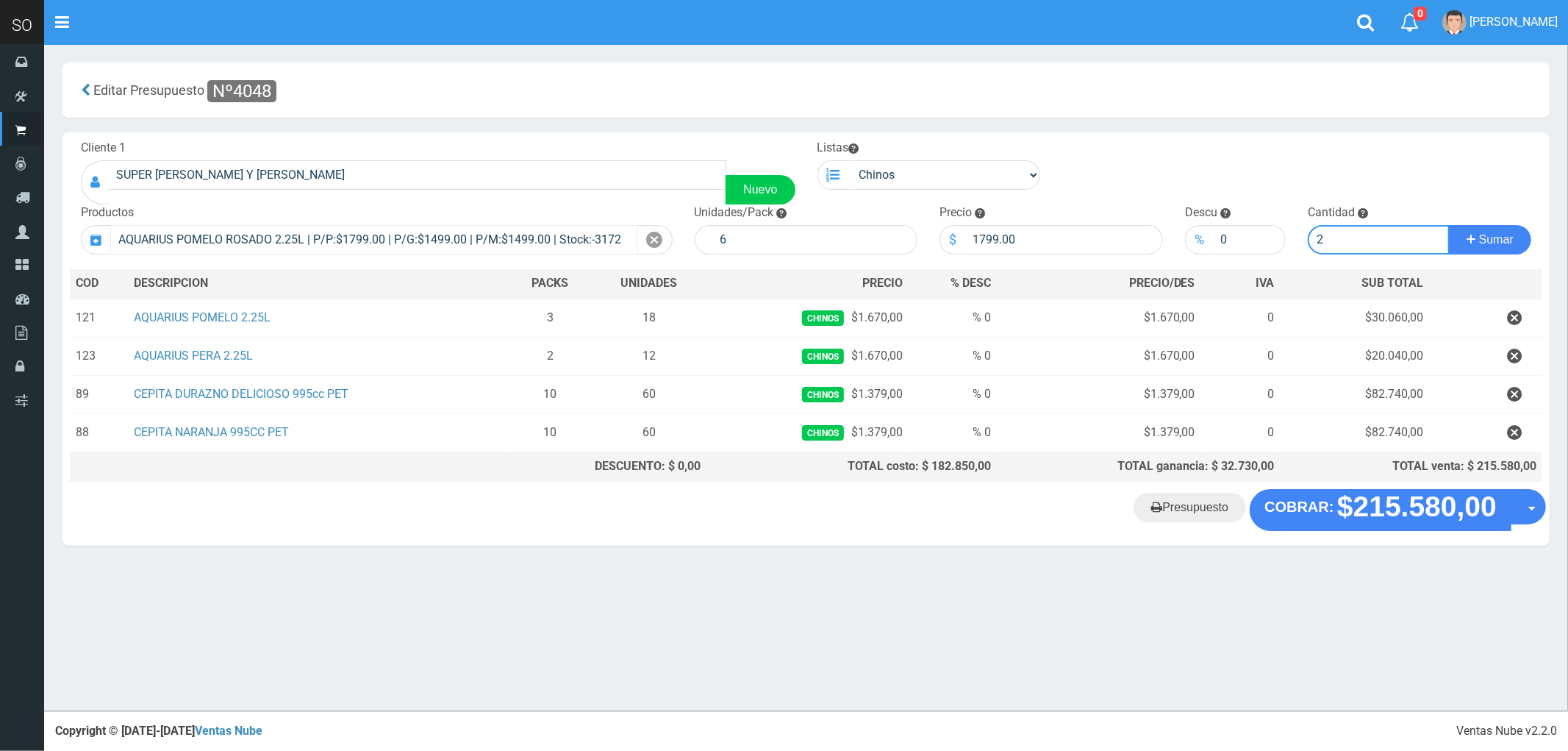
type input "2"
click at [1449, 225] on button "Sumar" at bounding box center [1490, 240] width 83 height 29
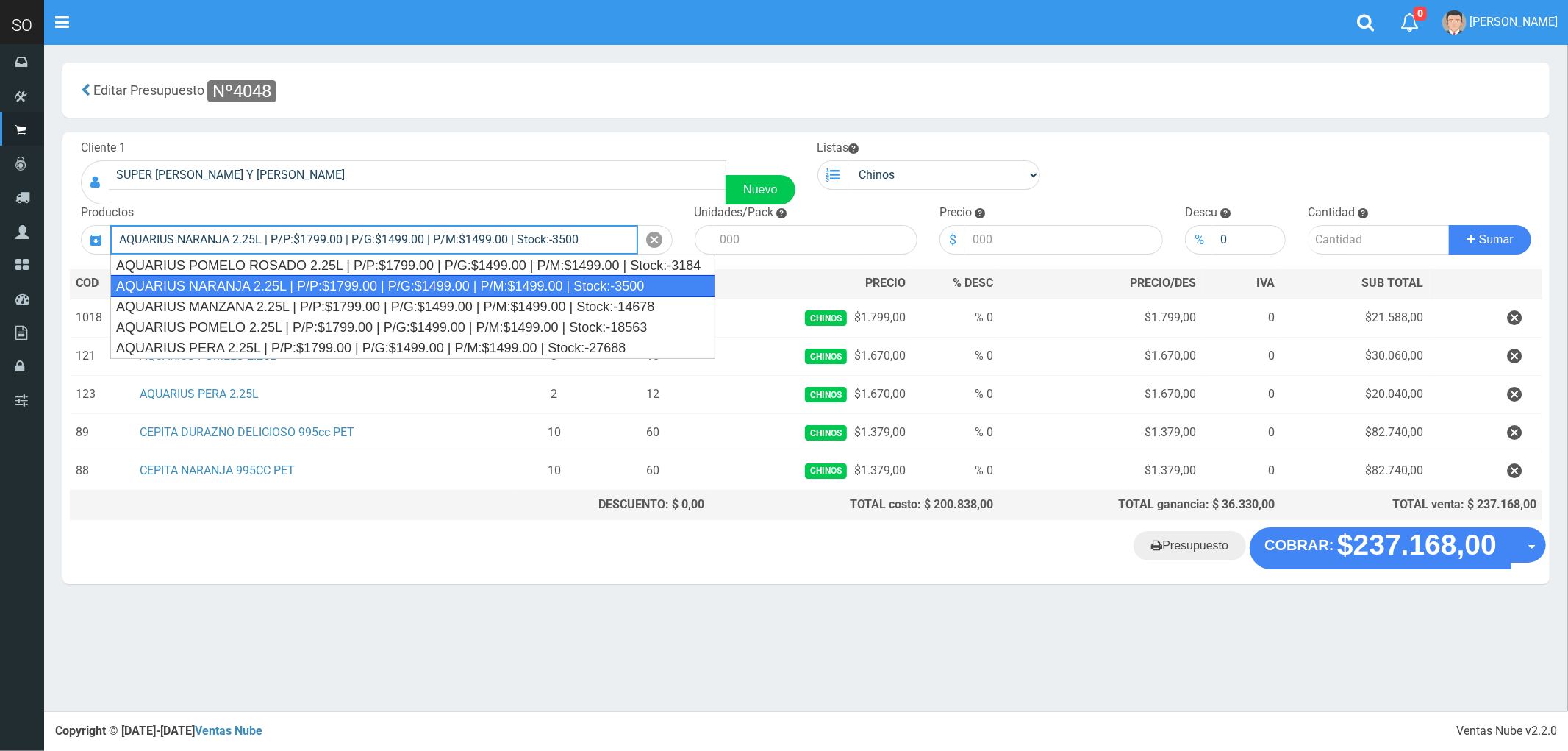
type input "AQUARIUS NARANJA 2.25L | P/P:$1799.00 | P/G:$1499.00 | P/M:$1499.00 | Stock:-35…"
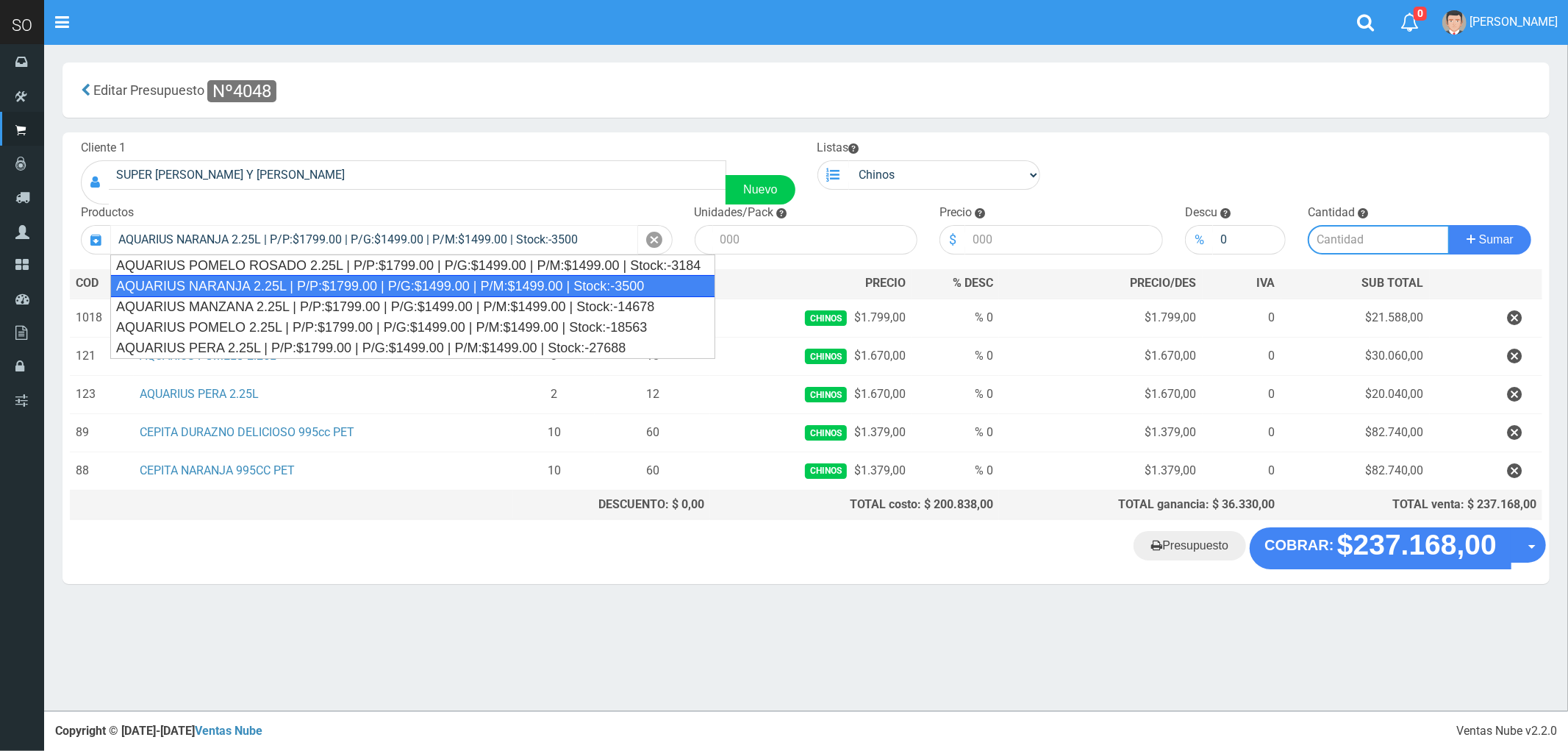
type input "6"
type input "1799.00"
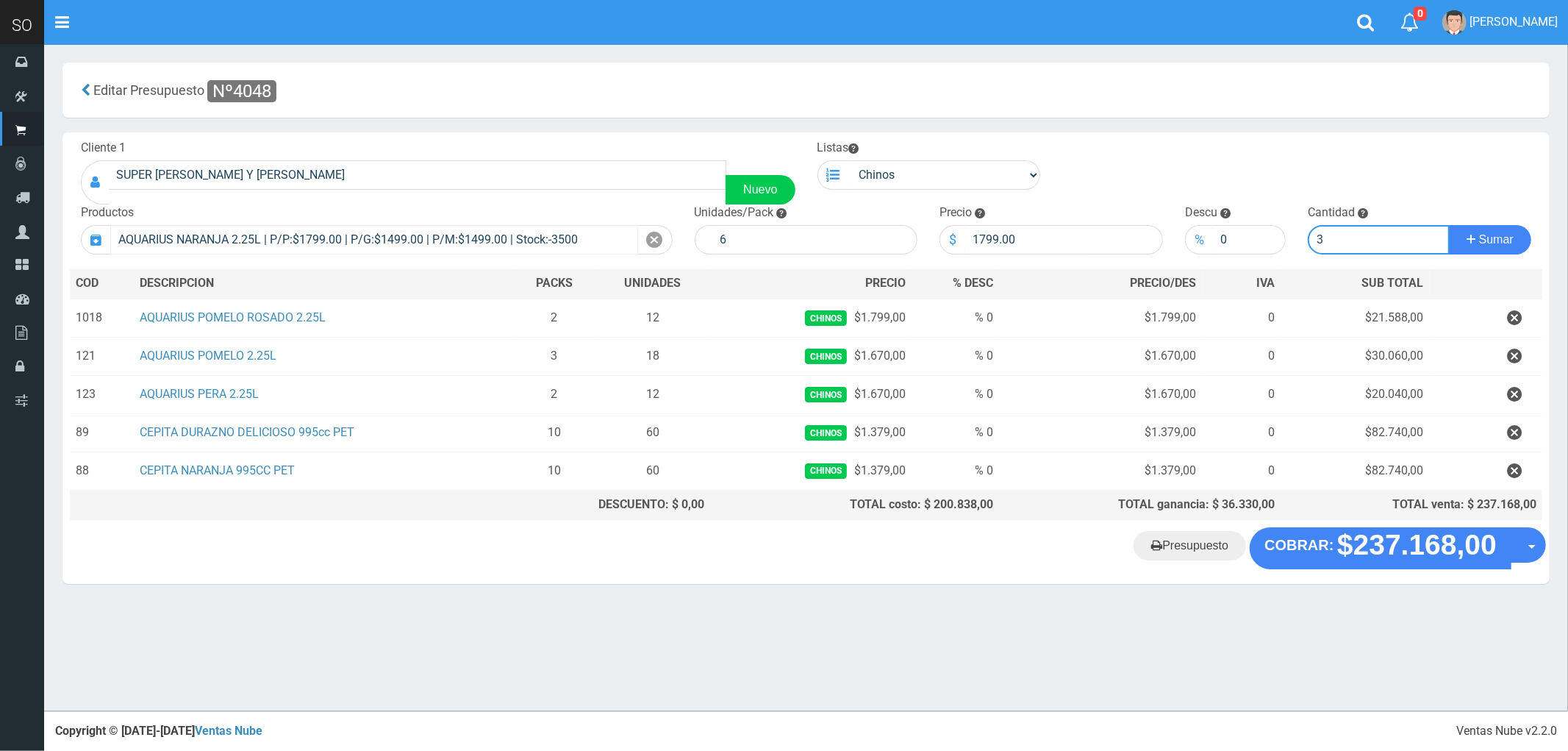
type input "3"
click at [1449, 225] on button "Sumar" at bounding box center [1490, 240] width 83 height 29
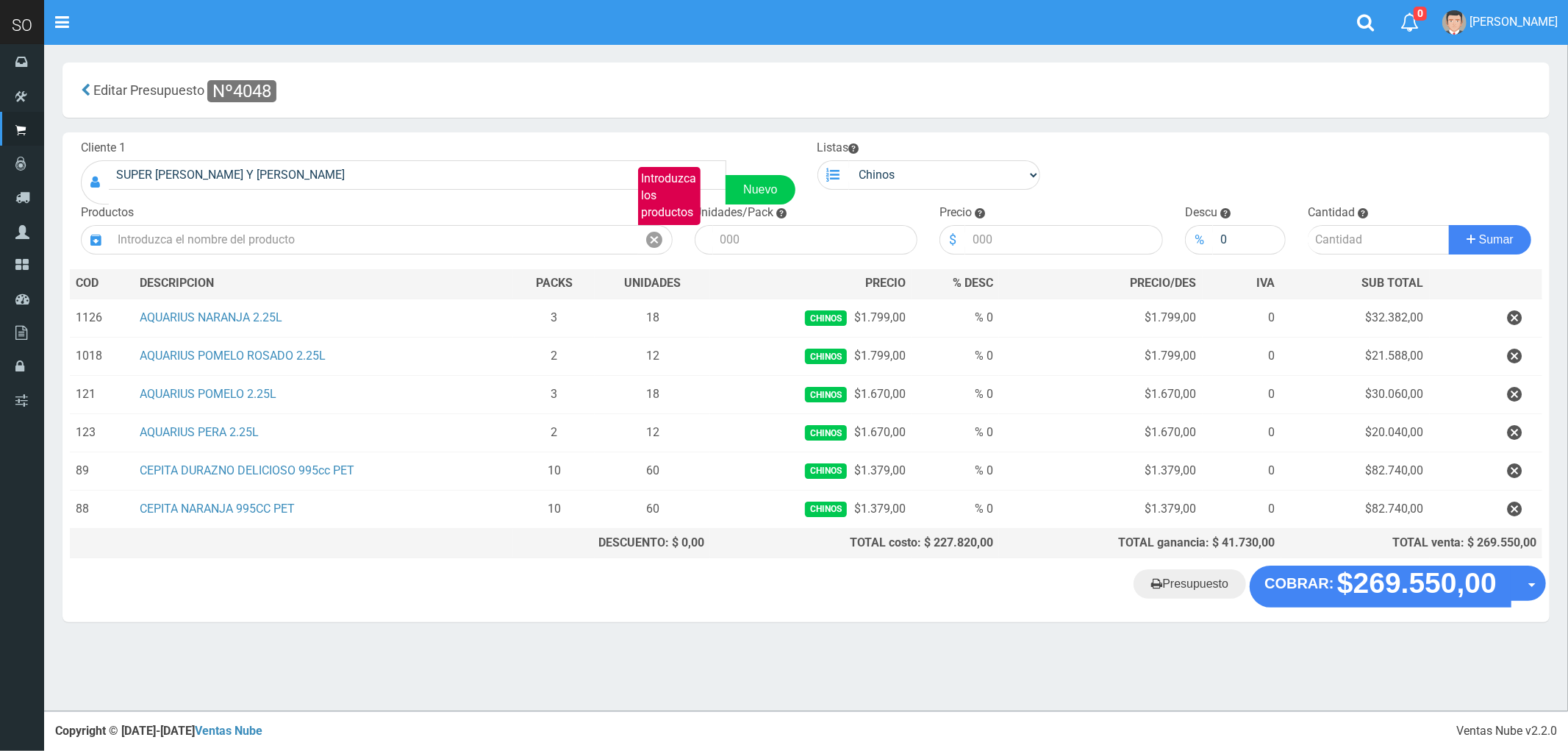
click at [545, 628] on section "× Titulo del Msj texto Mas Texto Cancelar Aceptar Editar Presupuesto Nº4048 ." at bounding box center [805, 349] width 1523 height 611
click at [519, 599] on "Presupuesto COBRAR: $269.550,00 Opciones" at bounding box center [806, 586] width 1480 height 41
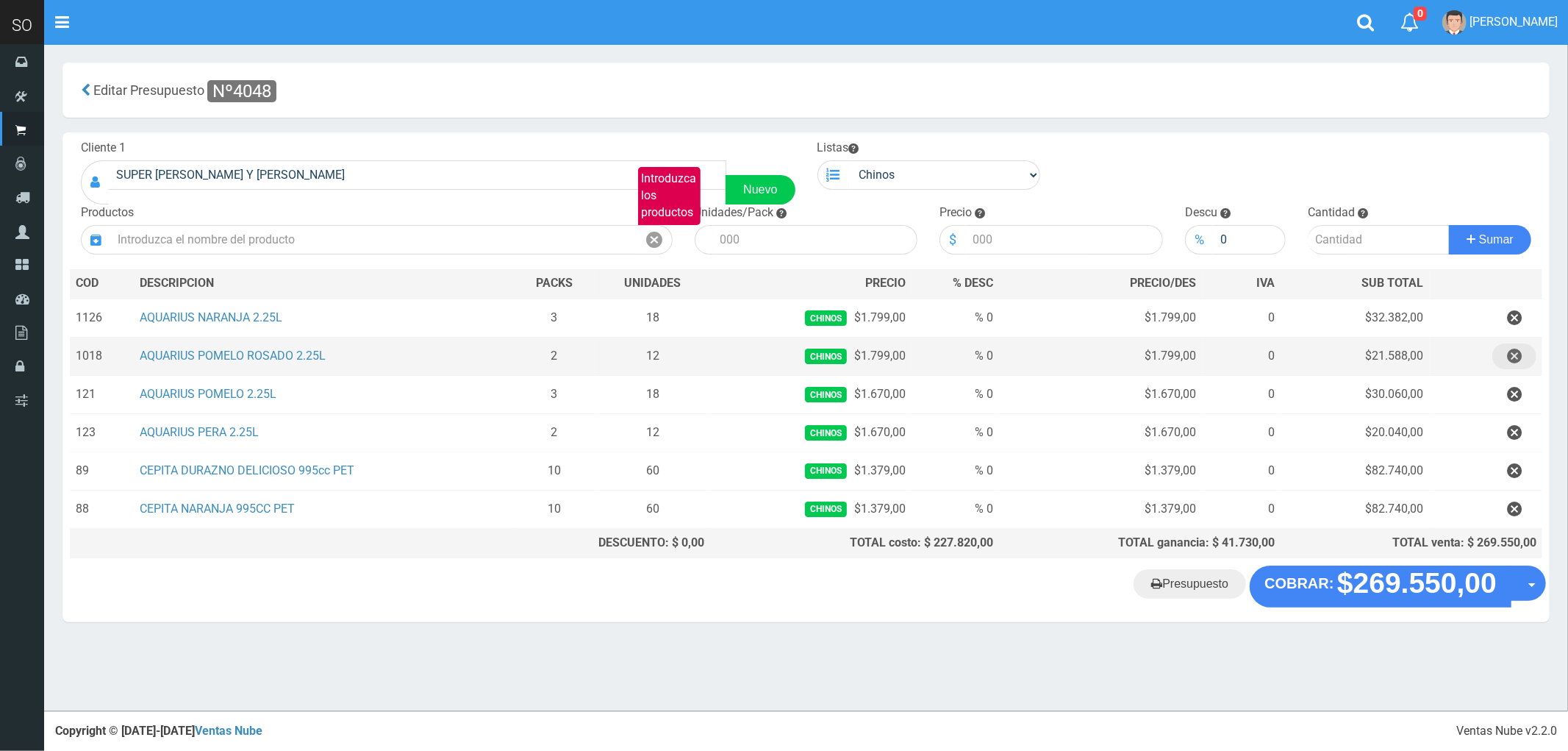
click at [1513, 356] on icon "button" at bounding box center [1514, 356] width 14 height 26
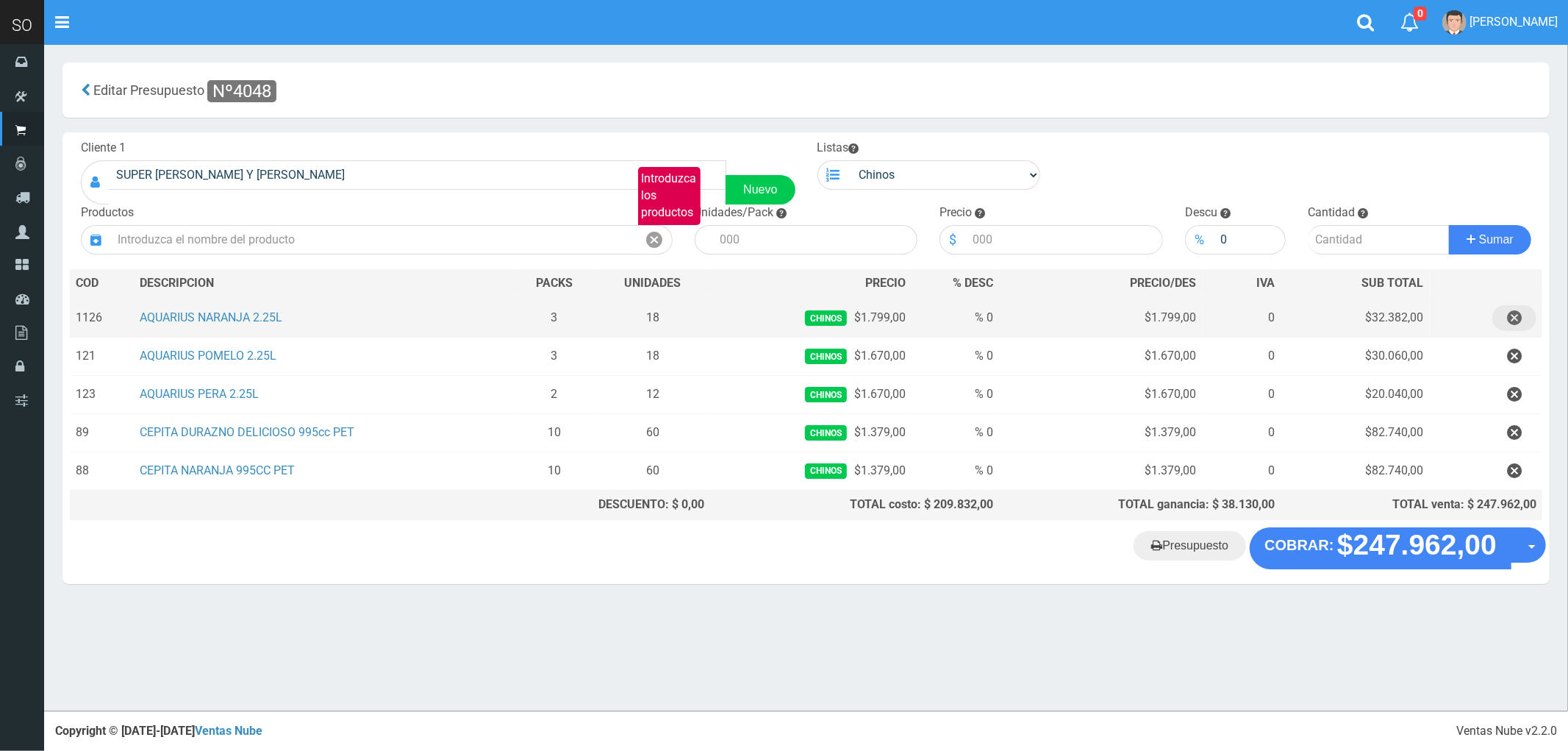
click at [1512, 315] on icon "button" at bounding box center [1514, 318] width 14 height 26
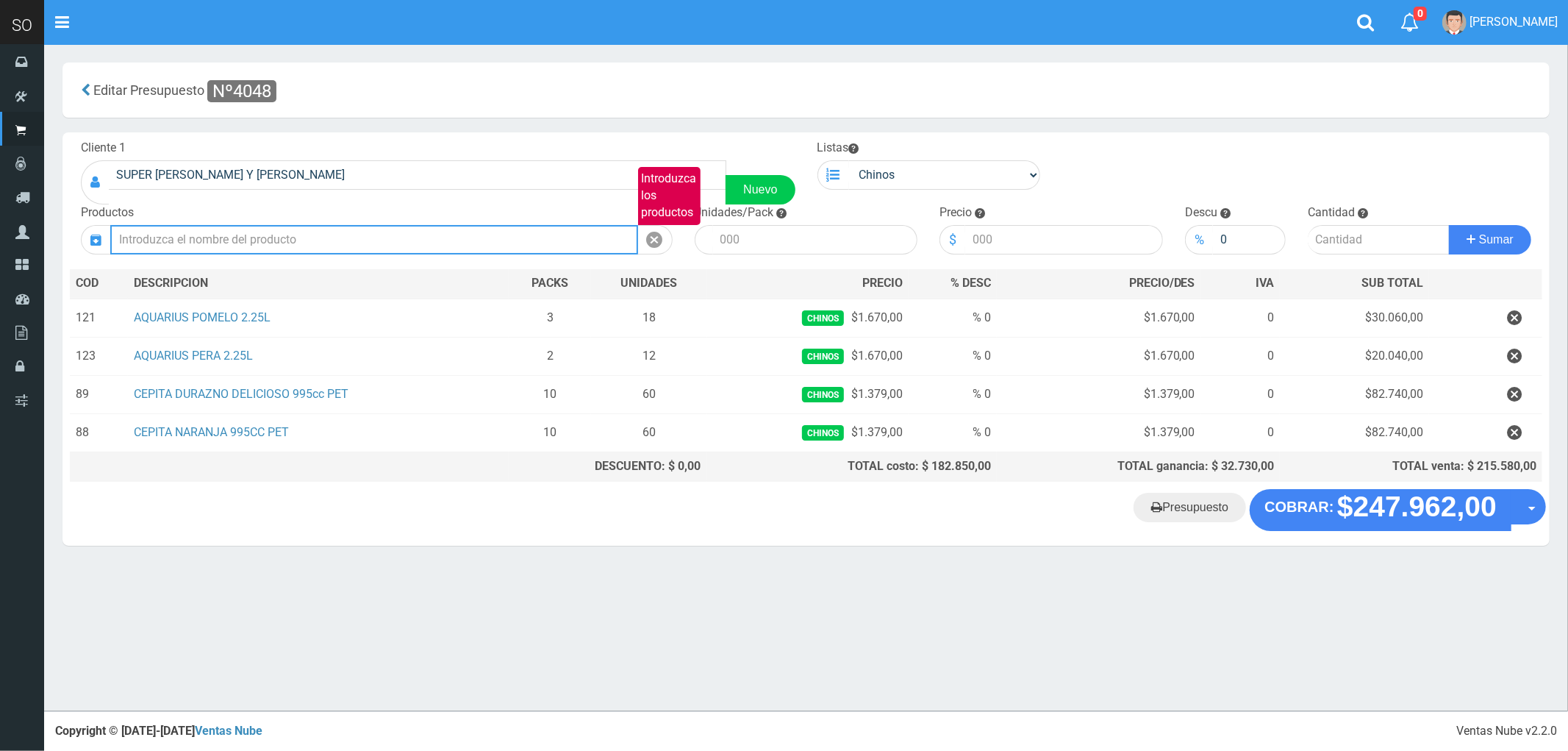
click at [162, 239] on input "Introduzca los productos" at bounding box center [373, 240] width 527 height 29
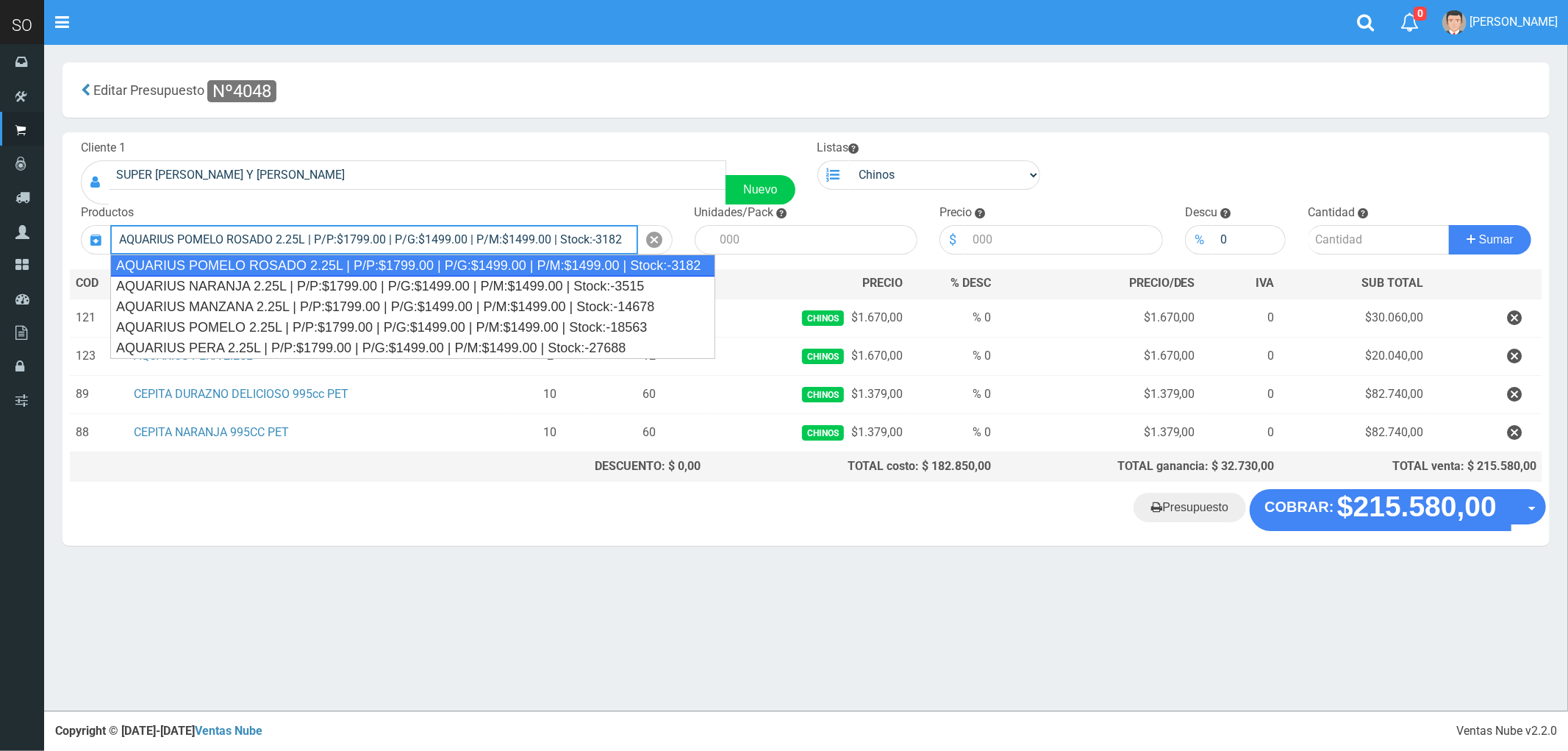
type input "AQUARIUS POMELO ROSADO 2.25L | P/P:$1799.00 | P/G:$1499.00 | P/M:$1499.00 | Sto…"
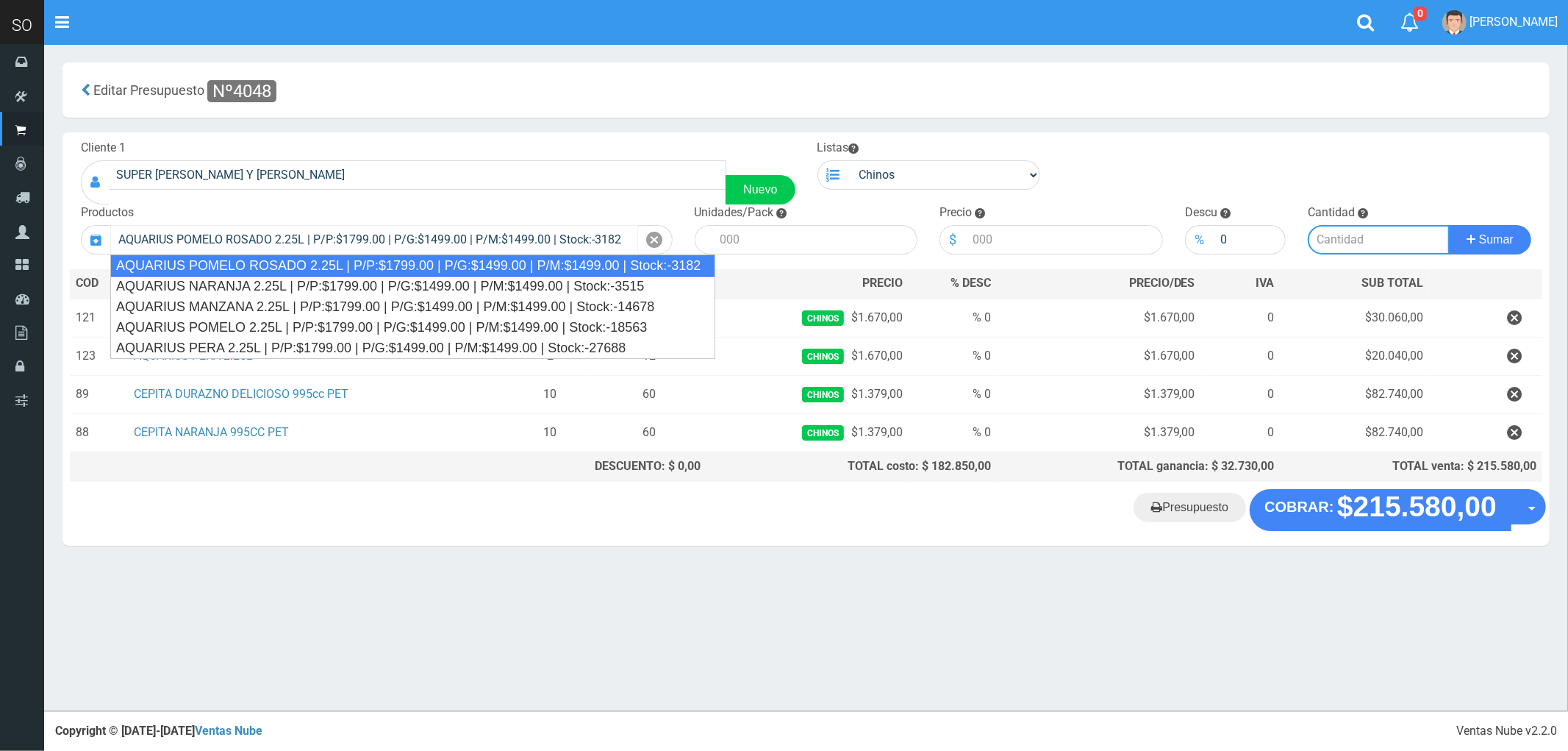
type input "6"
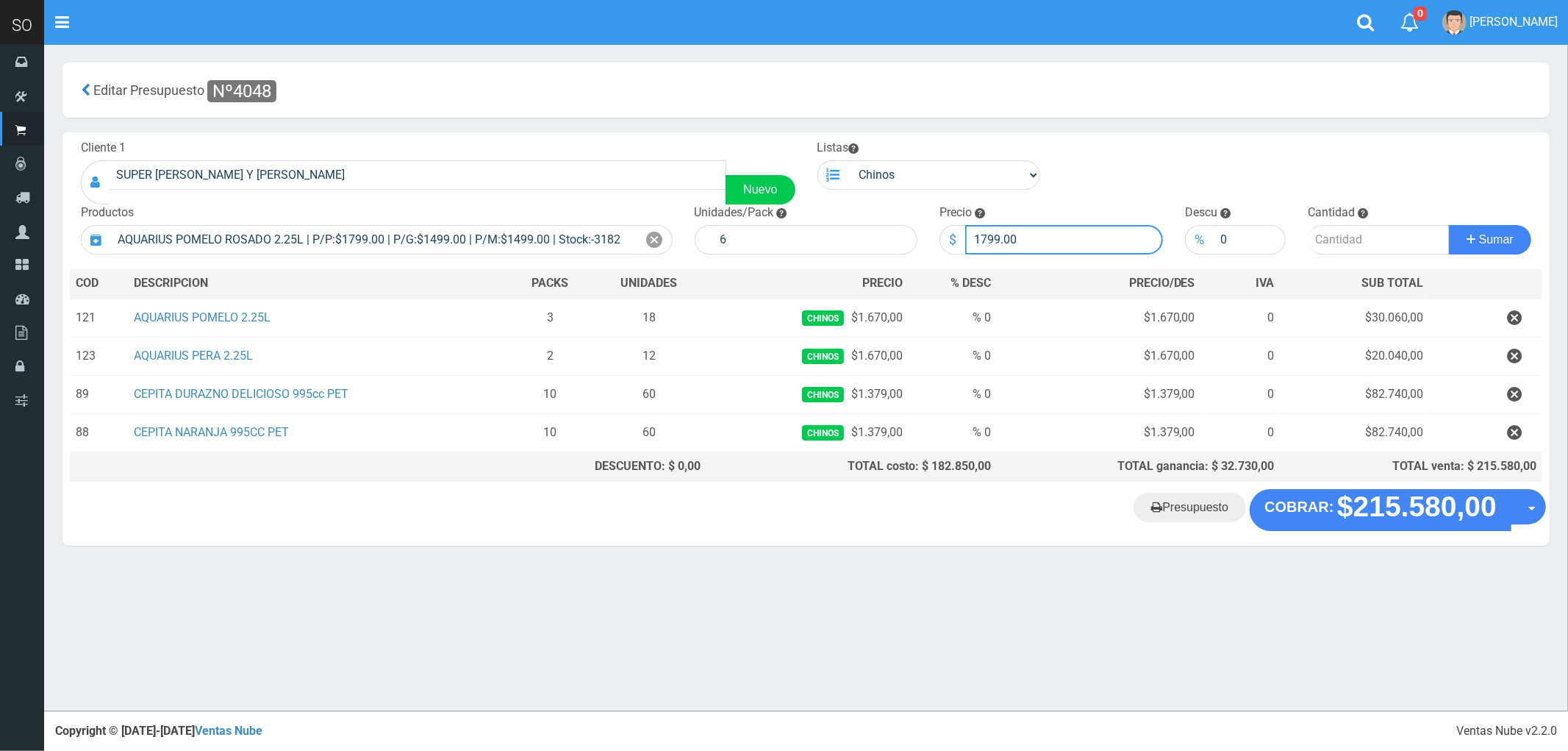
click at [989, 239] on input "1799.00" at bounding box center [1064, 240] width 198 height 29
type input "1670"
click at [1334, 237] on input "number" at bounding box center [1378, 240] width 142 height 29
type input "2"
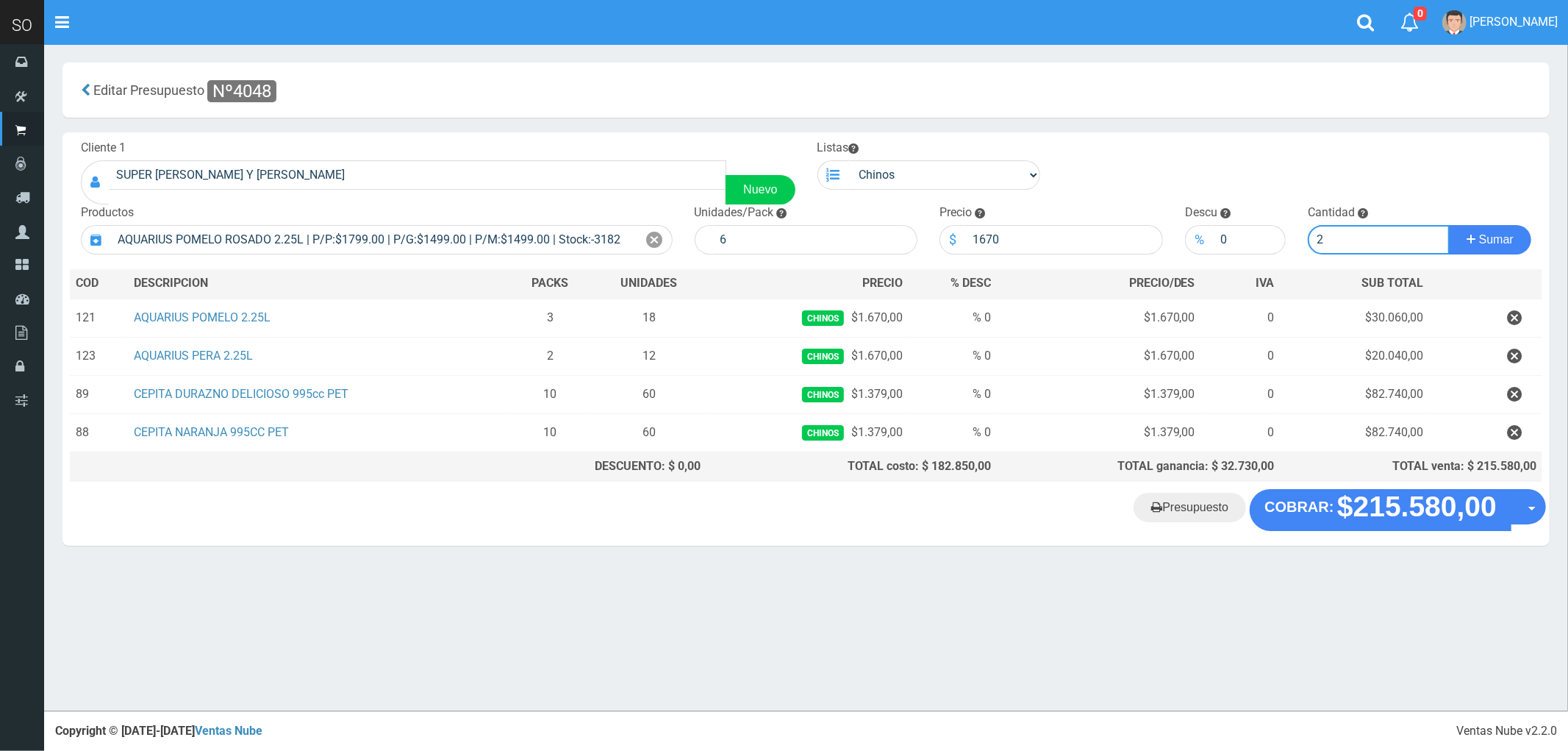
click at [1449, 225] on button "Sumar" at bounding box center [1490, 240] width 83 height 29
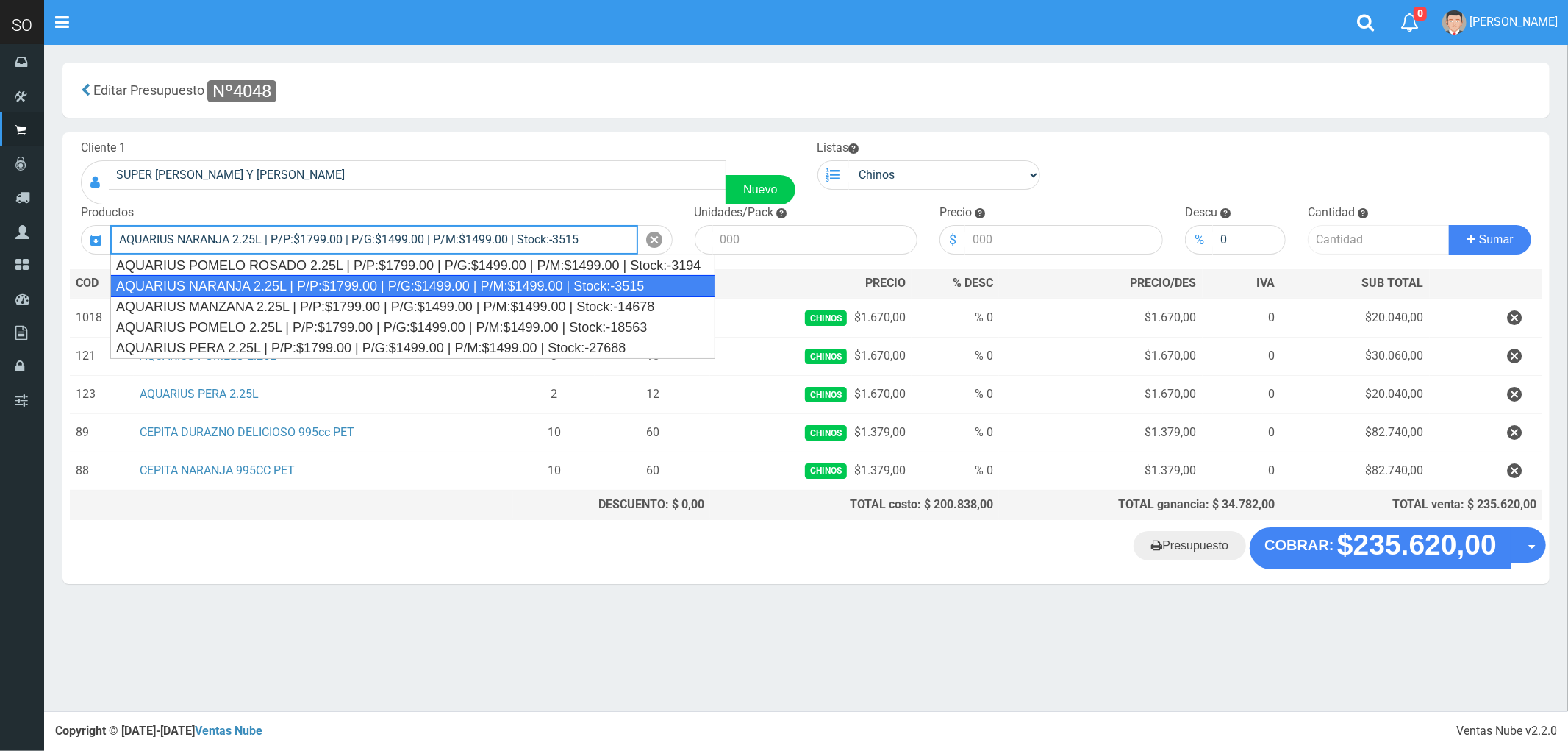
type input "AQUARIUS NARANJA 2.25L | P/P:$1799.00 | P/G:$1499.00 | P/M:$1499.00 | Stock:-35…"
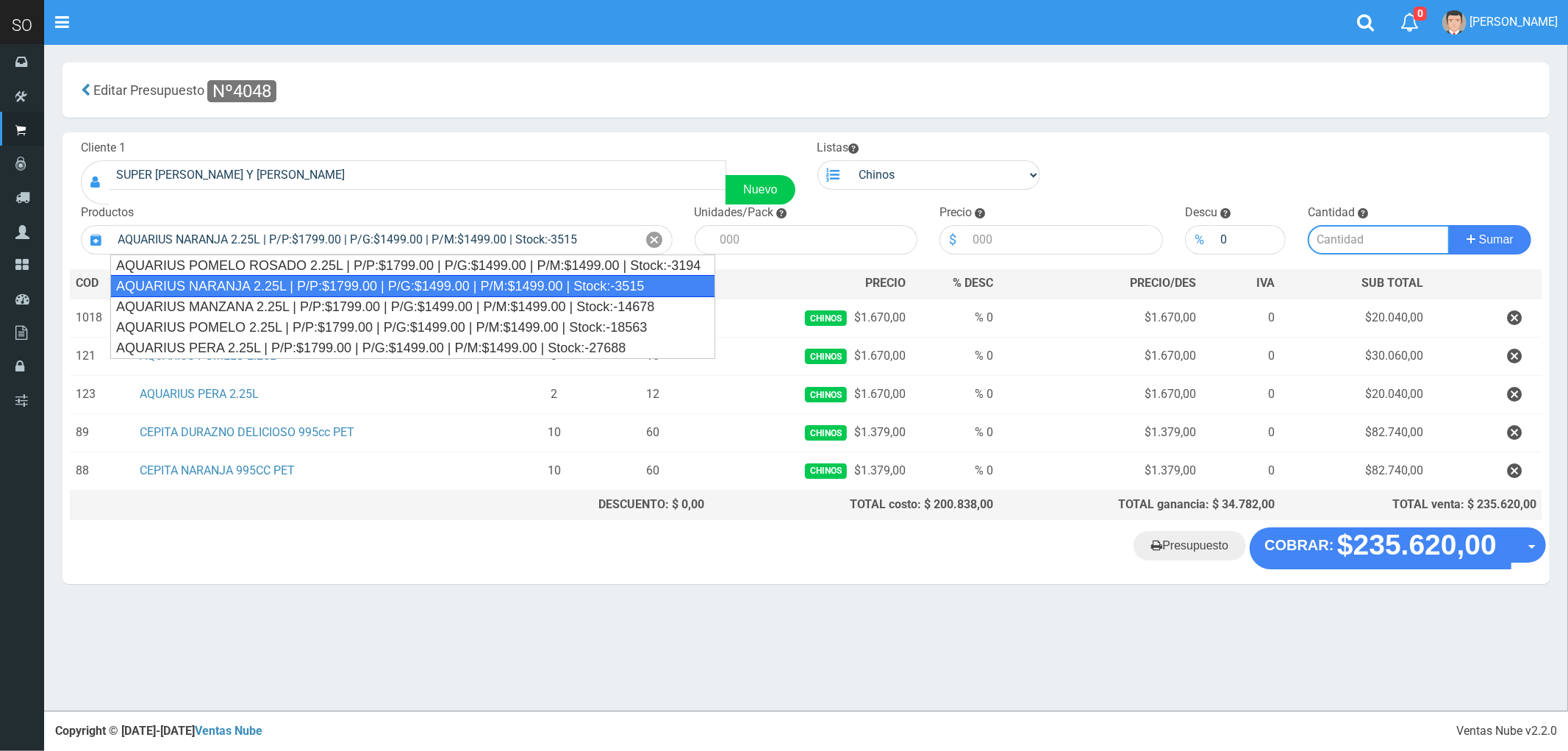
type input "6"
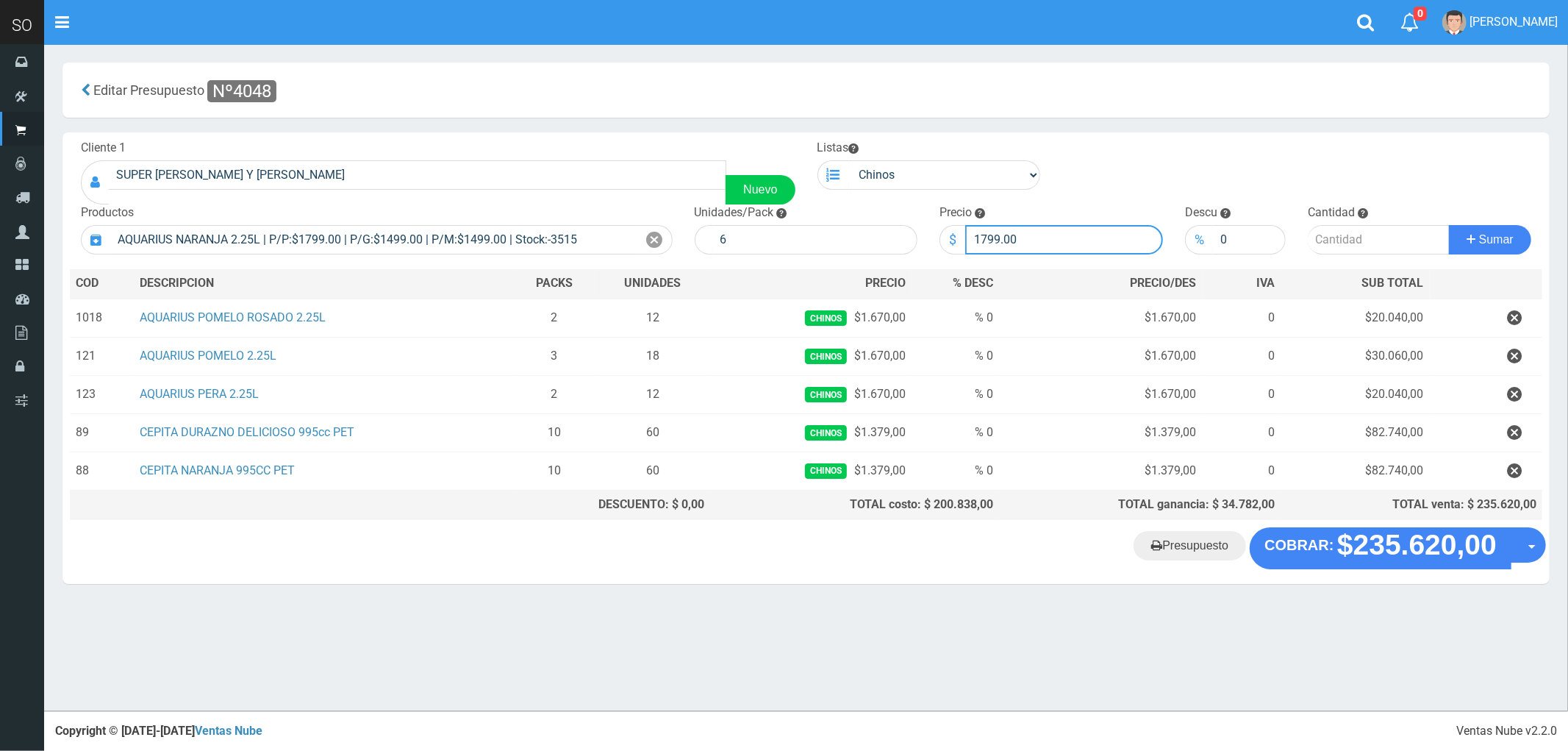
drag, startPoint x: 1027, startPoint y: 242, endPoint x: 946, endPoint y: 258, distance: 82.6
click at [946, 258] on div "Cliente 1 SUPER MARTIN HUMBERTO Y LAVALLE LUJAN Nuevo Listas Chinos . ." at bounding box center [806, 329] width 1487 height 395
type input "1670"
click at [1329, 244] on input "number" at bounding box center [1378, 240] width 142 height 29
type input "3"
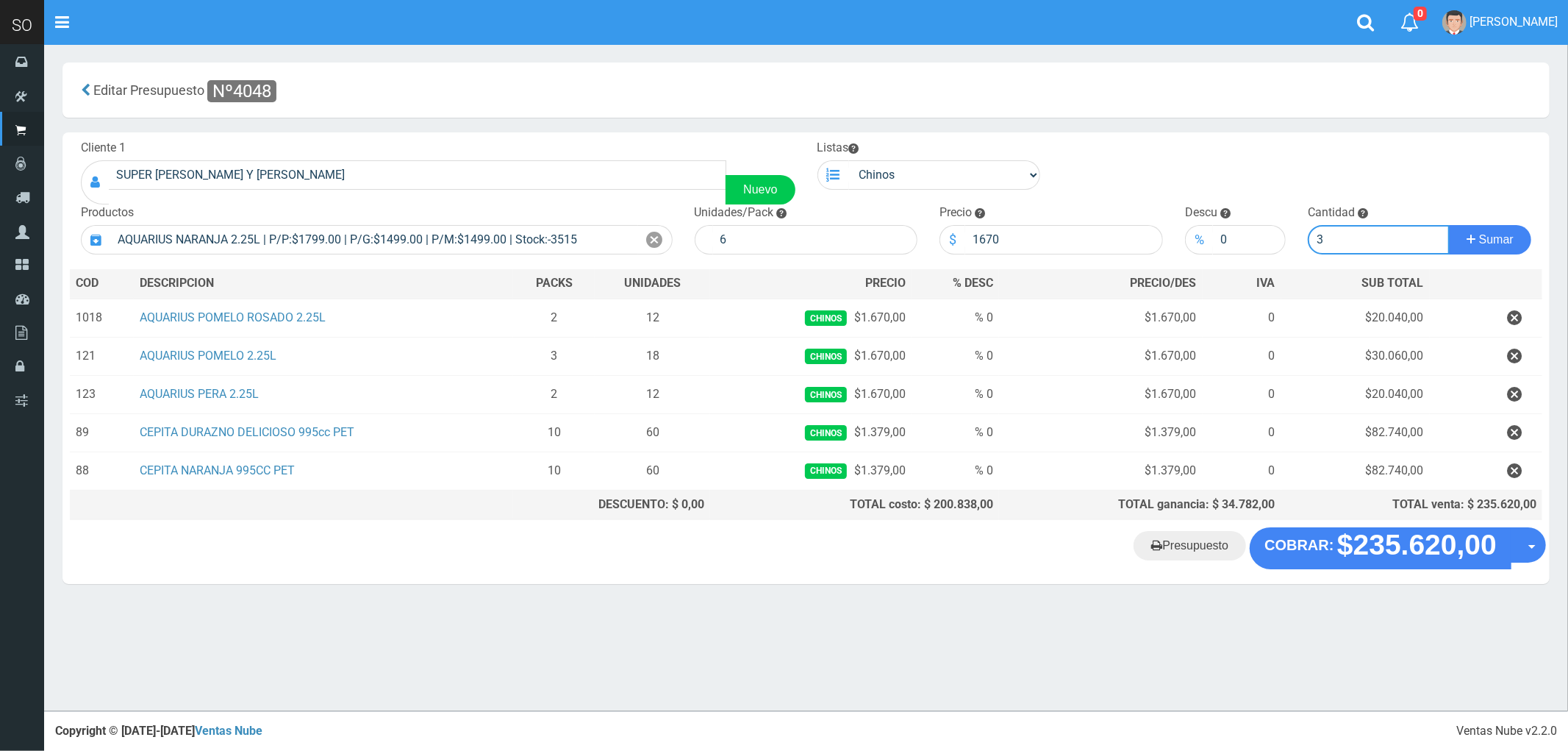
click at [1449, 225] on button "Sumar" at bounding box center [1490, 240] width 83 height 29
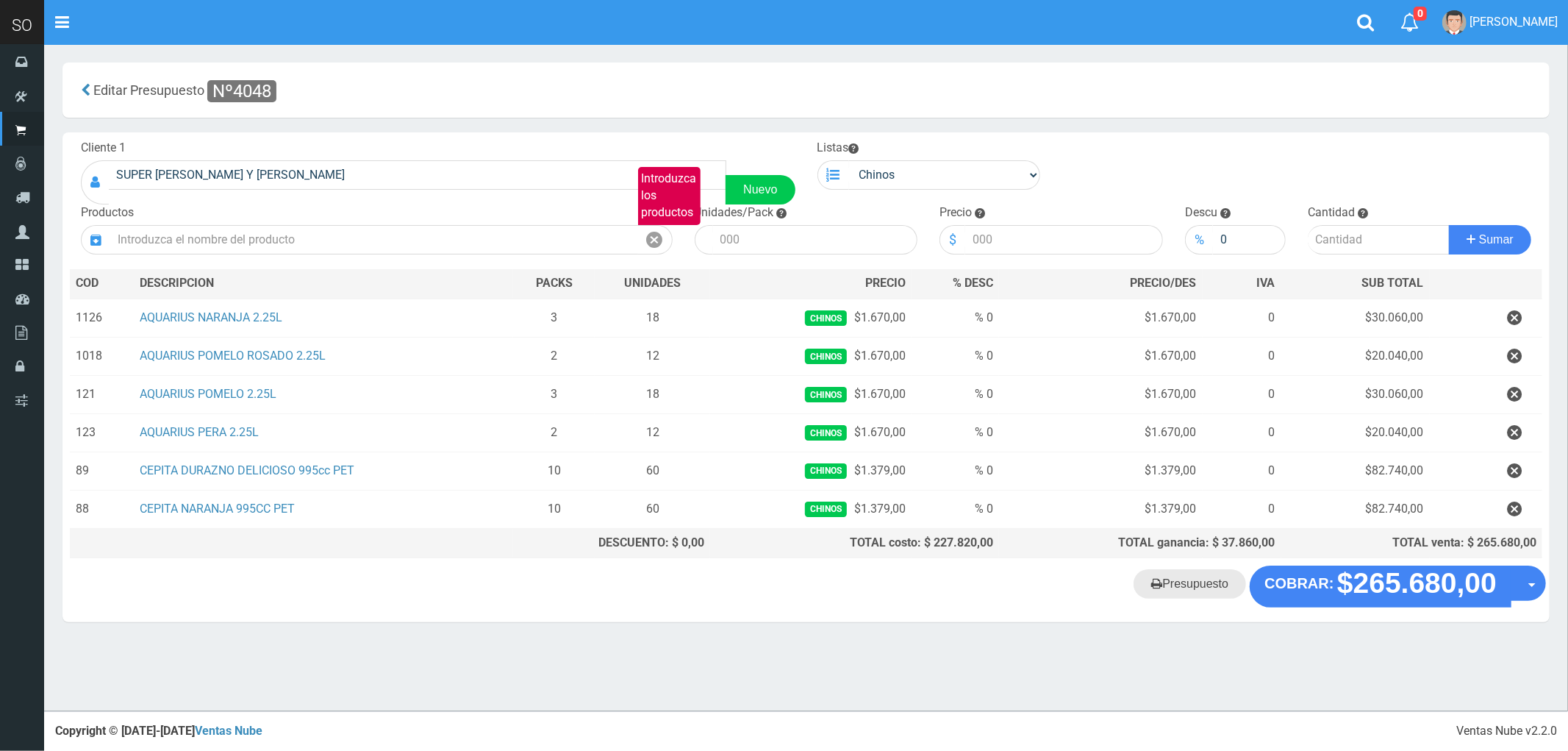
click at [1179, 596] on link "Presupuesto" at bounding box center [1190, 584] width 112 height 29
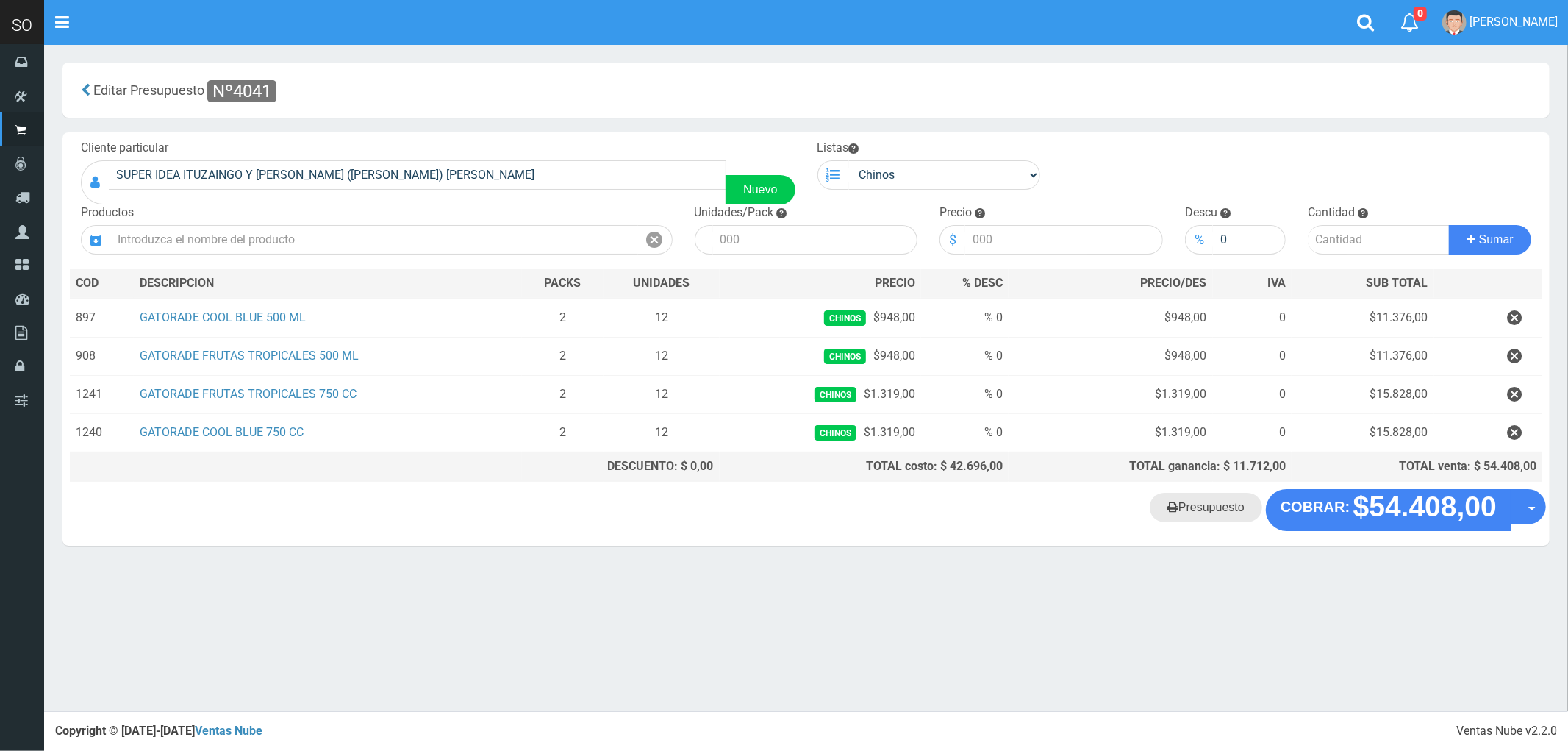
click at [1216, 522] on link "Presupuesto" at bounding box center [1206, 507] width 112 height 29
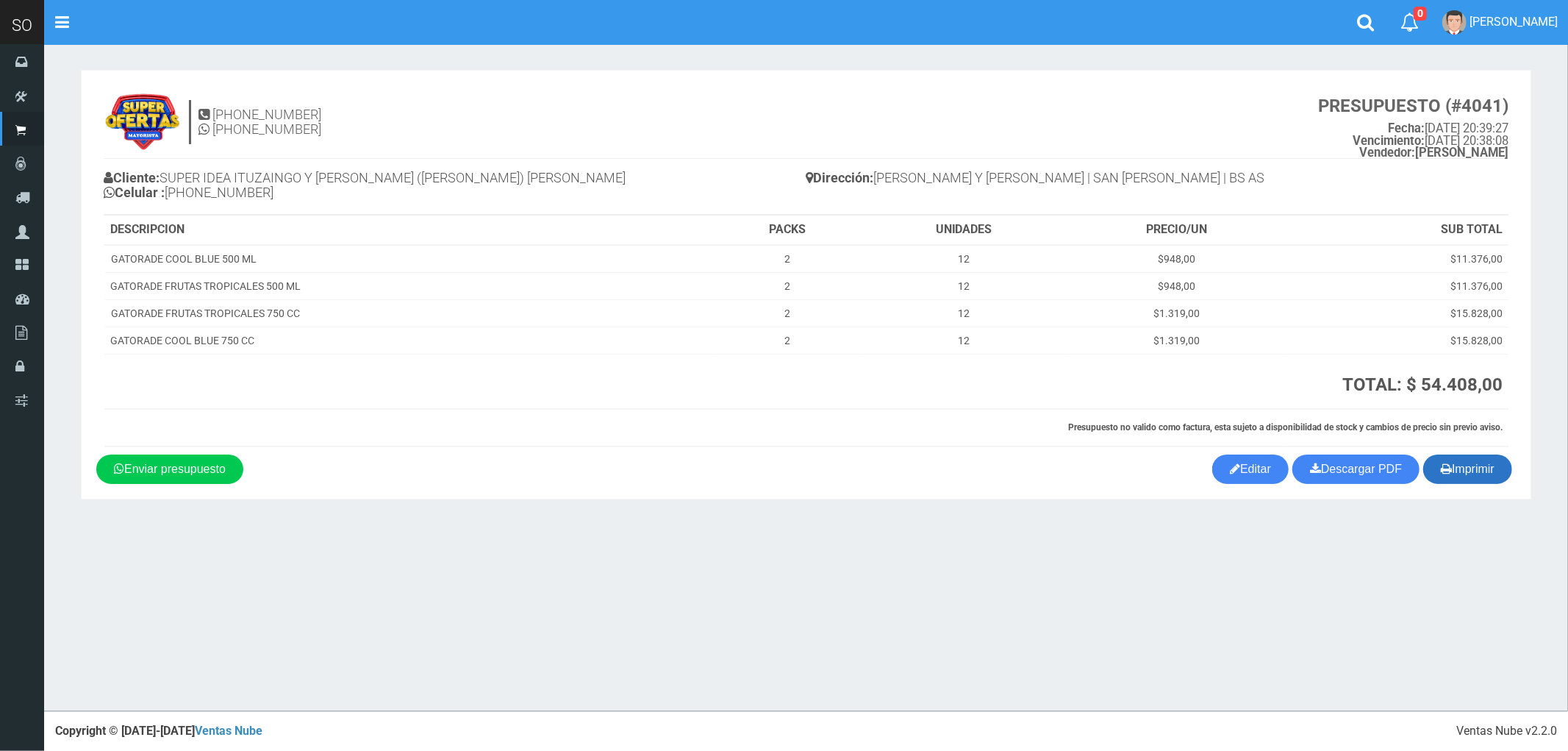
click at [1478, 471] on button "Imprimir" at bounding box center [1467, 469] width 89 height 29
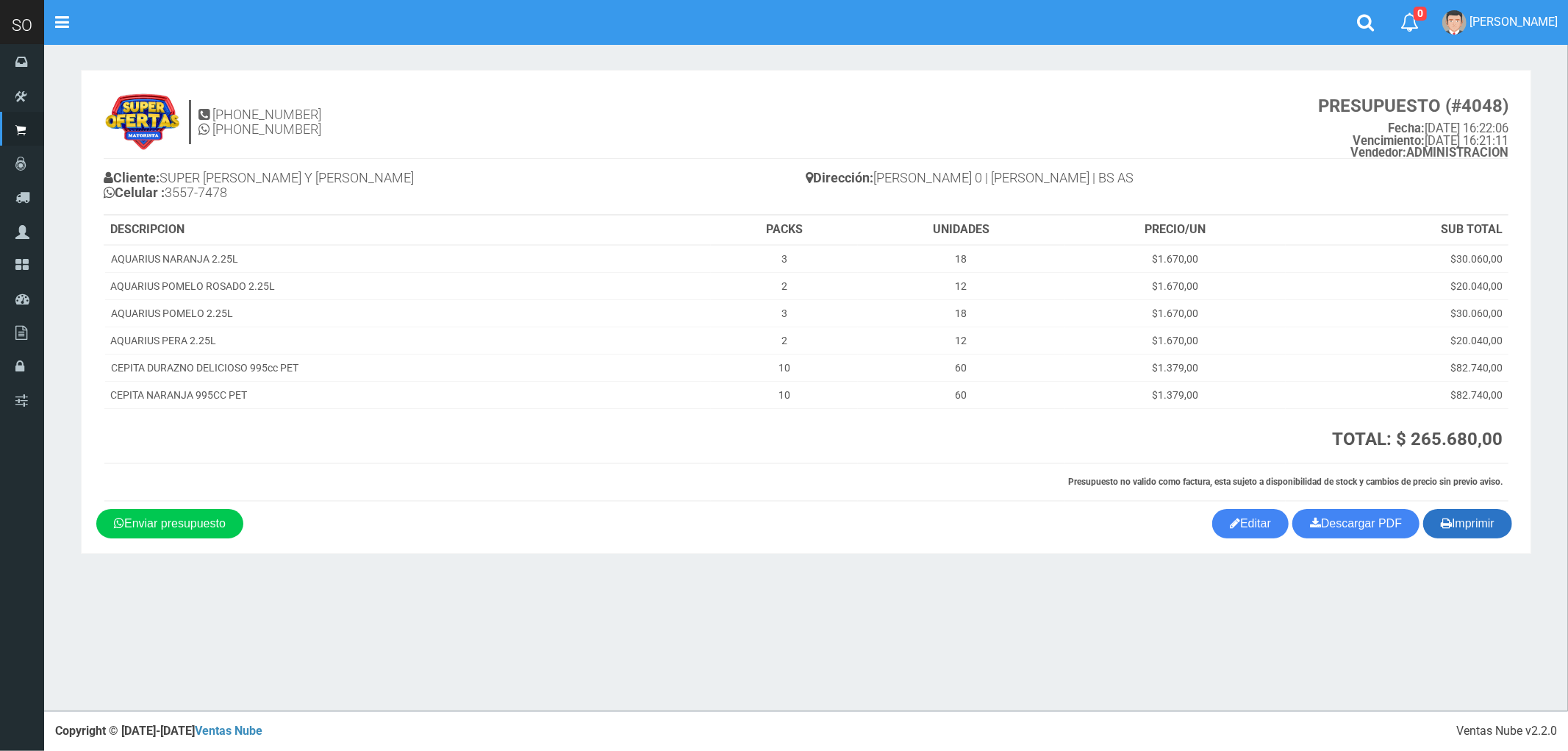
click at [1462, 531] on button "Imprimir" at bounding box center [1467, 523] width 89 height 29
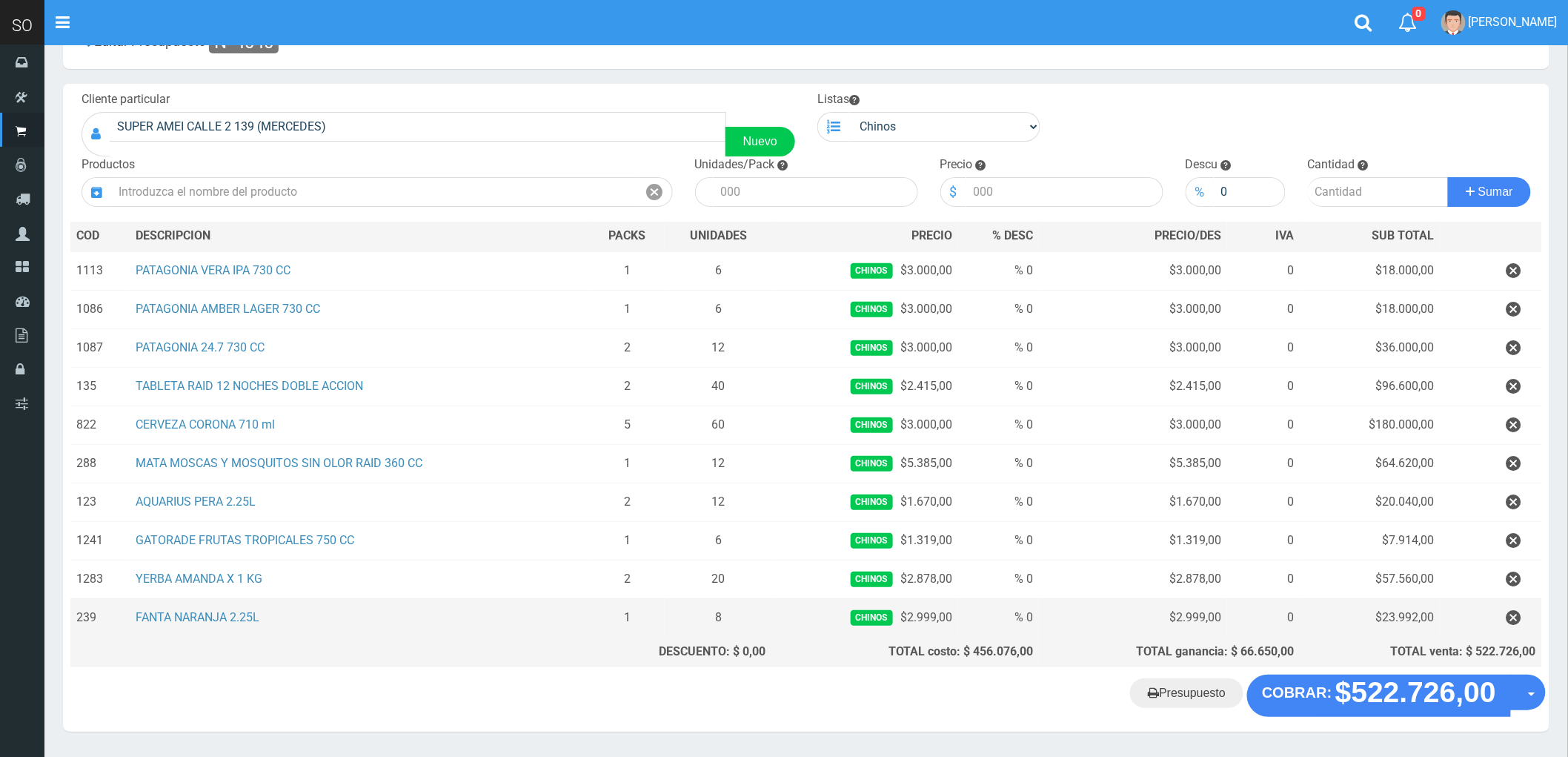
scroll to position [100, 0]
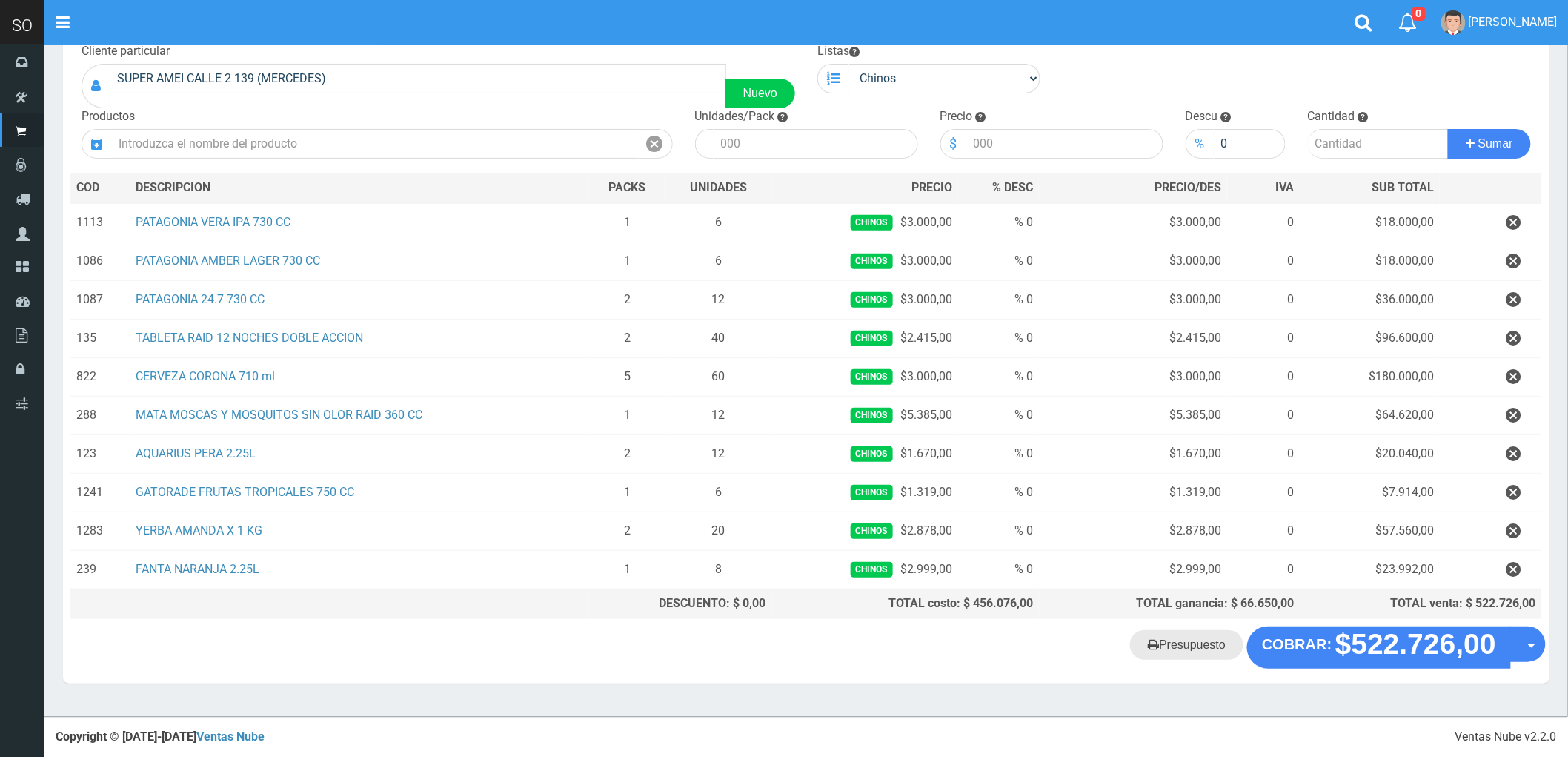
click at [1211, 655] on link "Presupuesto" at bounding box center [1187, 644] width 113 height 30
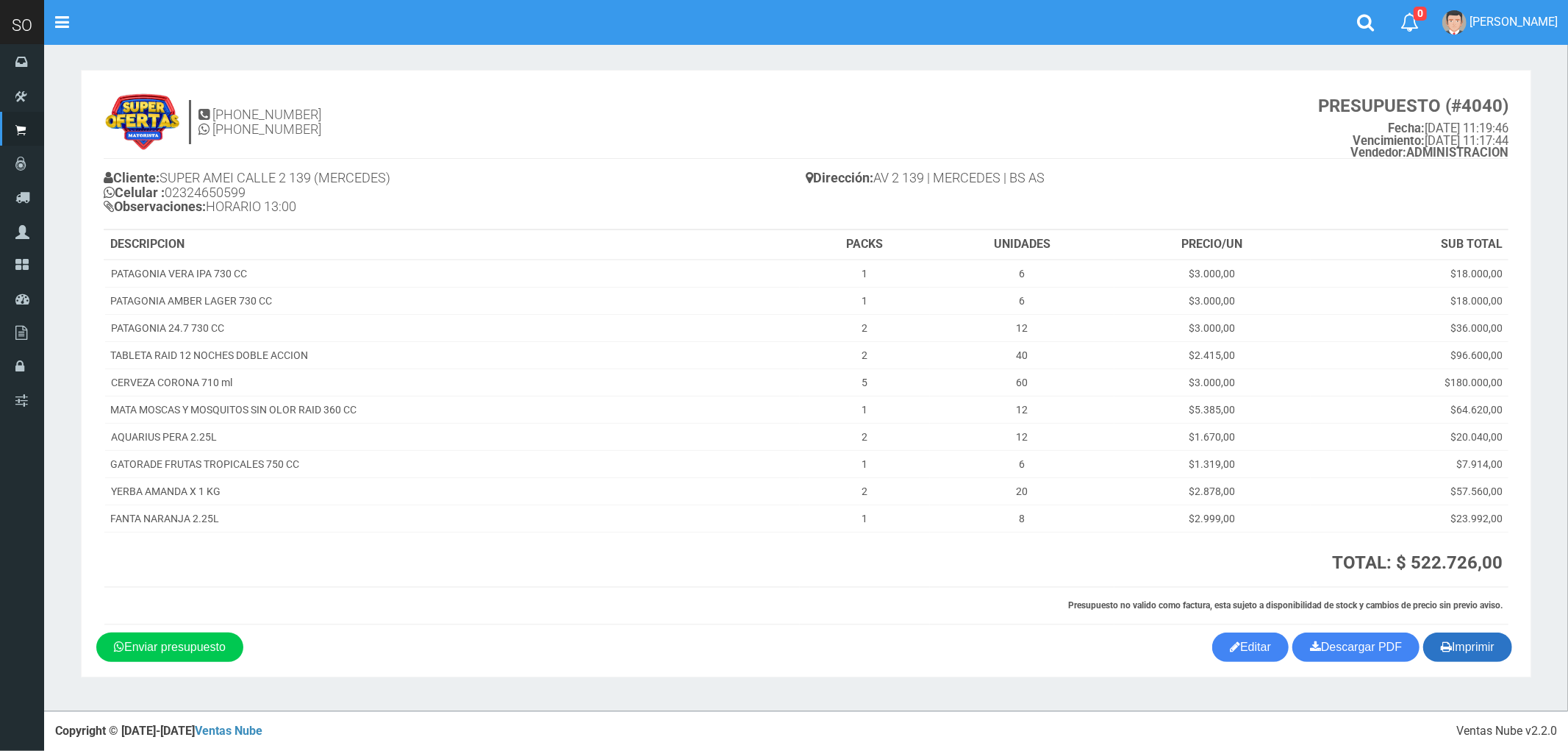
click at [1484, 652] on button "Imprimir" at bounding box center [1467, 646] width 89 height 29
